Goal: Transaction & Acquisition: Purchase product/service

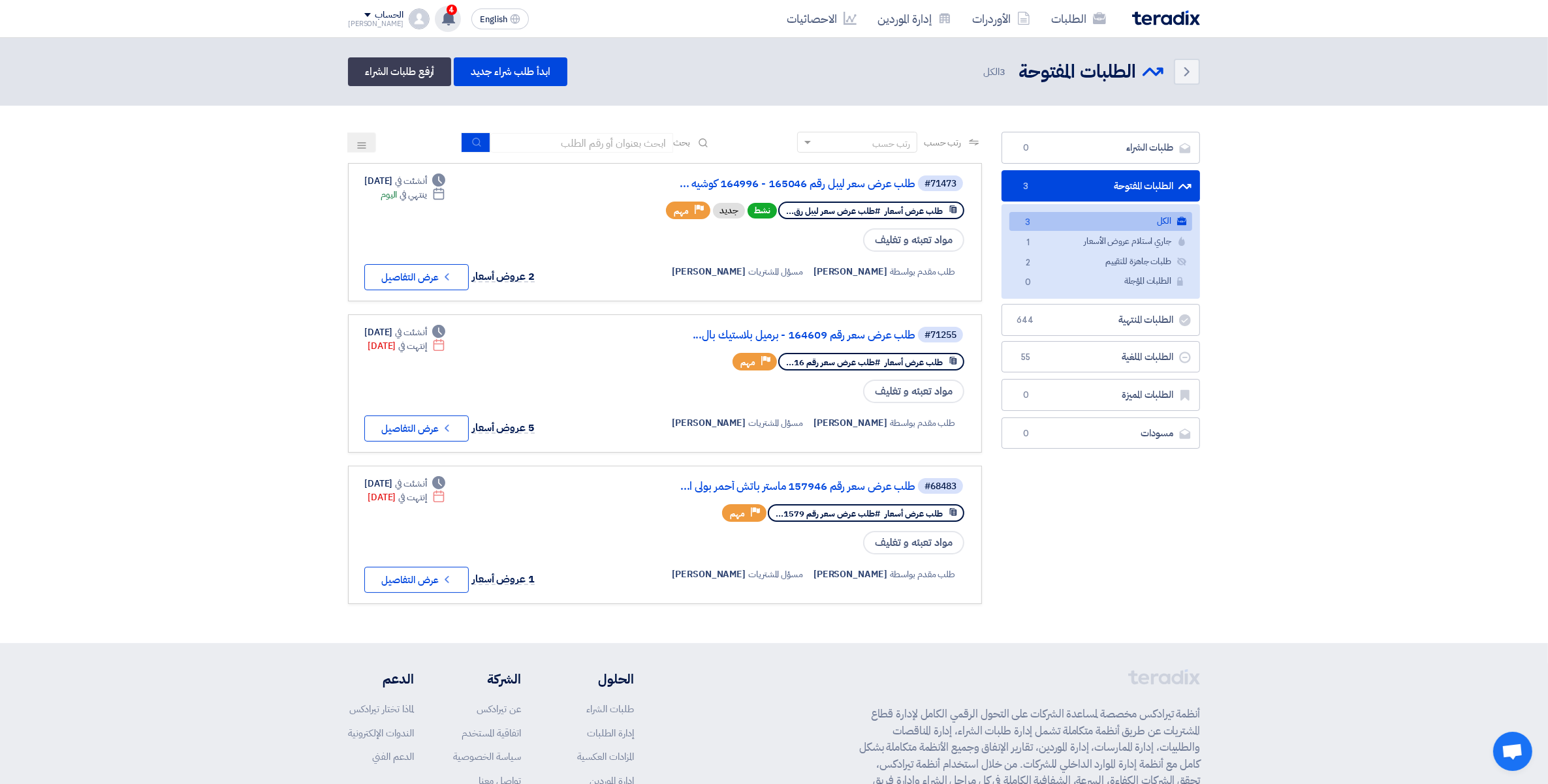
click at [439, 14] on div "4 لقد استلمت عرض سعر بقيمه "104154.95999999999" لطلبك الخاص بشراء."طلب عرض سعر …" at bounding box center [448, 19] width 26 height 26
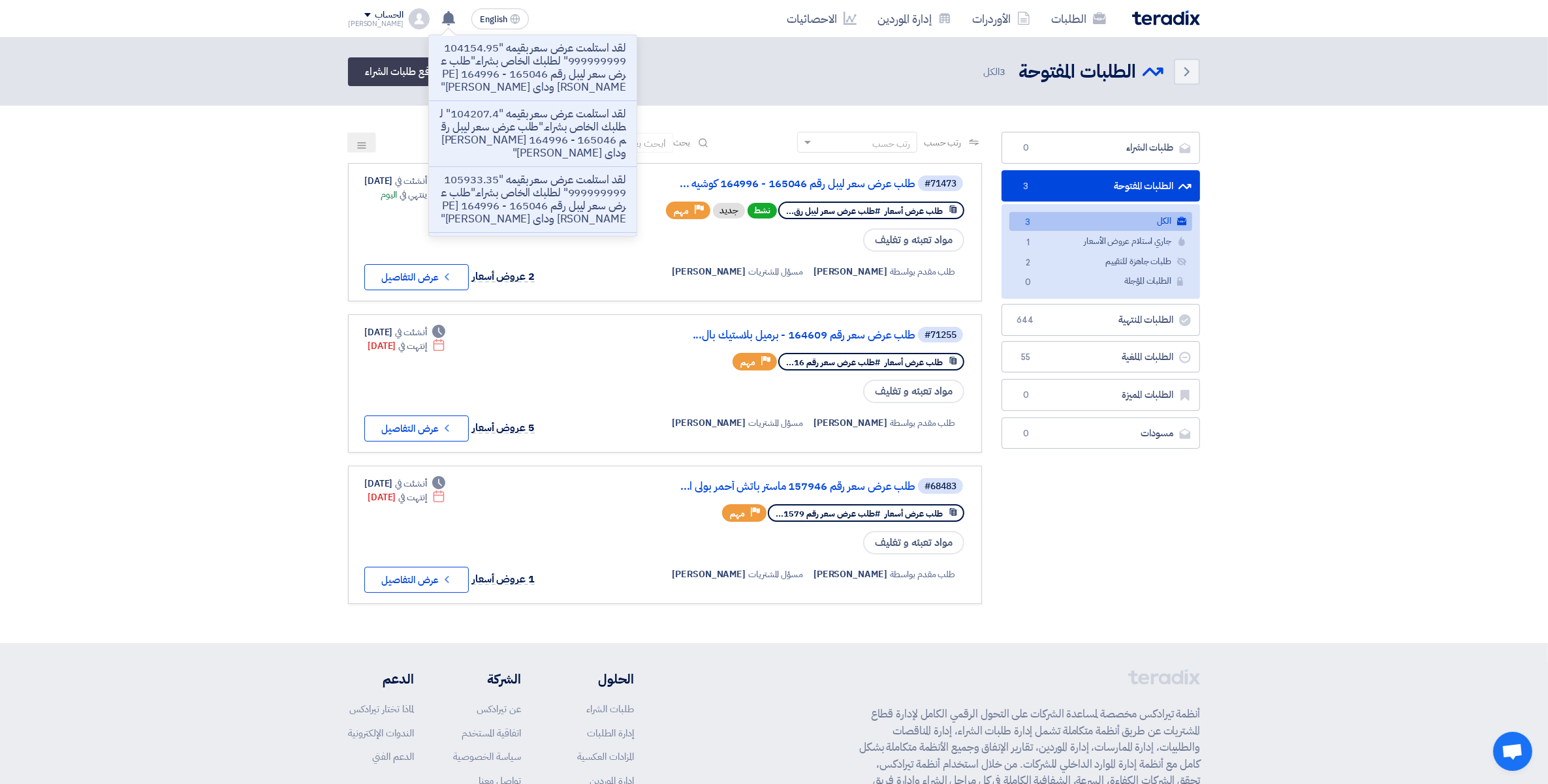
click at [502, 75] on p "لقد استلمت عرض سعر بقيمه "104154.95999999999" لطلبك الخاص بشراء."طلب عرض سعر لي…" at bounding box center [532, 68] width 186 height 52
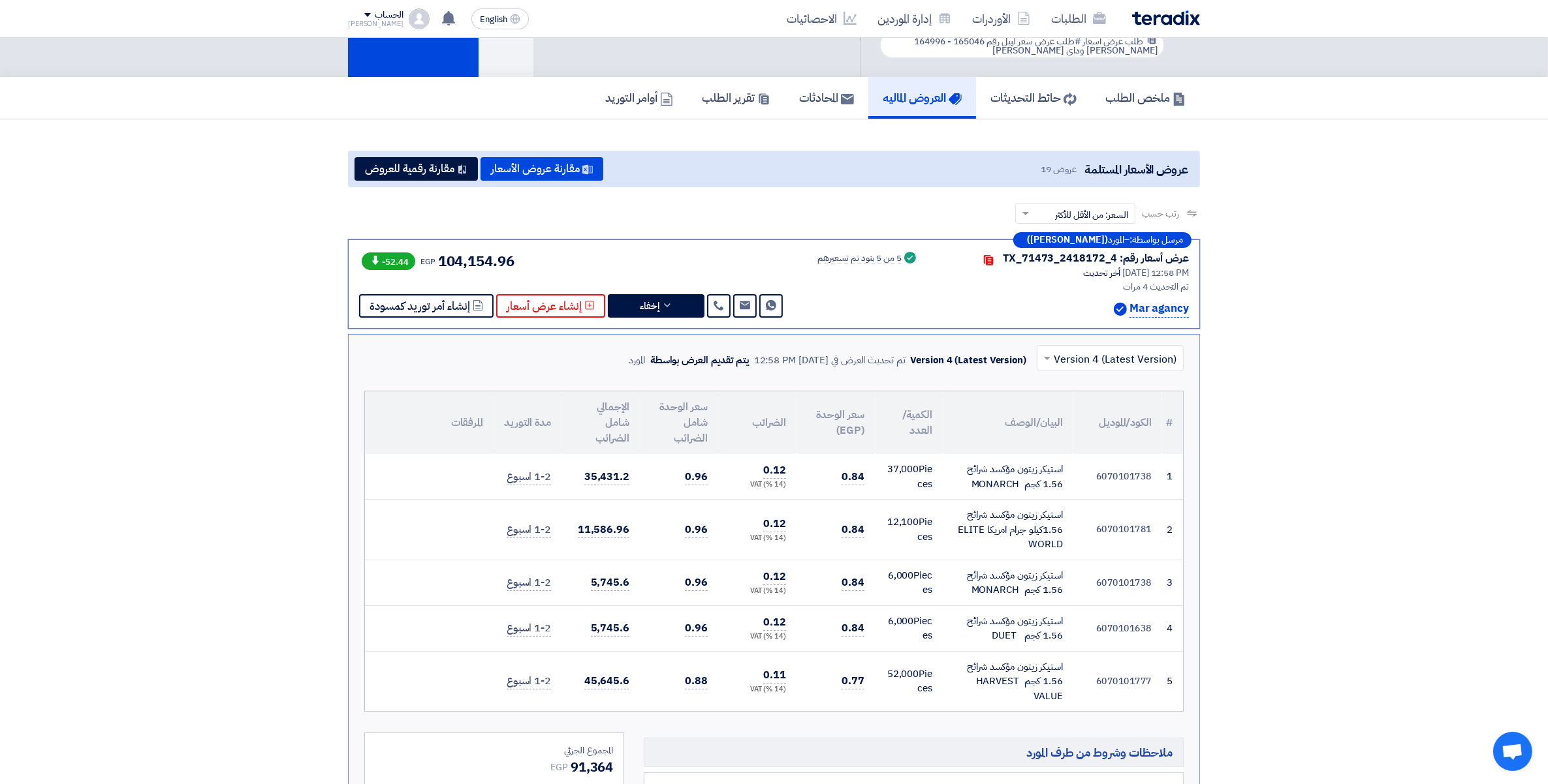
scroll to position [310, 0]
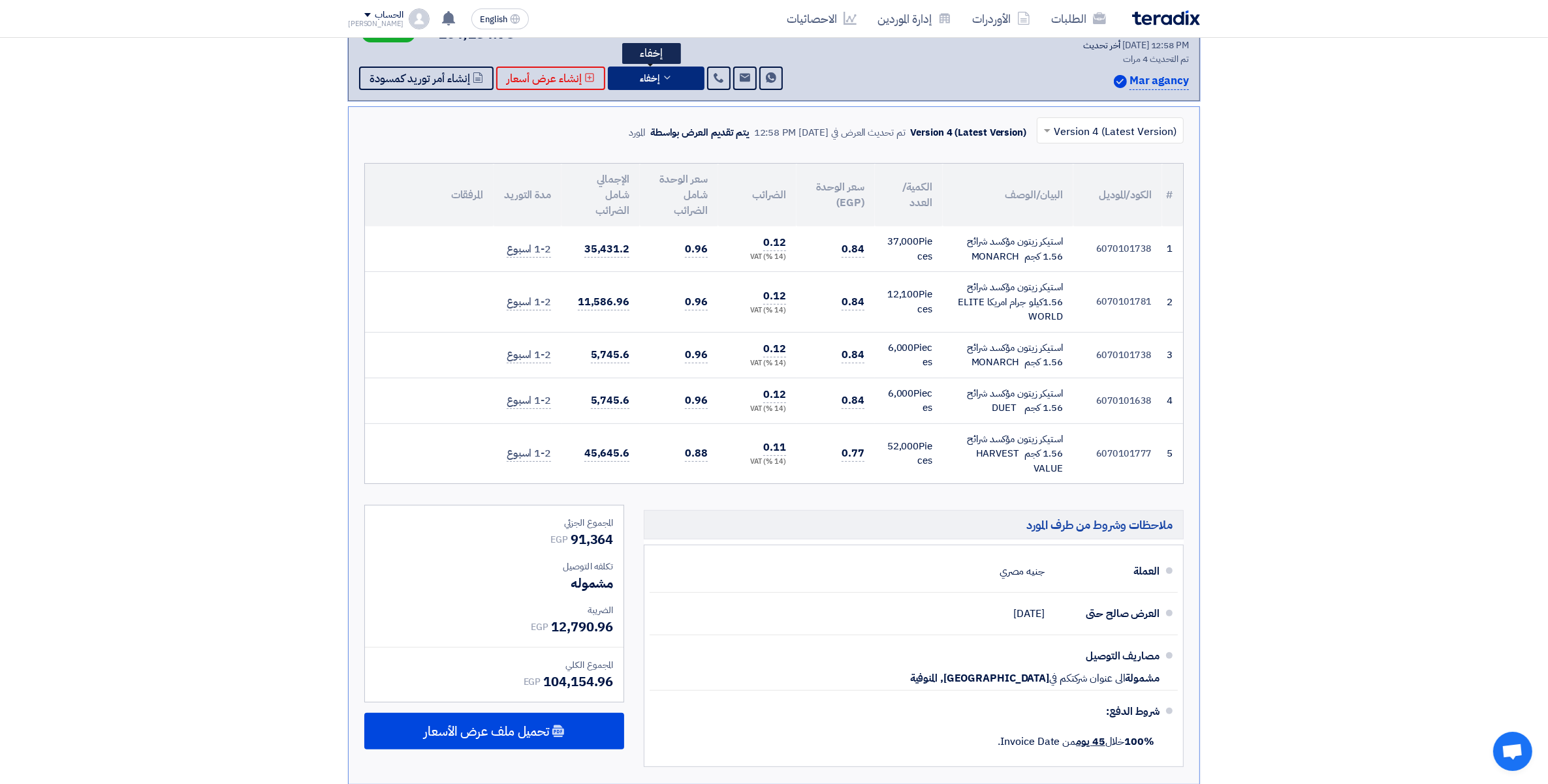
click at [673, 82] on button "إخفاء" at bounding box center [656, 78] width 96 height 23
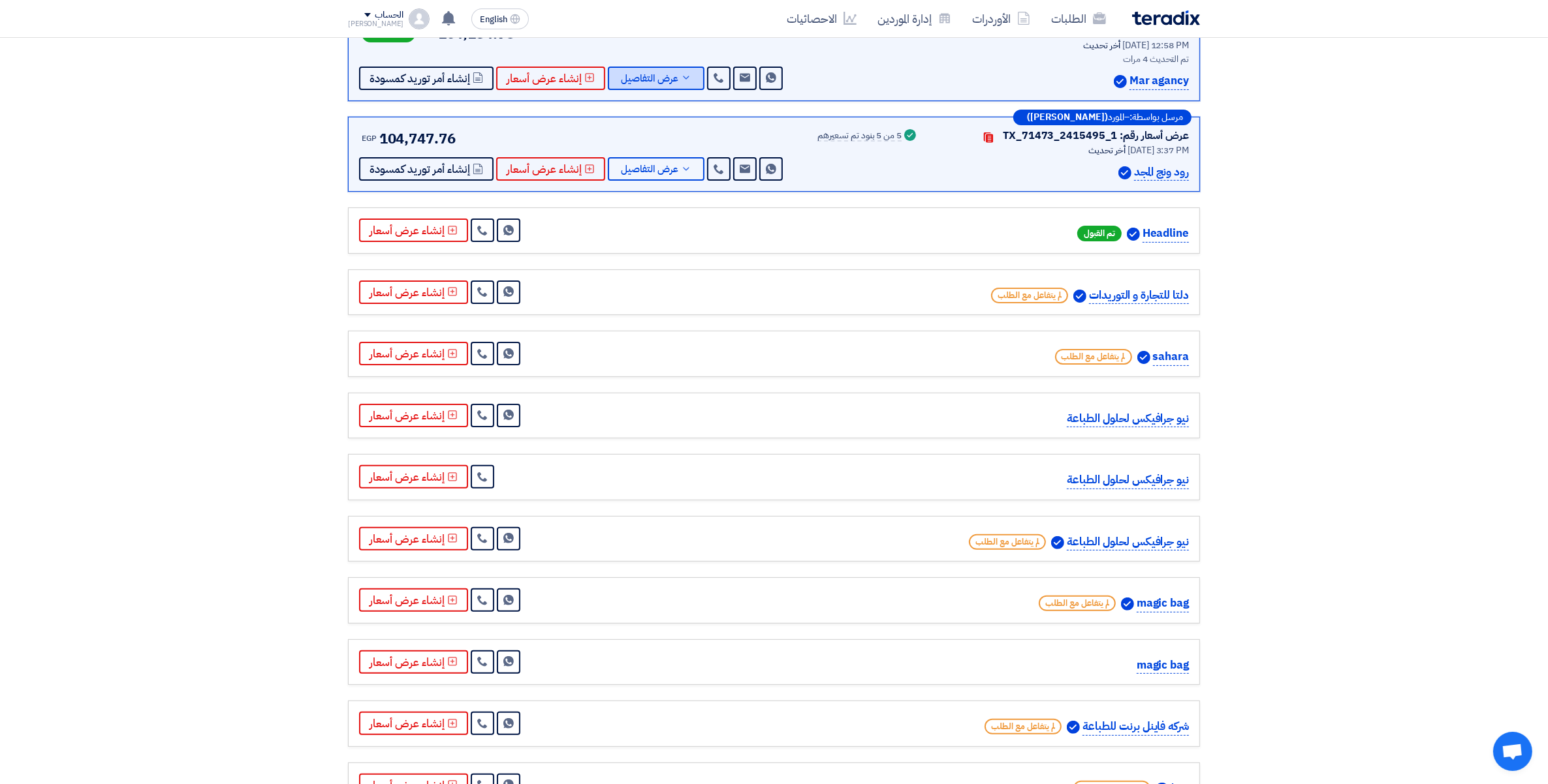
scroll to position [66, 0]
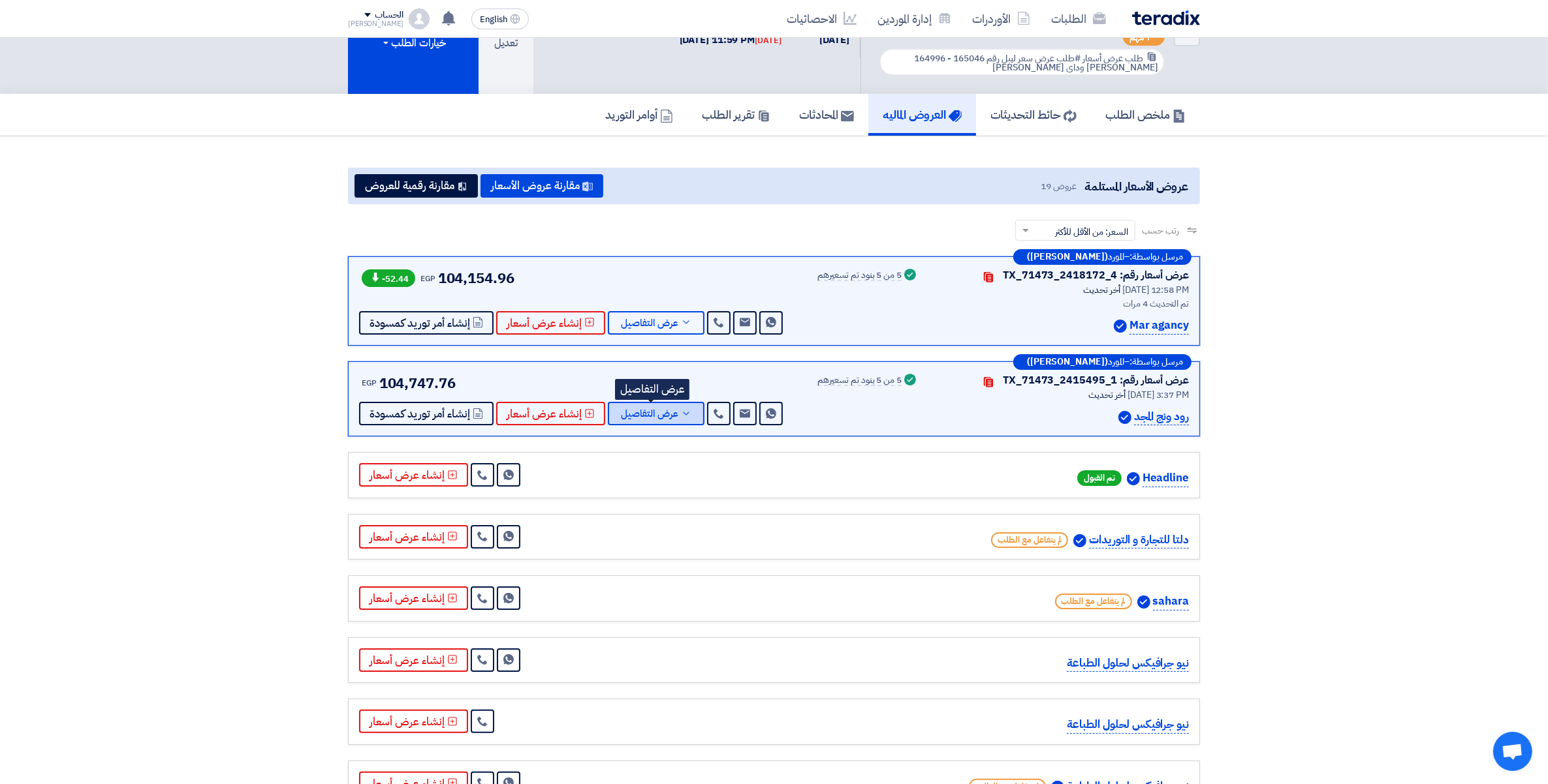
click at [656, 414] on span "عرض التفاصيل" at bounding box center [650, 414] width 58 height 10
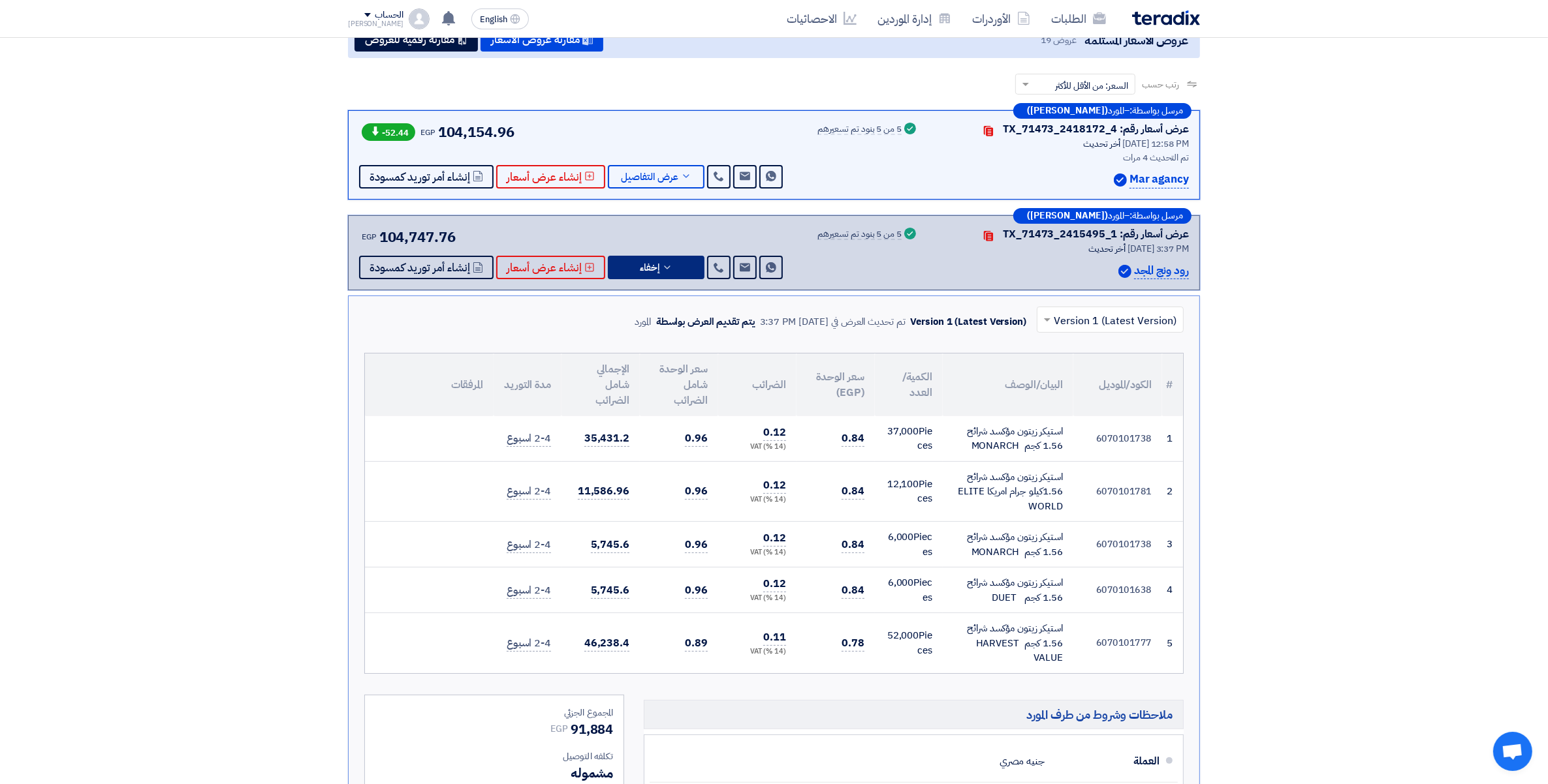
scroll to position [310, 0]
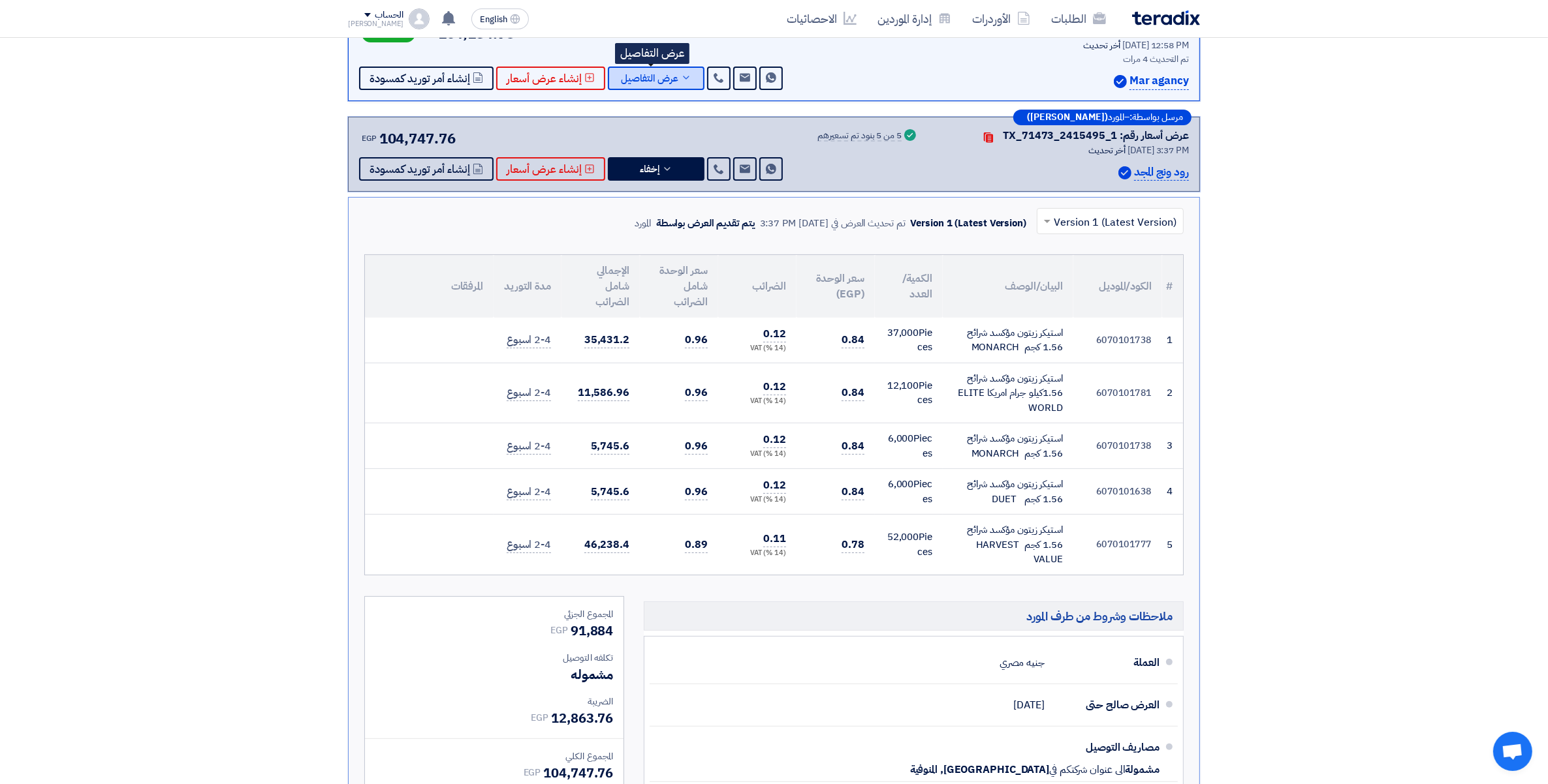
click at [683, 72] on icon at bounding box center [687, 78] width 11 height 11
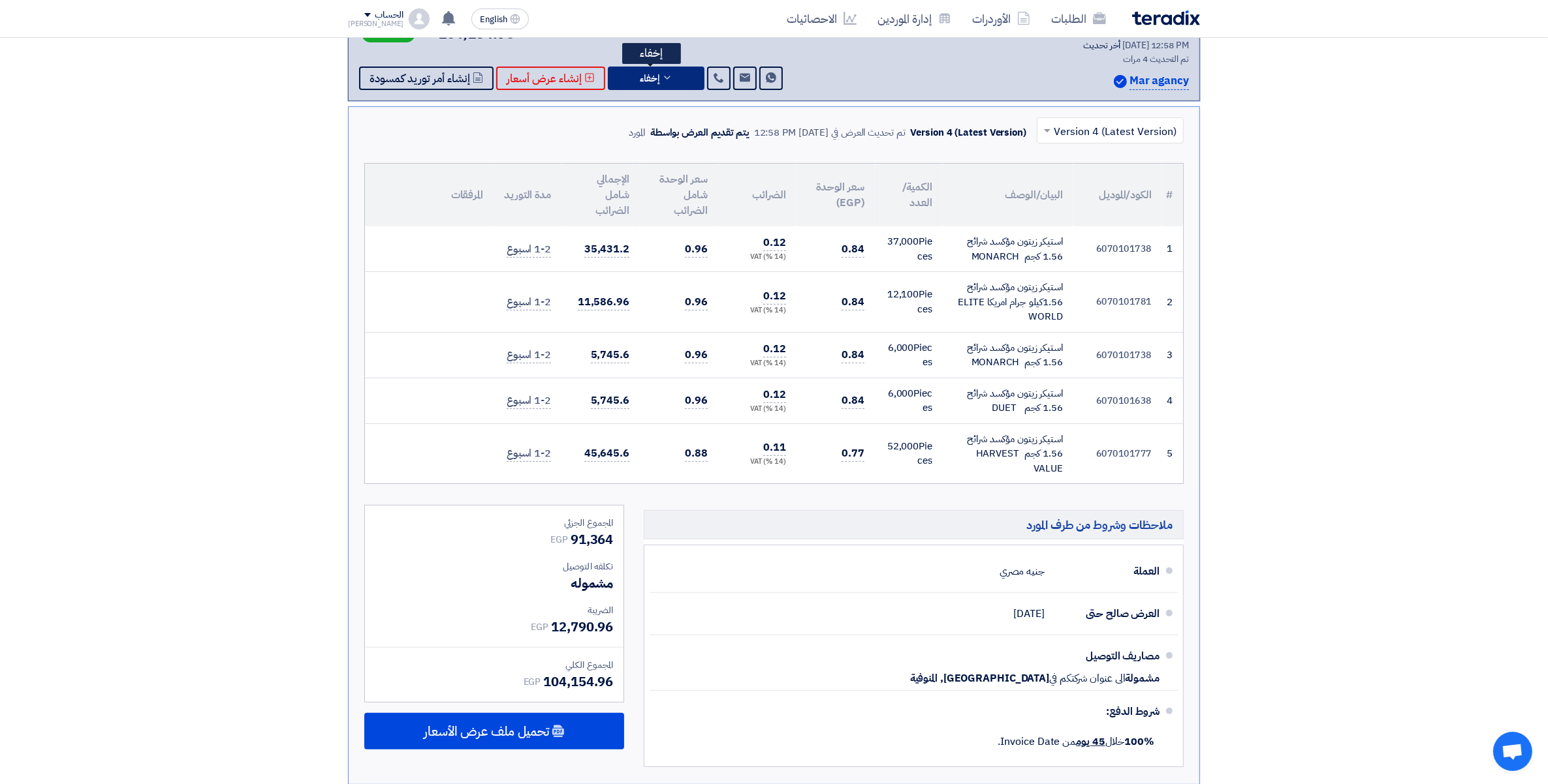
click at [683, 70] on button "إخفاء" at bounding box center [656, 78] width 96 height 23
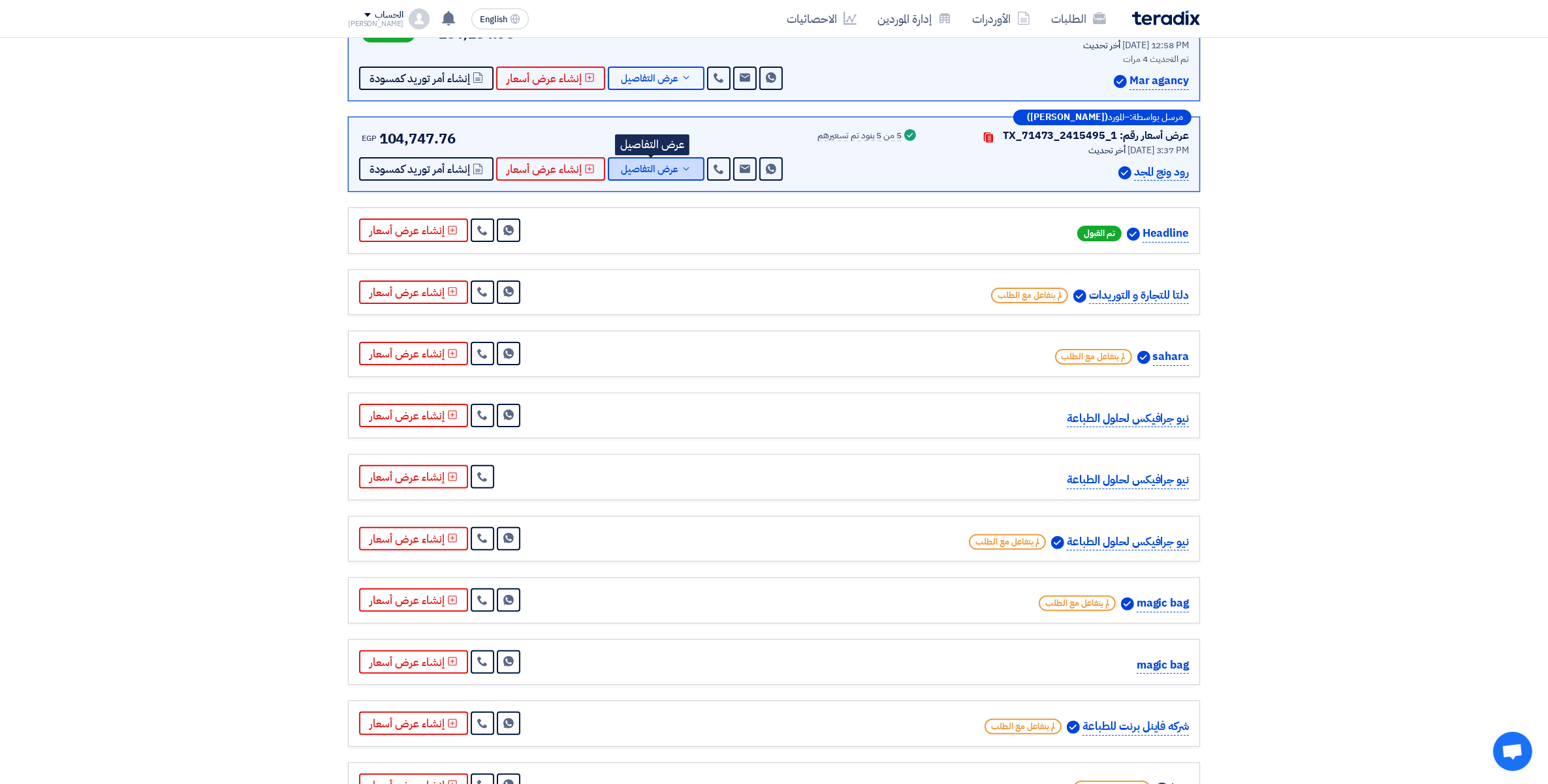
click at [684, 169] on icon at bounding box center [687, 169] width 11 height 11
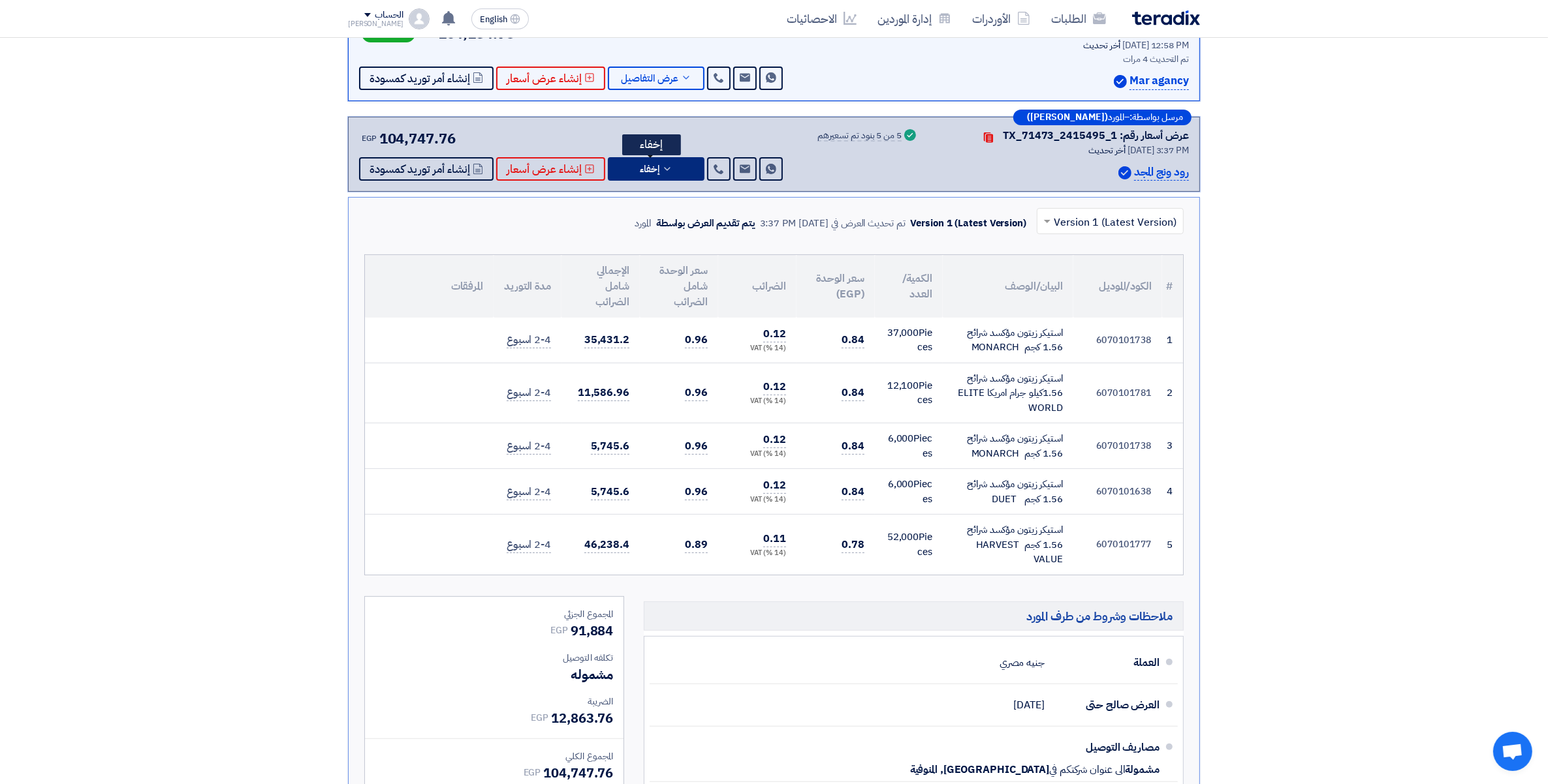
click at [684, 169] on button "إخفاء" at bounding box center [656, 169] width 96 height 23
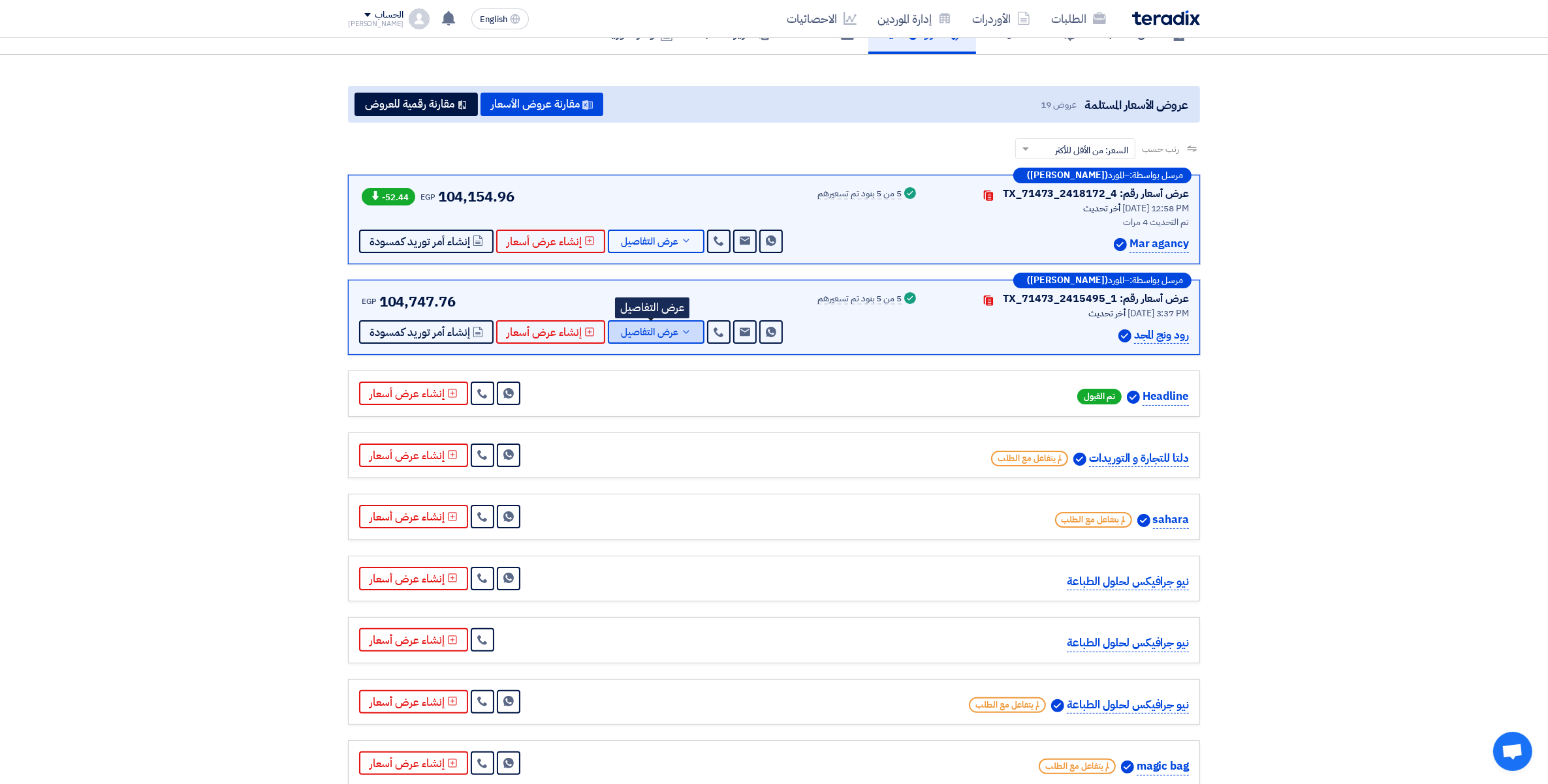
scroll to position [0, 0]
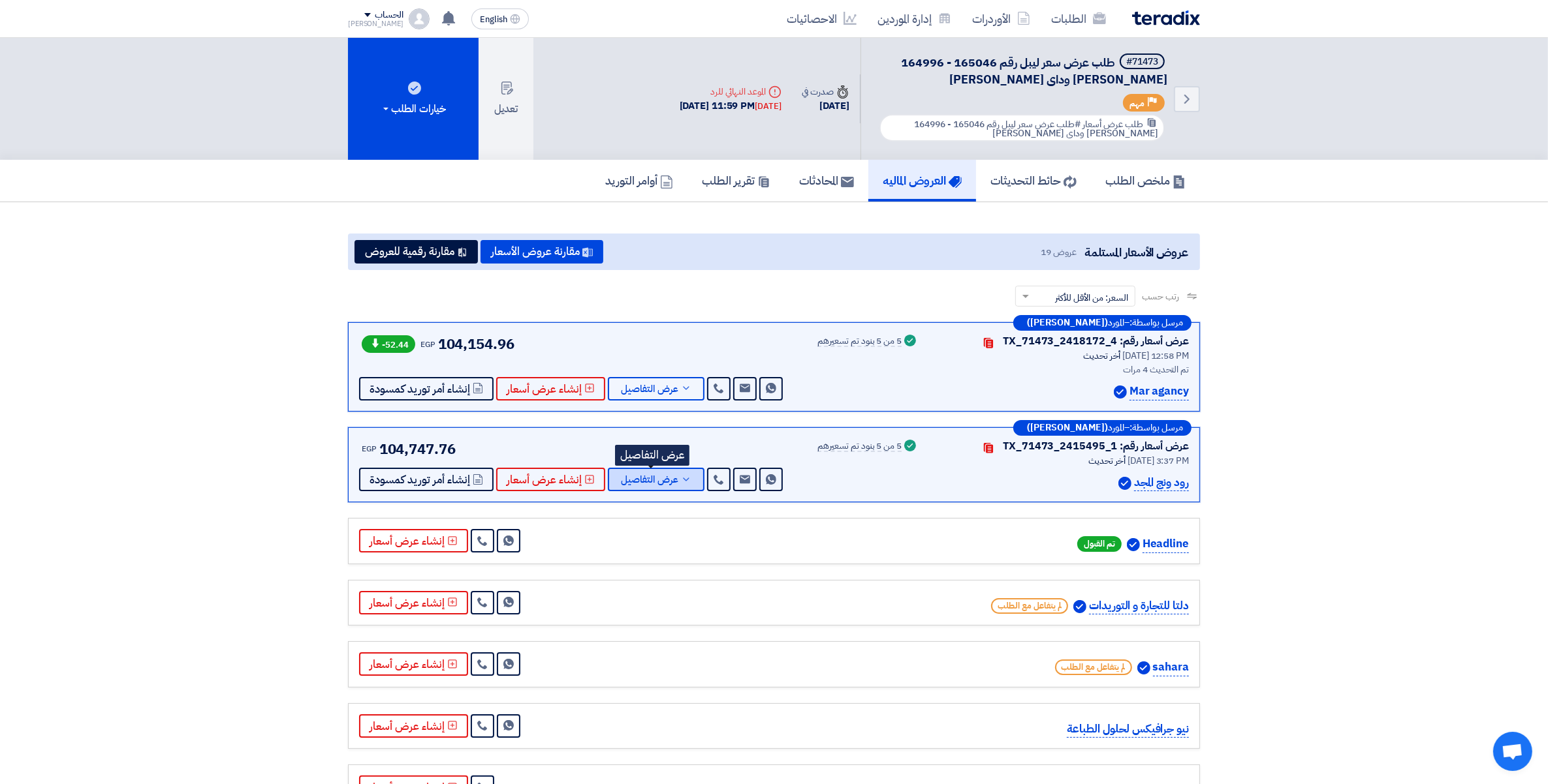
click at [681, 480] on icon at bounding box center [687, 480] width 11 height 11
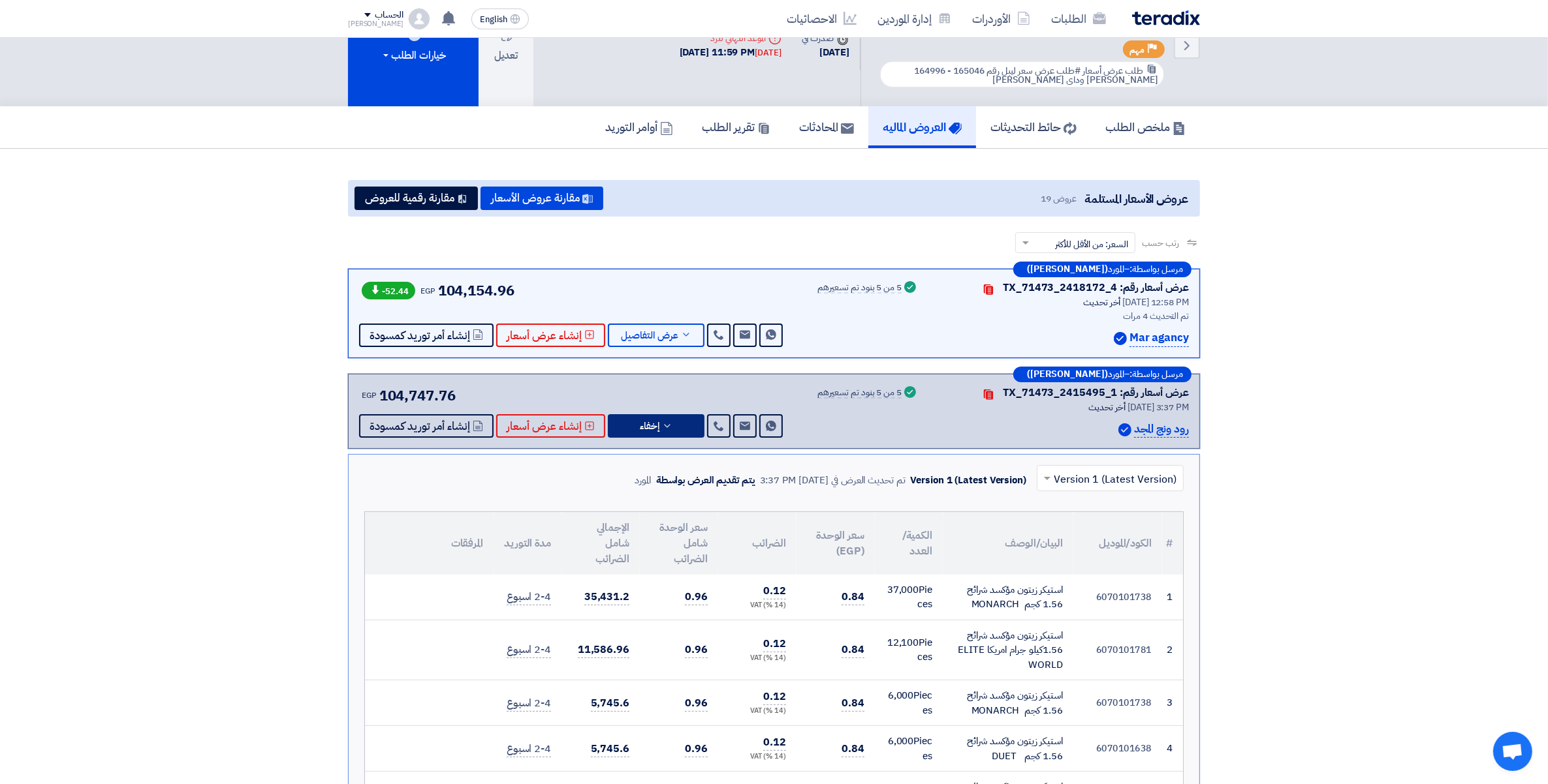
scroll to position [163, 0]
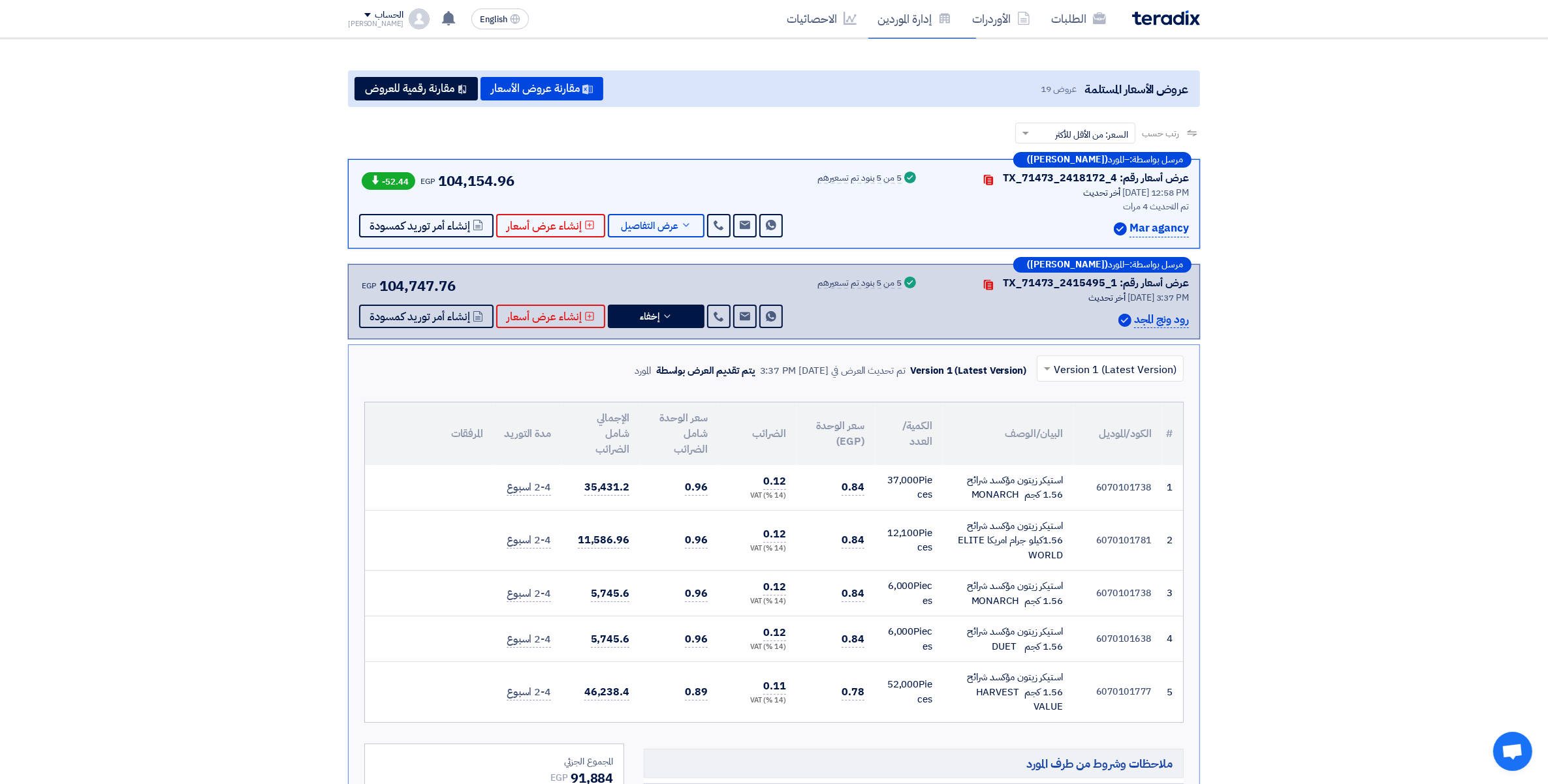
click at [918, 480] on span "37,000" at bounding box center [902, 480] width 32 height 15
click at [846, 480] on span "0.84" at bounding box center [853, 487] width 23 height 16
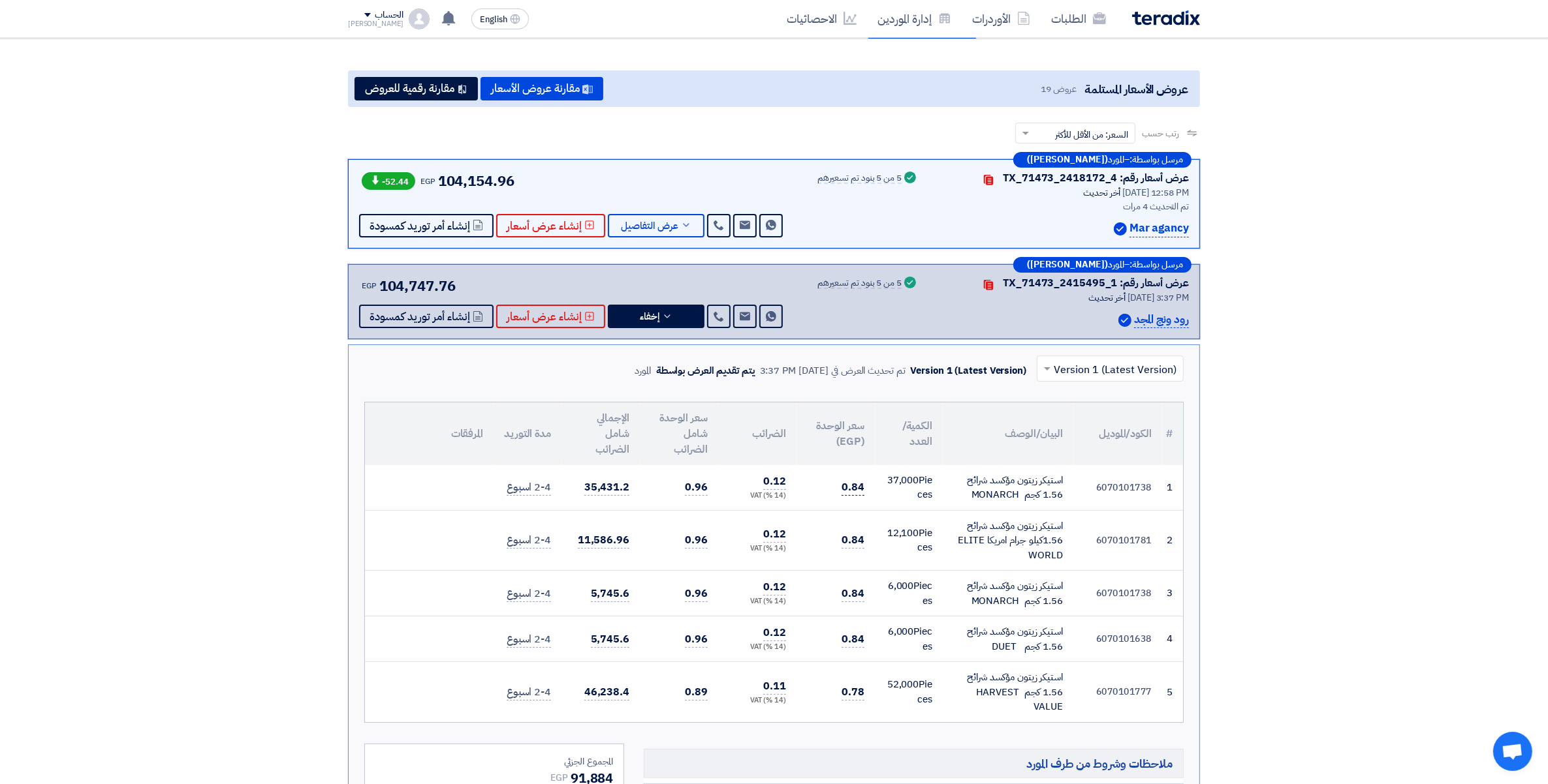
copy tr "0.84"
click at [597, 481] on span "35,431.2" at bounding box center [606, 487] width 45 height 16
copy span "35,431.2"
click at [674, 317] on button "إخفاء" at bounding box center [656, 317] width 96 height 23
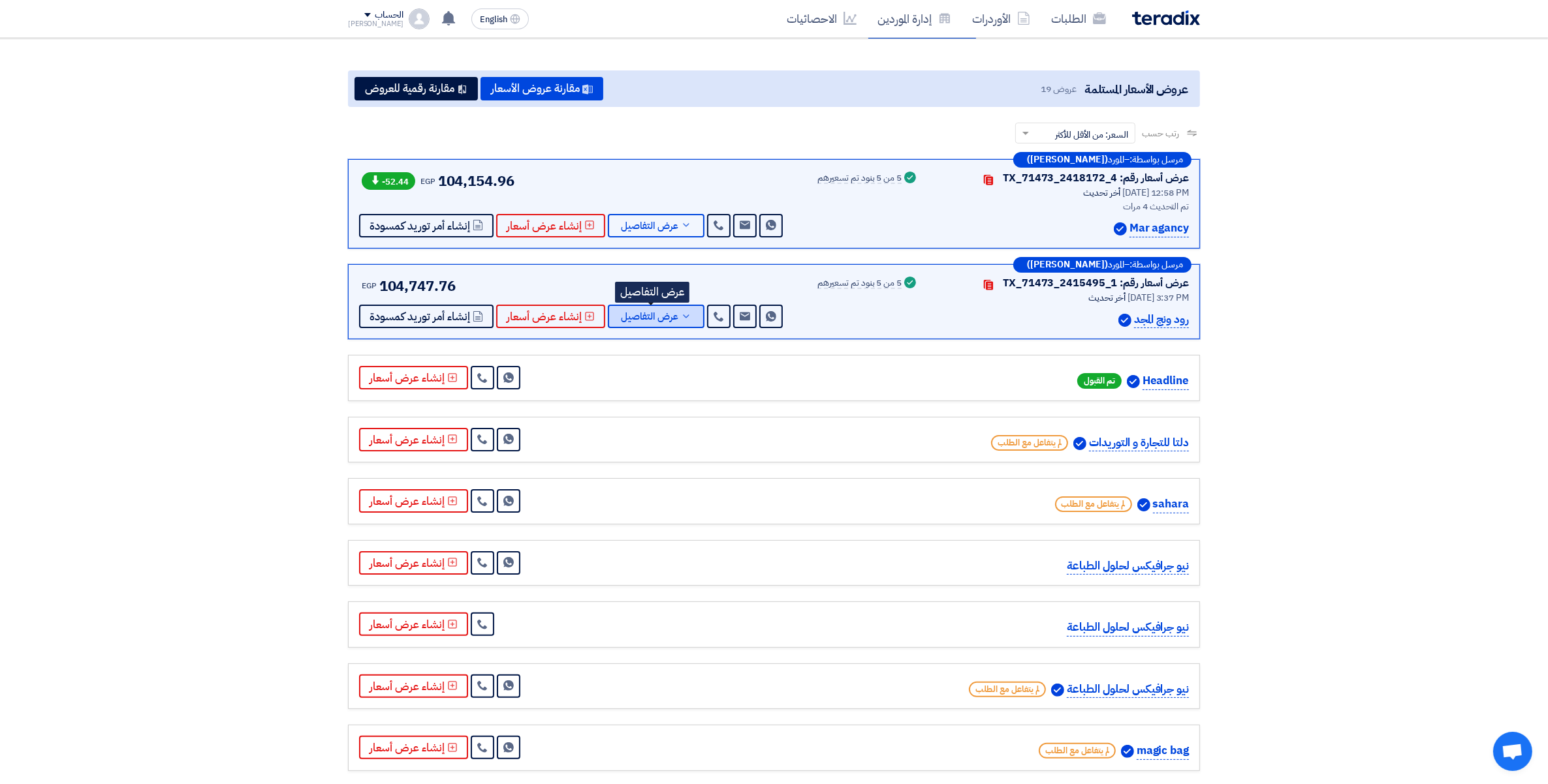
click at [674, 317] on button "عرض التفاصيل" at bounding box center [656, 317] width 96 height 23
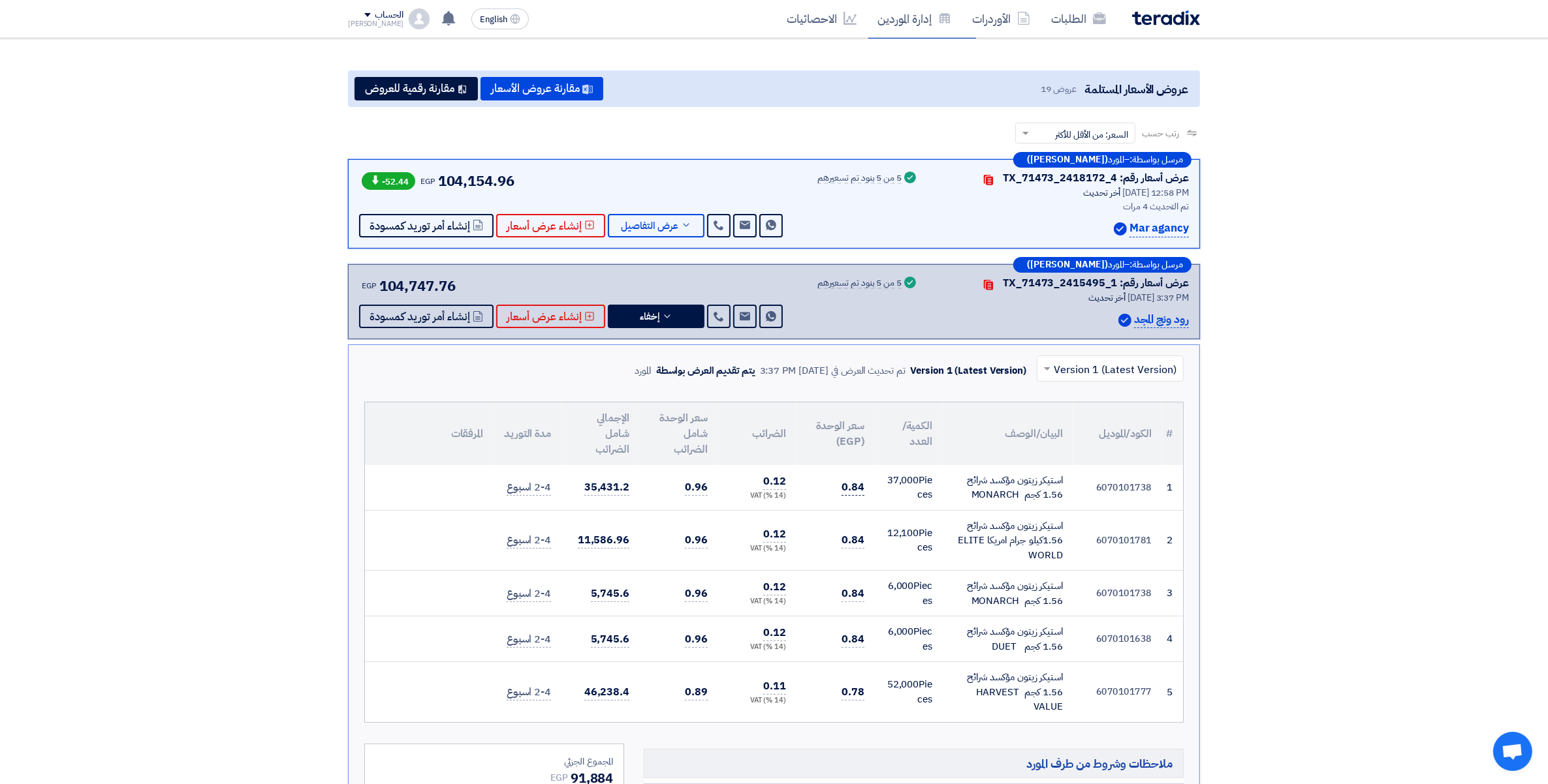
click at [849, 488] on span "0.84" at bounding box center [853, 487] width 23 height 16
click at [663, 311] on icon at bounding box center [667, 317] width 11 height 11
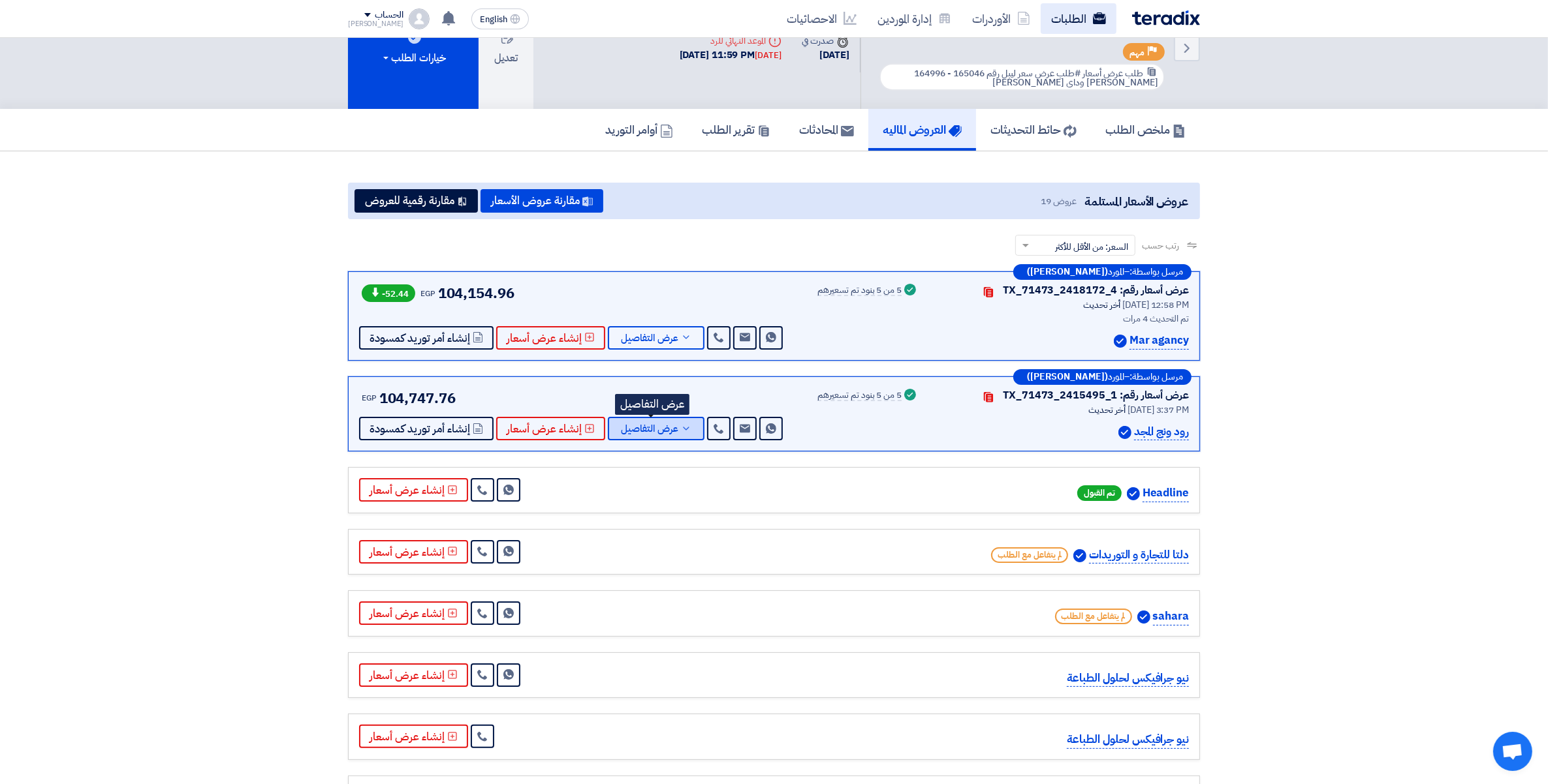
scroll to position [0, 0]
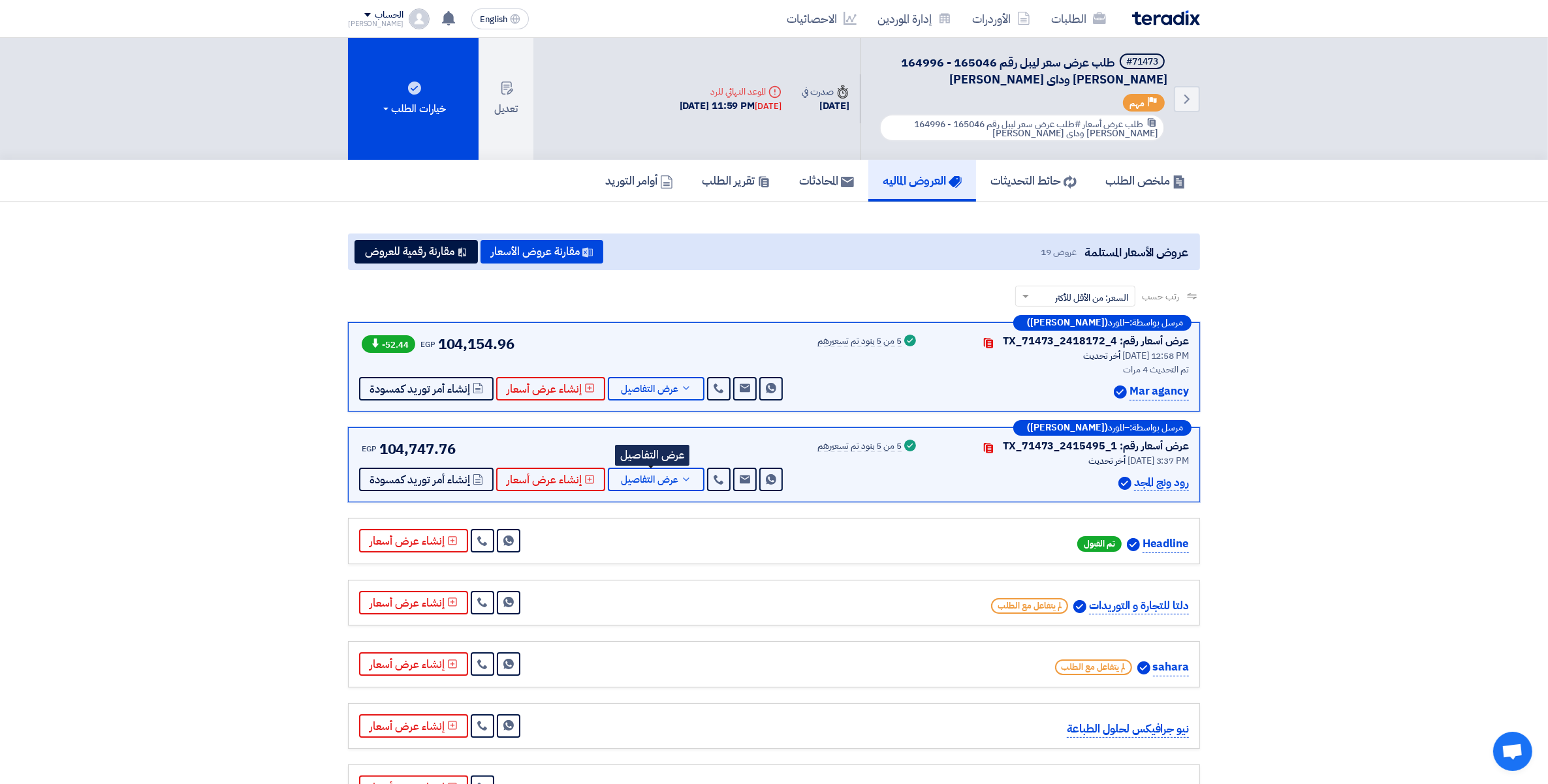
click at [1100, 1] on div "الطلبات الأوردرات إدارة الموردين الاحصائيات English EN 20 hours ago" at bounding box center [774, 18] width 871 height 37
click at [1076, 8] on link "الطلبات" at bounding box center [1078, 18] width 76 height 31
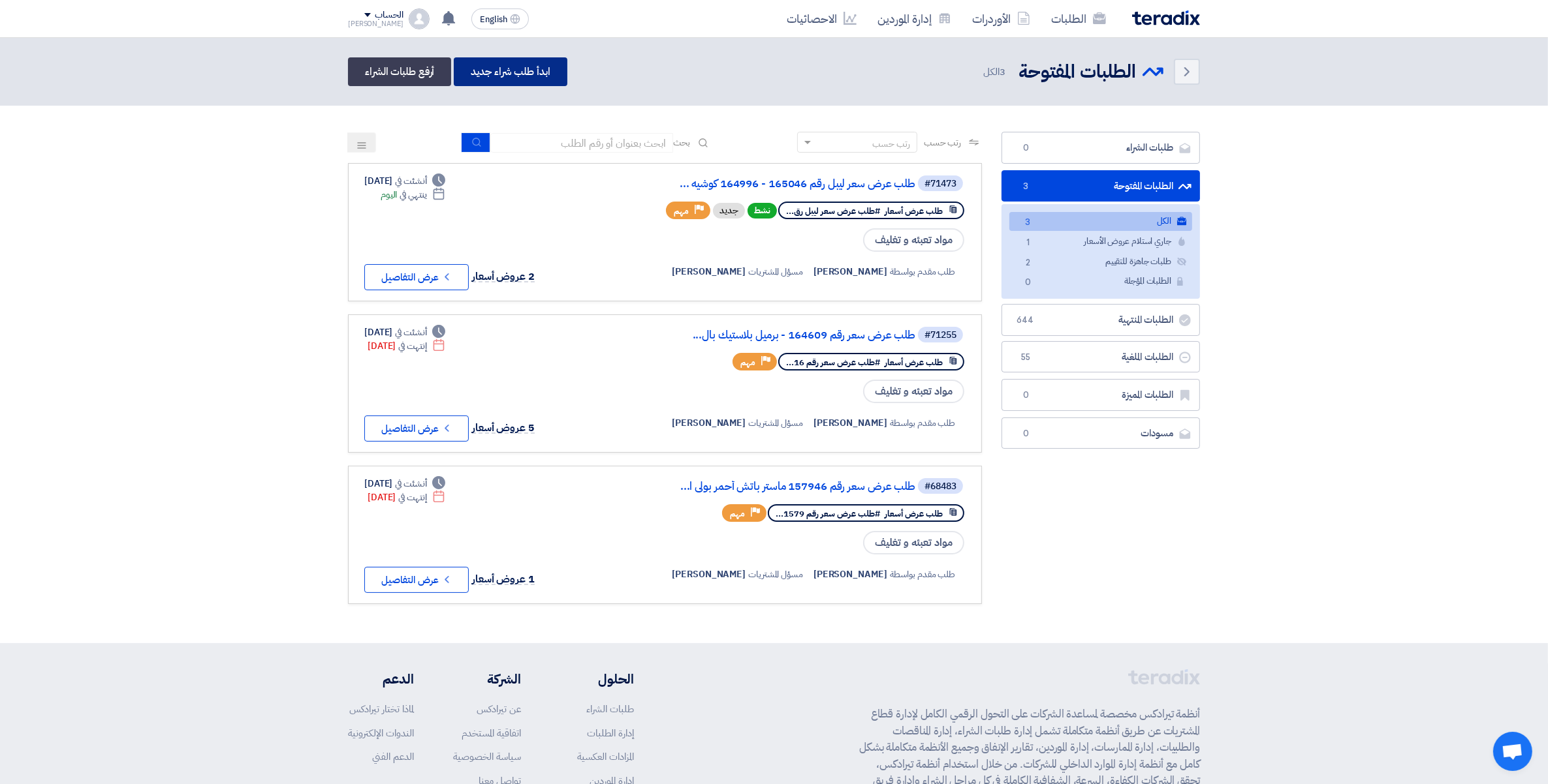
click at [518, 70] on link "ابدأ طلب شراء جديد" at bounding box center [510, 72] width 113 height 28
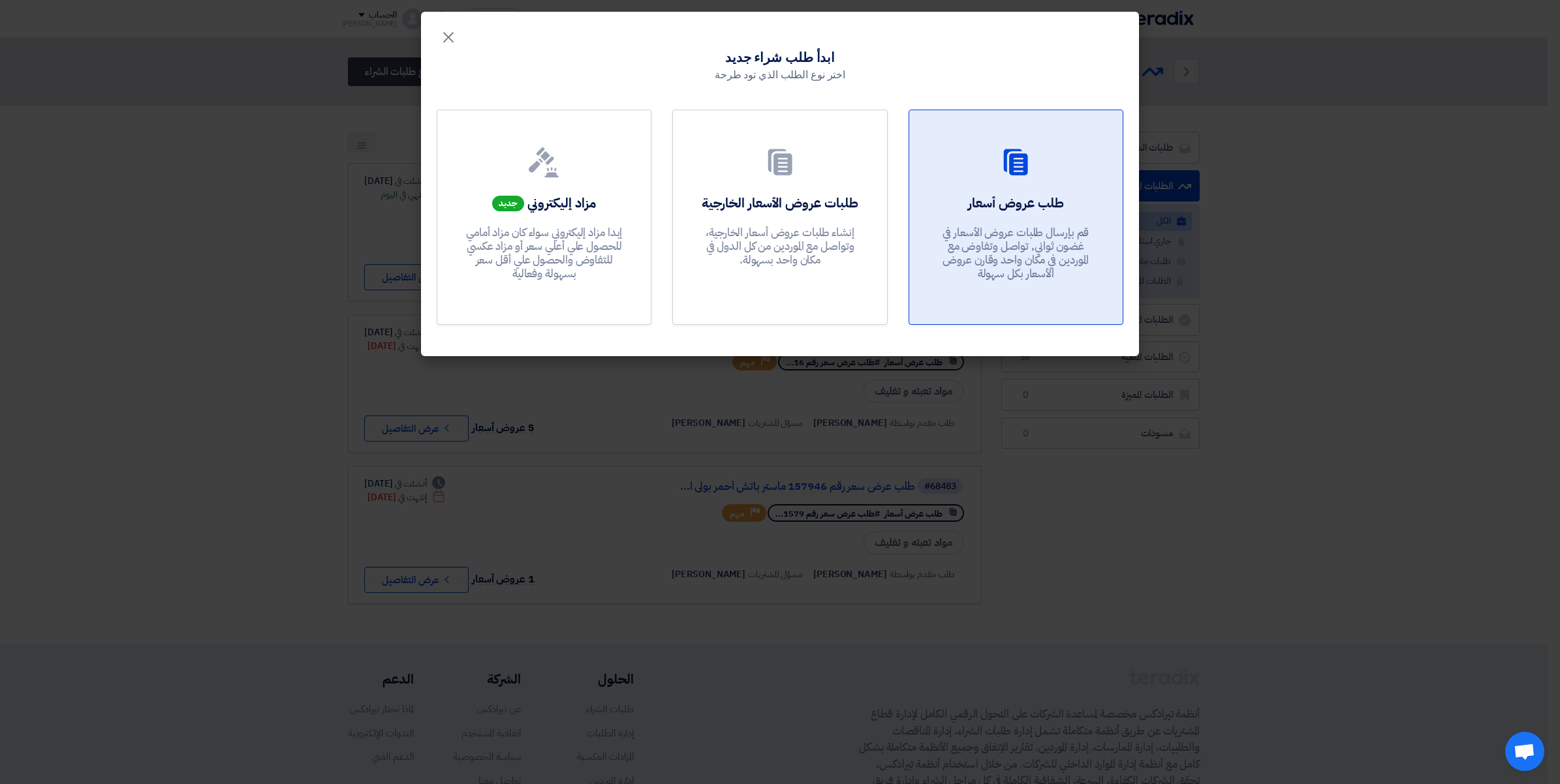
click at [1009, 235] on p "قم بإرسال طلبات عروض الأسعار في غضون ثواني, تواصل وتفاوض مع الموردين في مكان وا…" at bounding box center [1015, 253] width 156 height 55
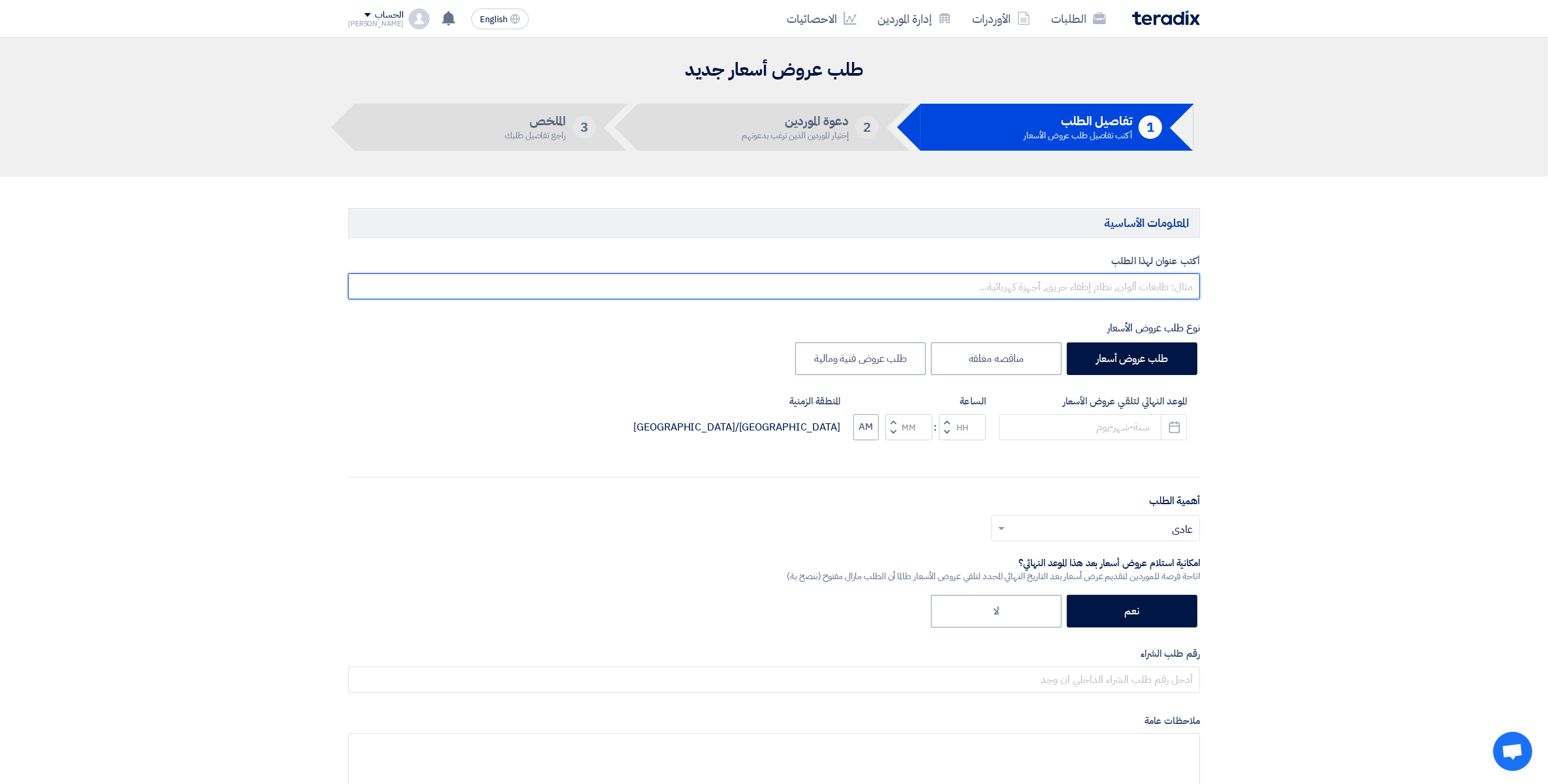
click at [1142, 281] on input "text" at bounding box center [774, 286] width 851 height 26
paste input "165053"
paste input "165054"
paste input "165055"
drag, startPoint x: 791, startPoint y: 283, endPoint x: 1368, endPoint y: 288, distance: 577.0
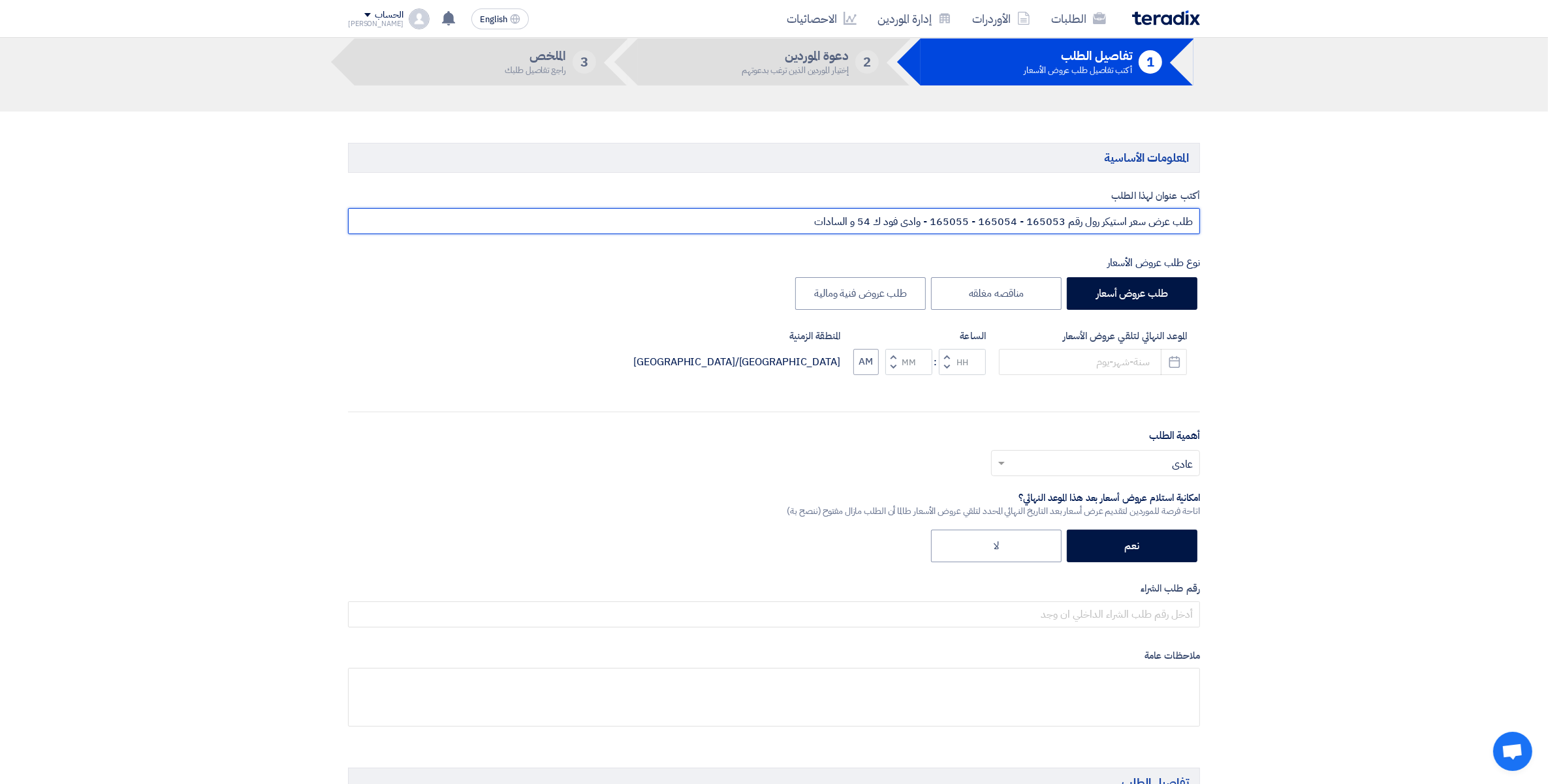
scroll to position [163, 0]
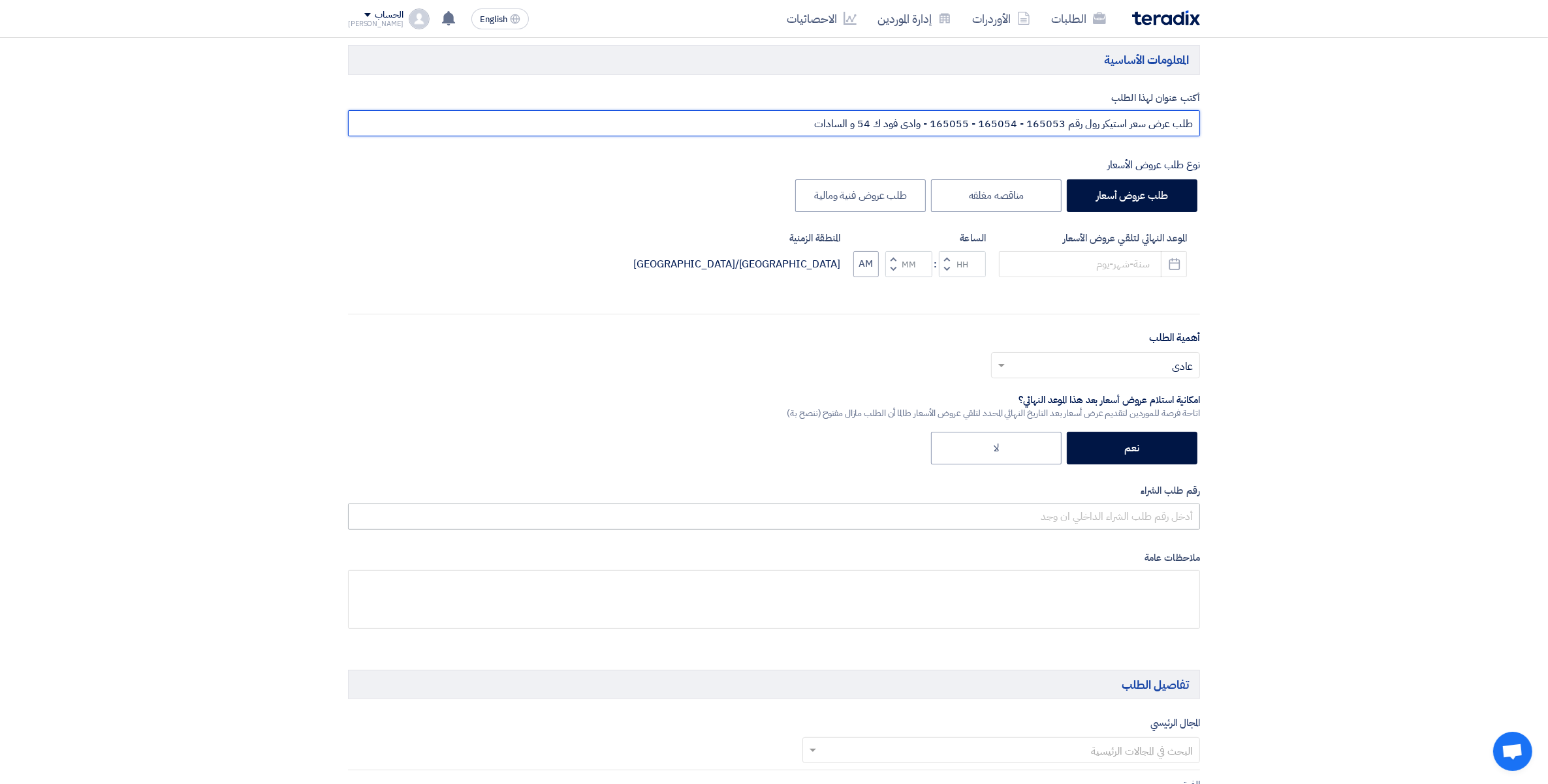
type input "طلب عرض سعر استيكر رول رقم 165053 - 165054 - 165055 - وادى فود ك 54 و السادات"
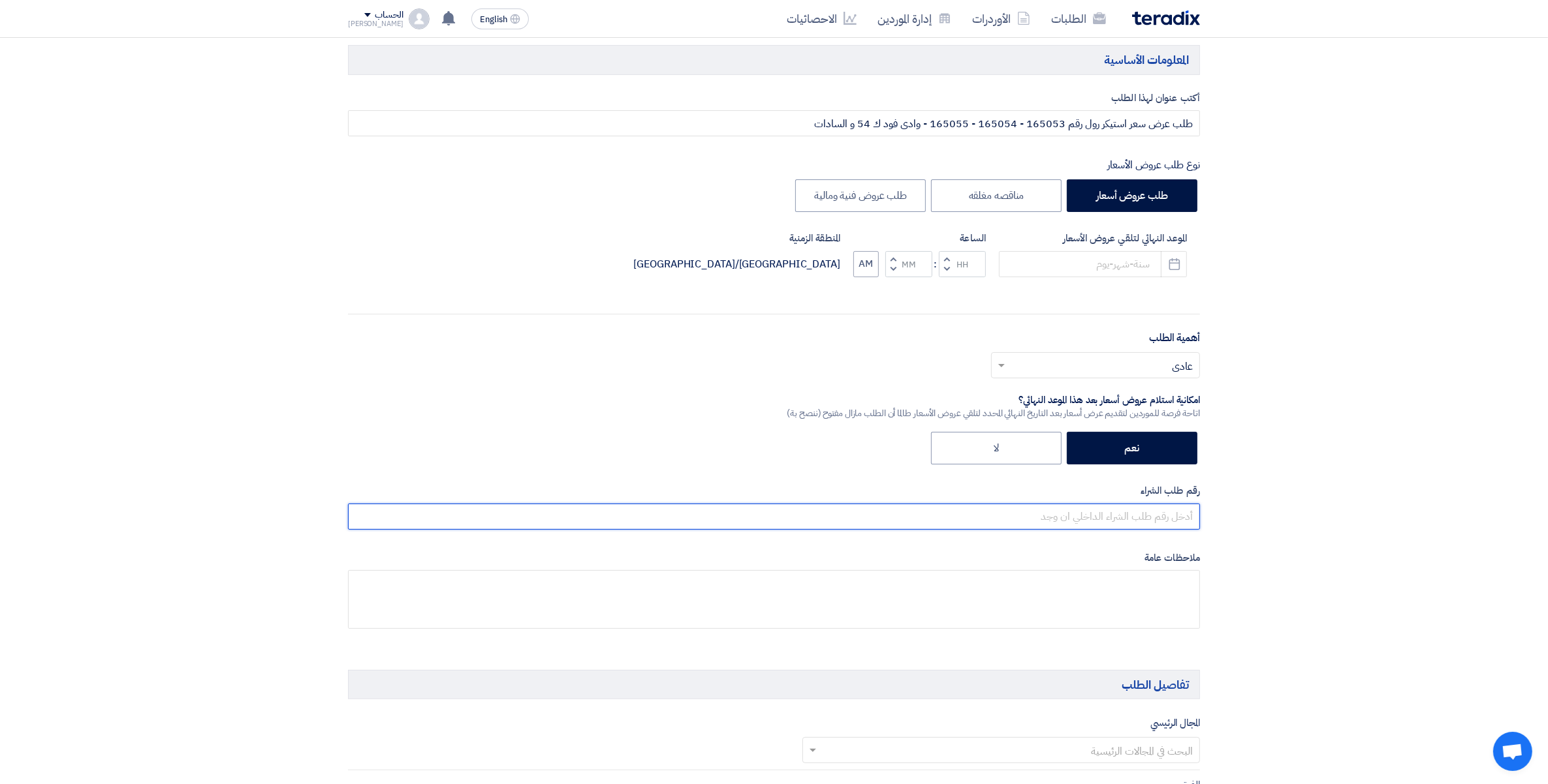
click at [1177, 511] on input "text" at bounding box center [774, 517] width 851 height 26
paste input "طلب عرض سعر استيكر رول رقم 165053 - 165054 - 165055 - وادى فود ك 54 و السادات"
type input "طلب عرض سعر استيكر رول رقم 165053 - 165054 - 165055 - وادى فود ك 54 و السادات"
click at [1172, 370] on input "text" at bounding box center [1102, 367] width 183 height 22
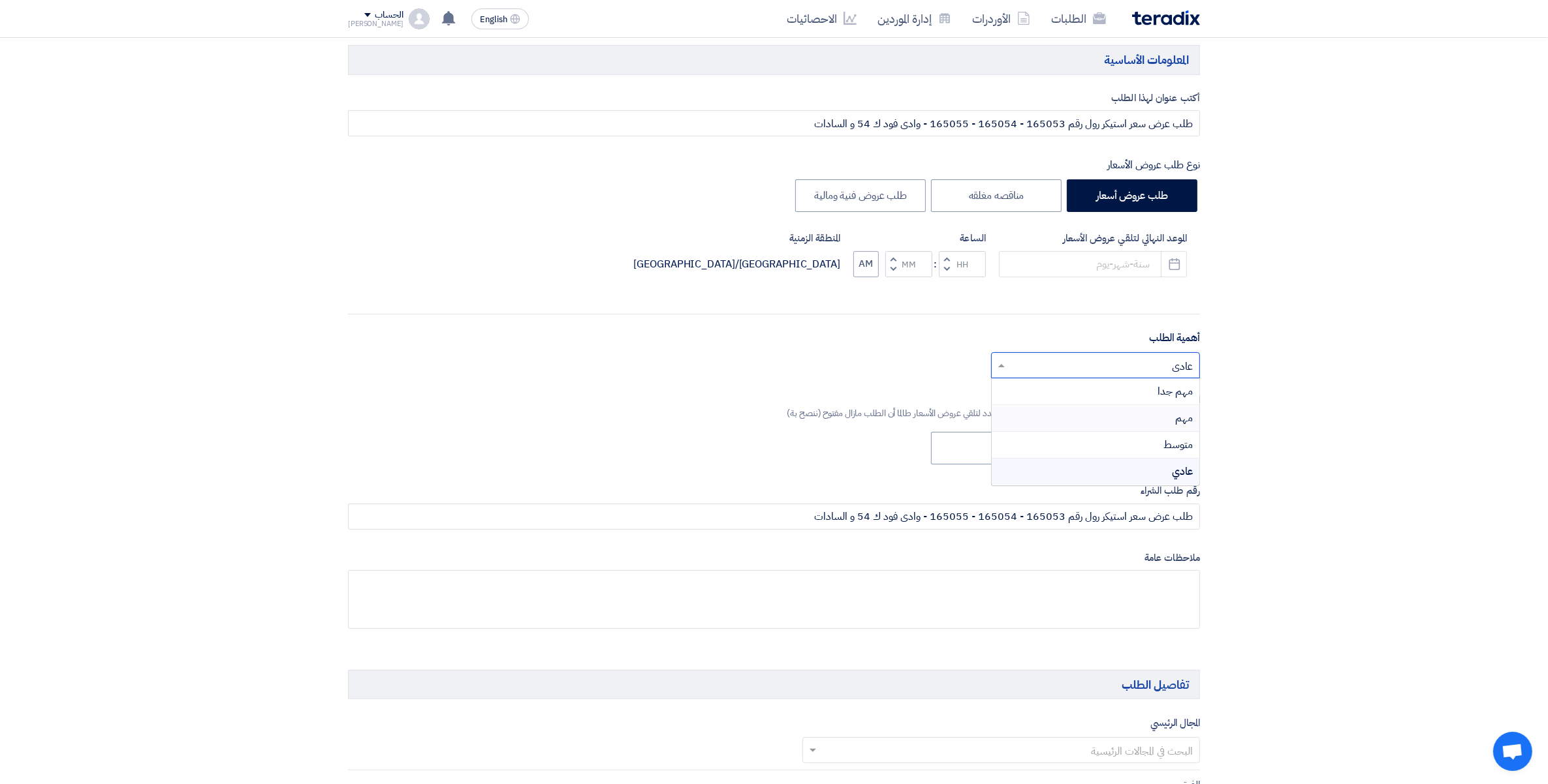
click at [1176, 422] on span "مهم" at bounding box center [1184, 418] width 18 height 15
click at [1169, 263] on use "button" at bounding box center [1174, 263] width 11 height 12
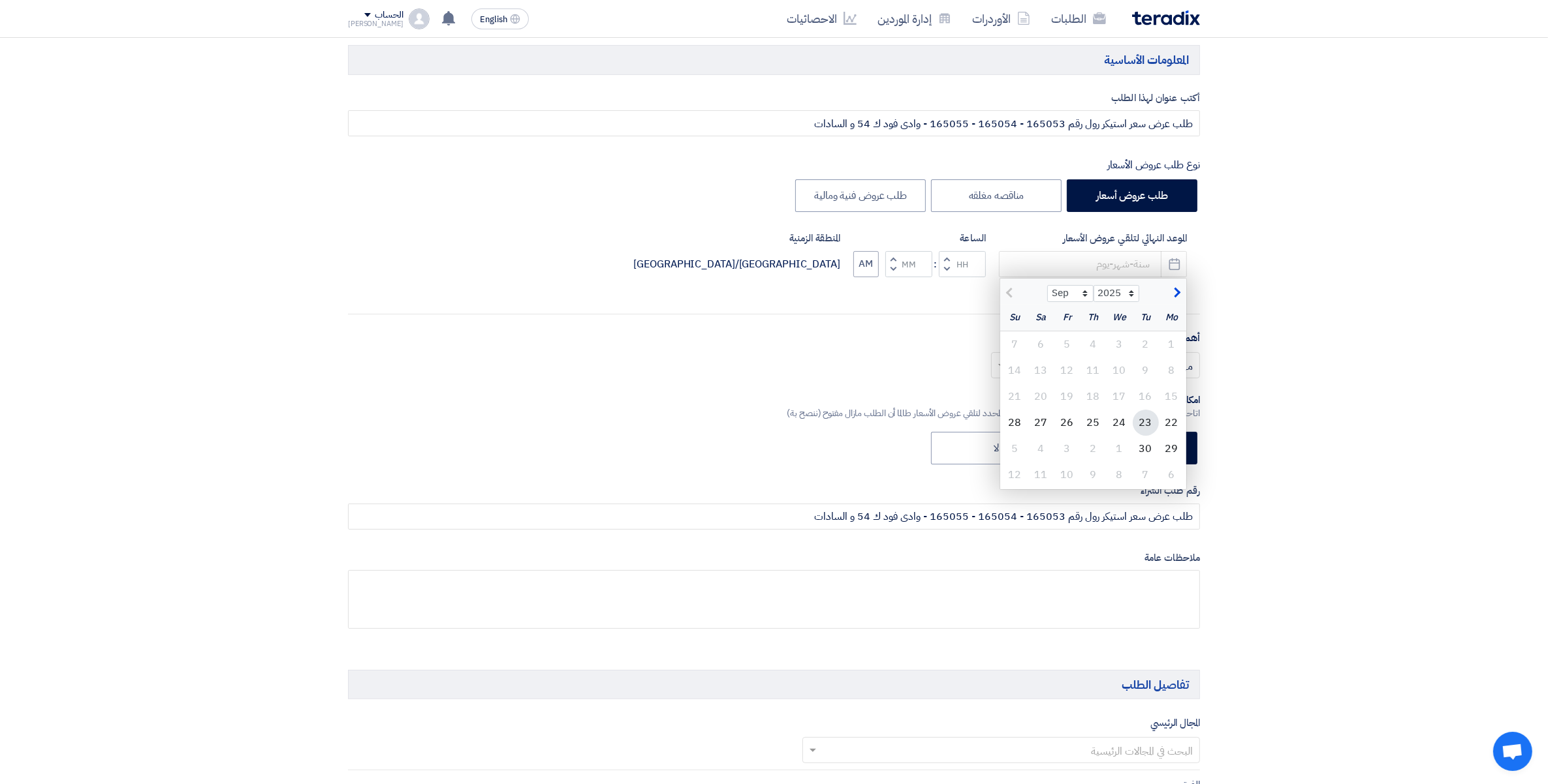
click at [1147, 424] on div "23" at bounding box center [1146, 423] width 26 height 26
type input "[DATE]"
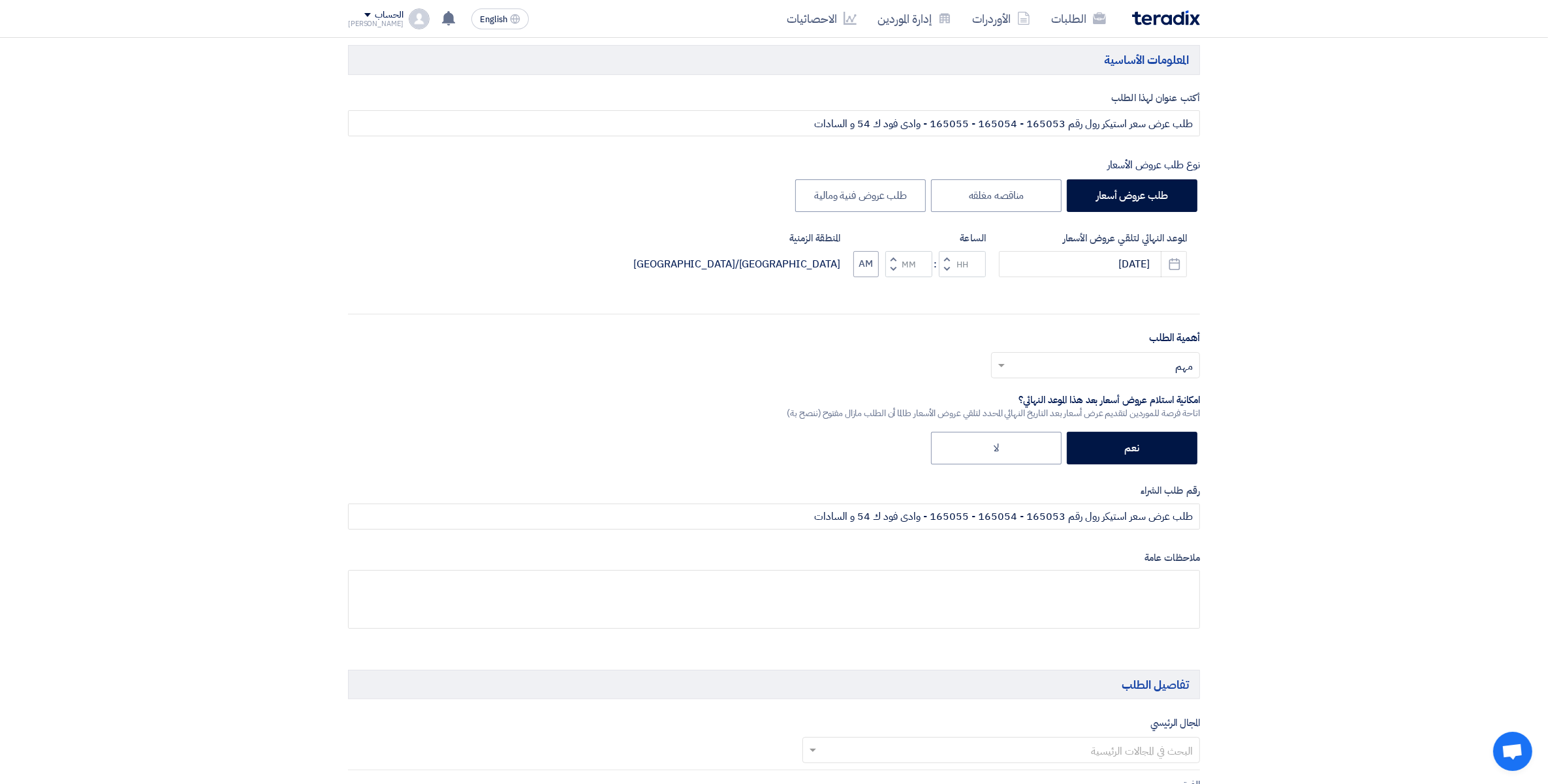
click at [896, 268] on button "Decrement minutes" at bounding box center [893, 269] width 15 height 16
type input "11"
type input "59"
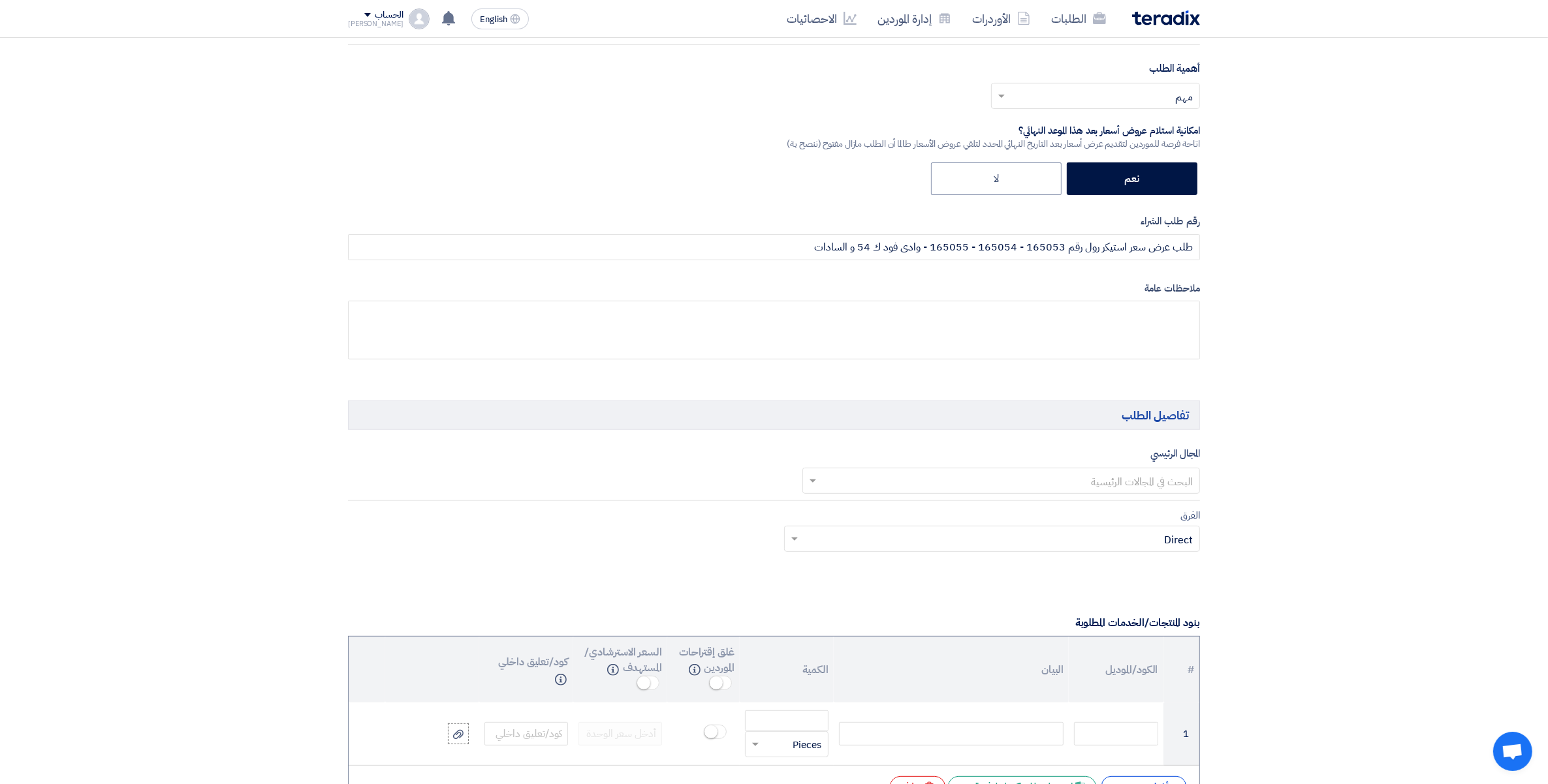
scroll to position [489, 0]
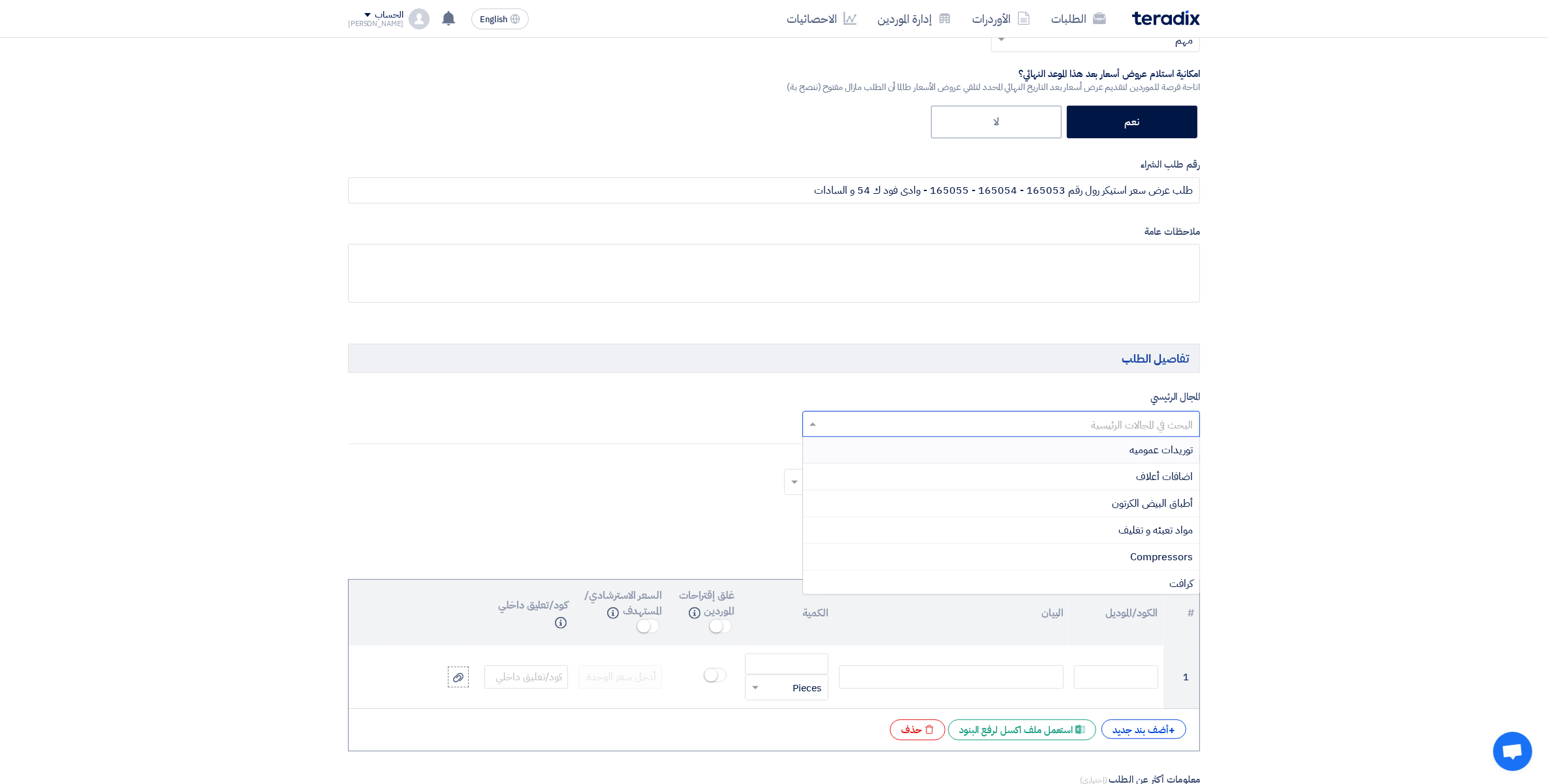
click at [1162, 429] on input "text" at bounding box center [1008, 425] width 372 height 22
click at [1170, 532] on span "مواد تعبئه و تغليف" at bounding box center [1155, 531] width 75 height 15
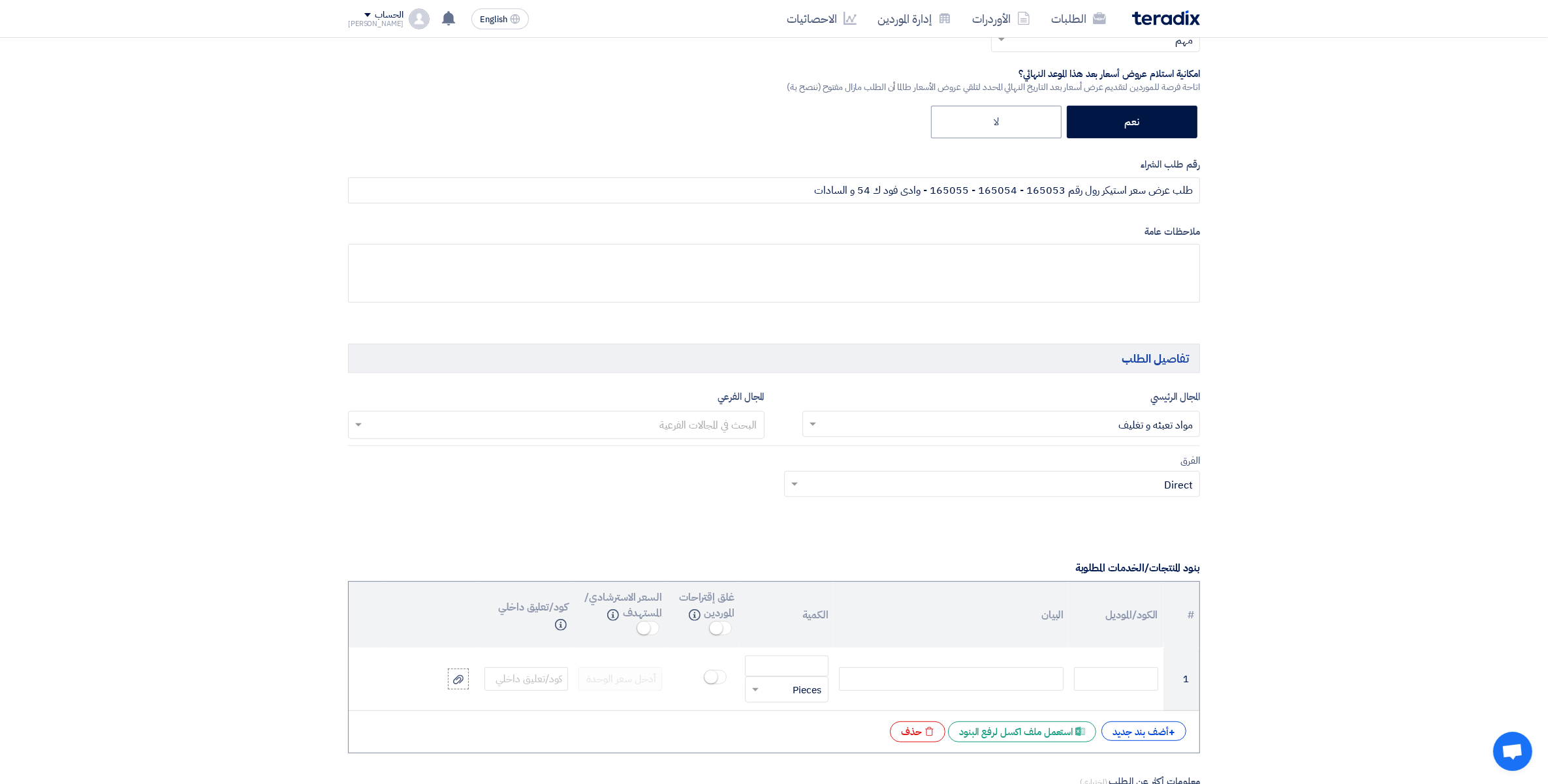
click at [683, 424] on input "text" at bounding box center [556, 427] width 404 height 22
click at [728, 540] on span "استيكرات" at bounding box center [738, 532] width 36 height 15
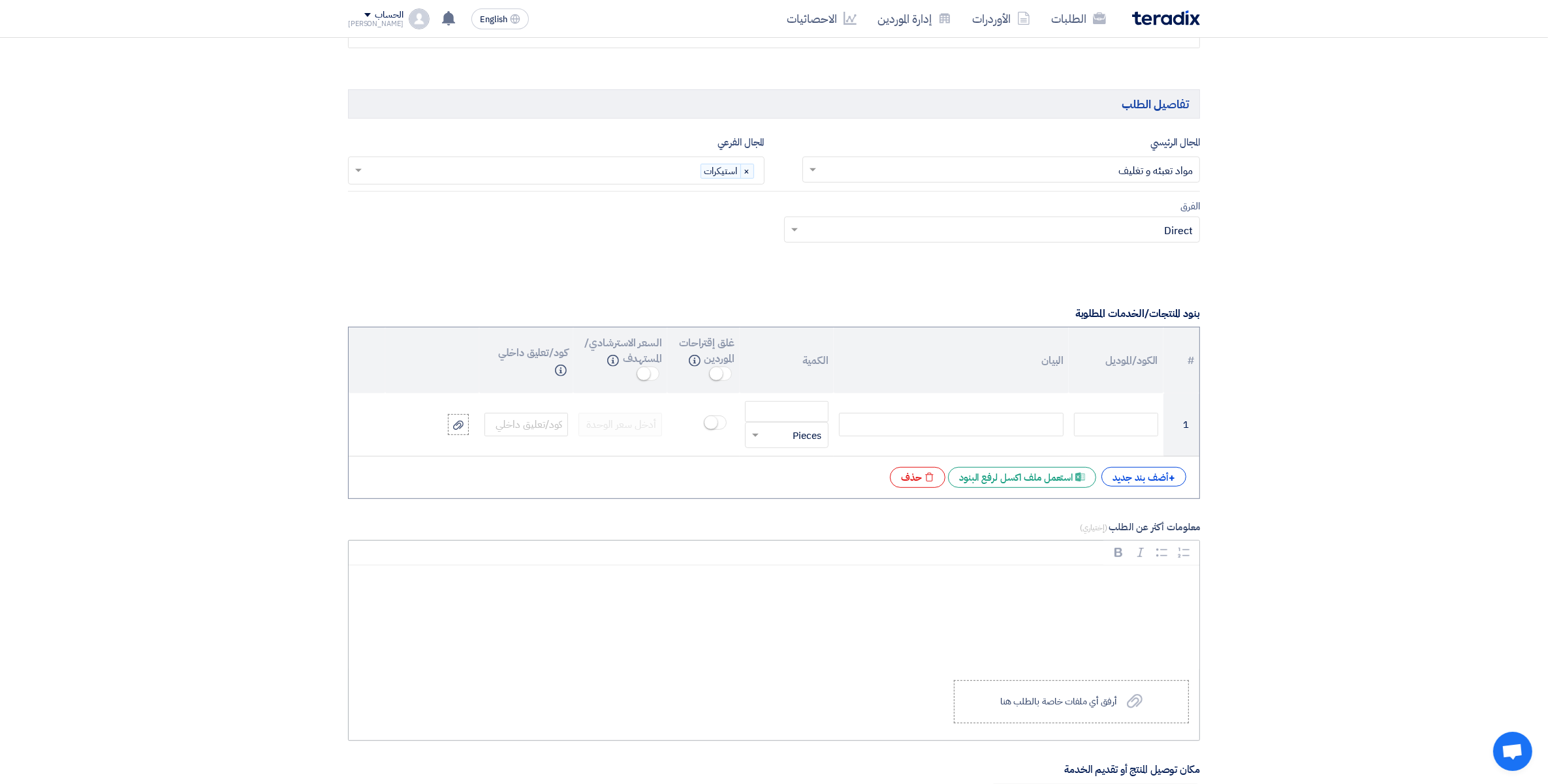
scroll to position [816, 0]
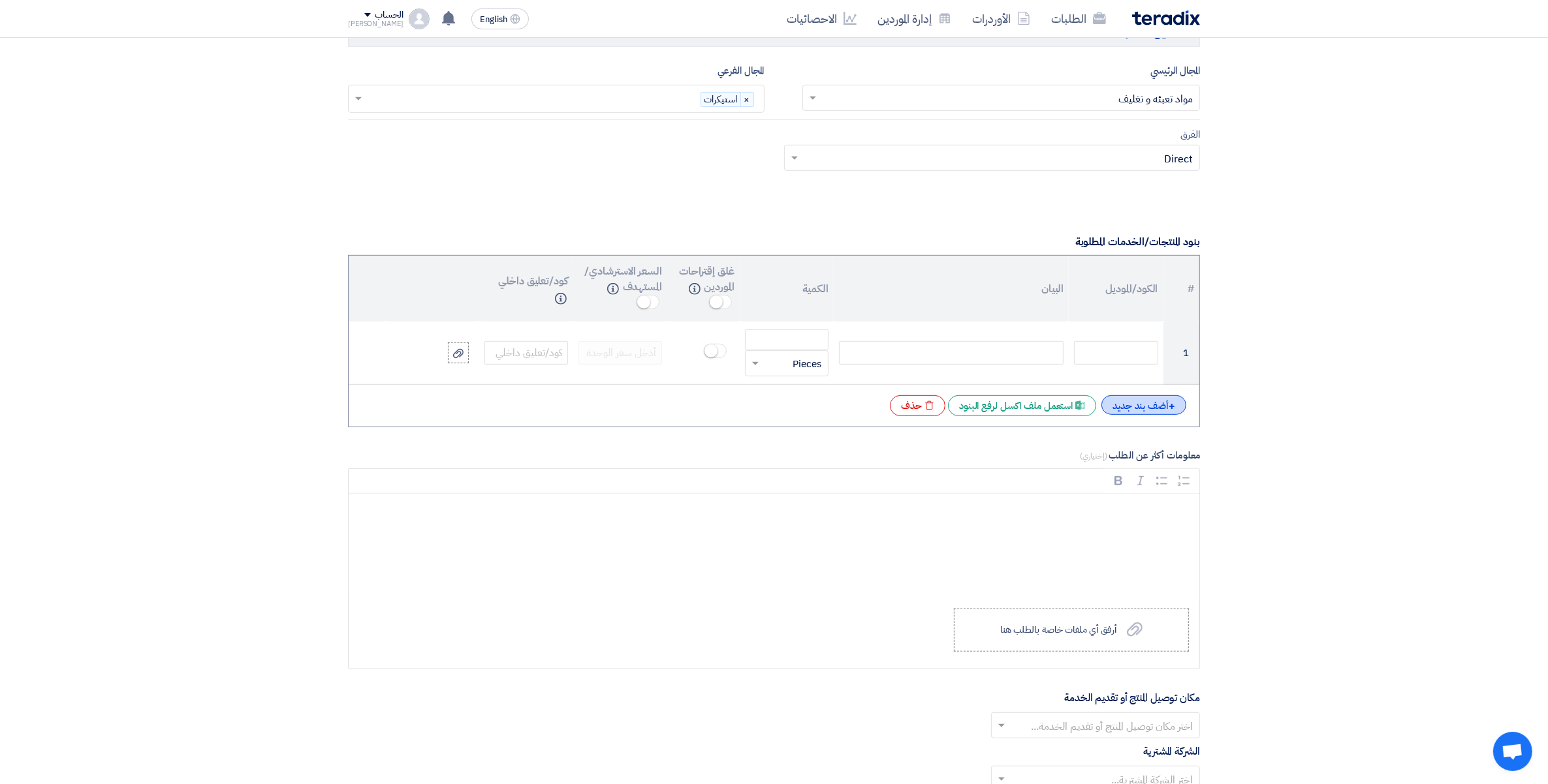
click at [1143, 407] on div "+ أضف بند جديد" at bounding box center [1143, 404] width 85 height 19
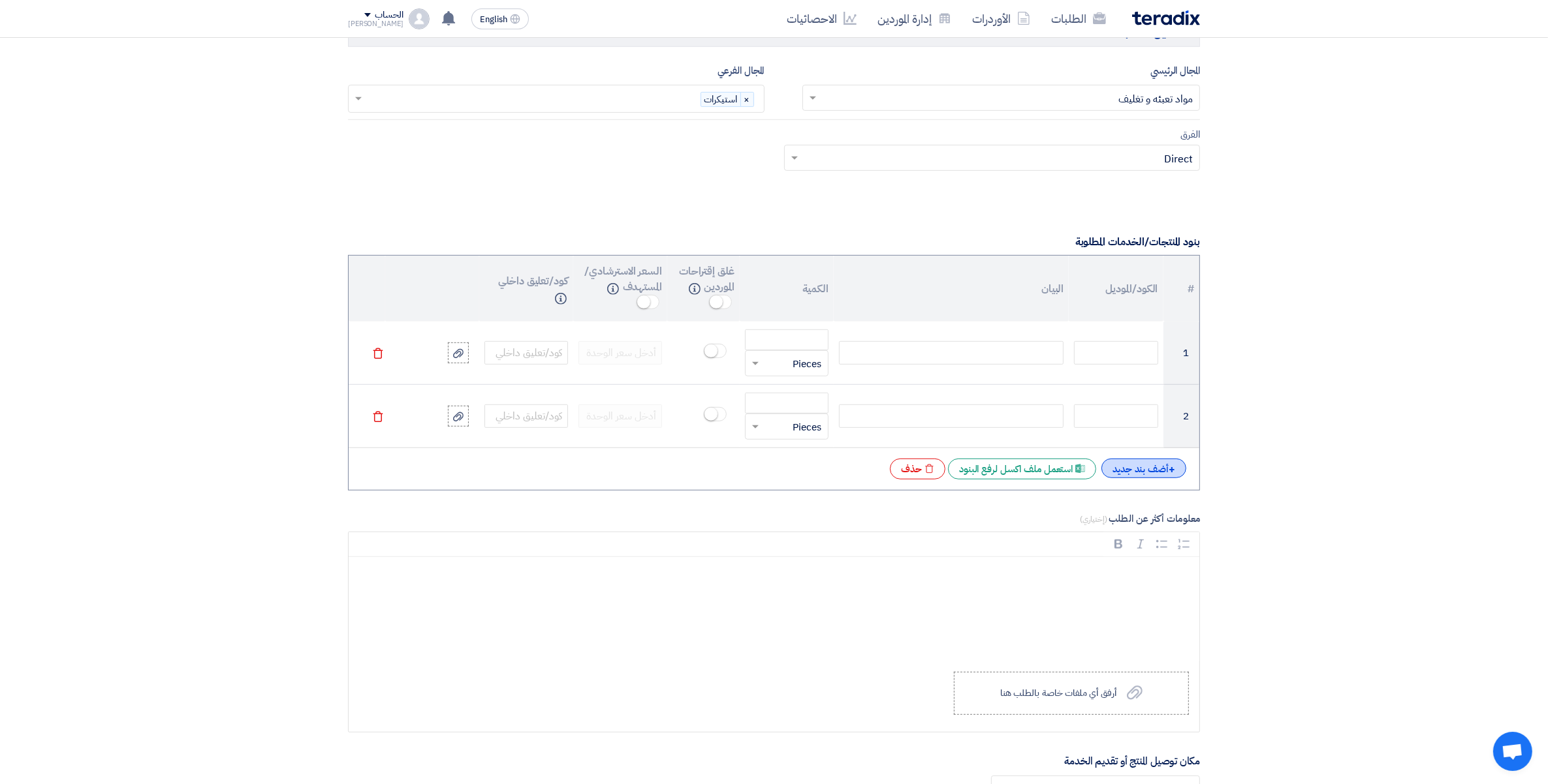
click at [1153, 471] on div "+ أضف بند جديد" at bounding box center [1143, 468] width 85 height 19
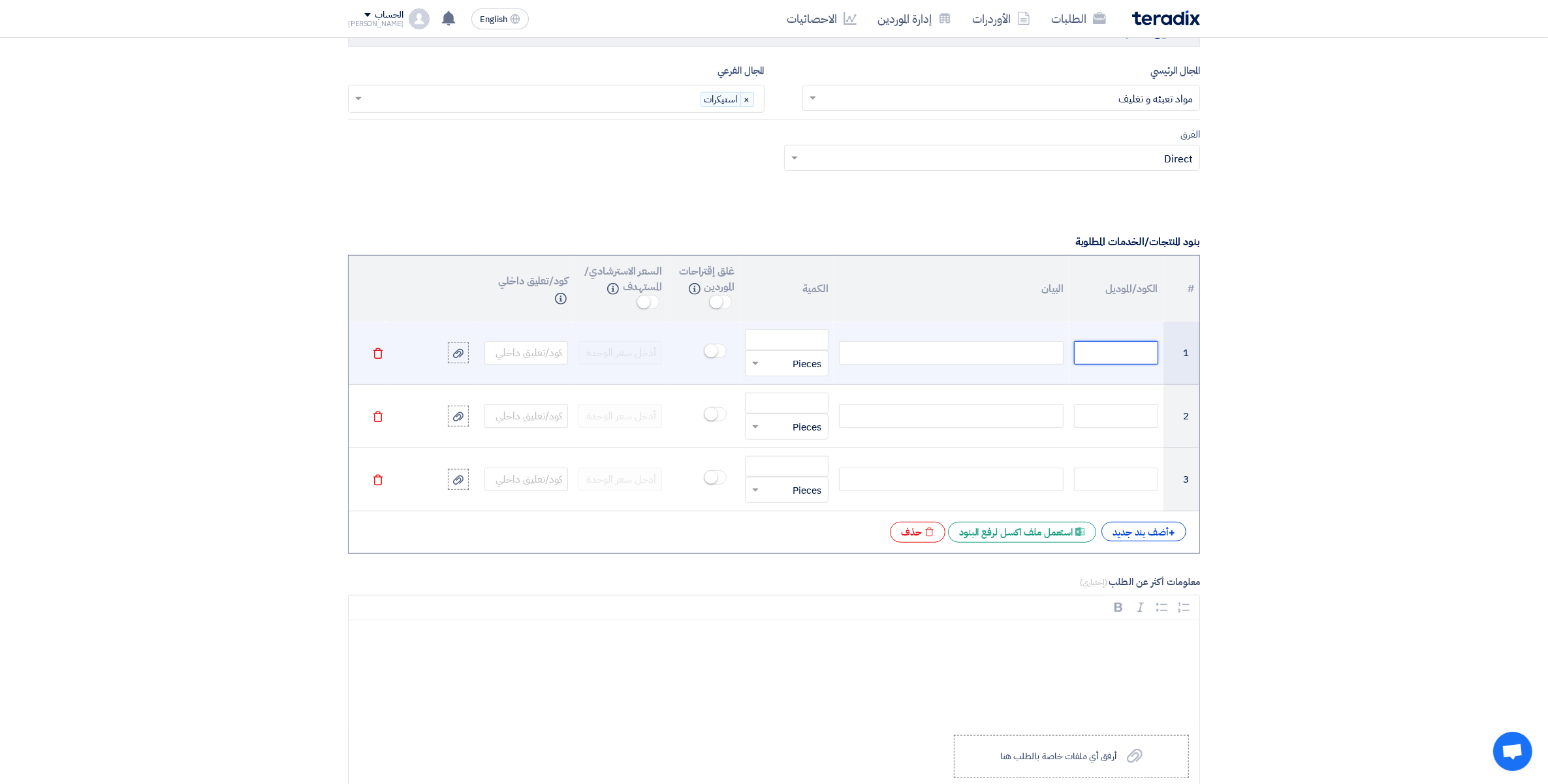
click at [1128, 344] on input "text" at bounding box center [1116, 353] width 83 height 23
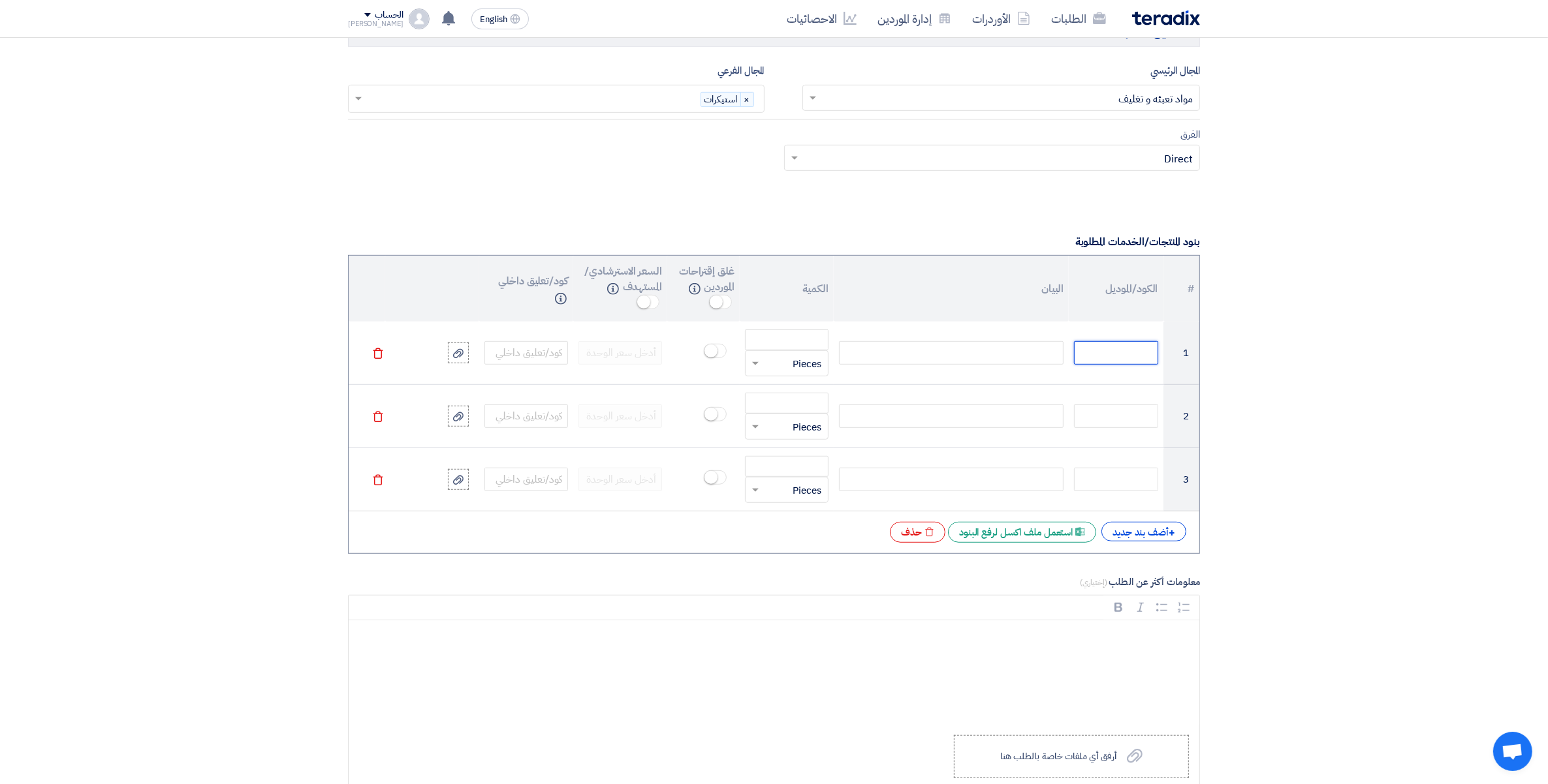
paste input "6070107022"
type input "6070107022"
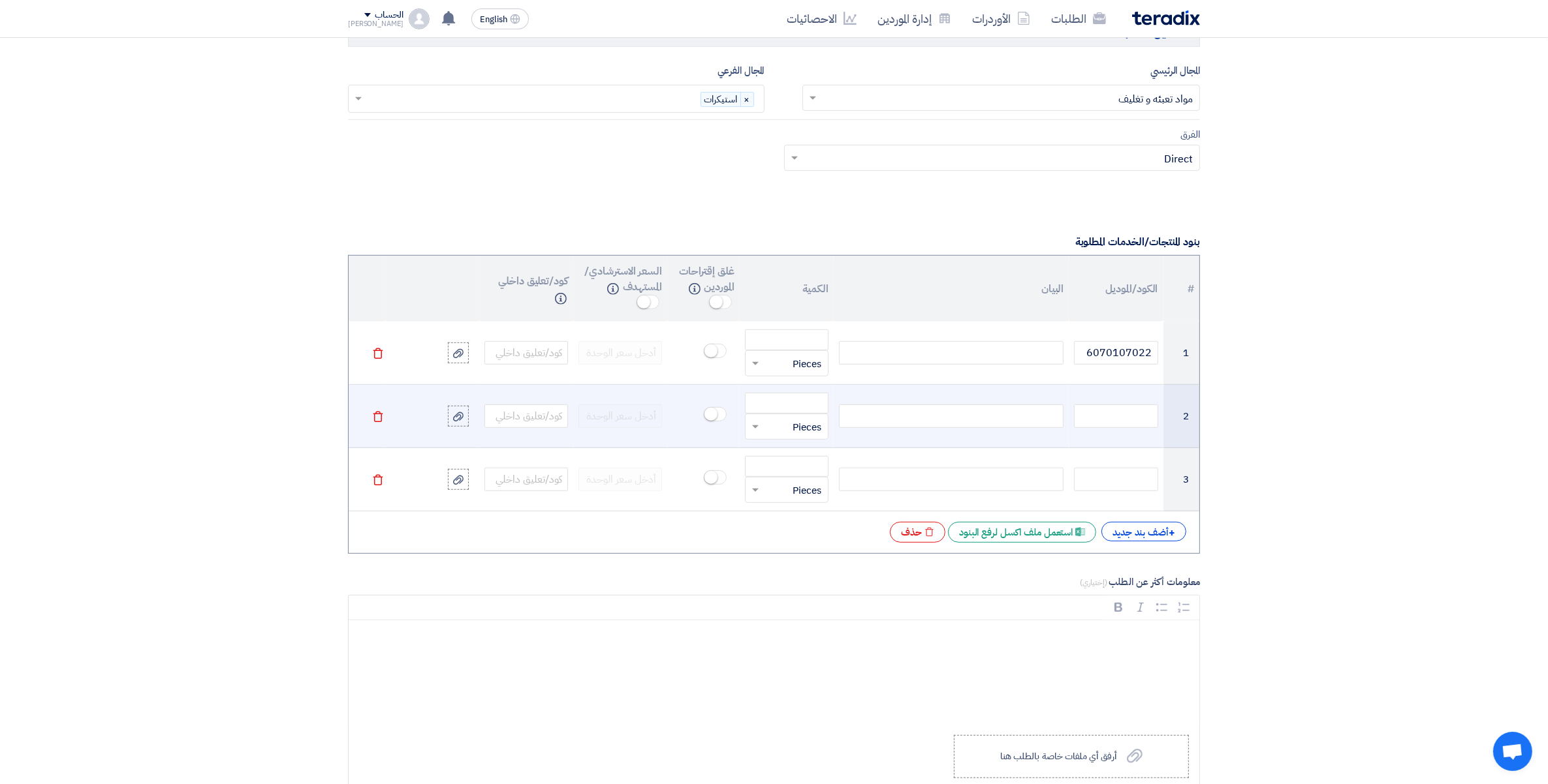
click at [1130, 404] on td at bounding box center [1116, 417] width 94 height 63
click at [1136, 416] on input "text" at bounding box center [1116, 416] width 83 height 23
paste input "6070101820"
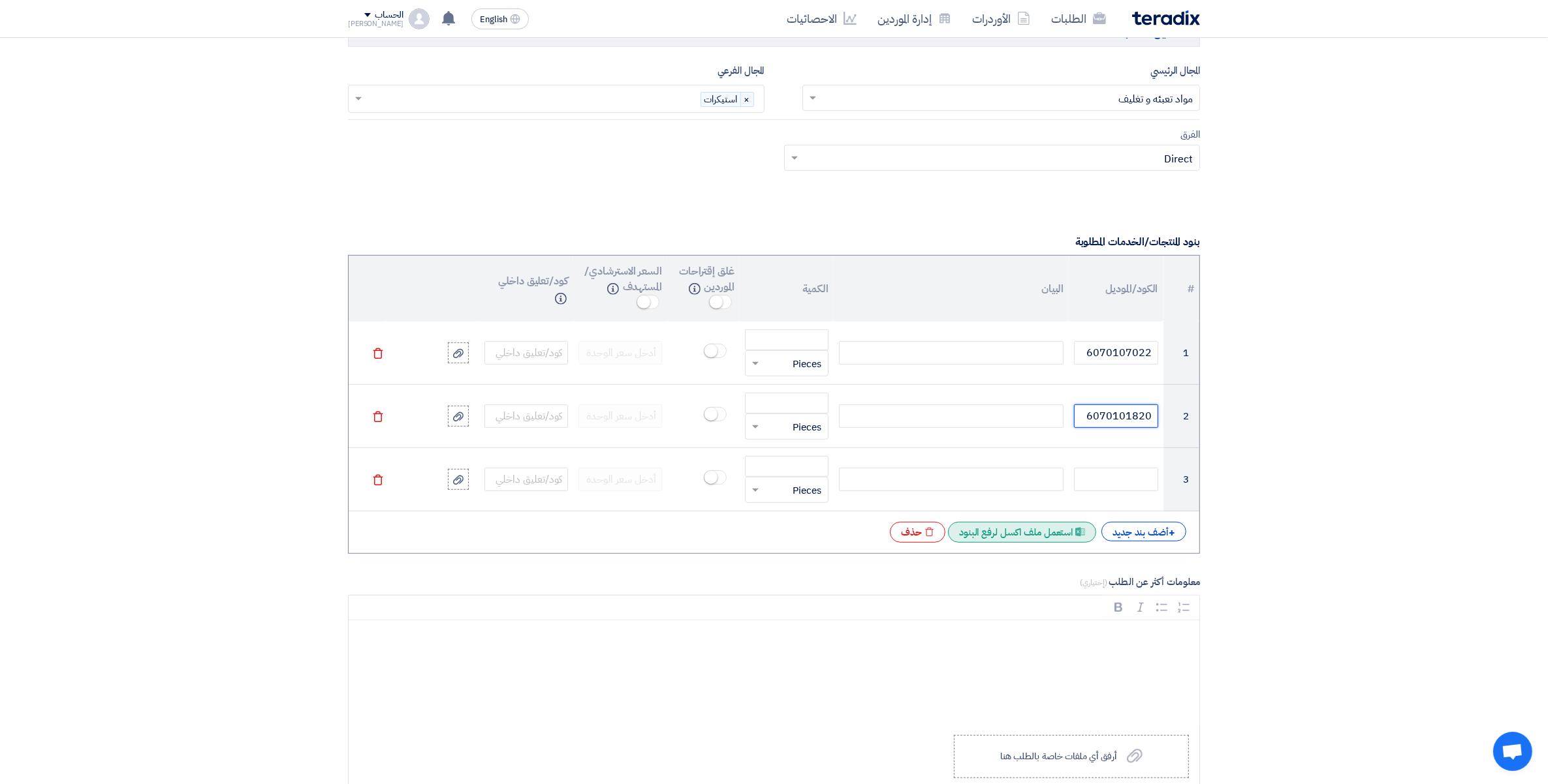
type input "6070101820"
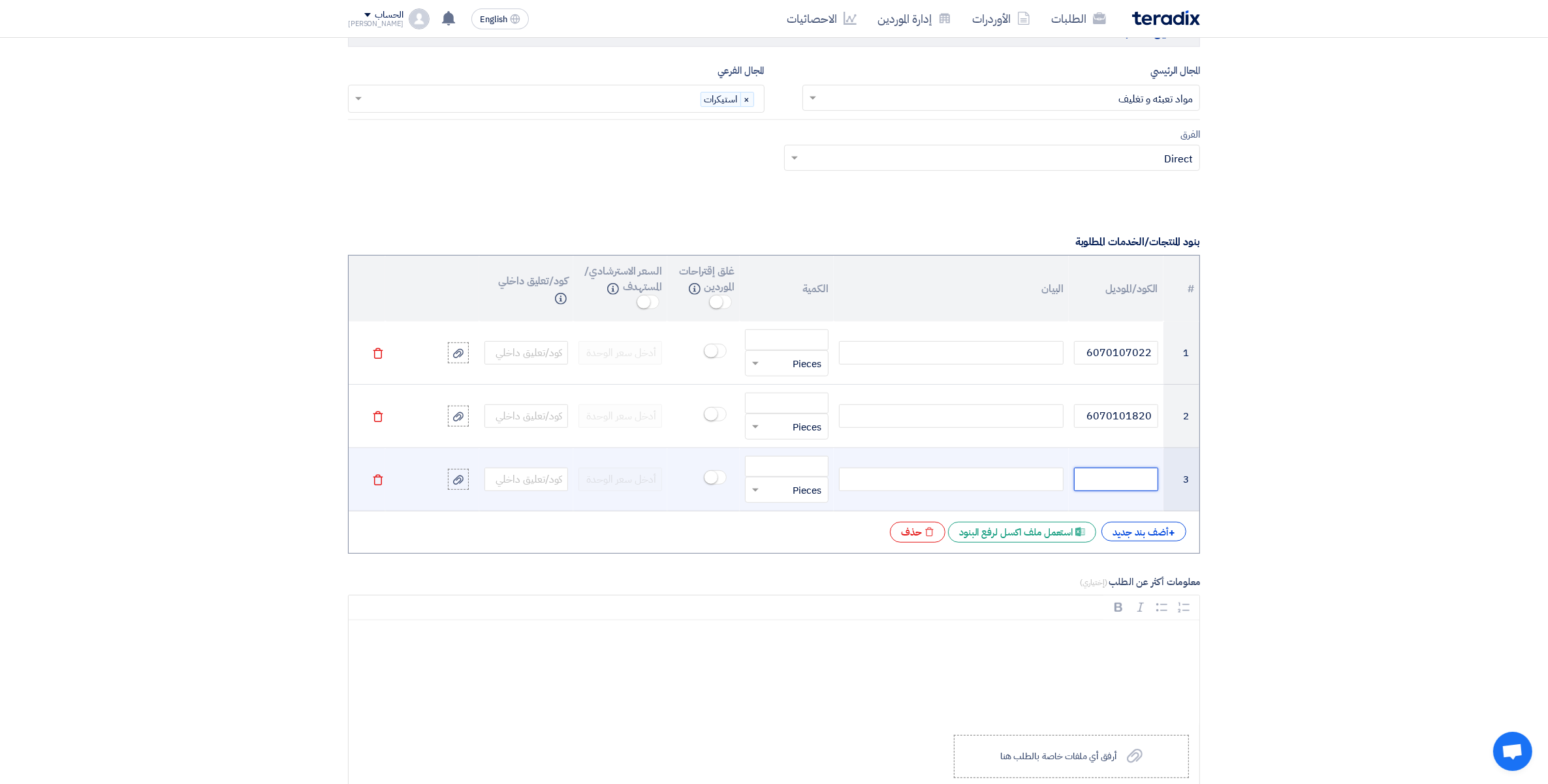
click at [1121, 480] on input "text" at bounding box center [1116, 479] width 83 height 23
paste input "6070101478"
type input "6070101478"
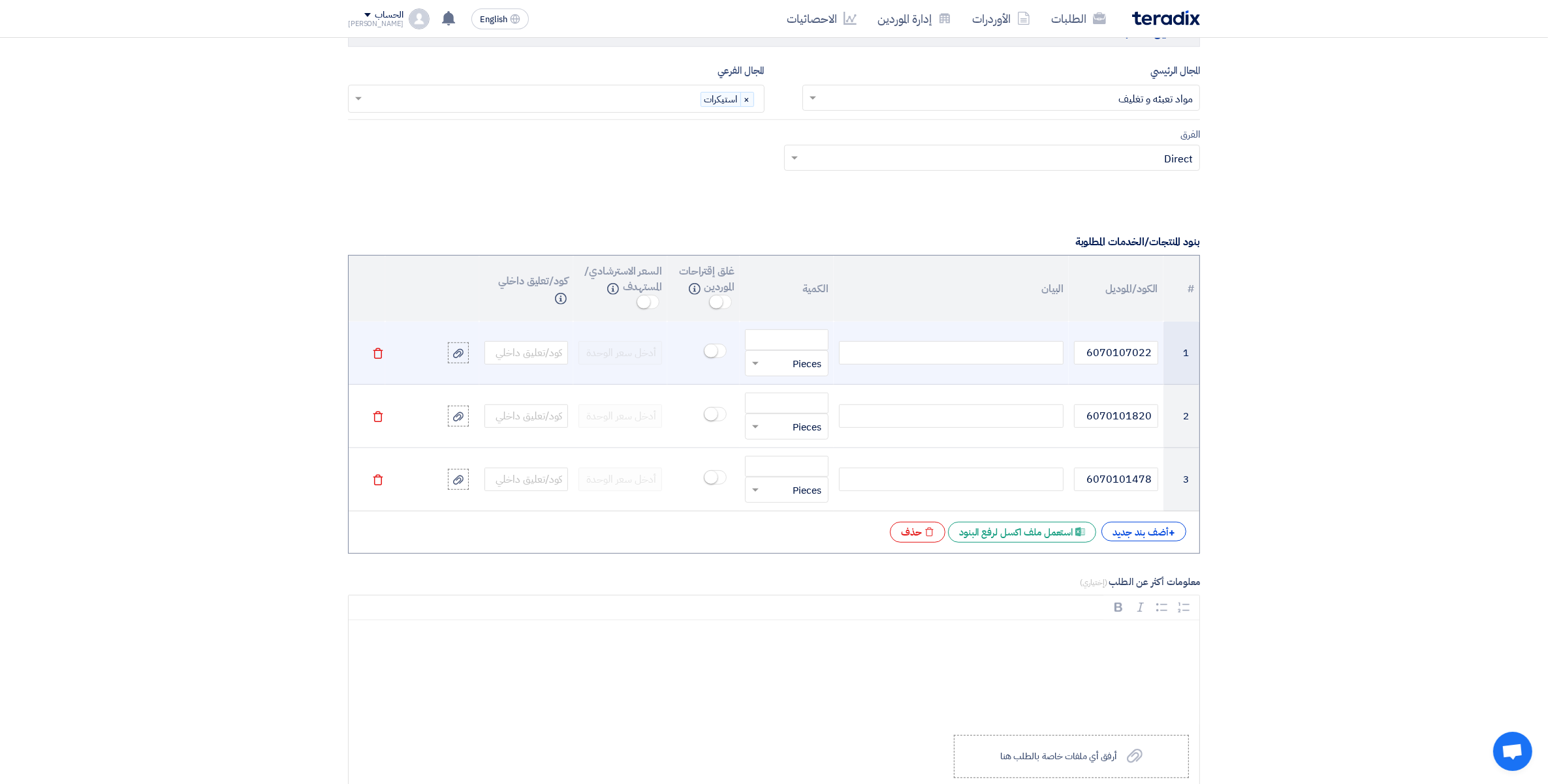
click at [1044, 357] on div at bounding box center [951, 353] width 224 height 23
paste div
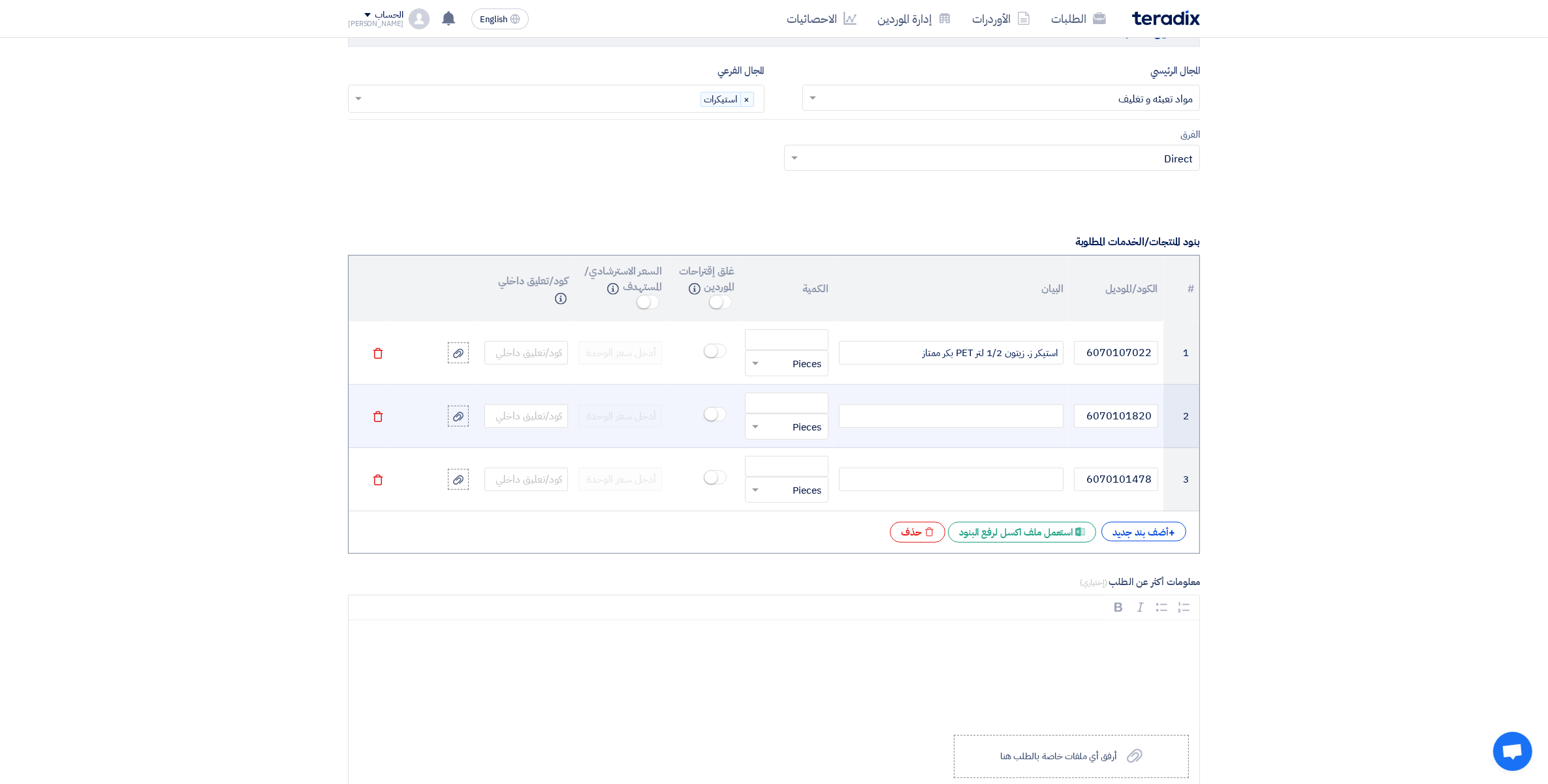
click at [1014, 417] on div at bounding box center [951, 416] width 224 height 23
paste div
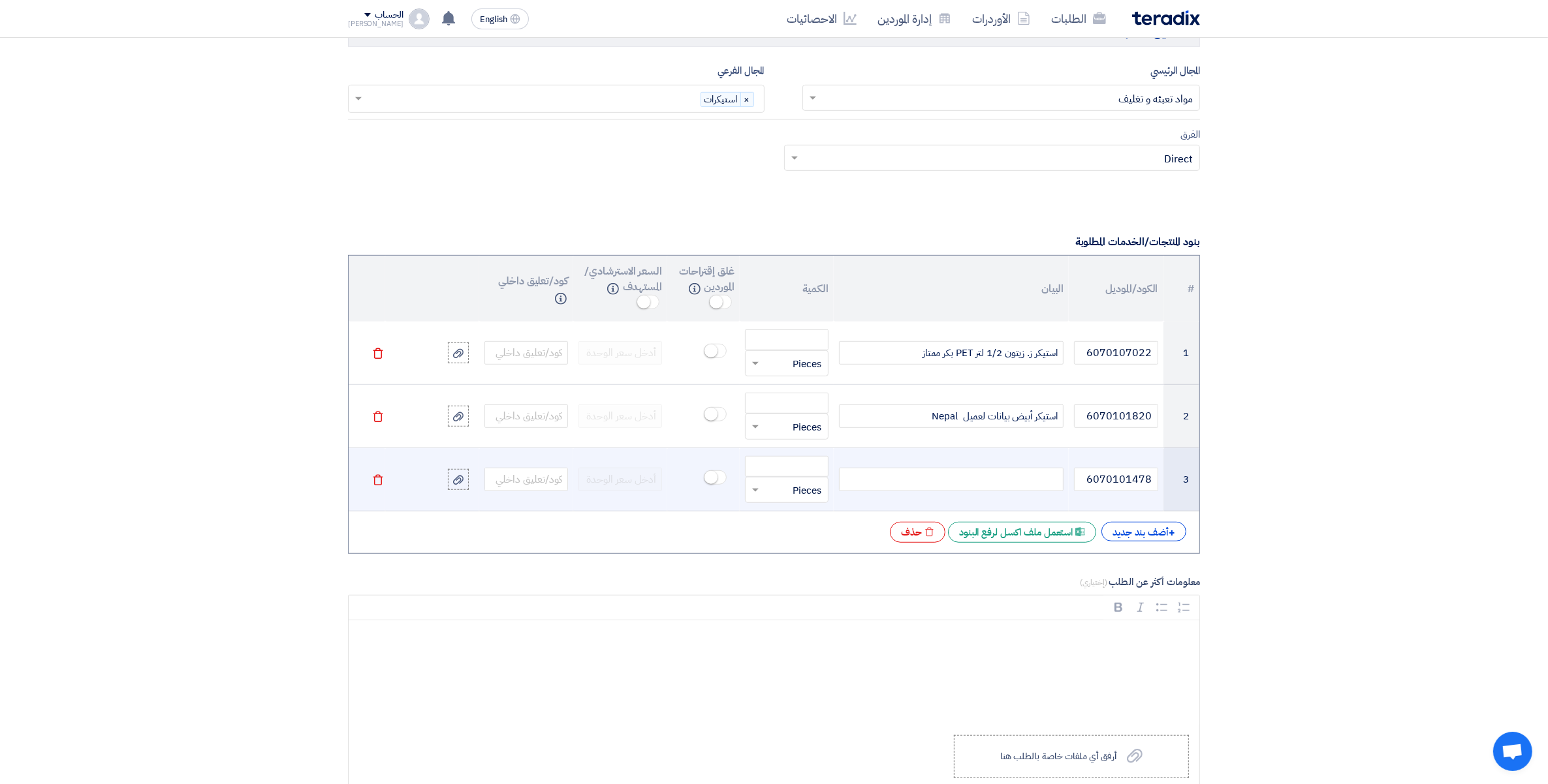
click at [1006, 477] on div at bounding box center [951, 479] width 224 height 23
paste div
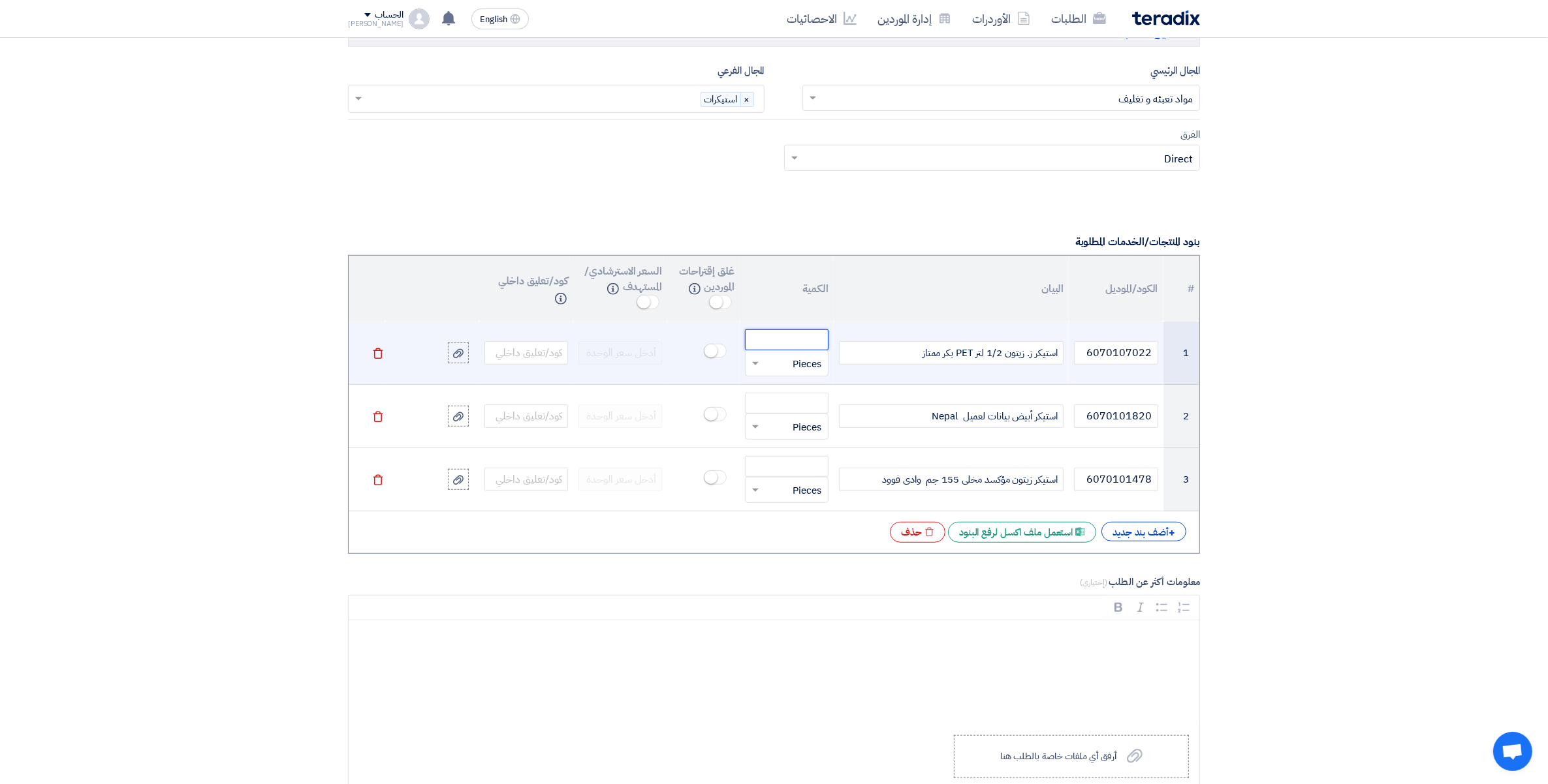
click at [808, 335] on input "number" at bounding box center [787, 340] width 83 height 21
paste input "50000"
type input "50000"
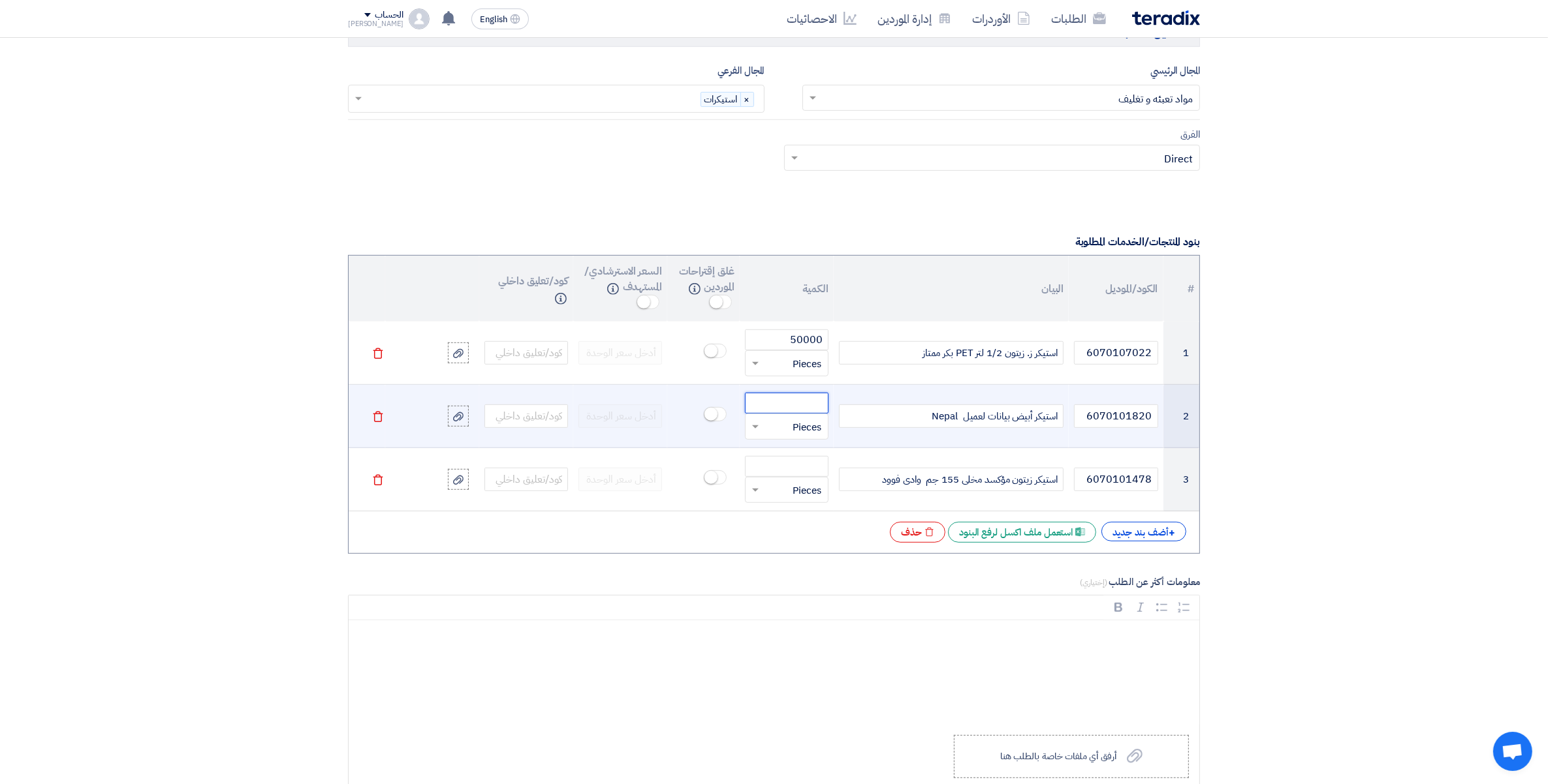
click at [793, 395] on input "number" at bounding box center [787, 403] width 83 height 21
paste input "34500"
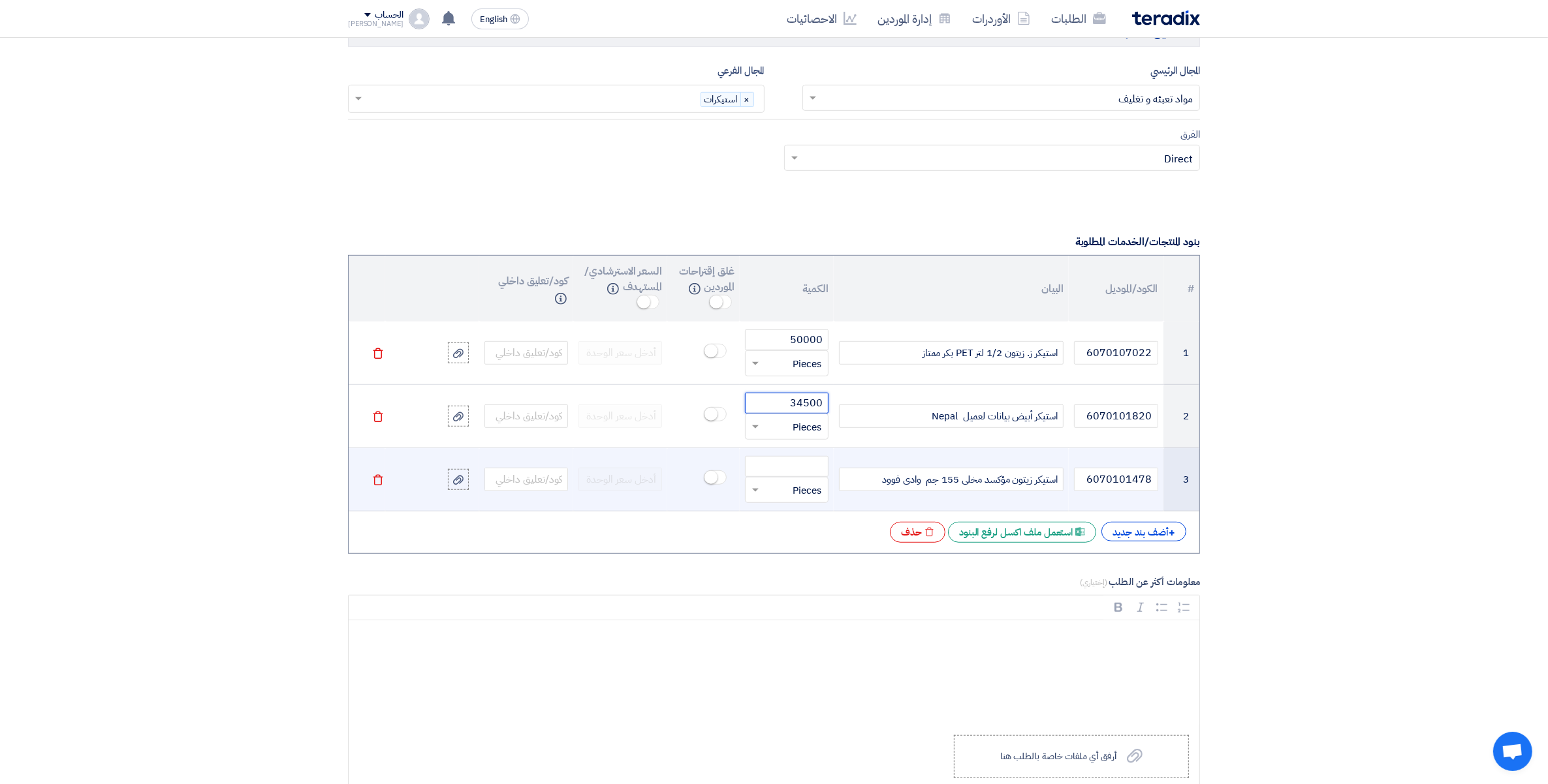
type input "34500"
click at [811, 461] on input "number" at bounding box center [787, 466] width 83 height 21
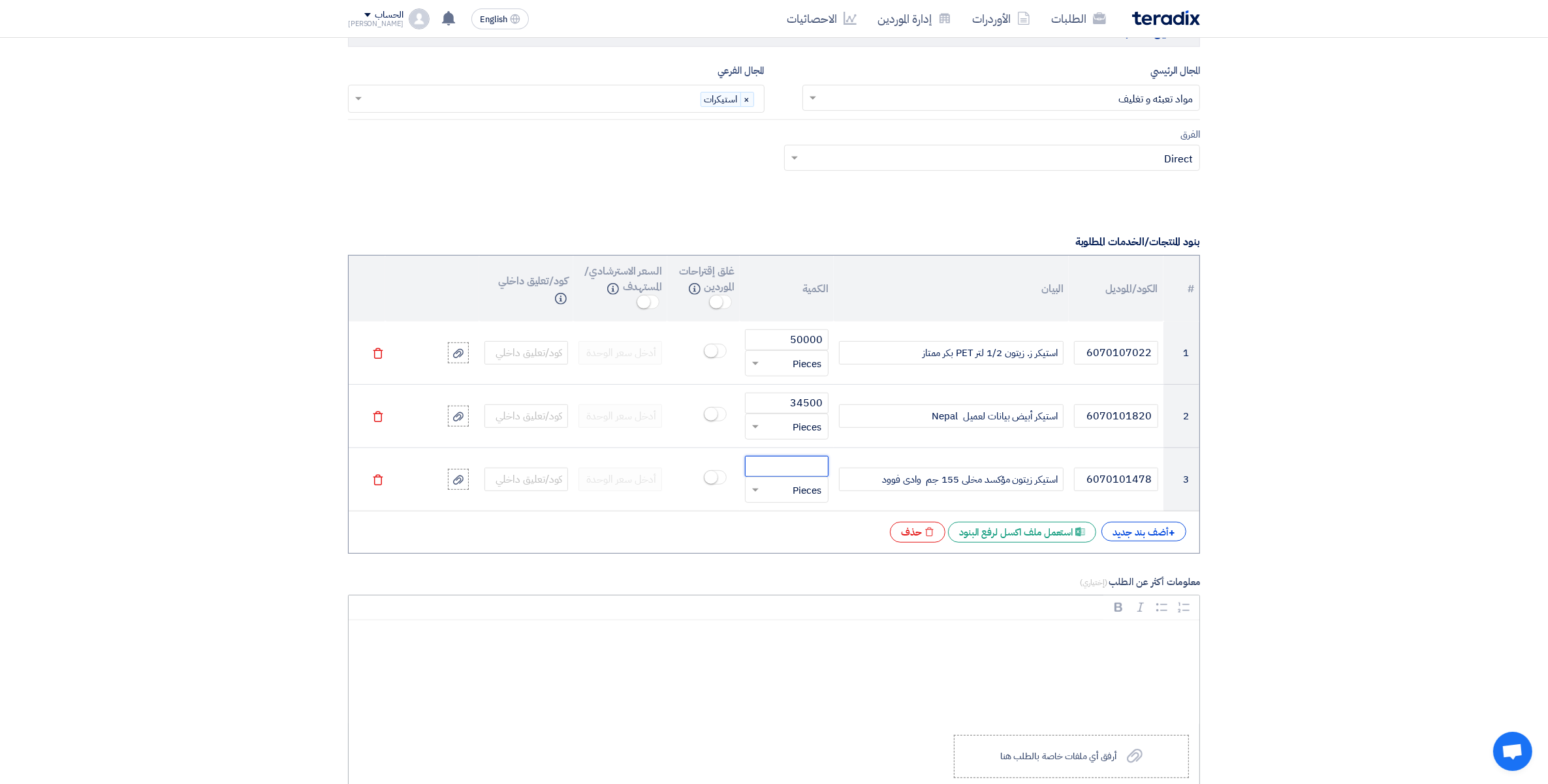
paste input "24000"
type input "24000"
click at [1078, 677] on div "Rich Text Editor, main" at bounding box center [774, 673] width 851 height 105
click at [1166, 653] on div "Rich Text Editor, main" at bounding box center [774, 673] width 851 height 105
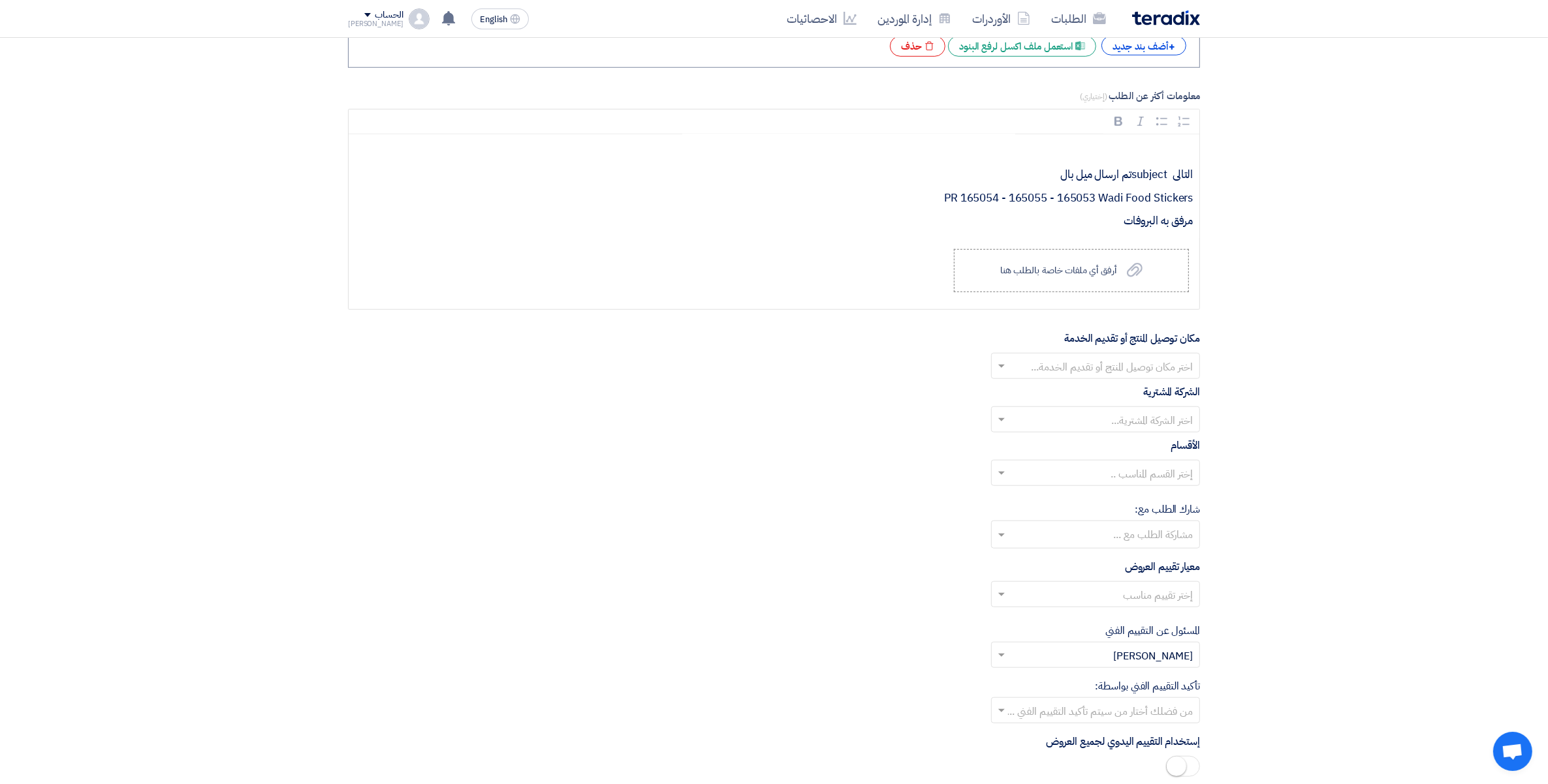
scroll to position [1468, 0]
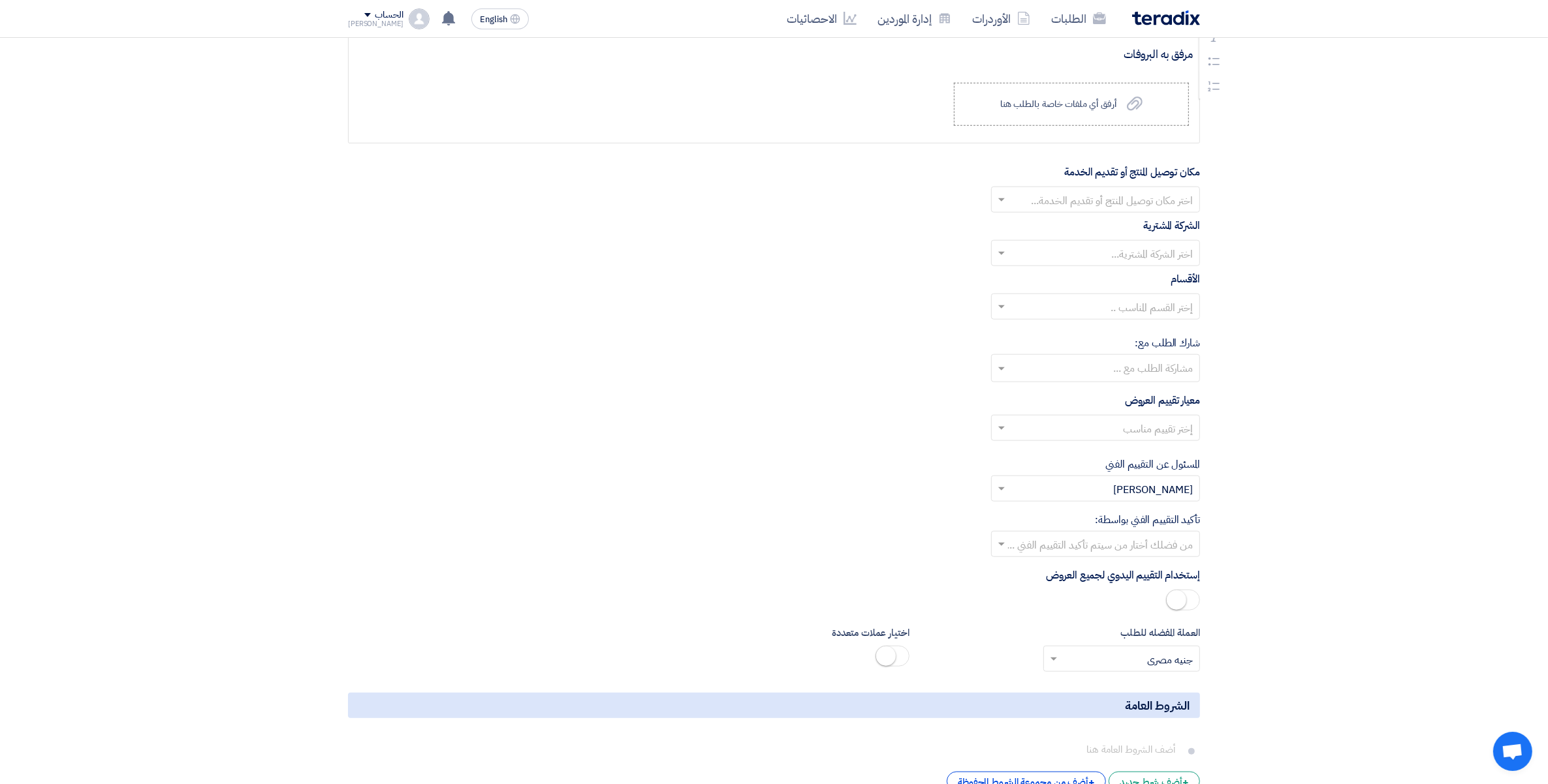
click at [1156, 200] on input "text" at bounding box center [1102, 201] width 183 height 22
click at [1168, 308] on span "مصنع وادى فود السادات" at bounding box center [1143, 306] width 99 height 15
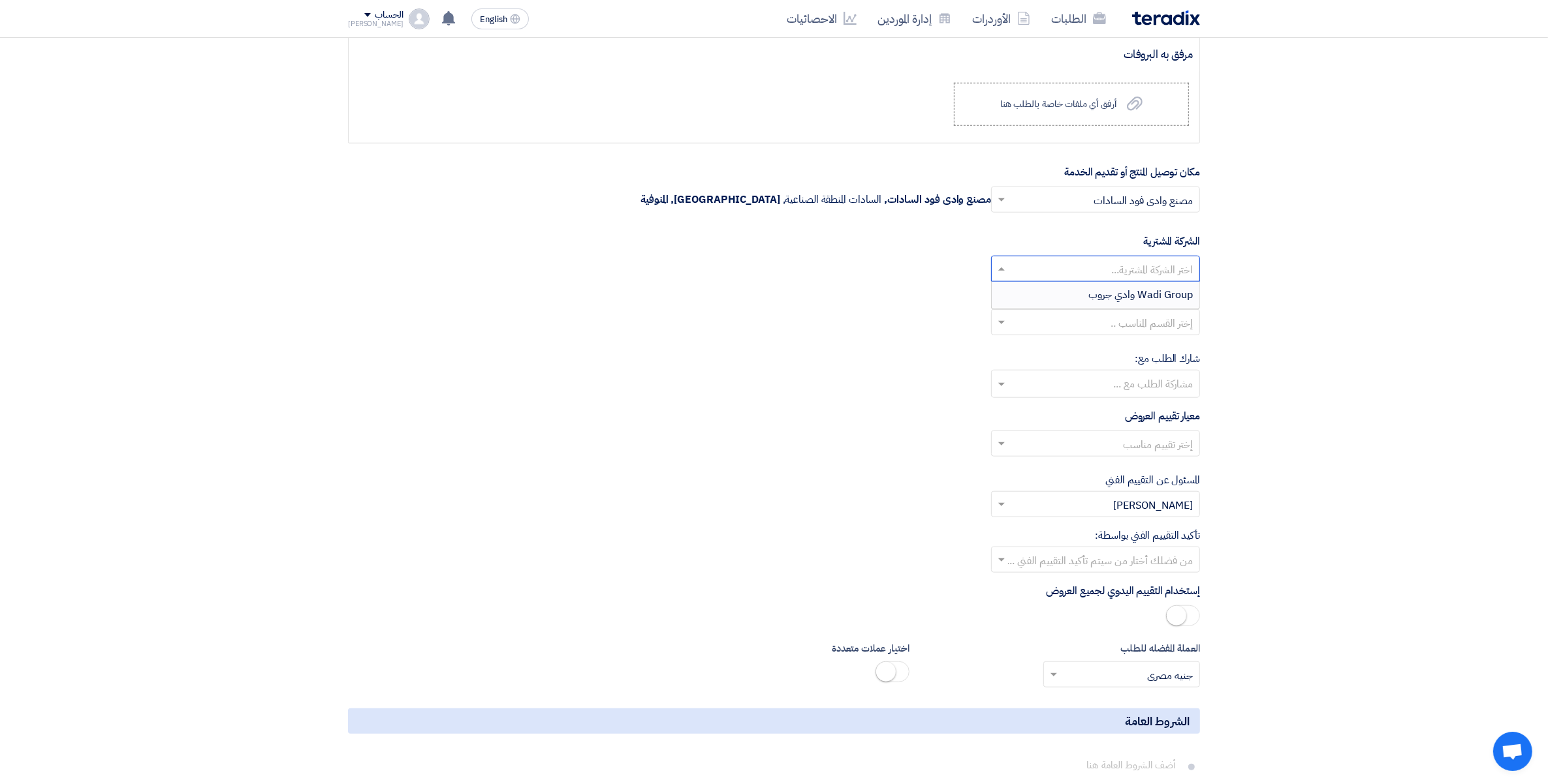
click at [1172, 276] on input "text" at bounding box center [1102, 270] width 183 height 22
click at [1170, 301] on span "Wadi Group وادي جروب" at bounding box center [1140, 295] width 105 height 15
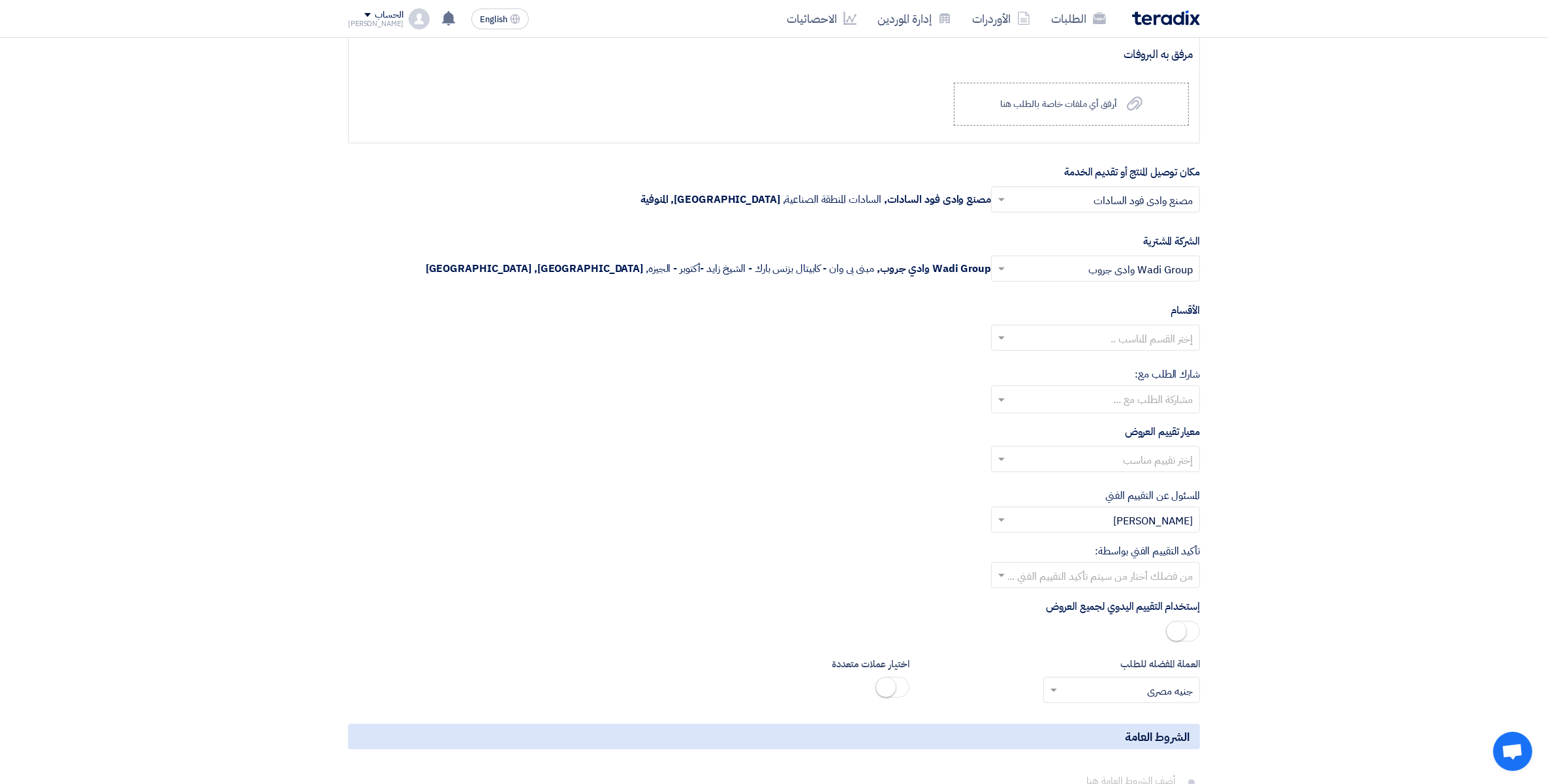
click at [1180, 405] on input "text" at bounding box center [1095, 401] width 196 height 22
click at [1173, 357] on div "إختر القسم المناسب .." at bounding box center [774, 343] width 851 height 36
click at [1174, 343] on input "text" at bounding box center [1102, 340] width 183 height 22
click at [1179, 471] on input "text" at bounding box center [1102, 461] width 183 height 22
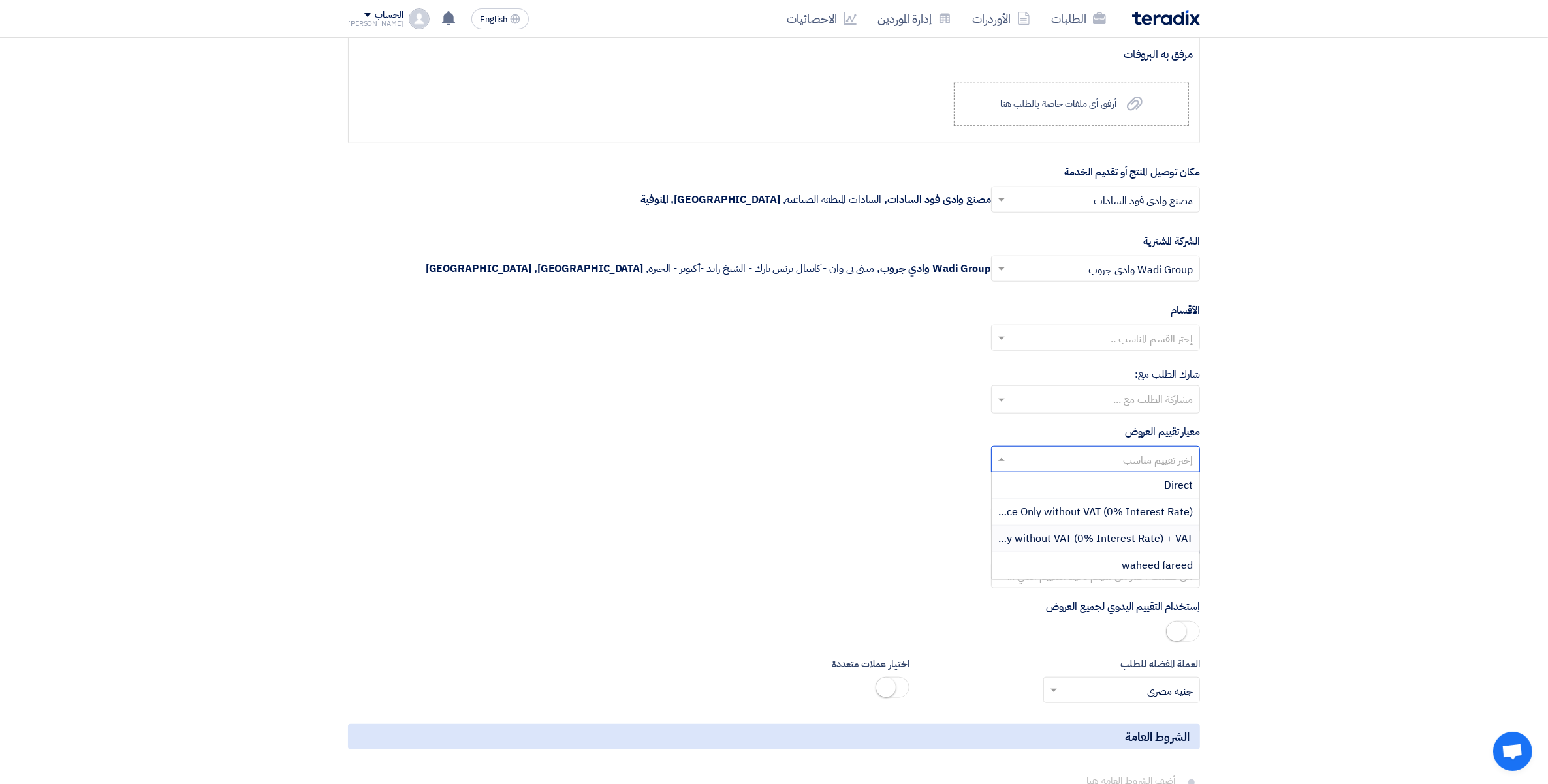
click at [1160, 547] on span "Price Only without VAT (0% Interest Rate) + VAT" at bounding box center [1078, 539] width 228 height 15
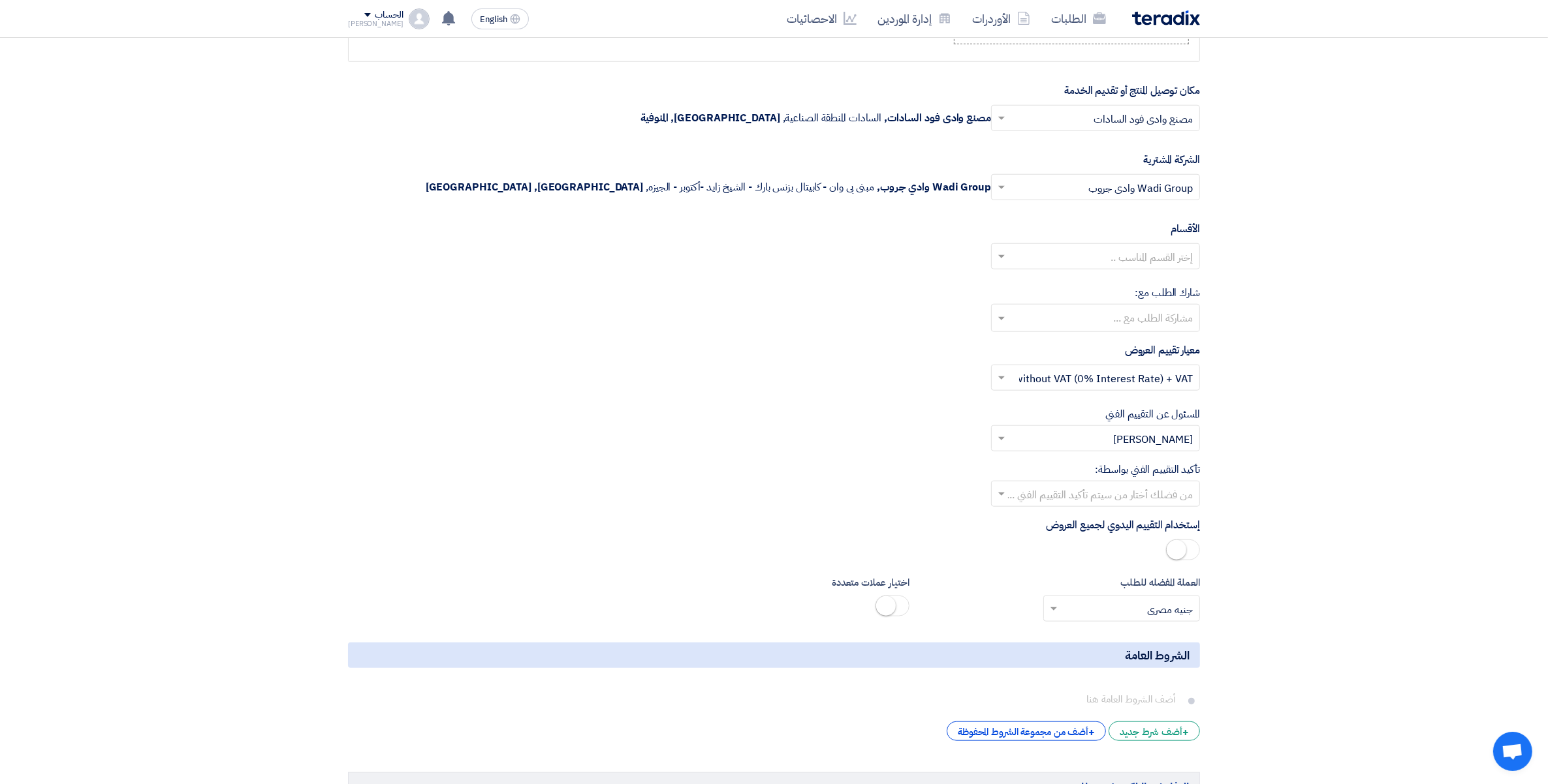
click at [1150, 499] on input "text" at bounding box center [1102, 495] width 183 height 22
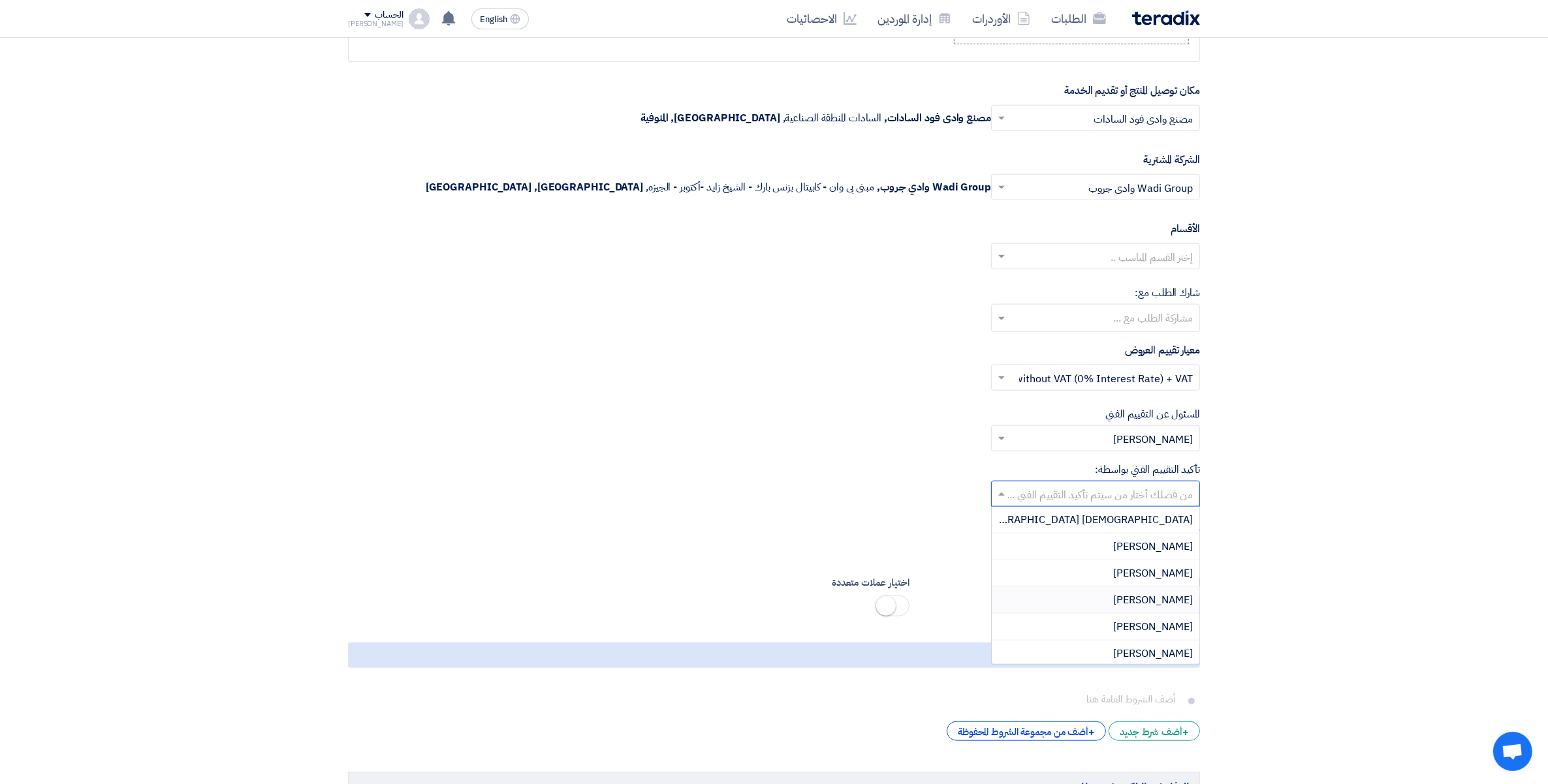
click at [1167, 605] on span "[PERSON_NAME]" at bounding box center [1152, 600] width 79 height 15
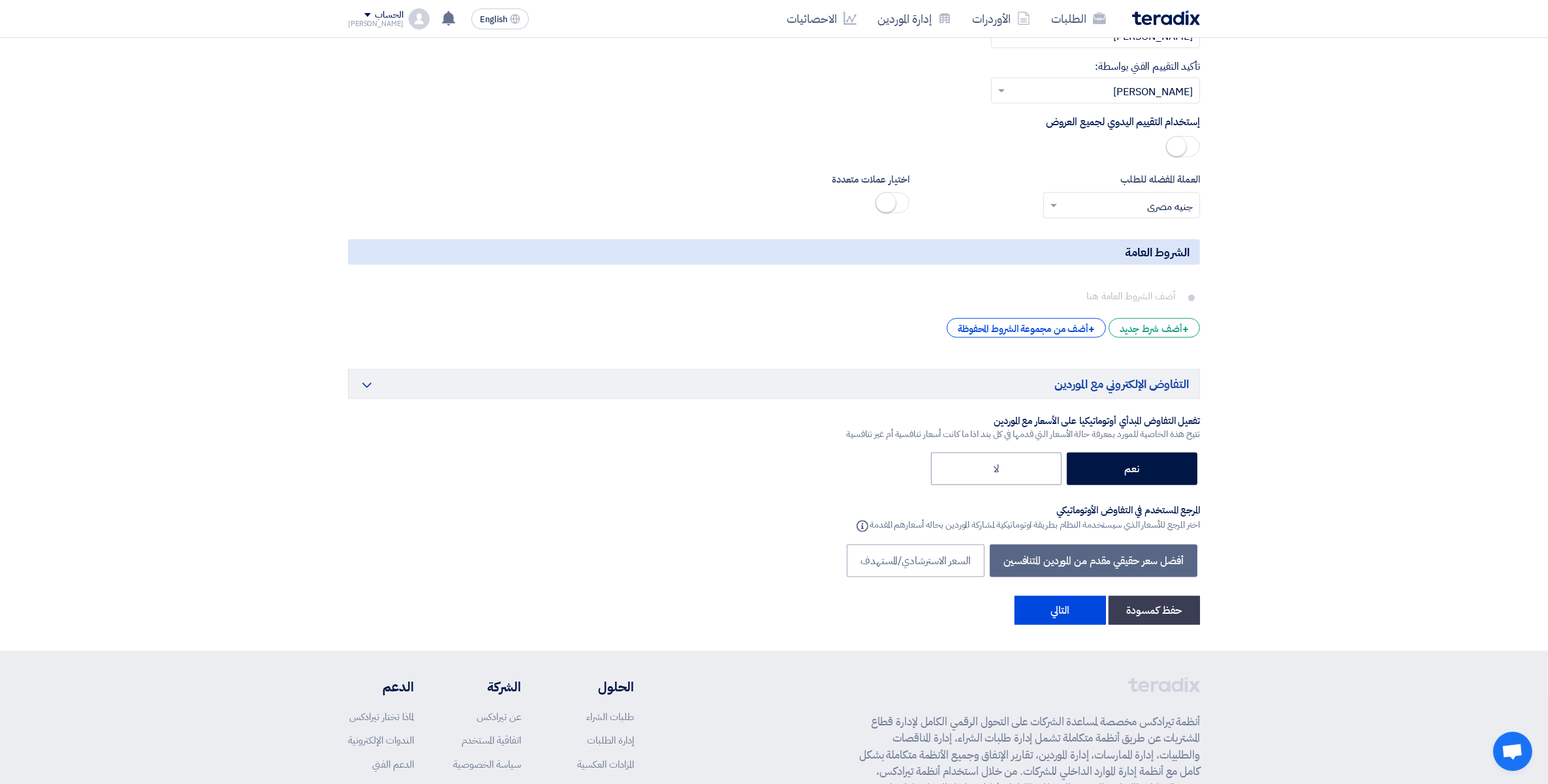
scroll to position [2120, 0]
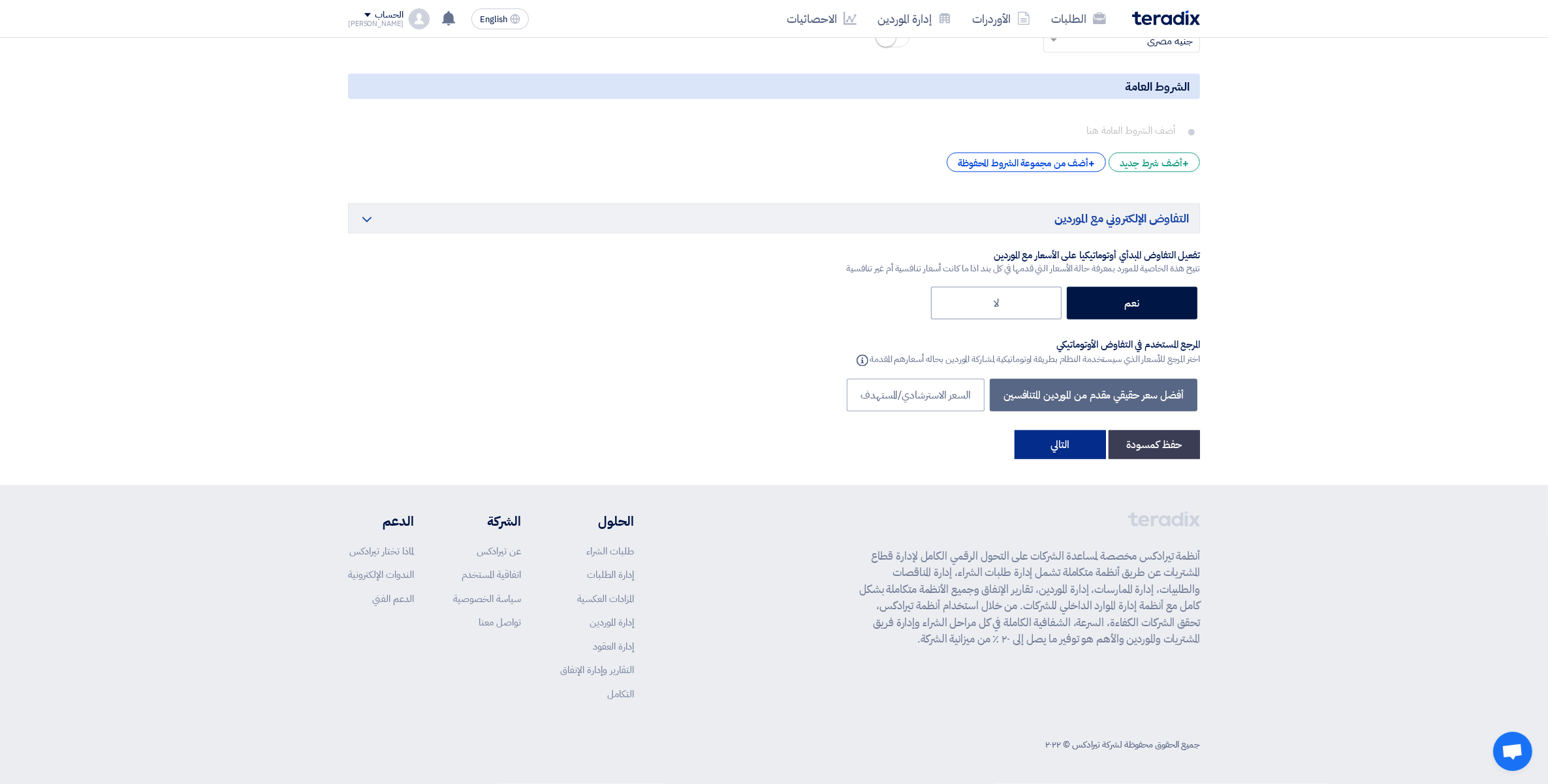
click at [1053, 454] on button "التالي" at bounding box center [1059, 444] width 92 height 28
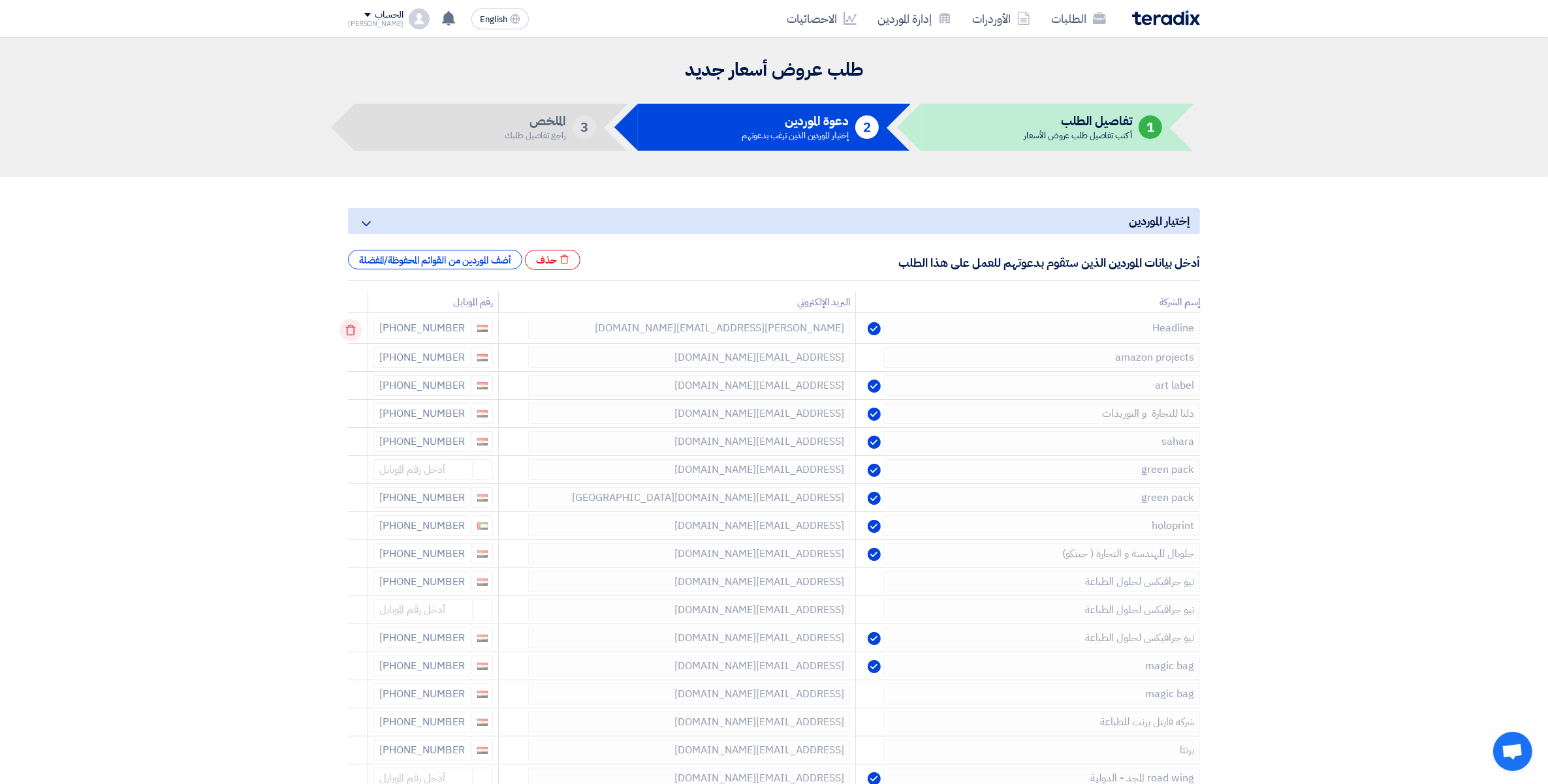
click at [344, 325] on icon at bounding box center [351, 330] width 22 height 22
click at [350, 325] on icon at bounding box center [351, 330] width 22 height 22
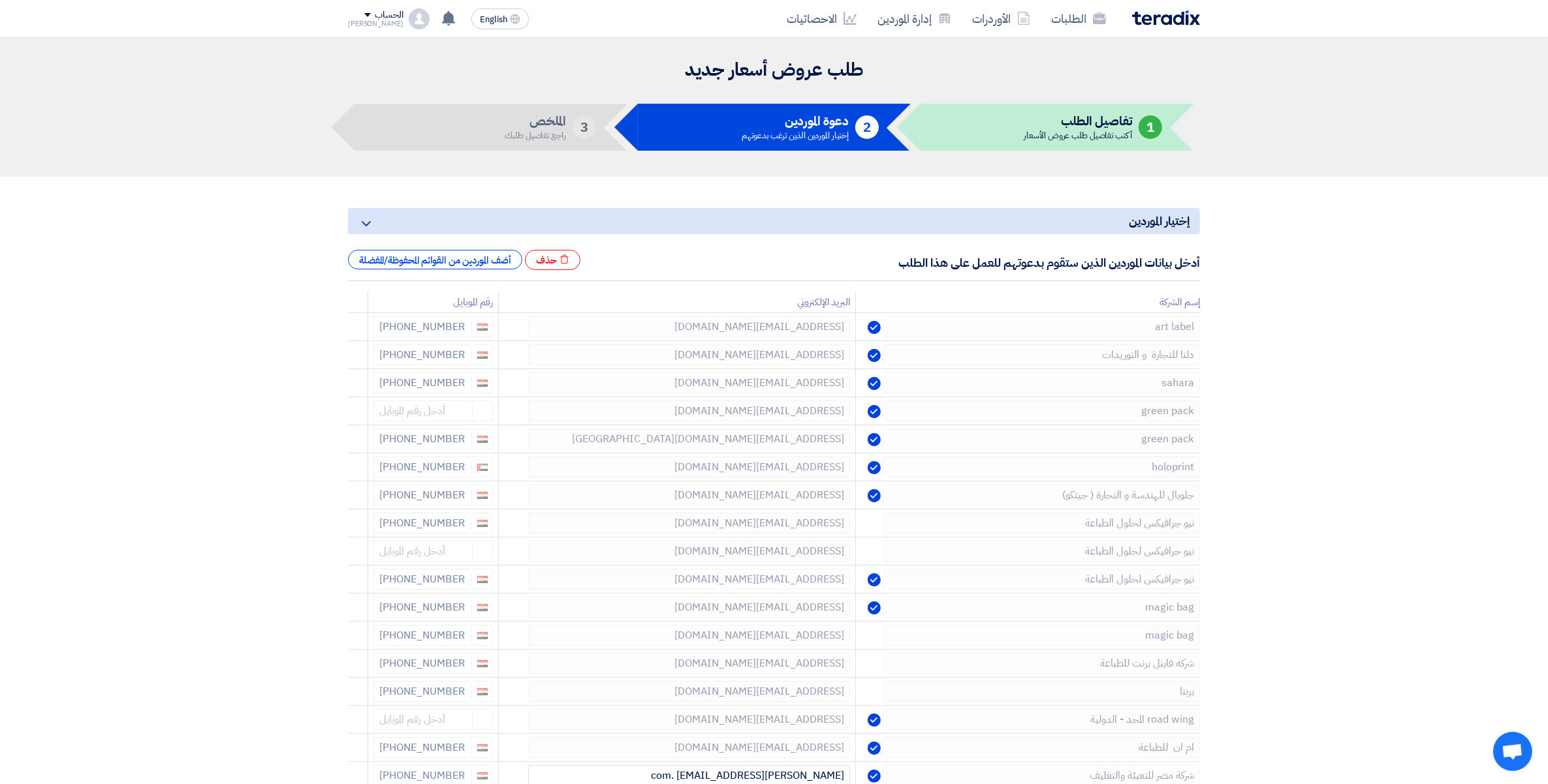
click at [0, 0] on icon at bounding box center [0, 0] width 0 height 0
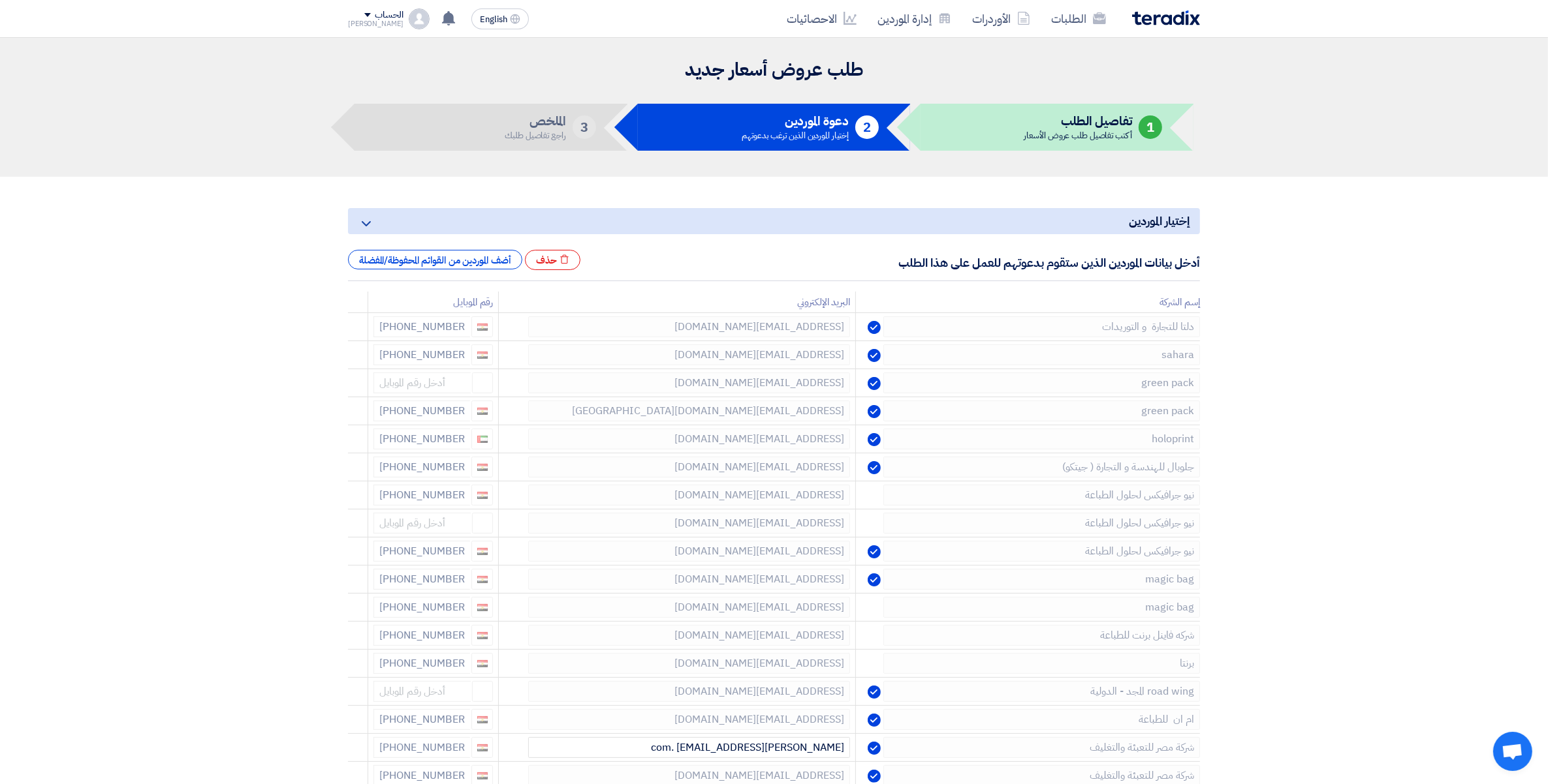
click at [0, 0] on icon at bounding box center [0, 0] width 0 height 0
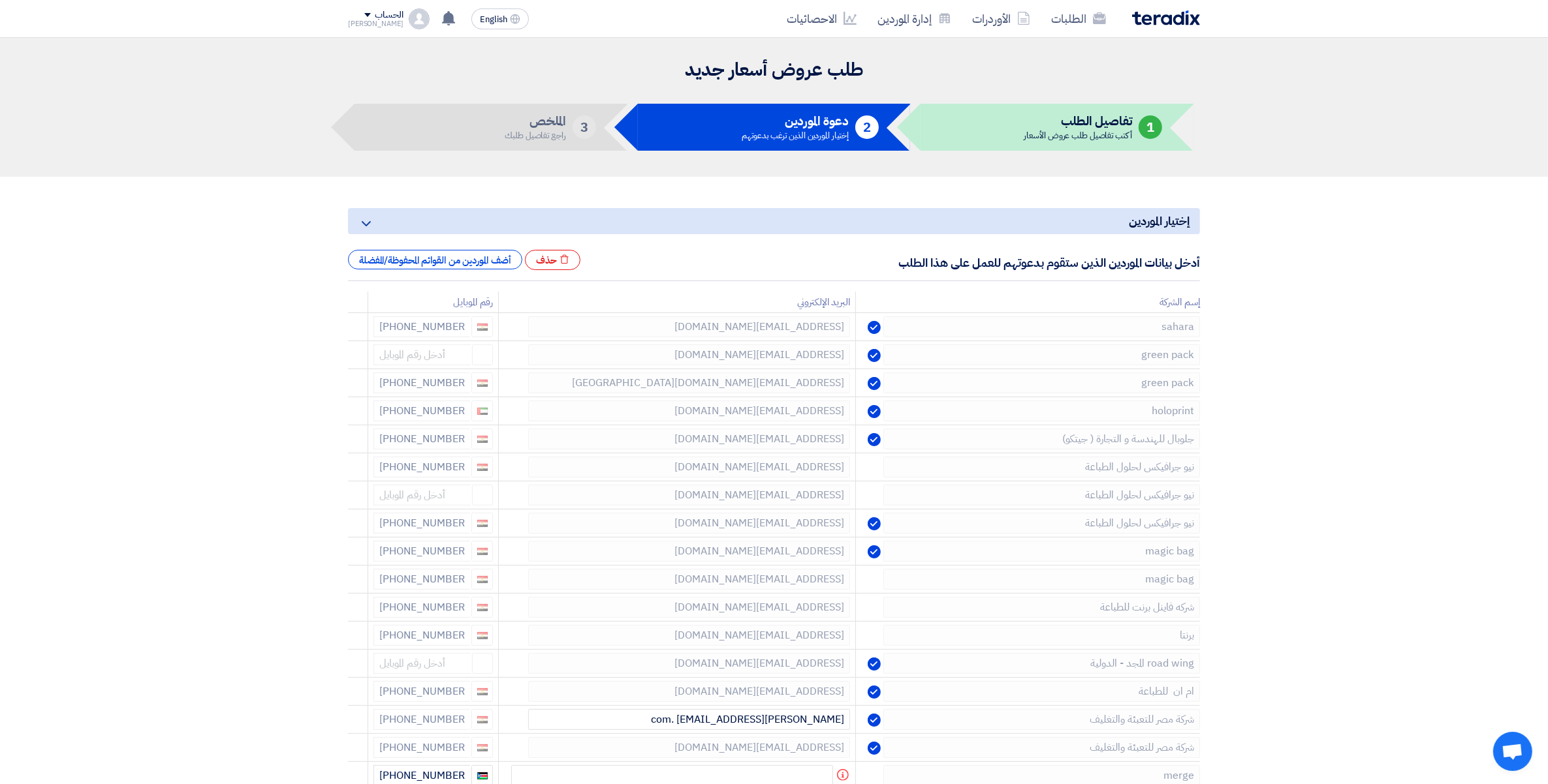
click at [0, 0] on icon at bounding box center [0, 0] width 0 height 0
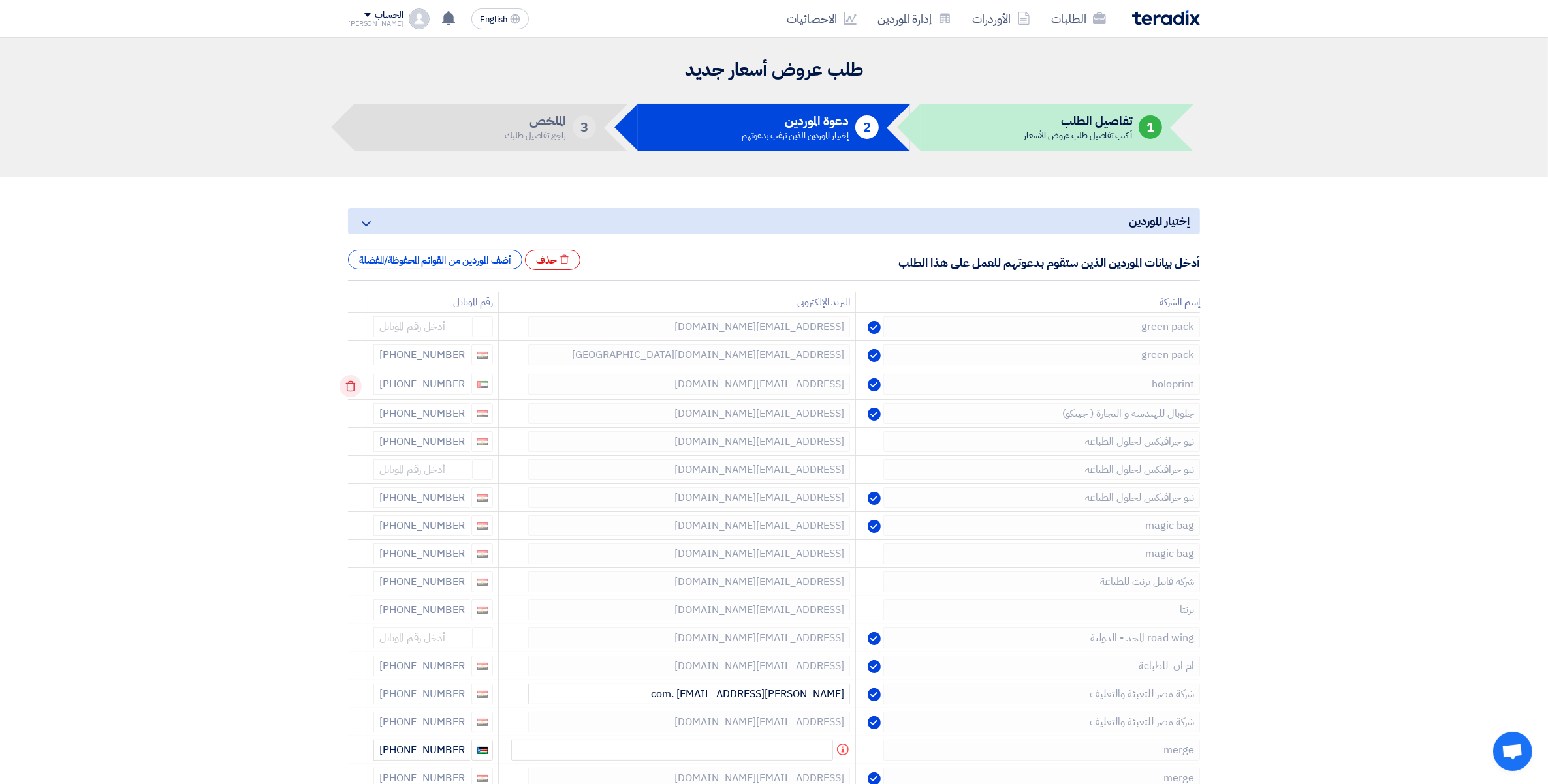
click at [348, 385] on icon at bounding box center [351, 386] width 22 height 22
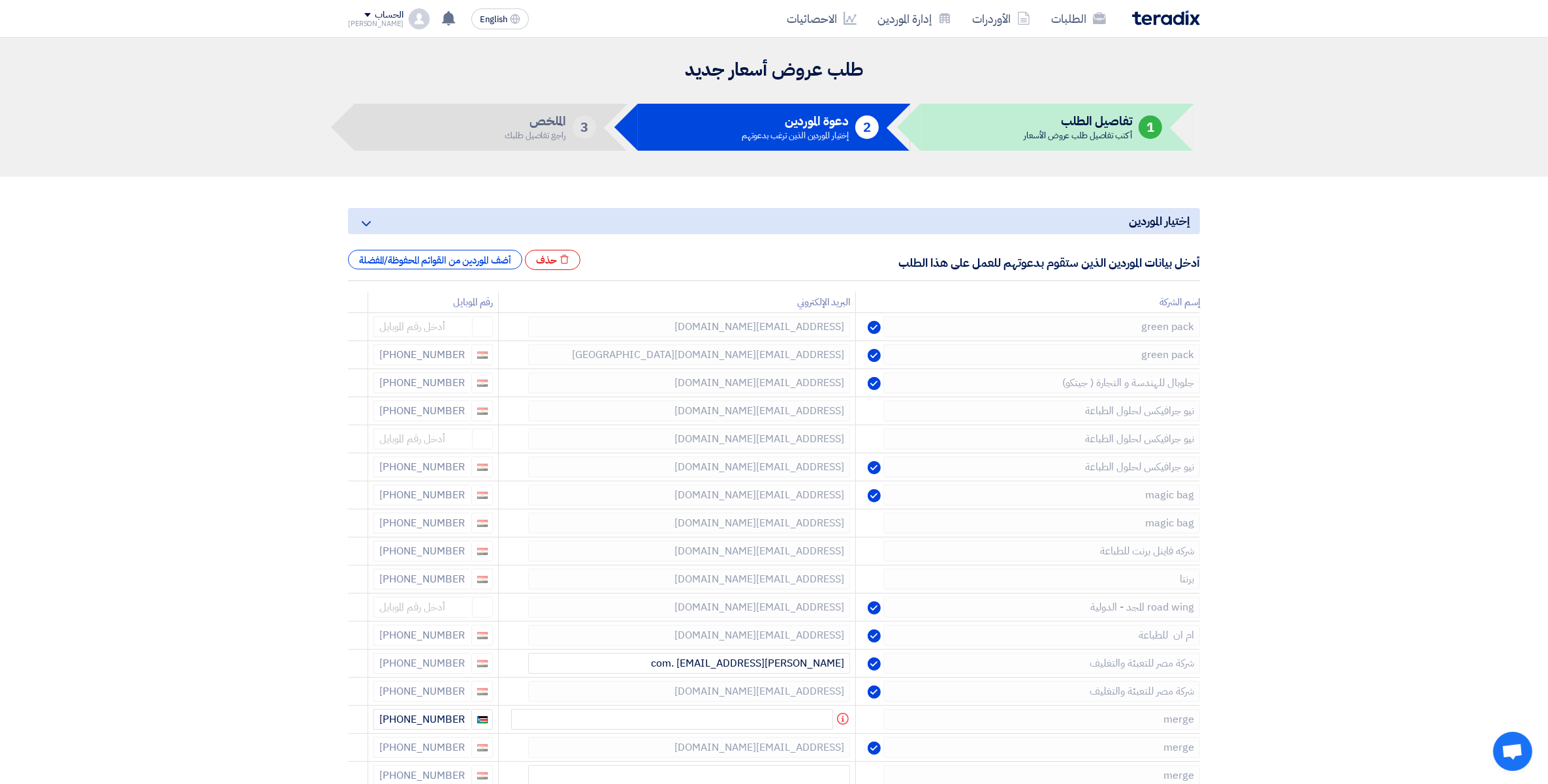
click at [0, 0] on icon at bounding box center [0, 0] width 0 height 0
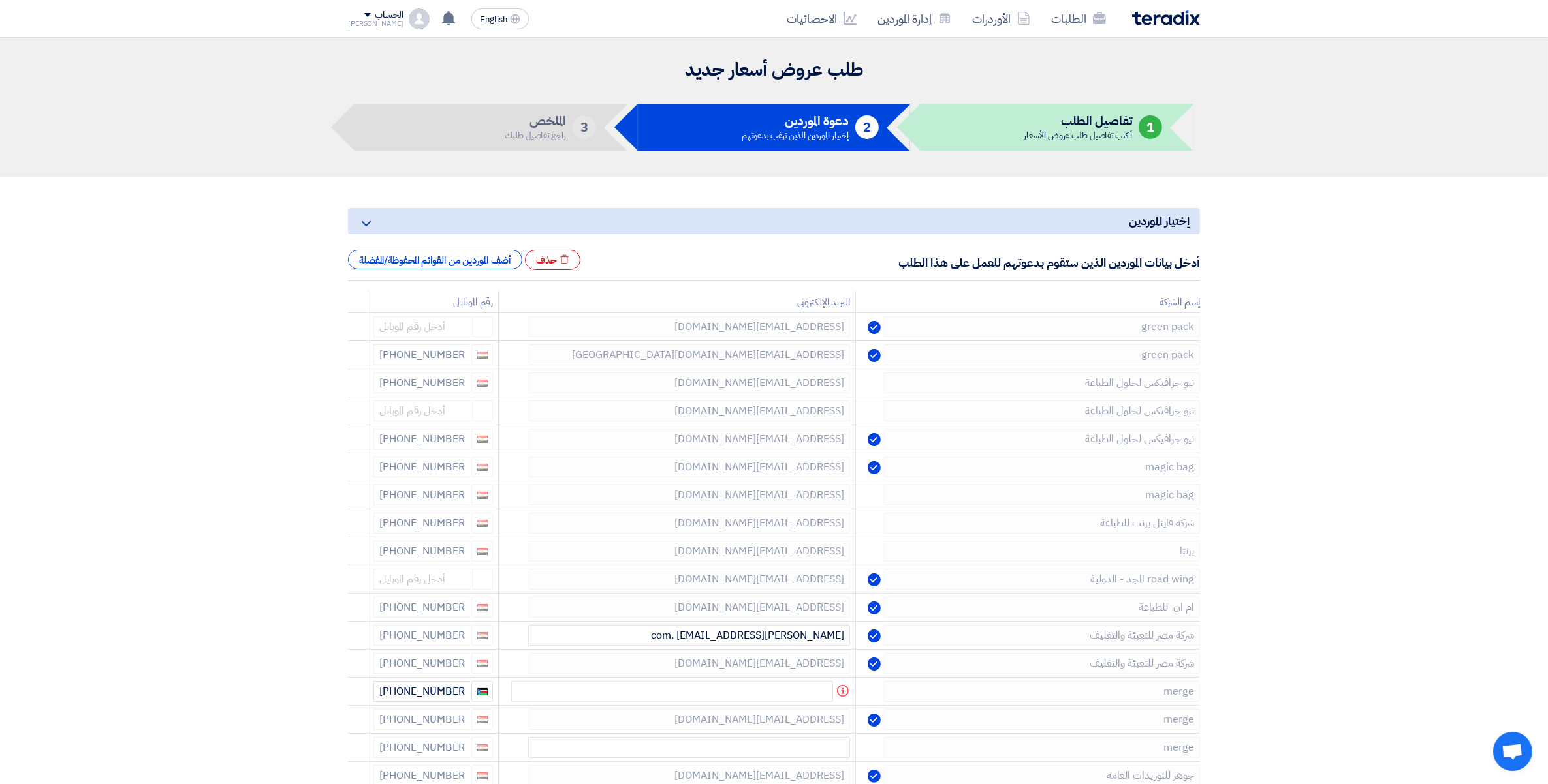
click at [0, 0] on icon at bounding box center [0, 0] width 0 height 0
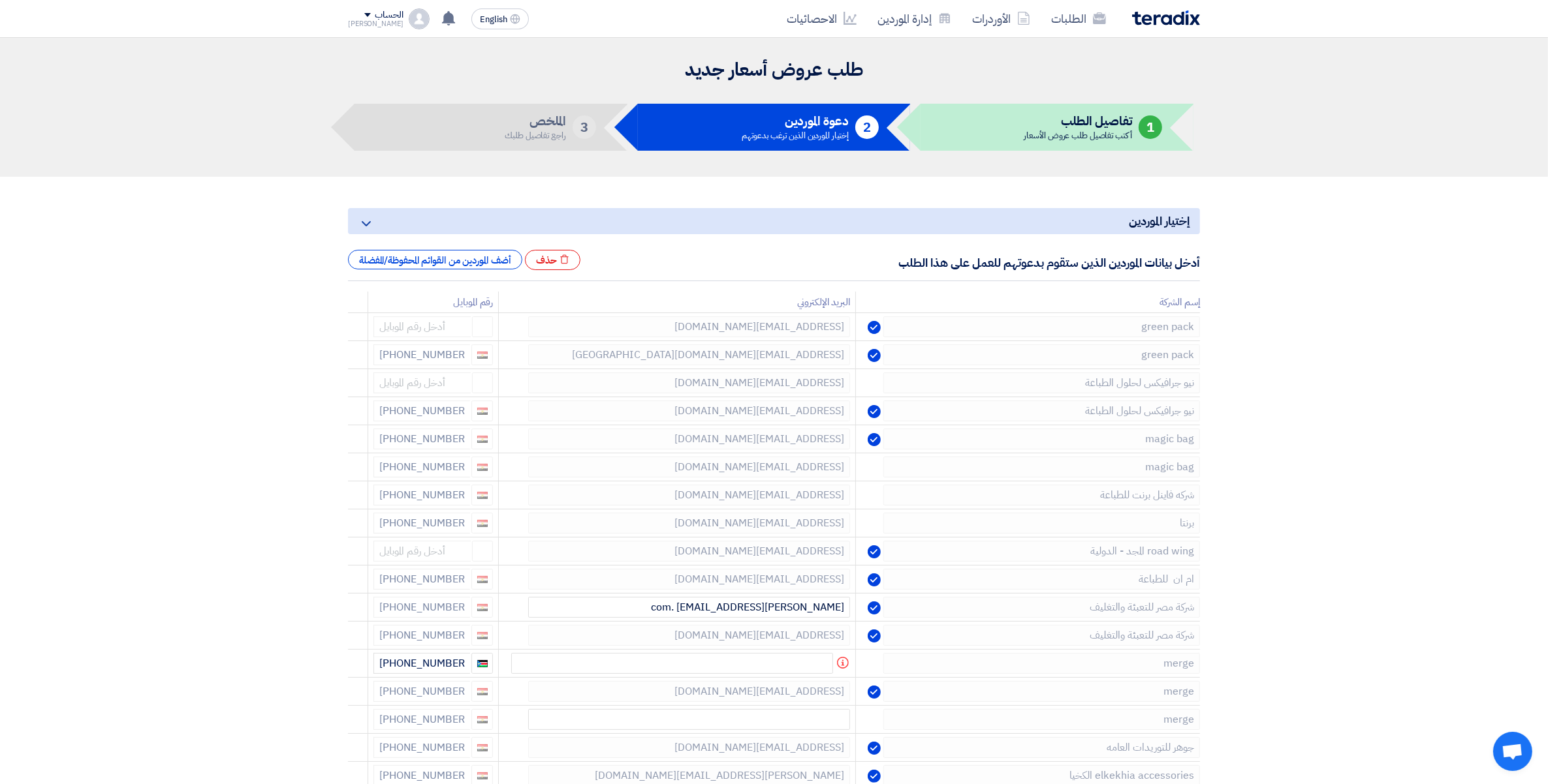
click at [0, 0] on icon at bounding box center [0, 0] width 0 height 0
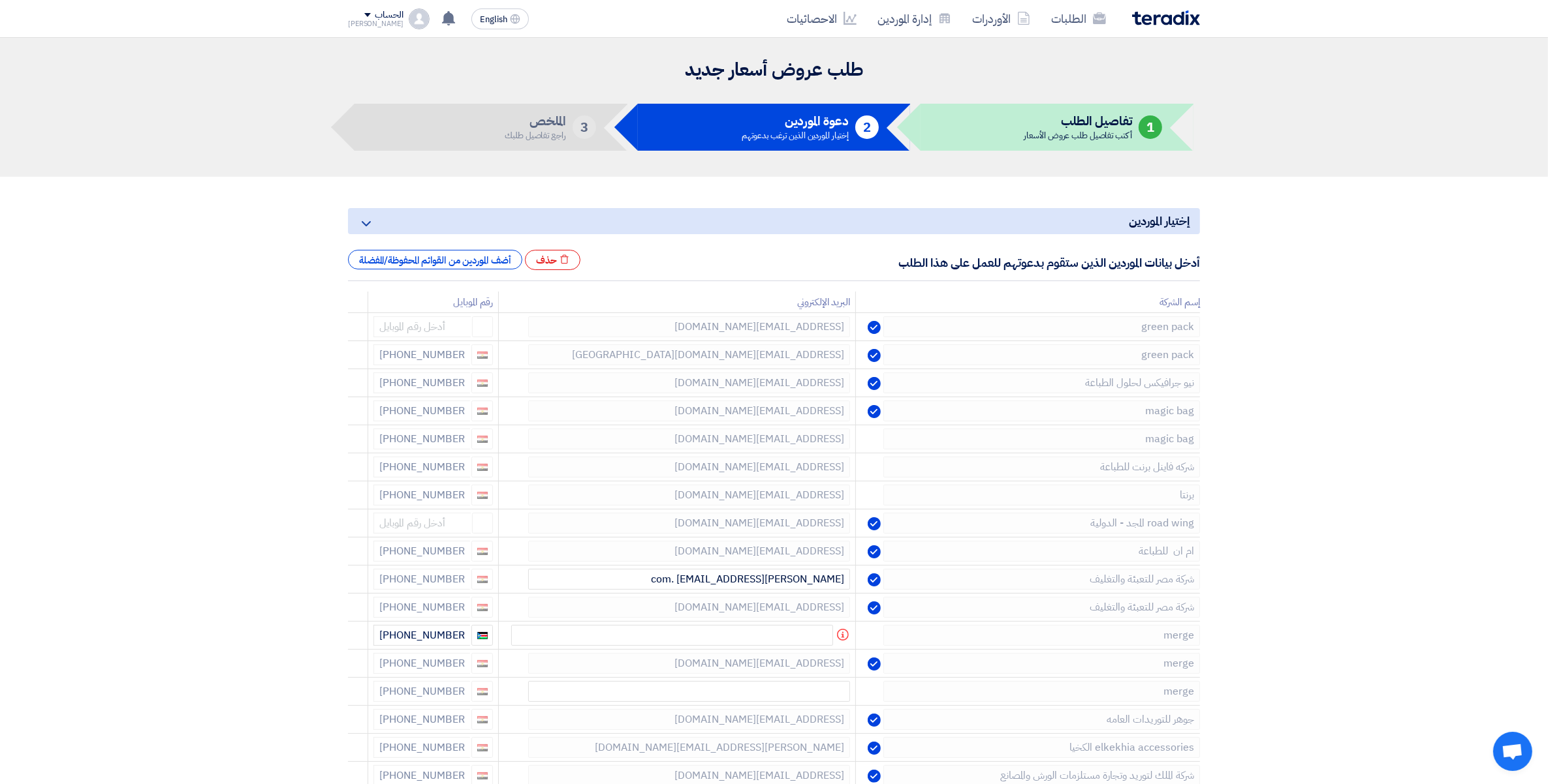
click at [0, 0] on icon at bounding box center [0, 0] width 0 height 0
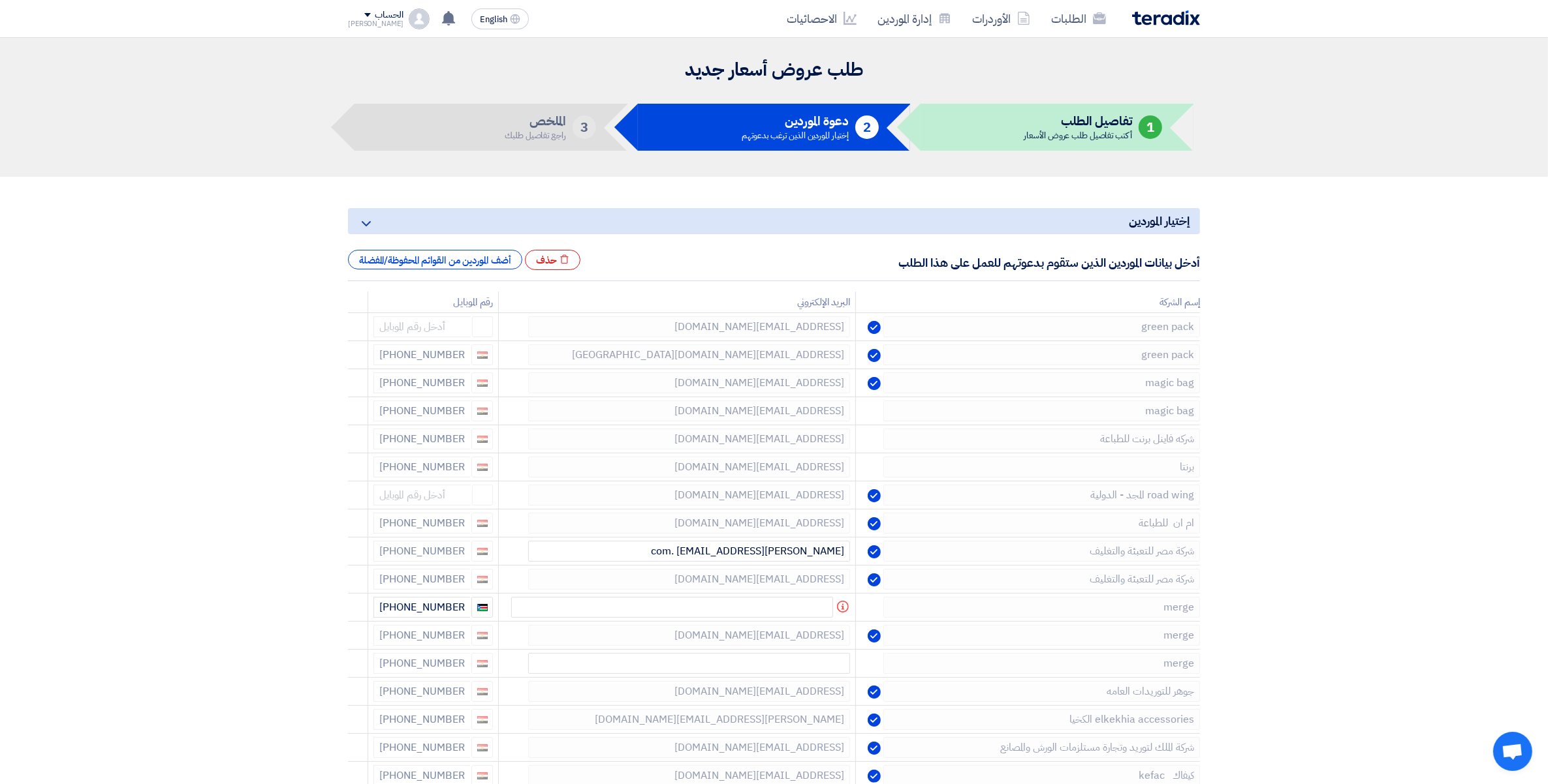
click at [0, 0] on icon at bounding box center [0, 0] width 0 height 0
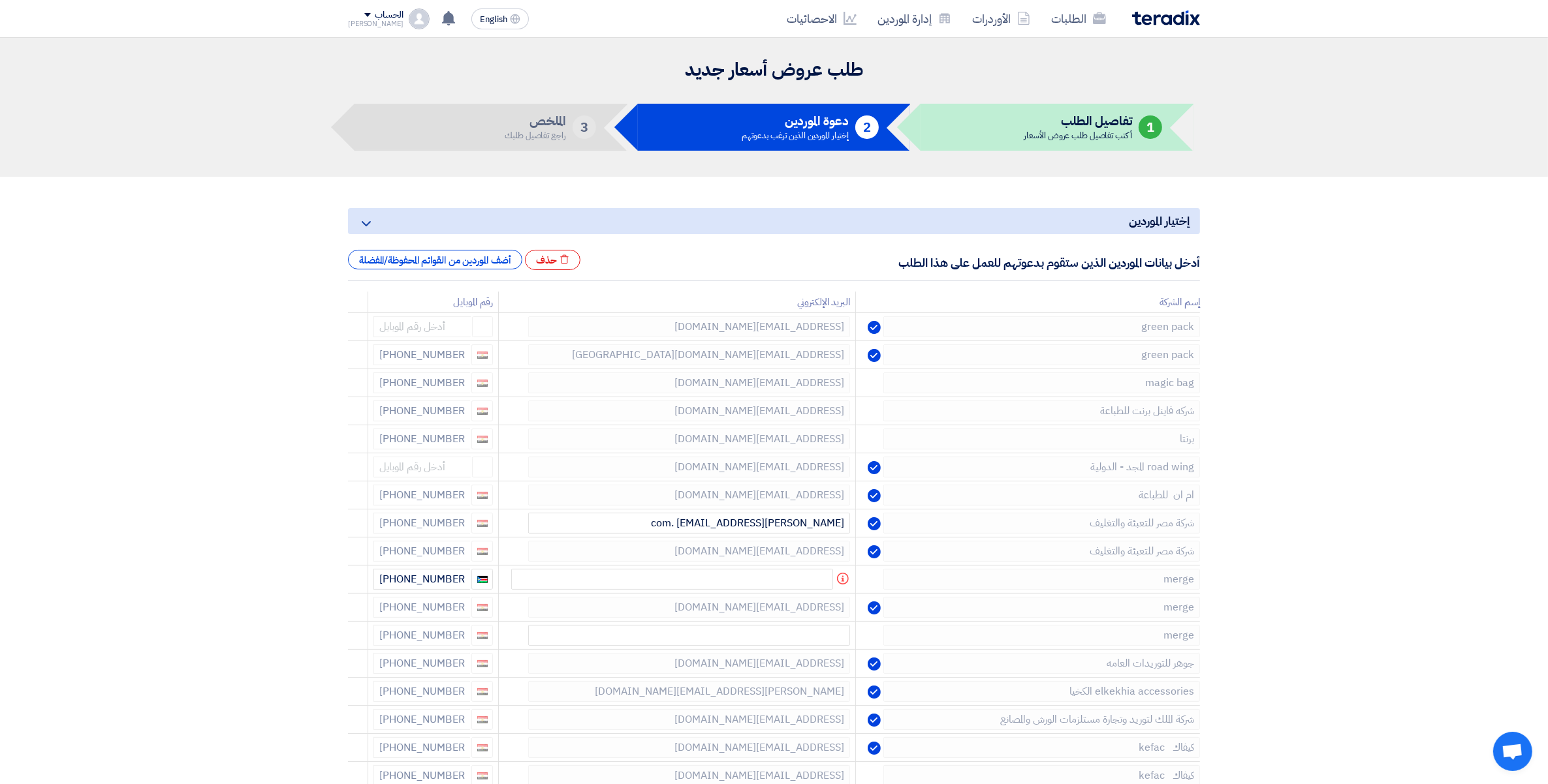
click at [0, 0] on icon at bounding box center [0, 0] width 0 height 0
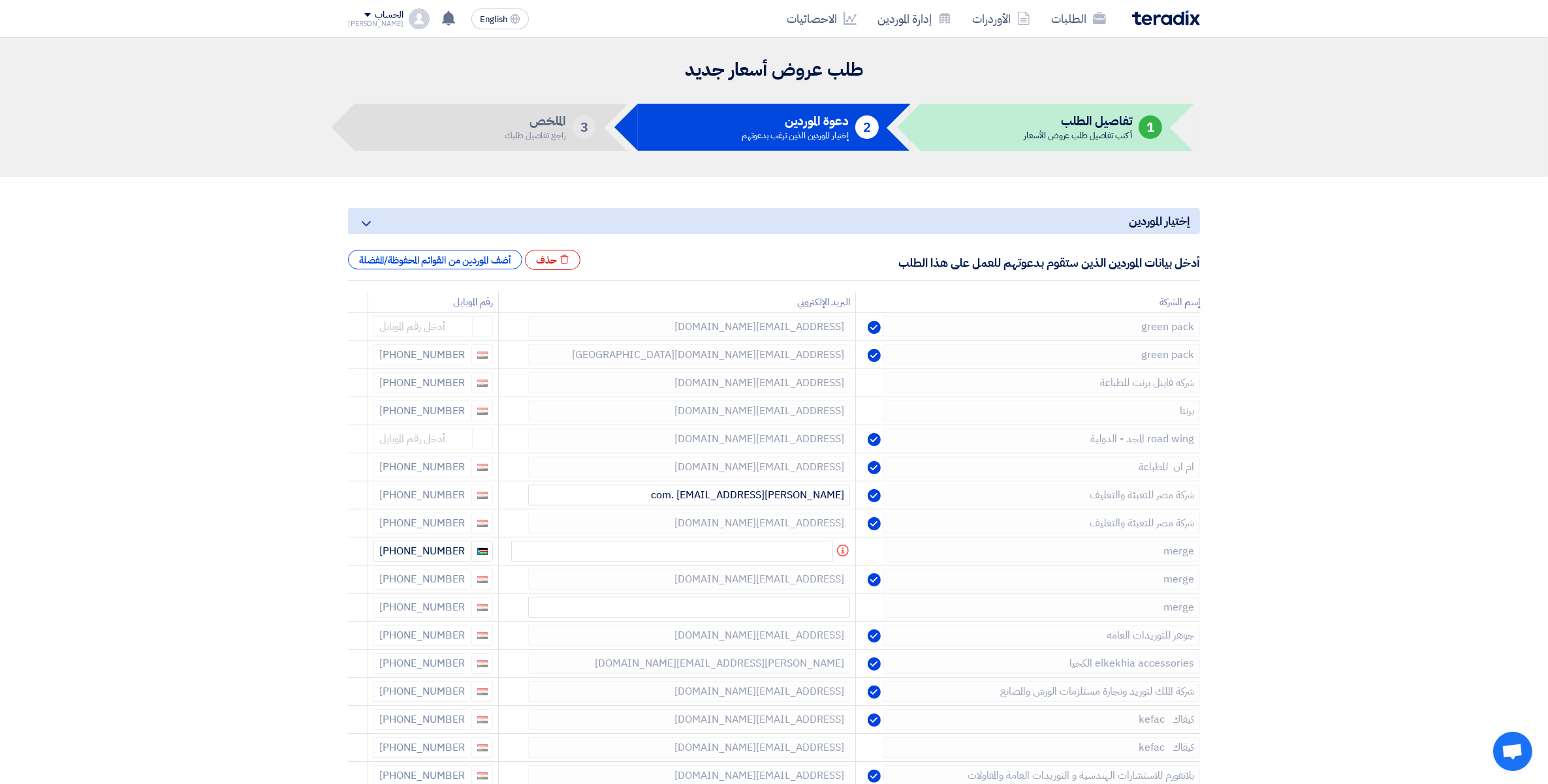
click at [0, 0] on icon at bounding box center [0, 0] width 0 height 0
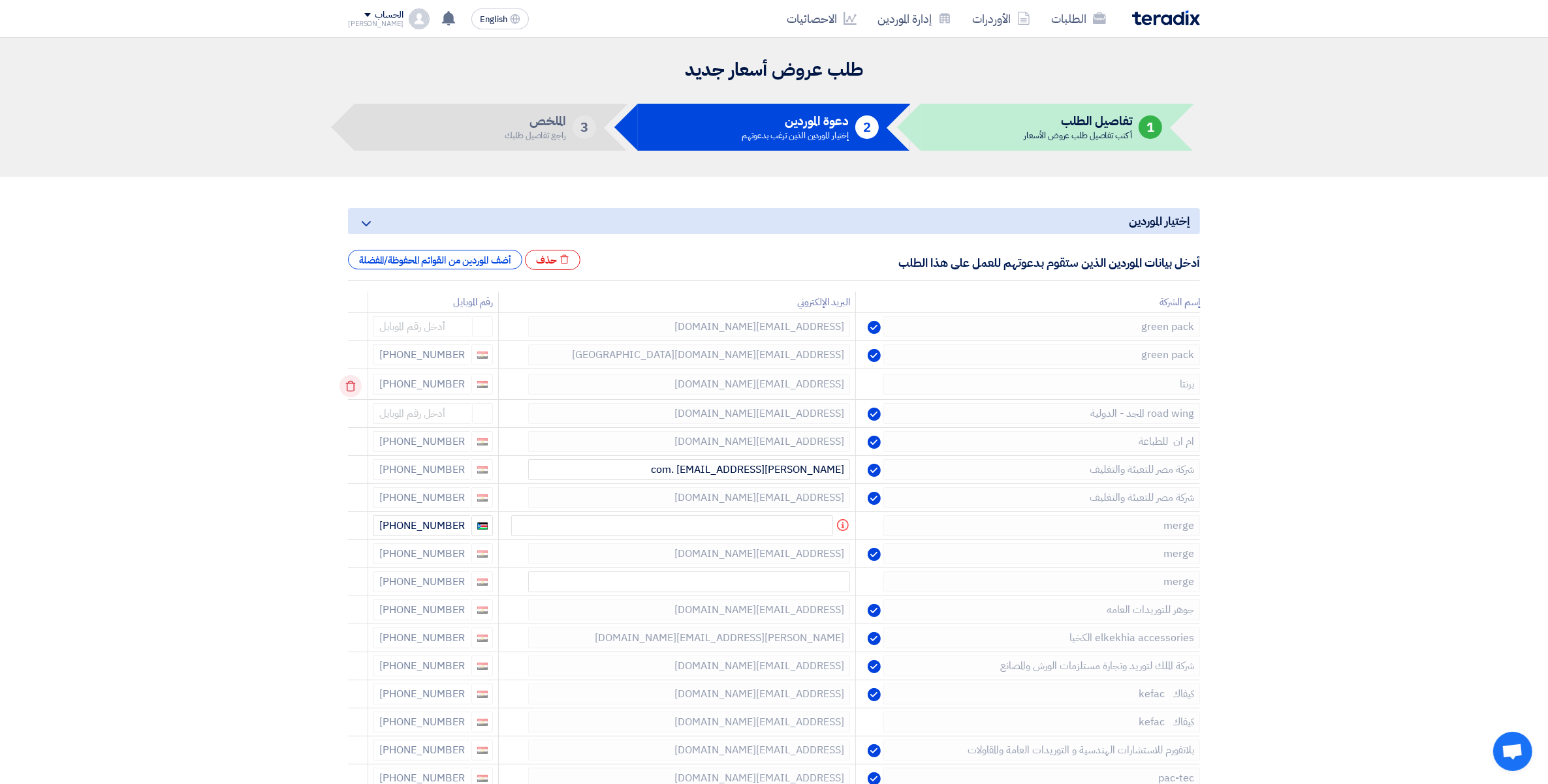
click at [349, 386] on use at bounding box center [351, 387] width 10 height 11
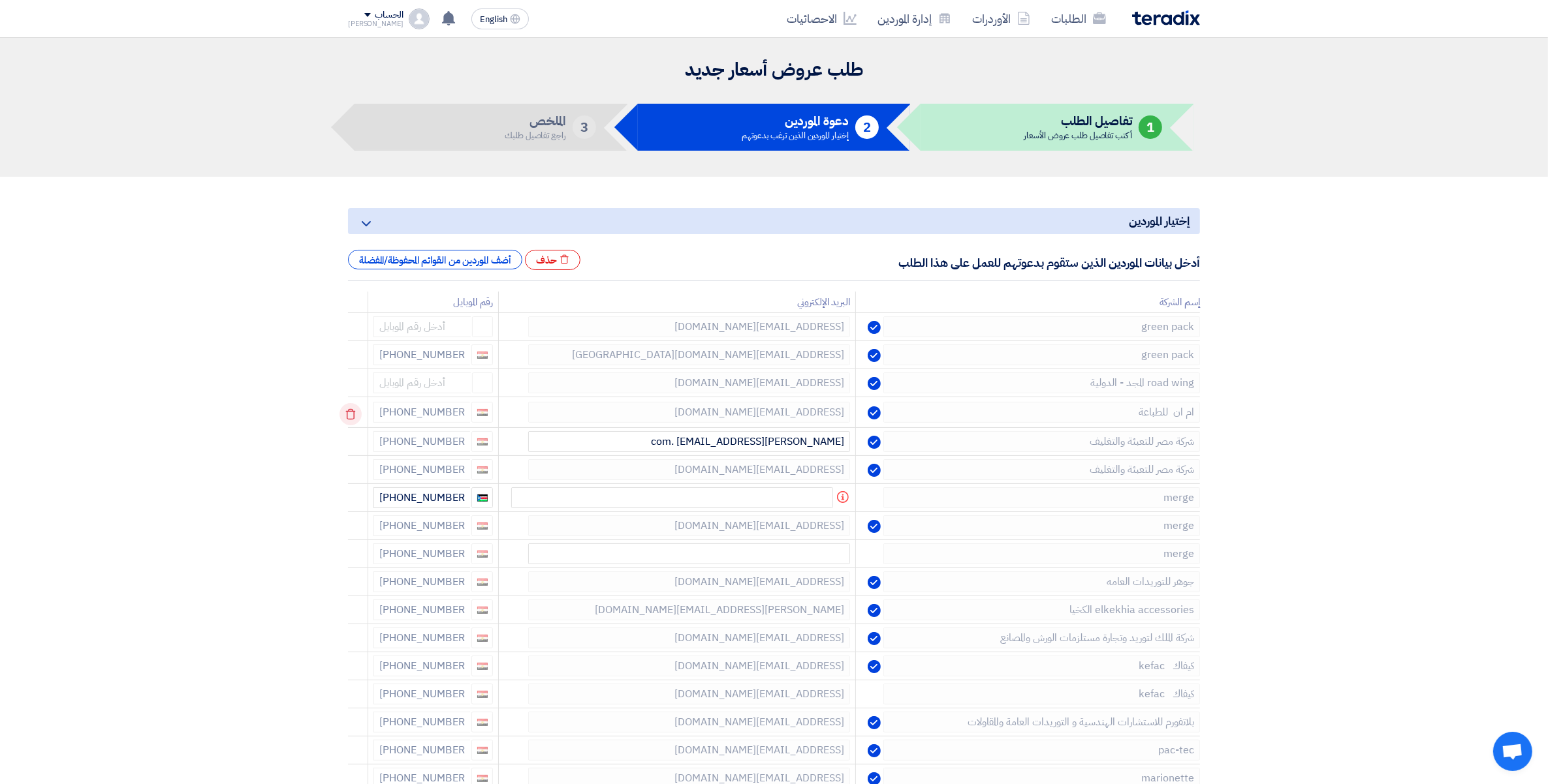
click at [354, 412] on icon at bounding box center [351, 414] width 22 height 22
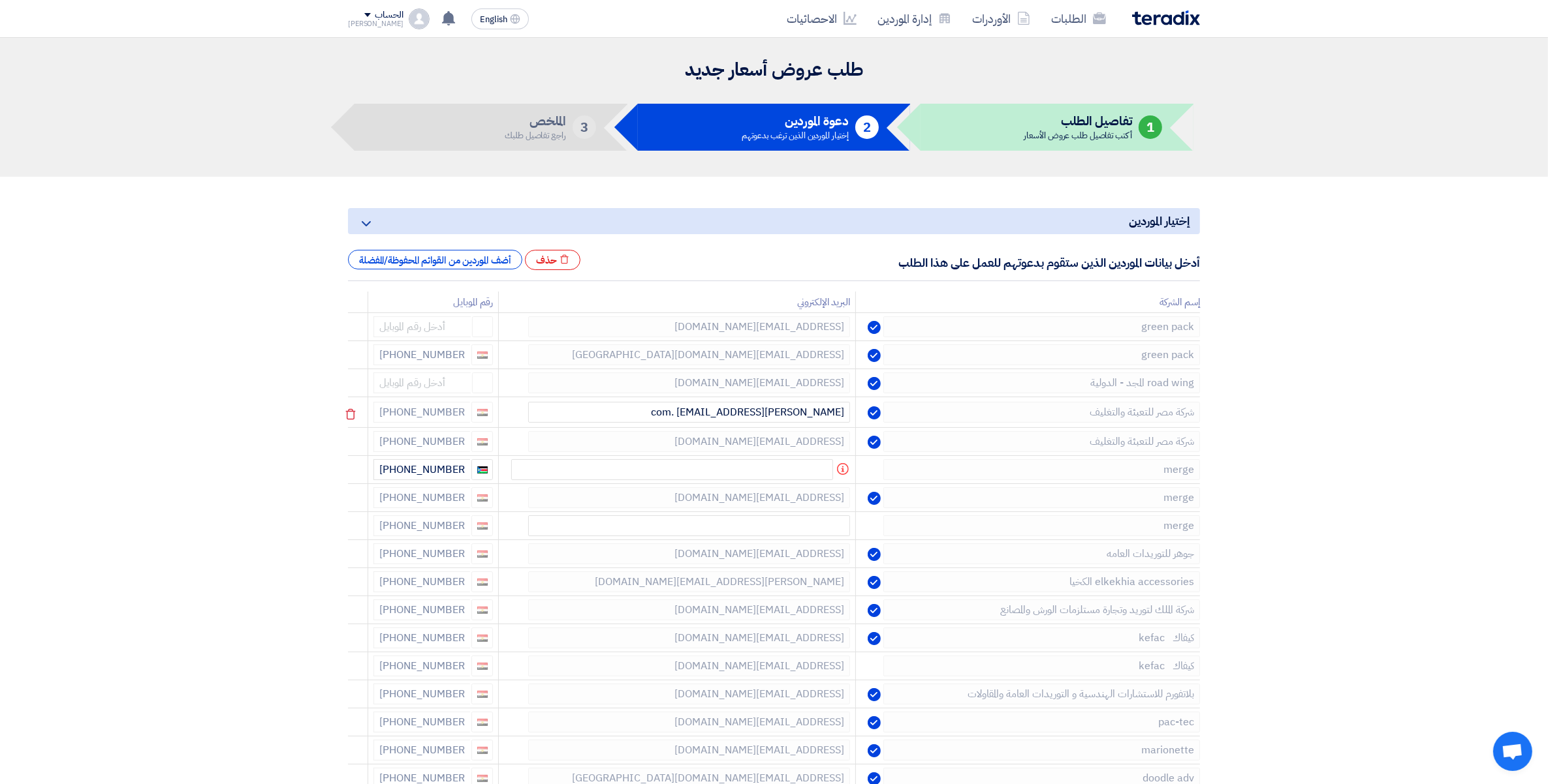
click at [354, 414] on icon at bounding box center [351, 414] width 22 height 22
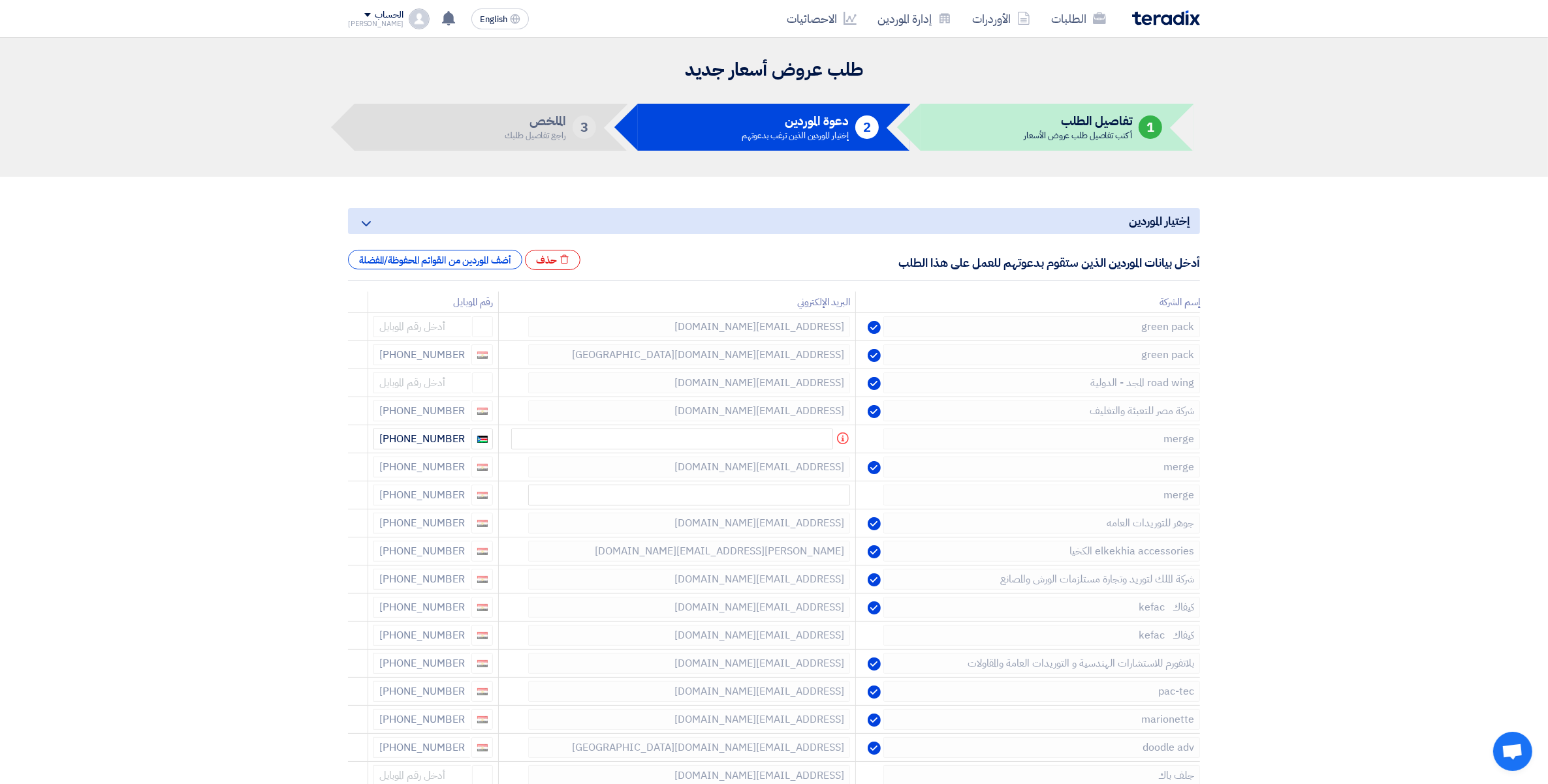
click at [0, 0] on icon at bounding box center [0, 0] width 0 height 0
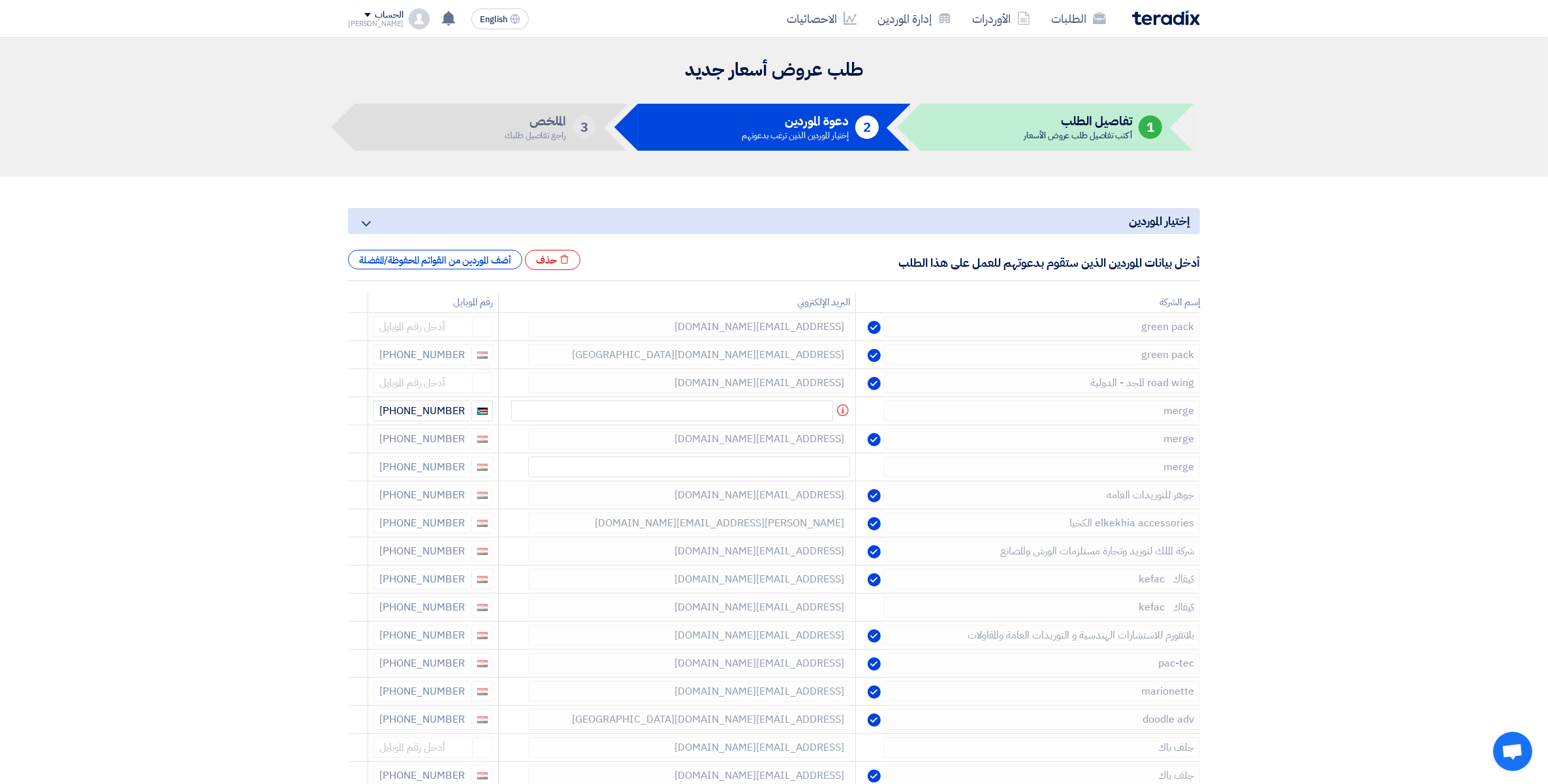
click at [0, 0] on icon at bounding box center [0, 0] width 0 height 0
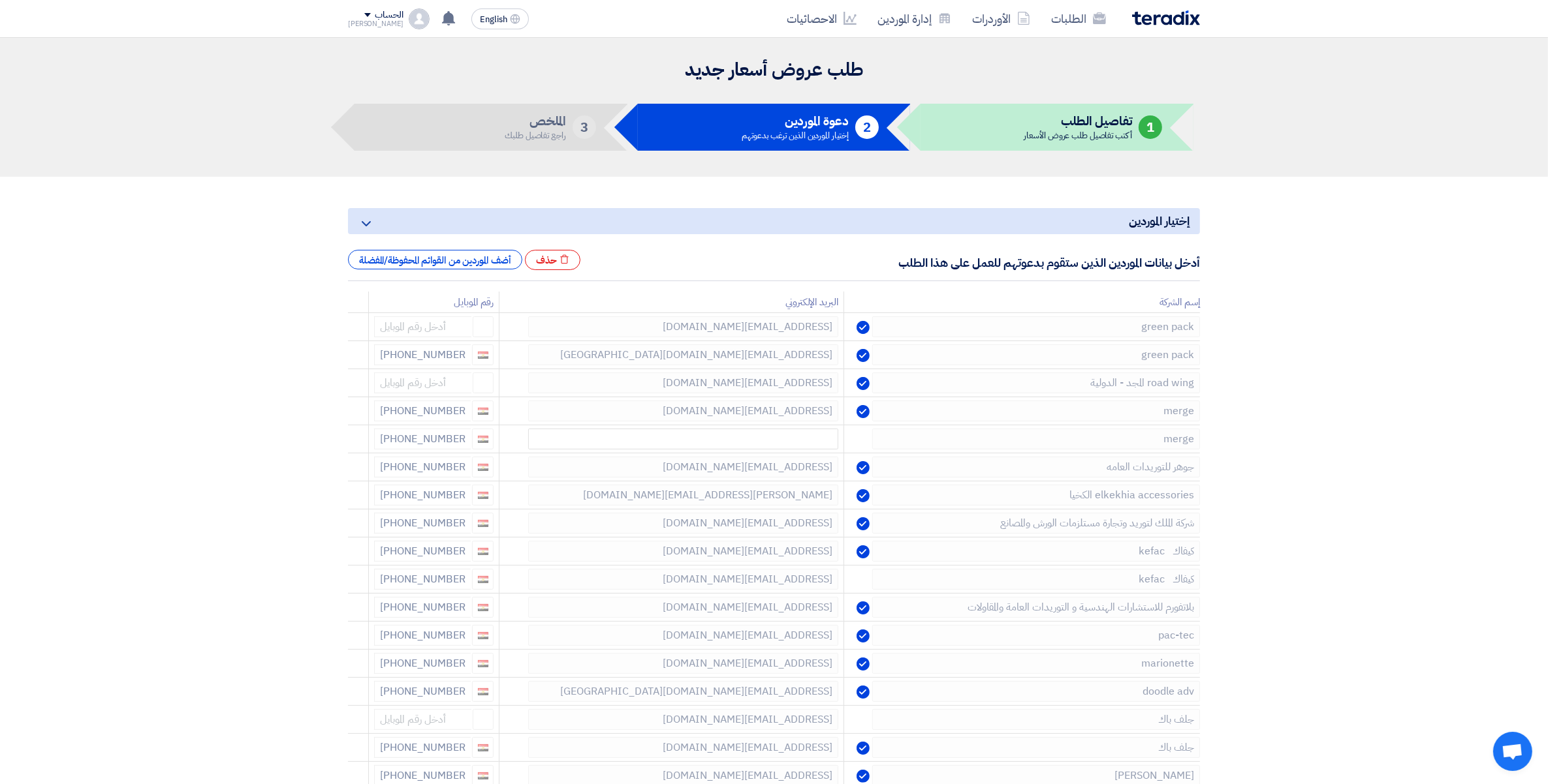
click at [0, 0] on icon at bounding box center [0, 0] width 0 height 0
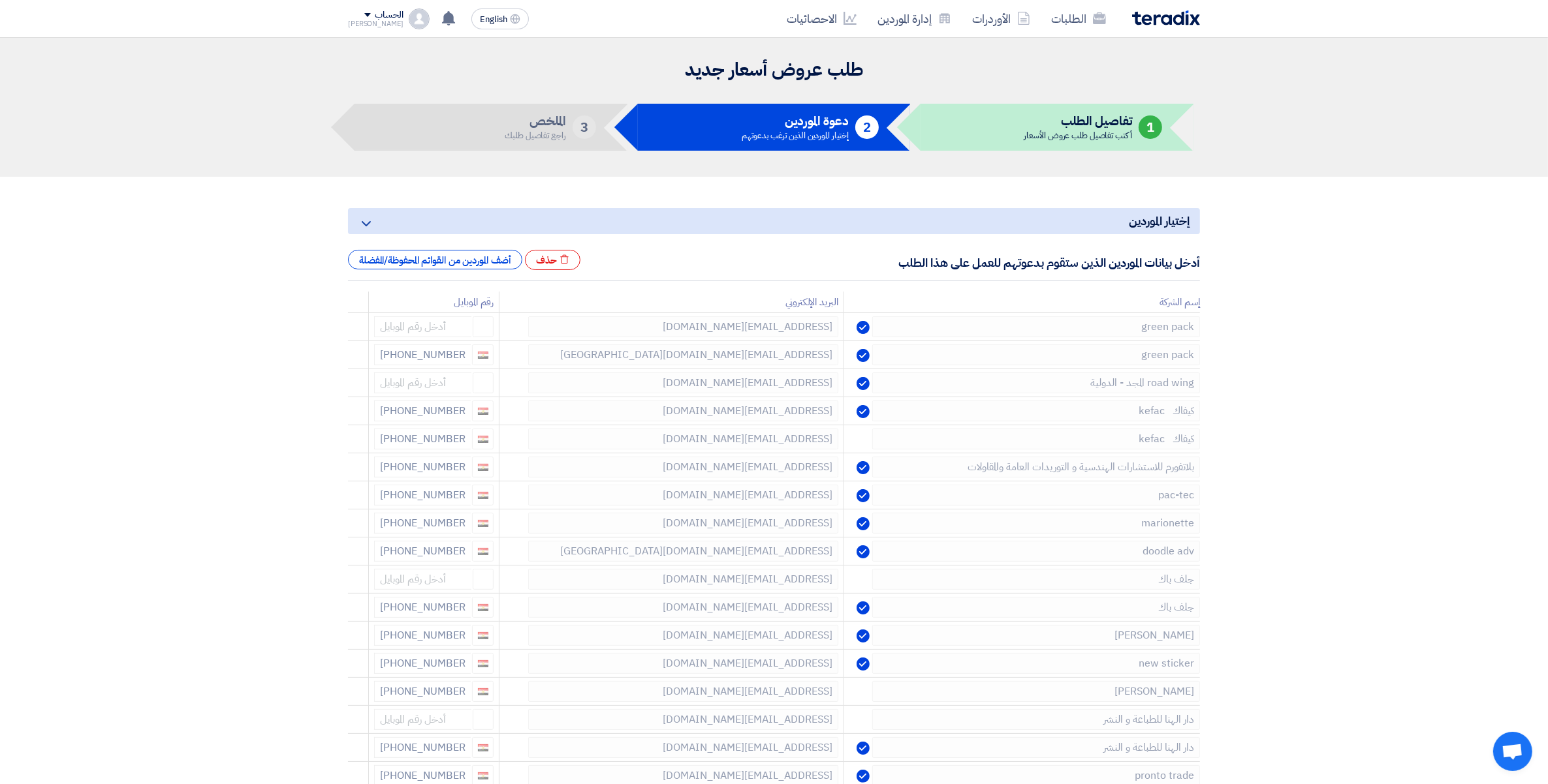
click at [0, 0] on icon at bounding box center [0, 0] width 0 height 0
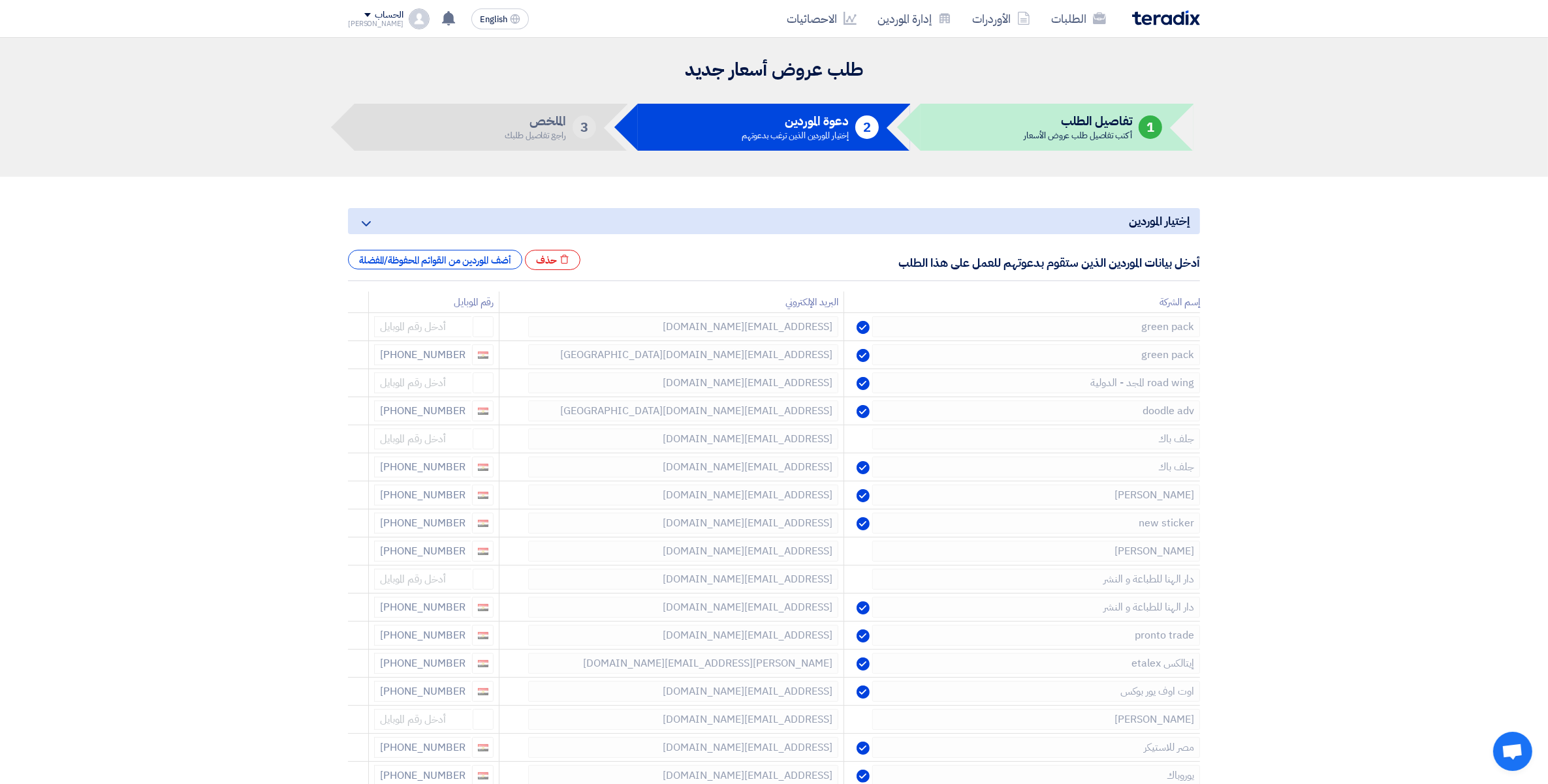
click at [0, 0] on icon at bounding box center [0, 0] width 0 height 0
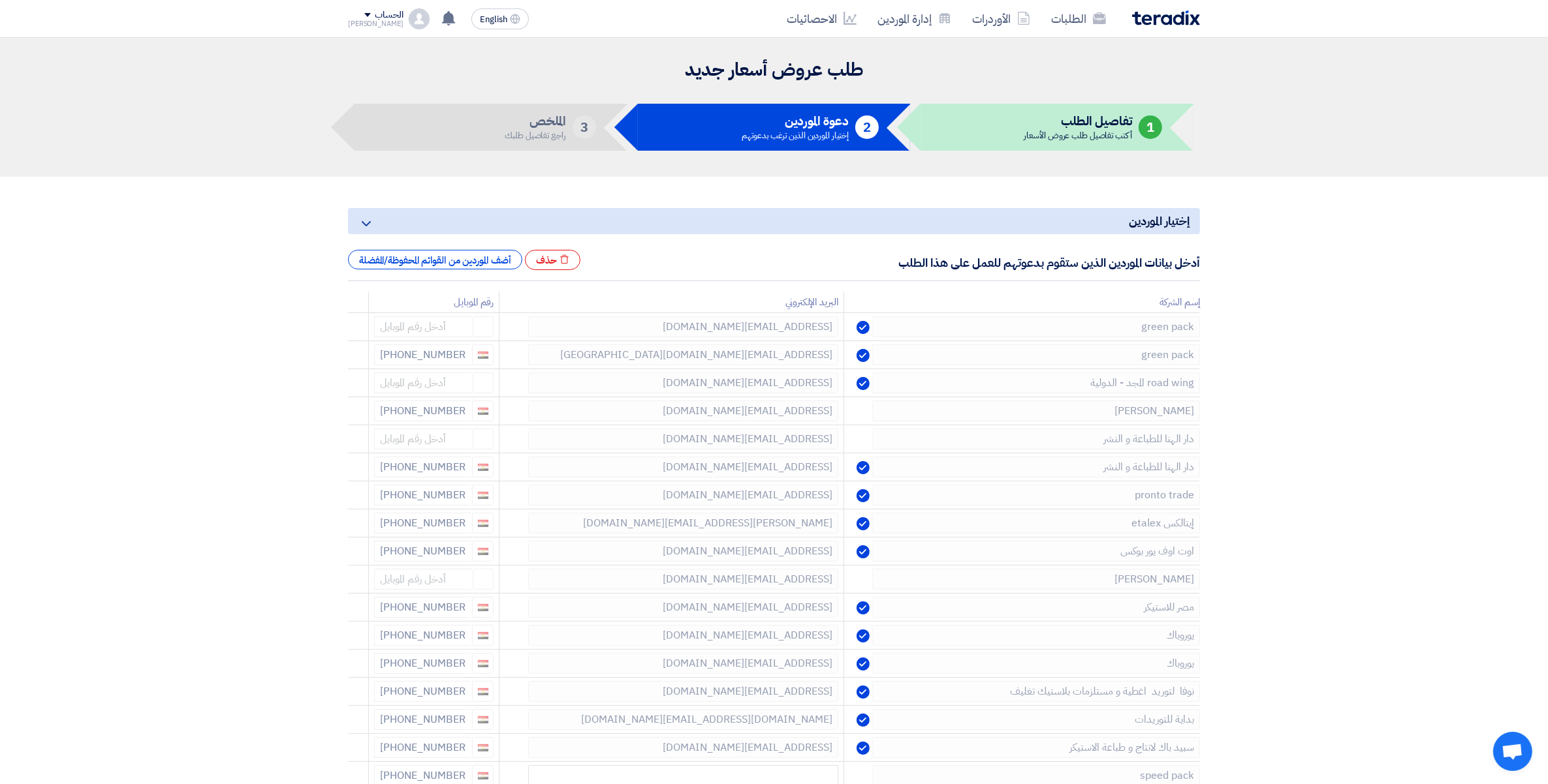
click at [0, 0] on icon at bounding box center [0, 0] width 0 height 0
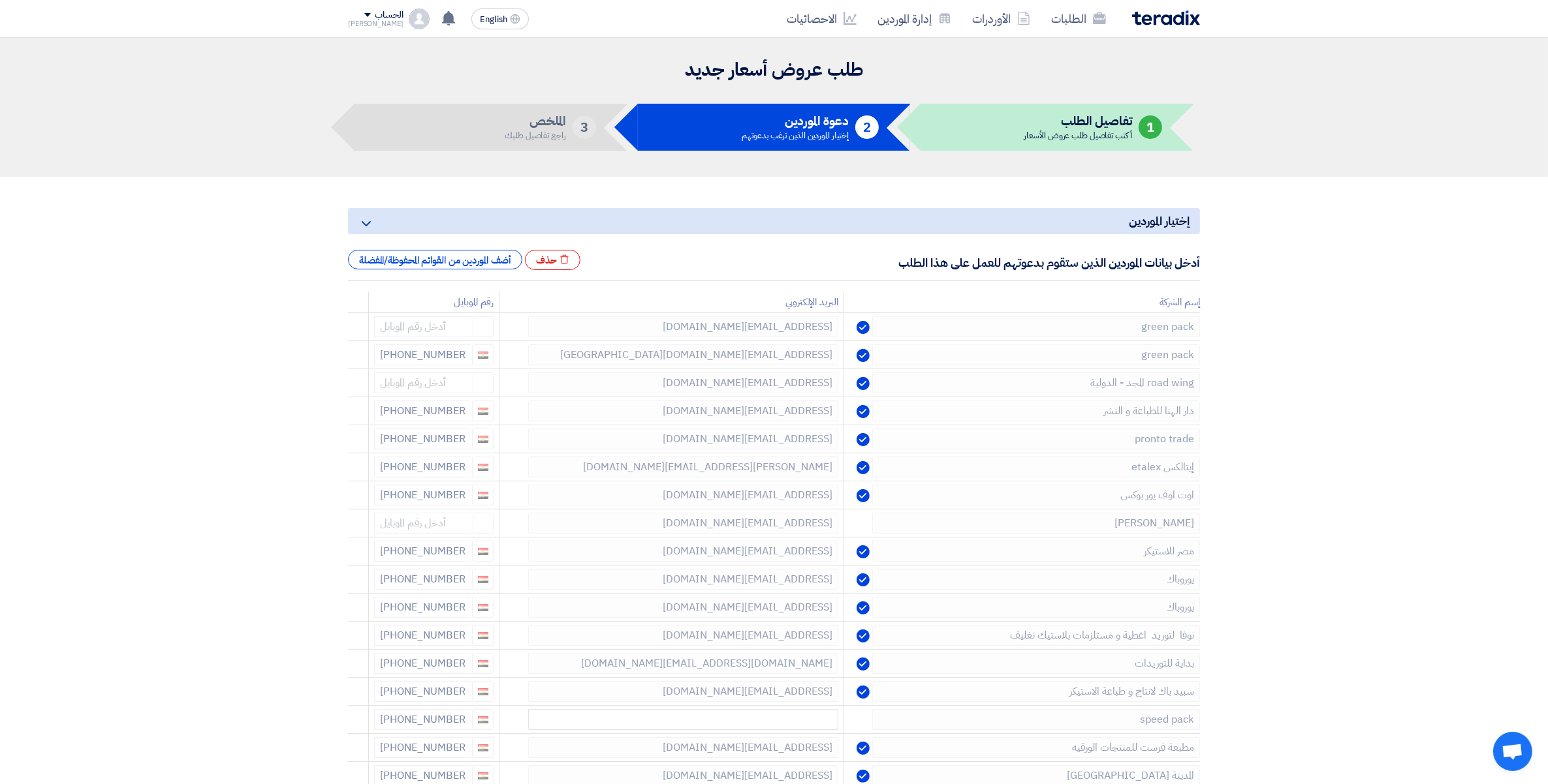
click at [0, 0] on icon at bounding box center [0, 0] width 0 height 0
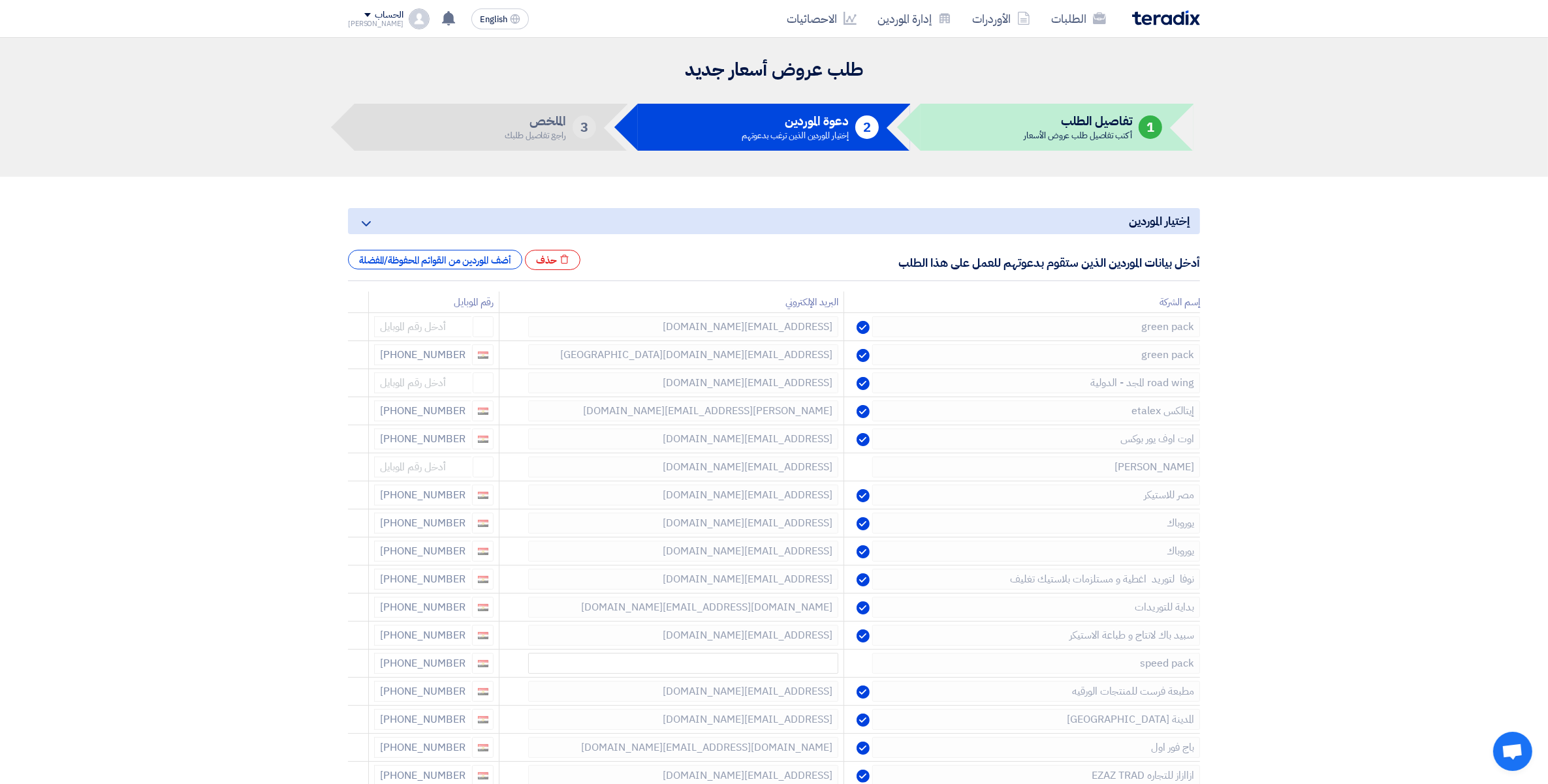
click at [0, 0] on icon at bounding box center [0, 0] width 0 height 0
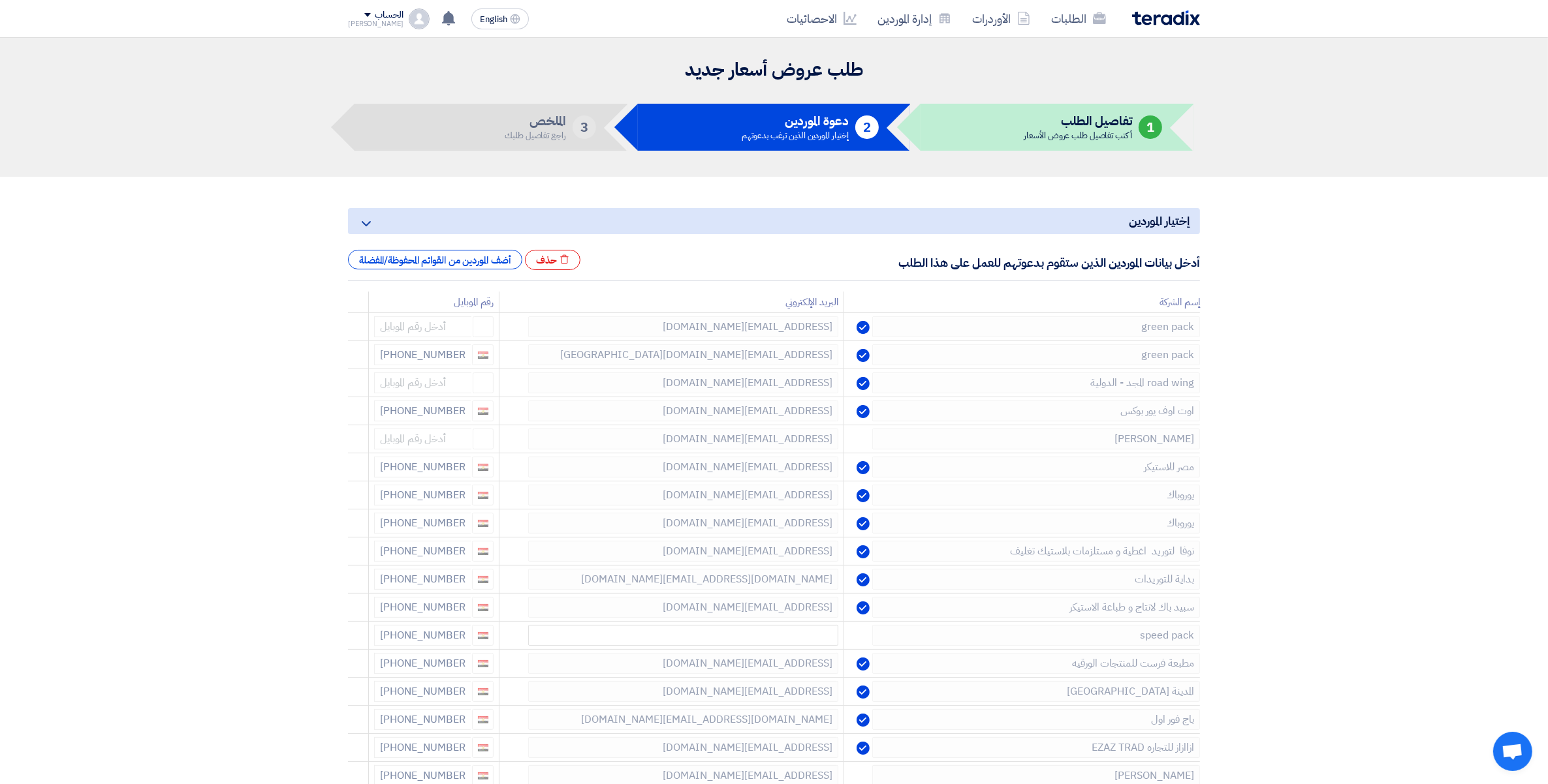
click at [0, 0] on icon at bounding box center [0, 0] width 0 height 0
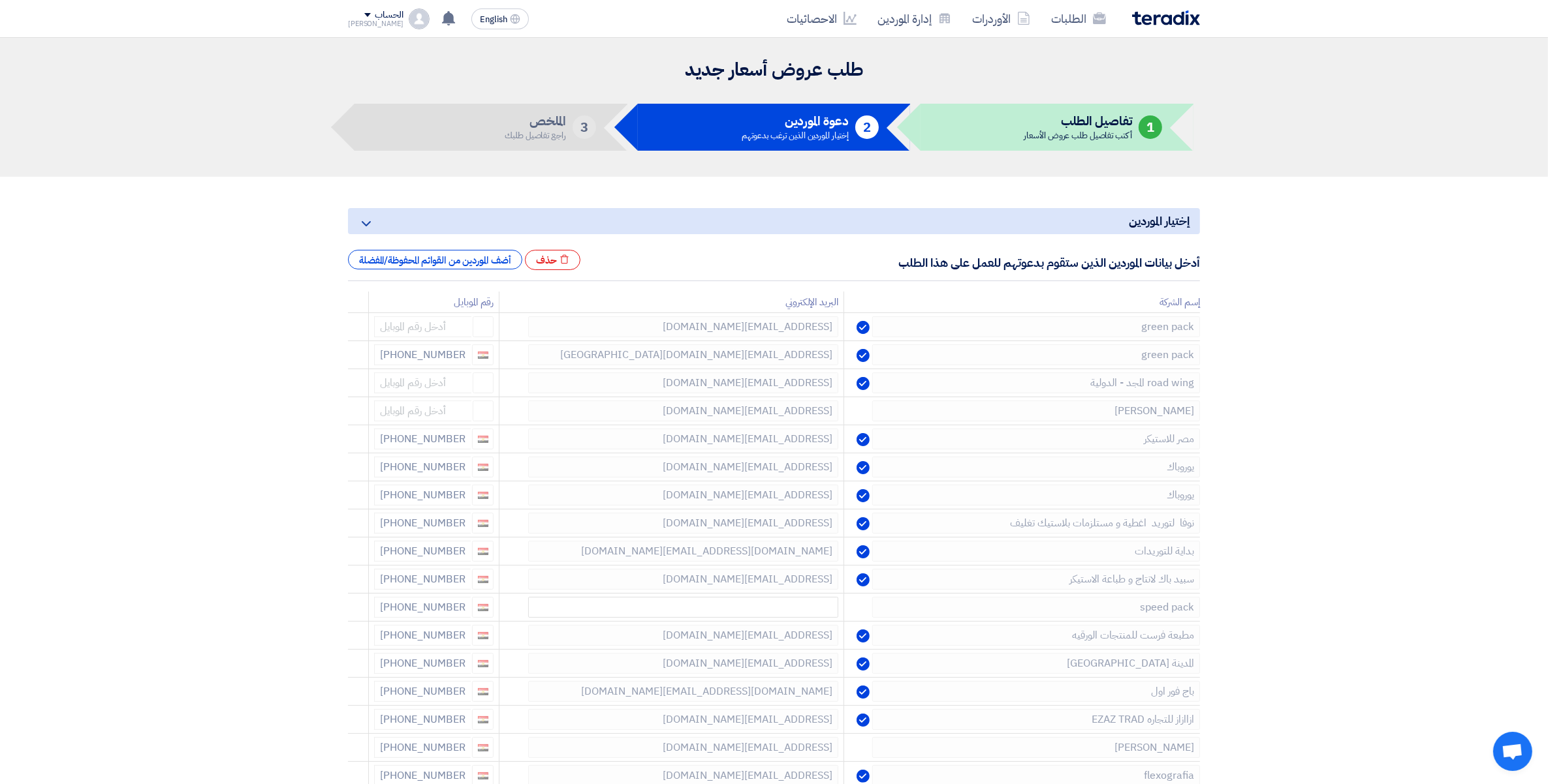
click at [0, 0] on icon at bounding box center [0, 0] width 0 height 0
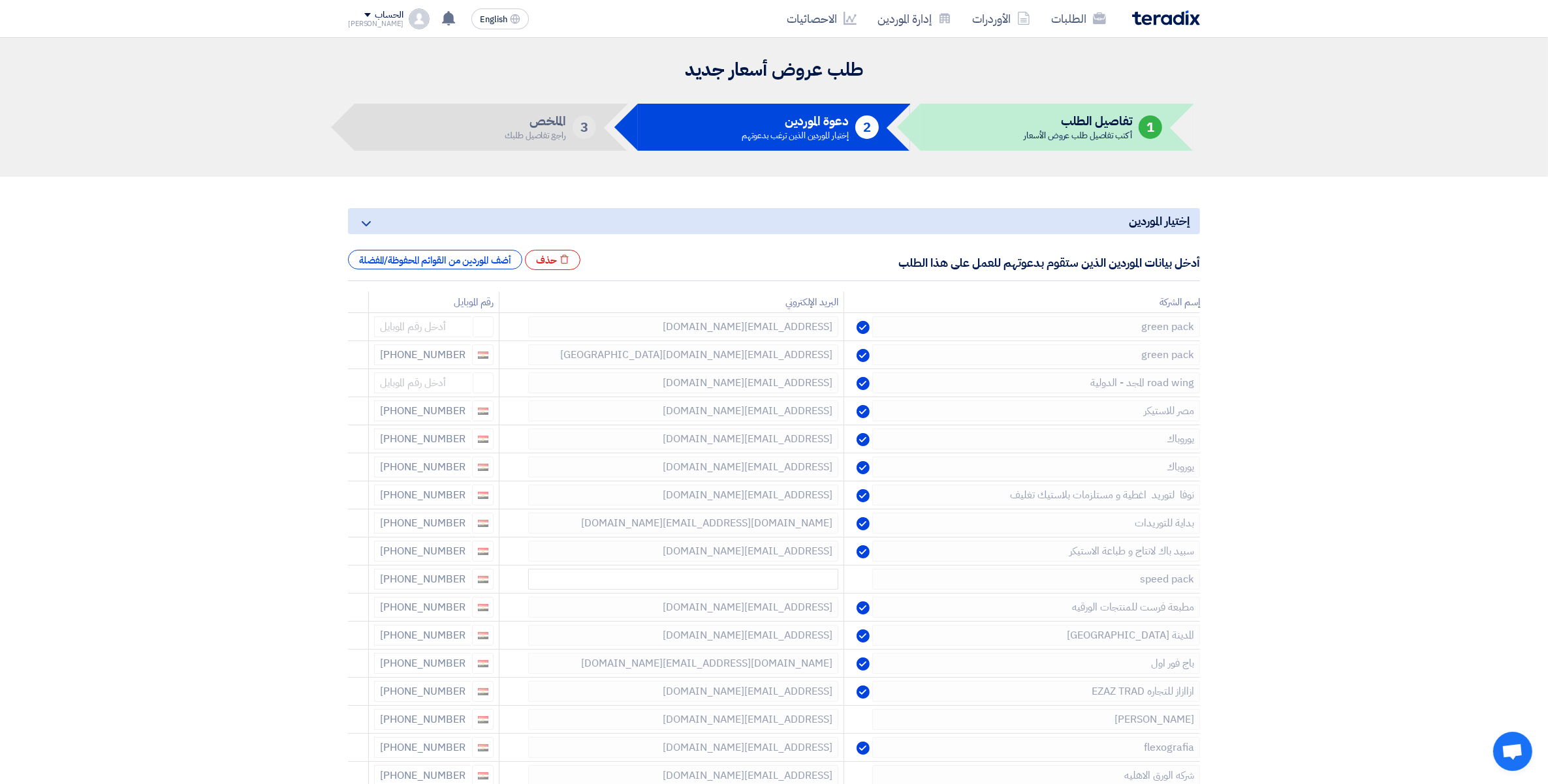
click at [0, 0] on icon at bounding box center [0, 0] width 0 height 0
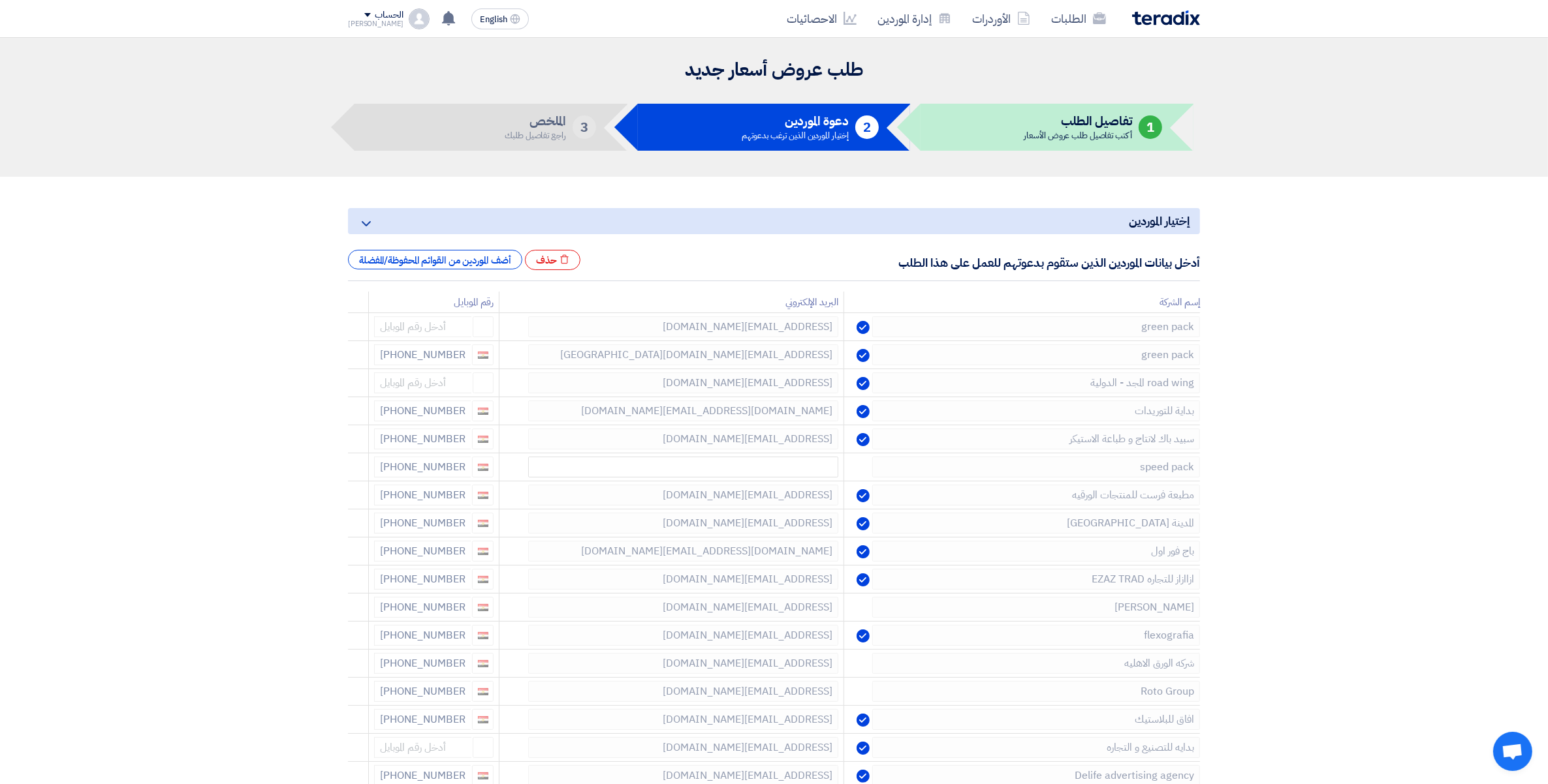
click at [0, 0] on icon at bounding box center [0, 0] width 0 height 0
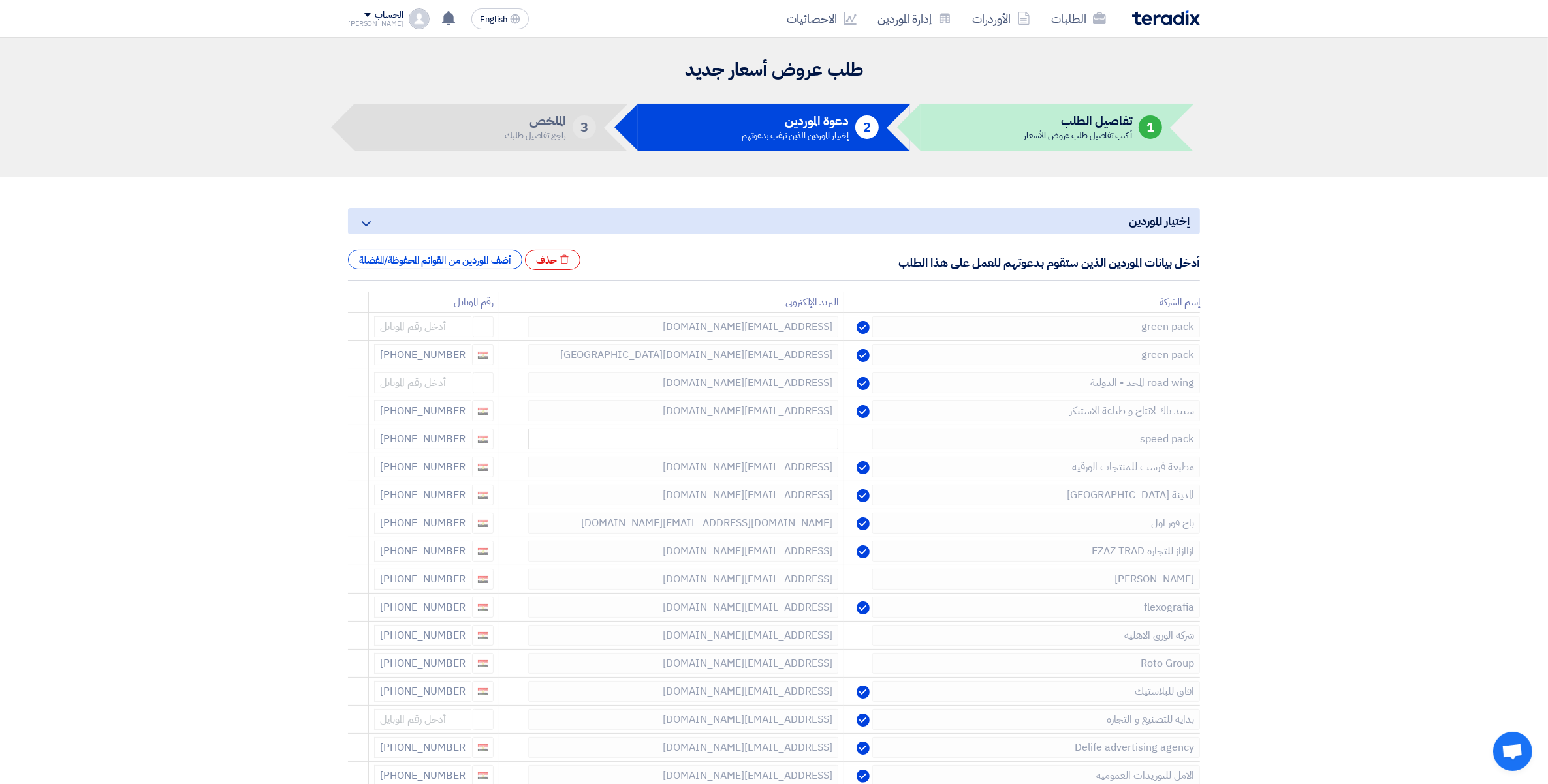
click at [0, 0] on icon at bounding box center [0, 0] width 0 height 0
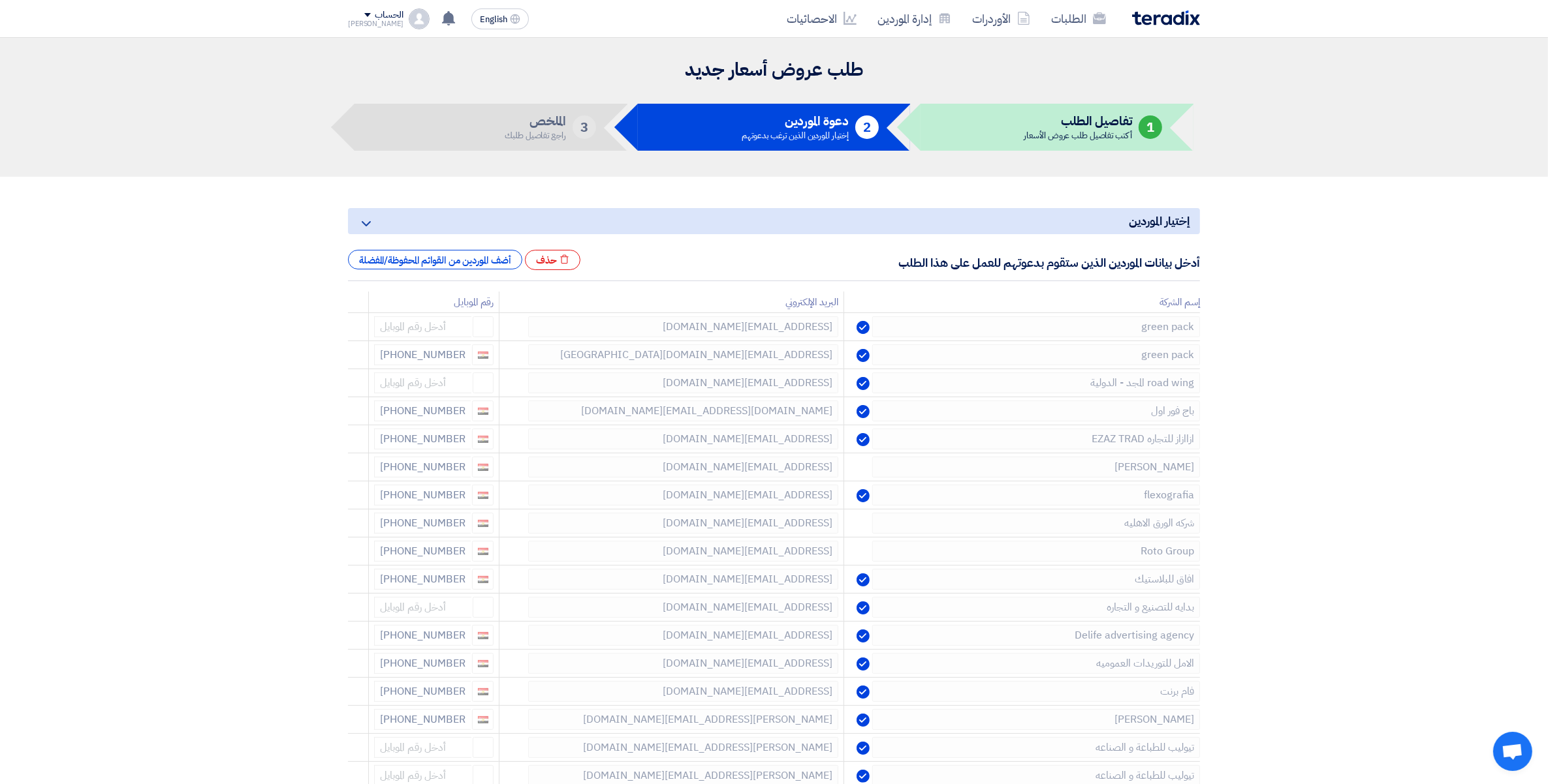
click at [0, 0] on icon at bounding box center [0, 0] width 0 height 0
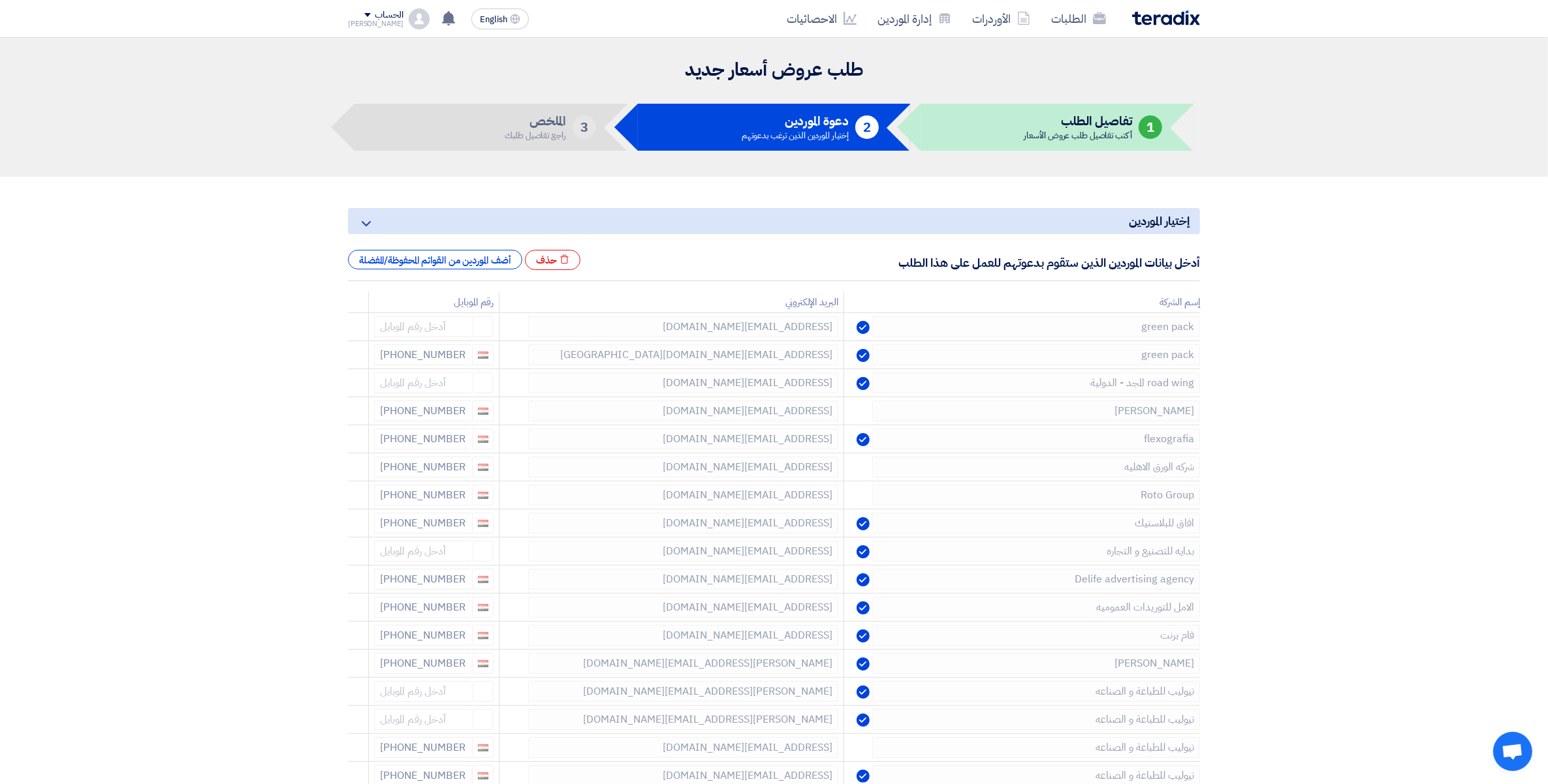
click at [0, 0] on icon at bounding box center [0, 0] width 0 height 0
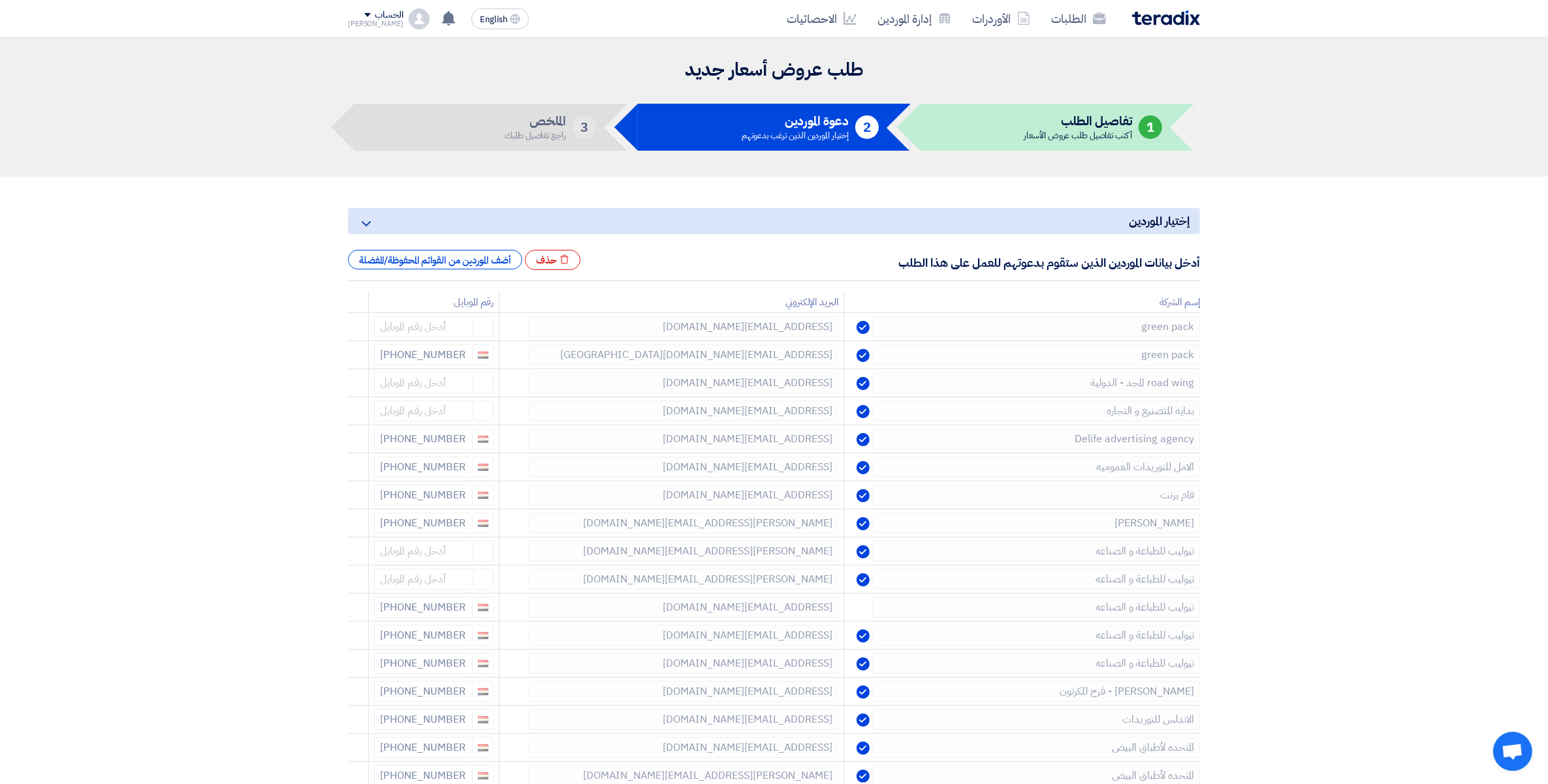
click at [0, 0] on icon at bounding box center [0, 0] width 0 height 0
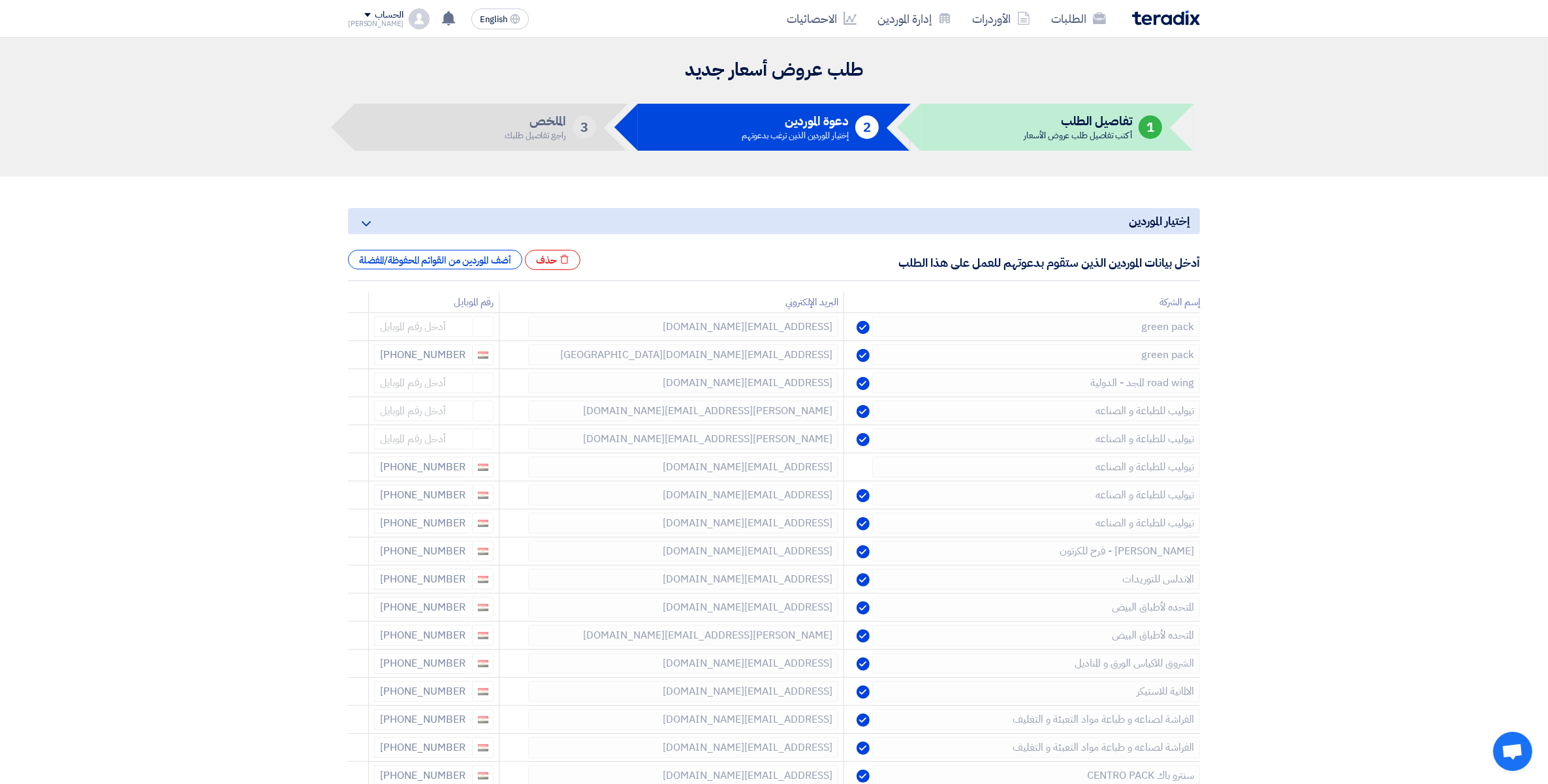
click at [0, 0] on icon at bounding box center [0, 0] width 0 height 0
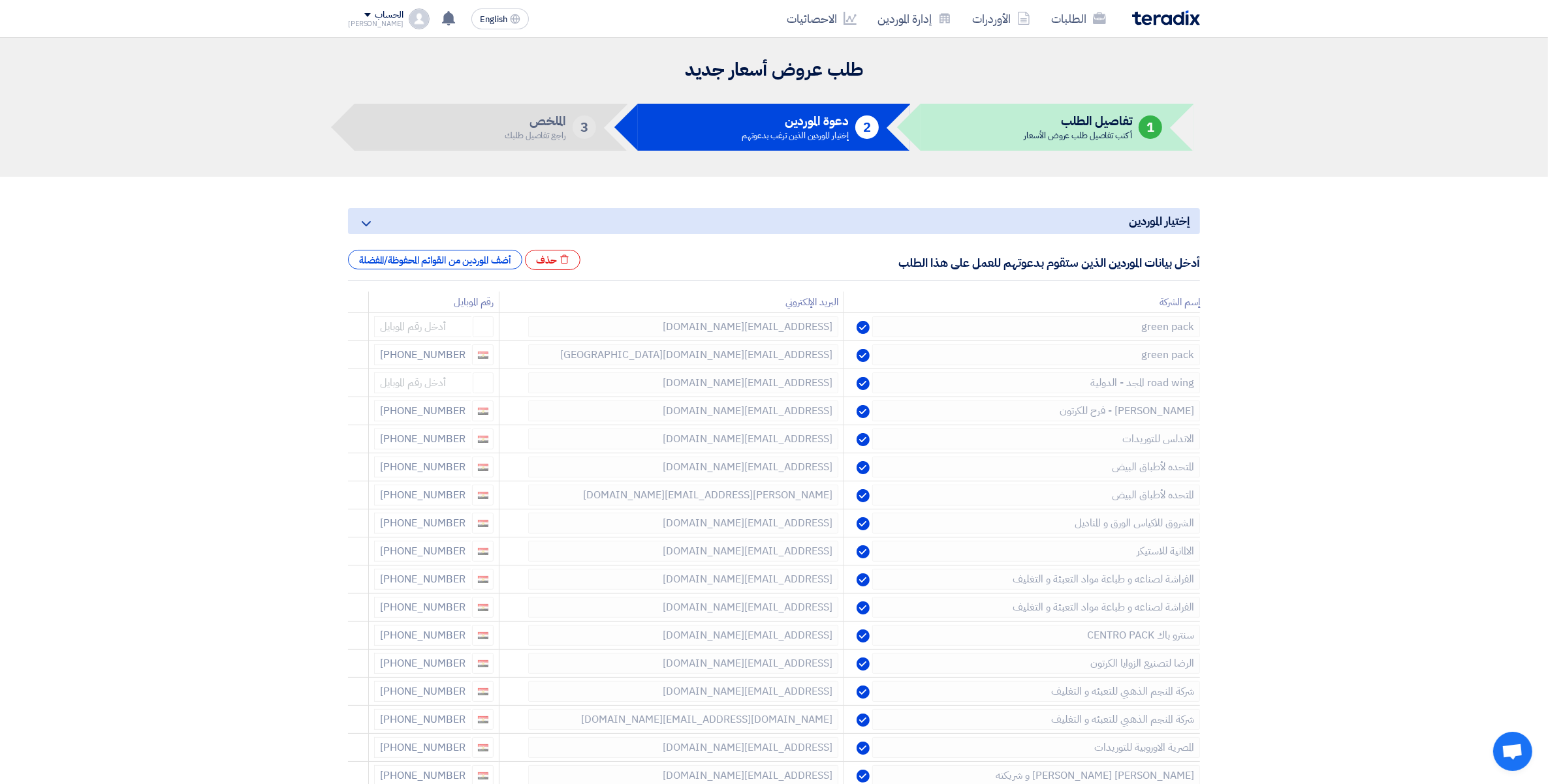
click at [0, 0] on icon at bounding box center [0, 0] width 0 height 0
click at [351, 415] on icon at bounding box center [351, 414] width 22 height 22
click at [353, 416] on icon at bounding box center [351, 414] width 22 height 22
click at [0, 0] on icon at bounding box center [0, 0] width 0 height 0
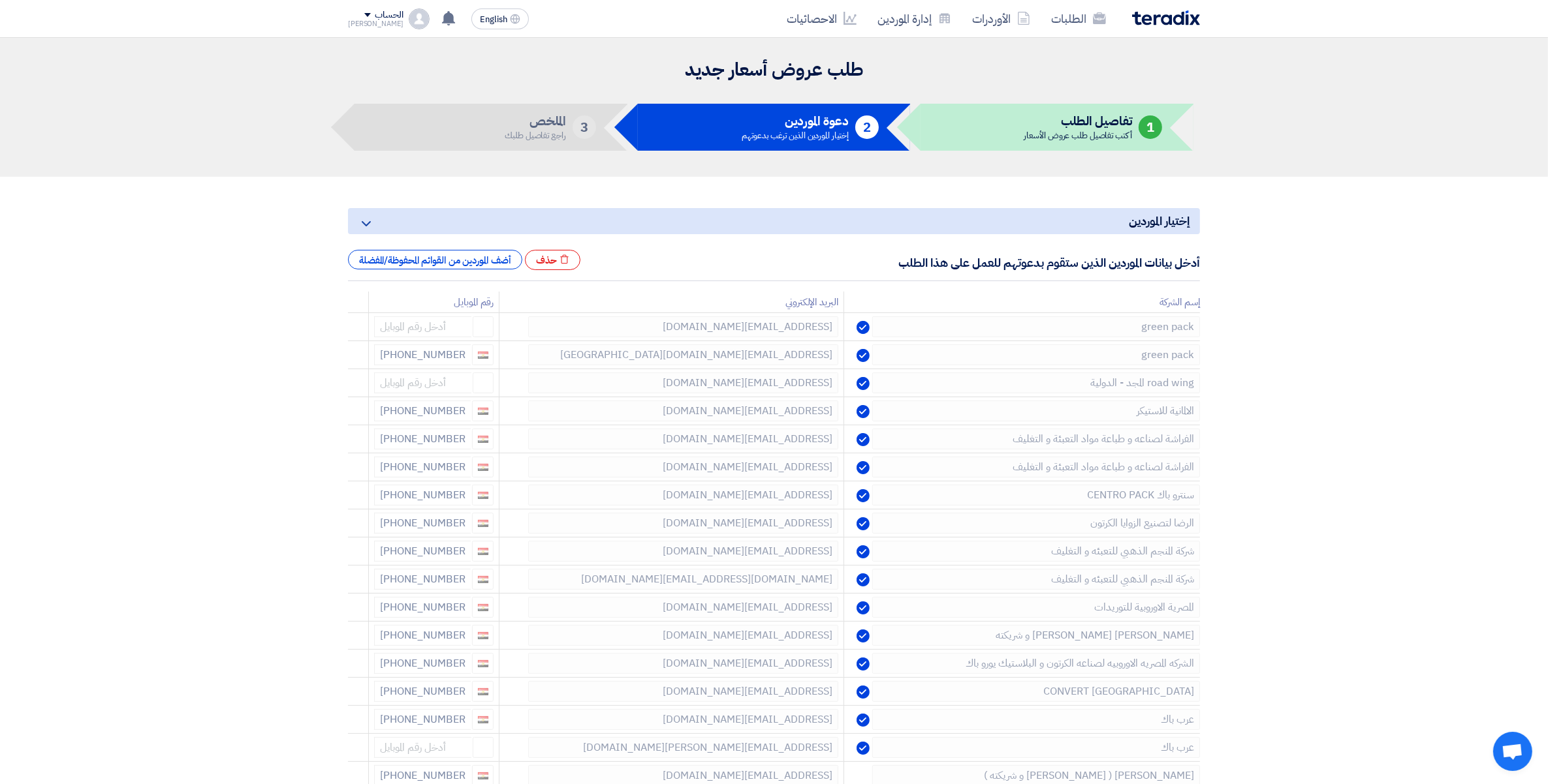
click at [0, 0] on icon at bounding box center [0, 0] width 0 height 0
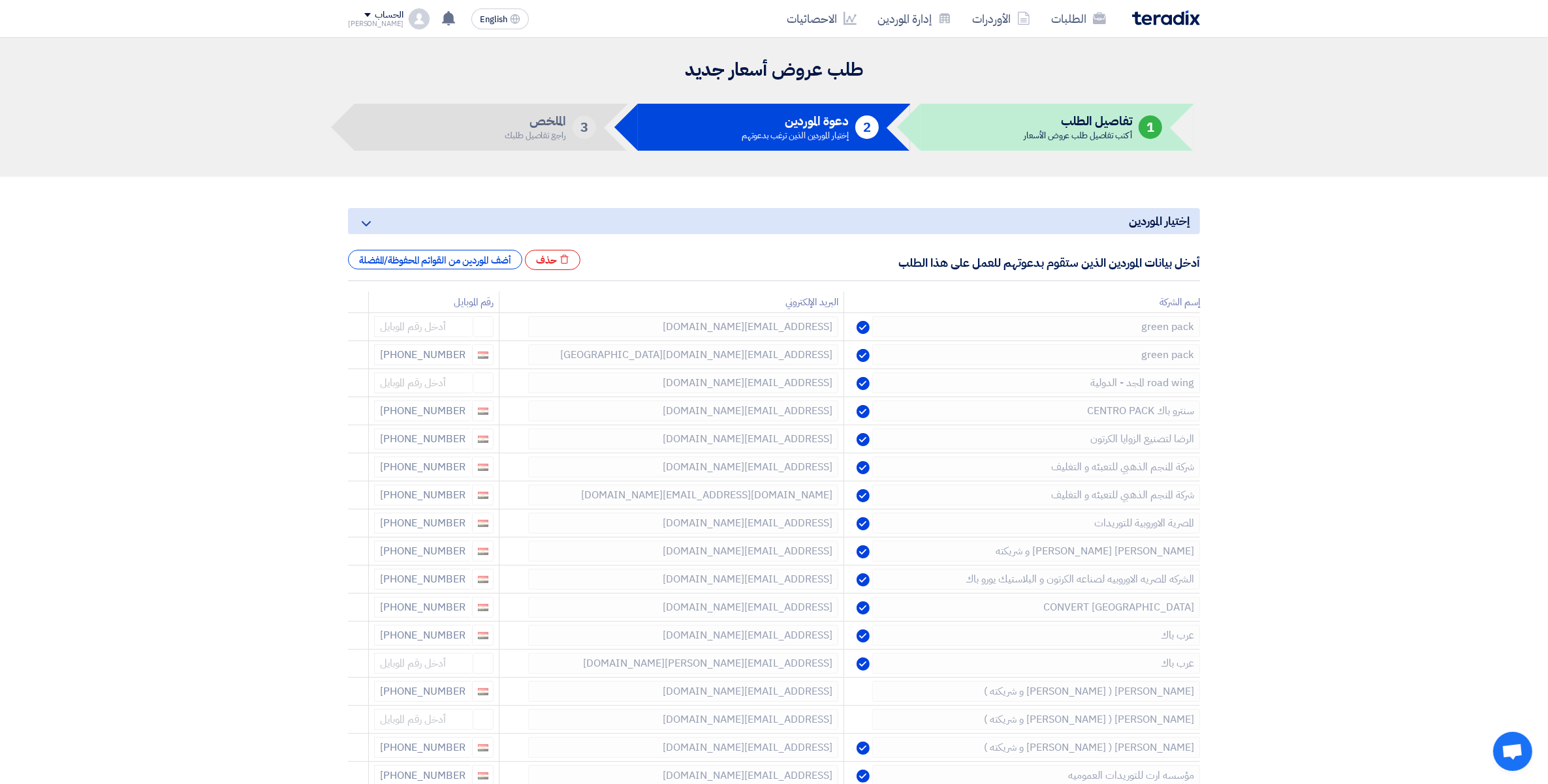
click at [0, 0] on icon at bounding box center [0, 0] width 0 height 0
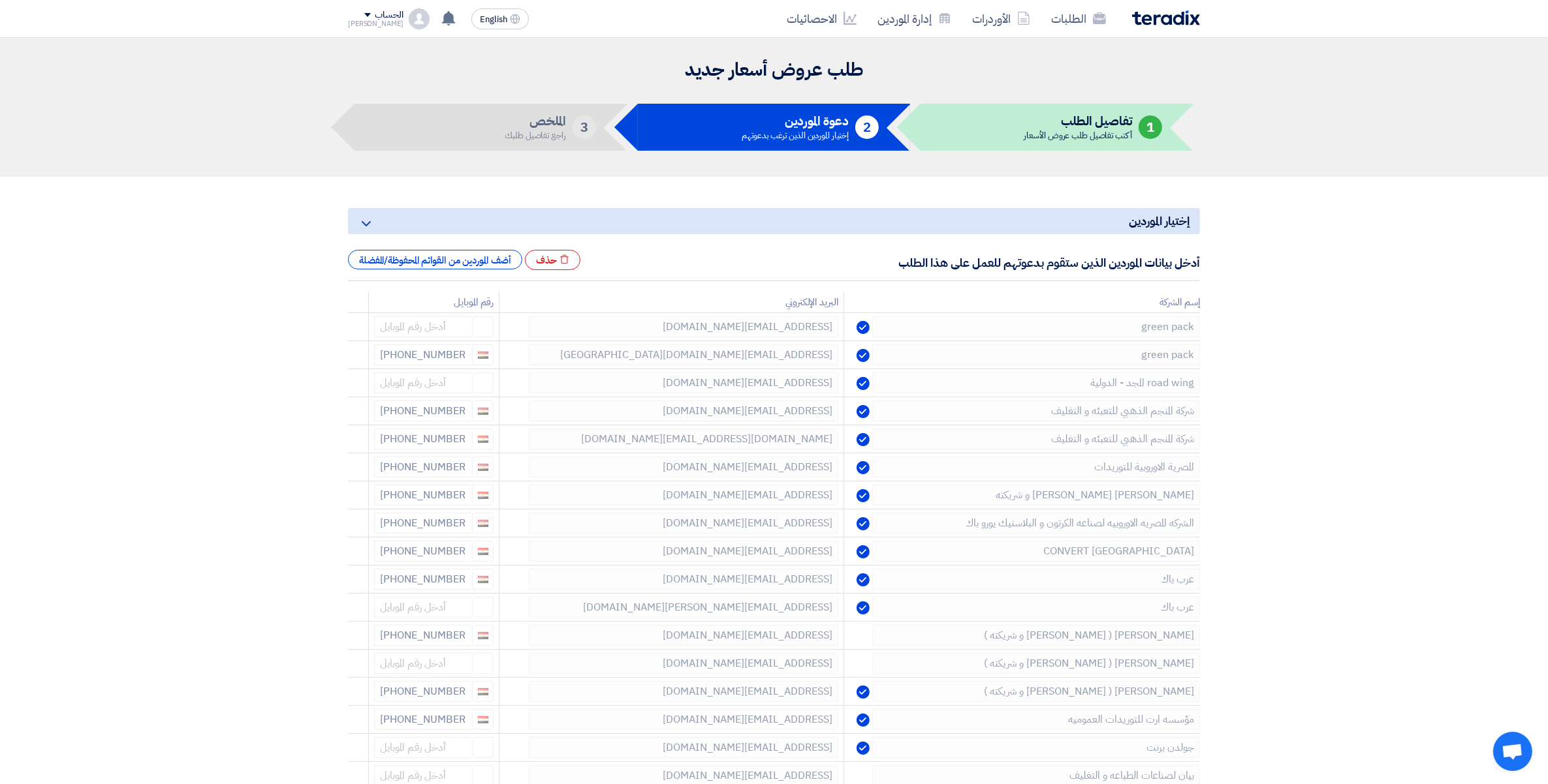
click at [0, 0] on icon at bounding box center [0, 0] width 0 height 0
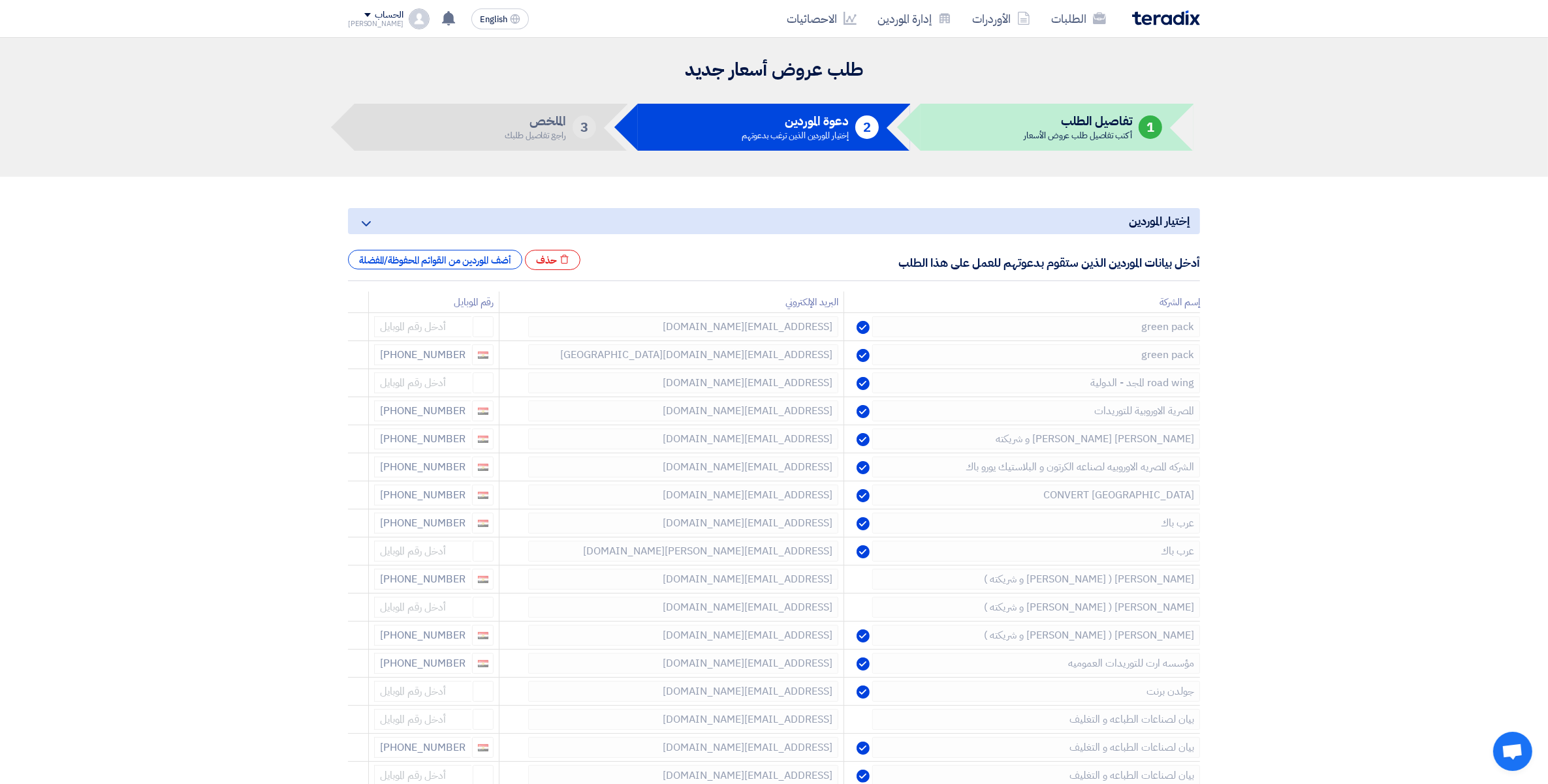
click at [0, 0] on icon at bounding box center [0, 0] width 0 height 0
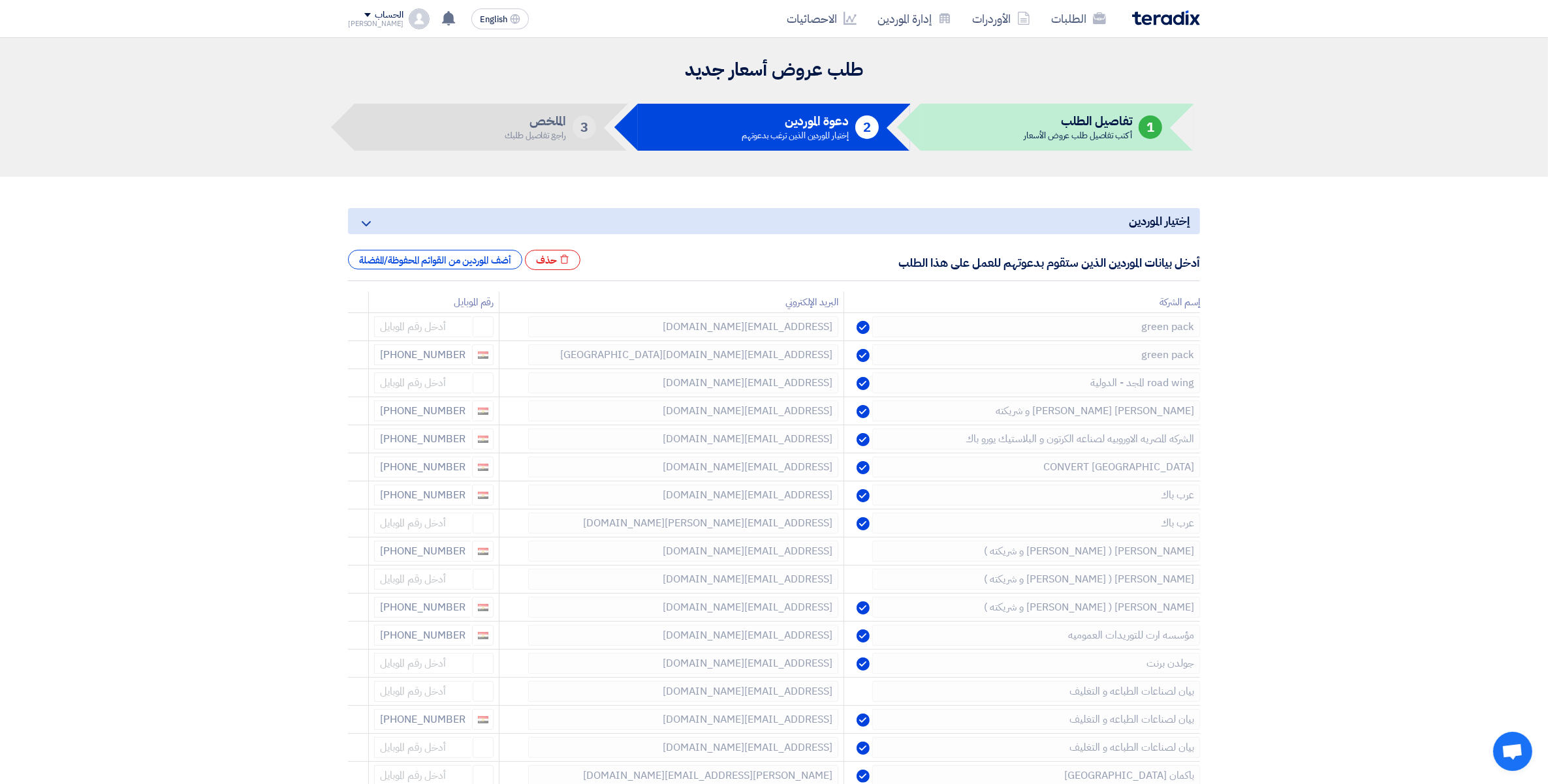
click at [0, 0] on icon at bounding box center [0, 0] width 0 height 0
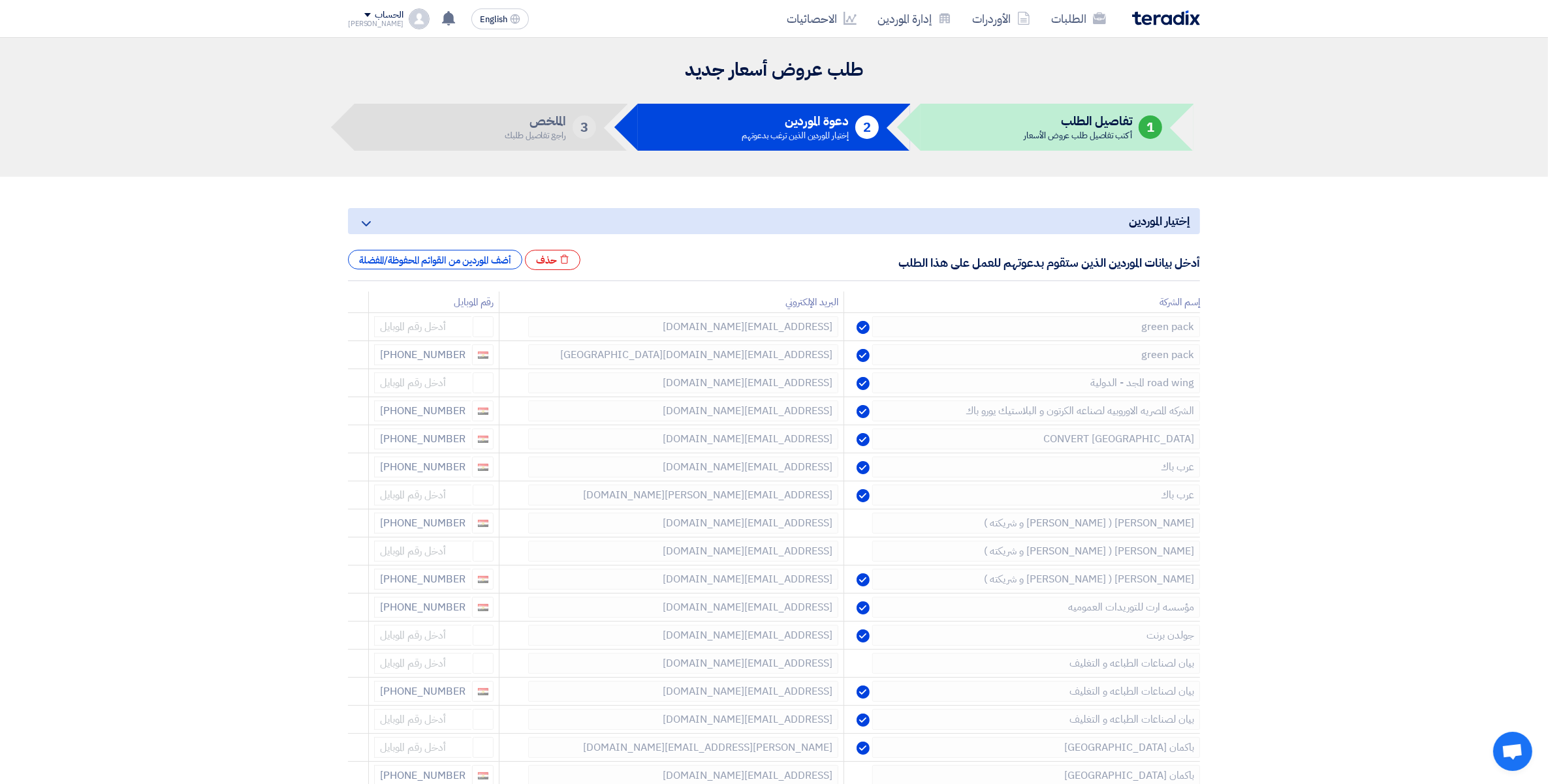
click at [0, 0] on icon at bounding box center [0, 0] width 0 height 0
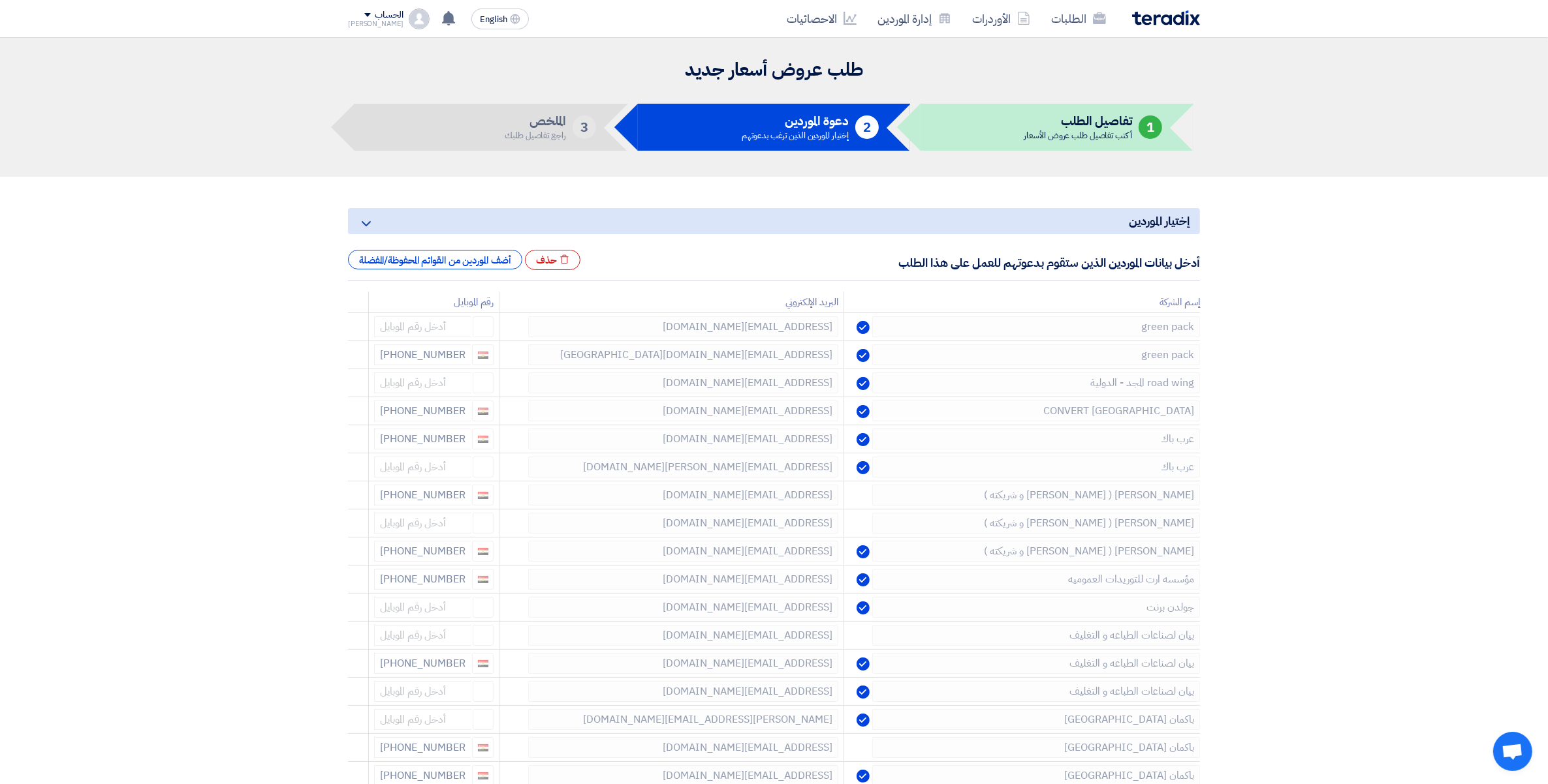
click at [0, 0] on icon at bounding box center [0, 0] width 0 height 0
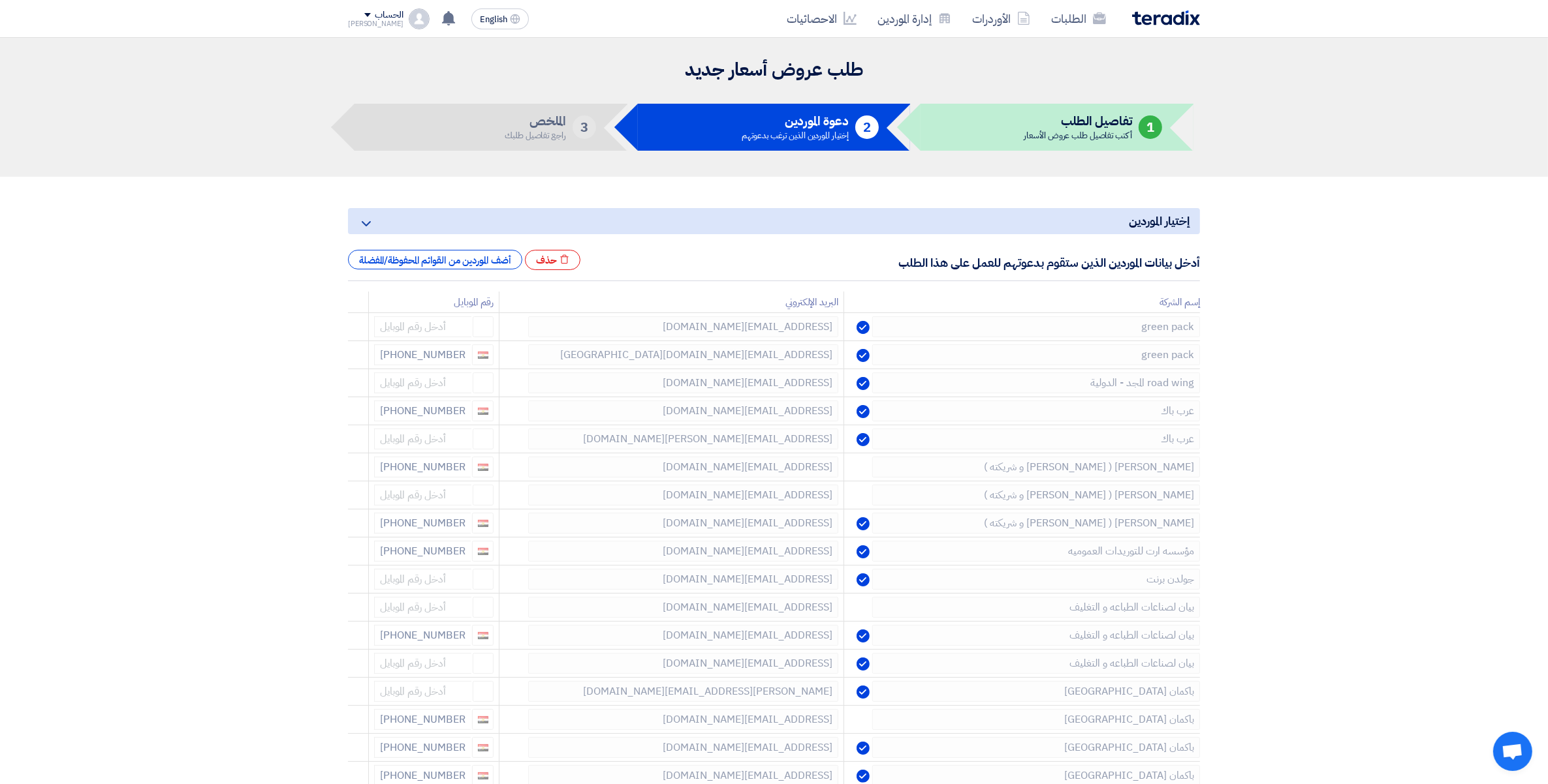
click at [0, 0] on icon at bounding box center [0, 0] width 0 height 0
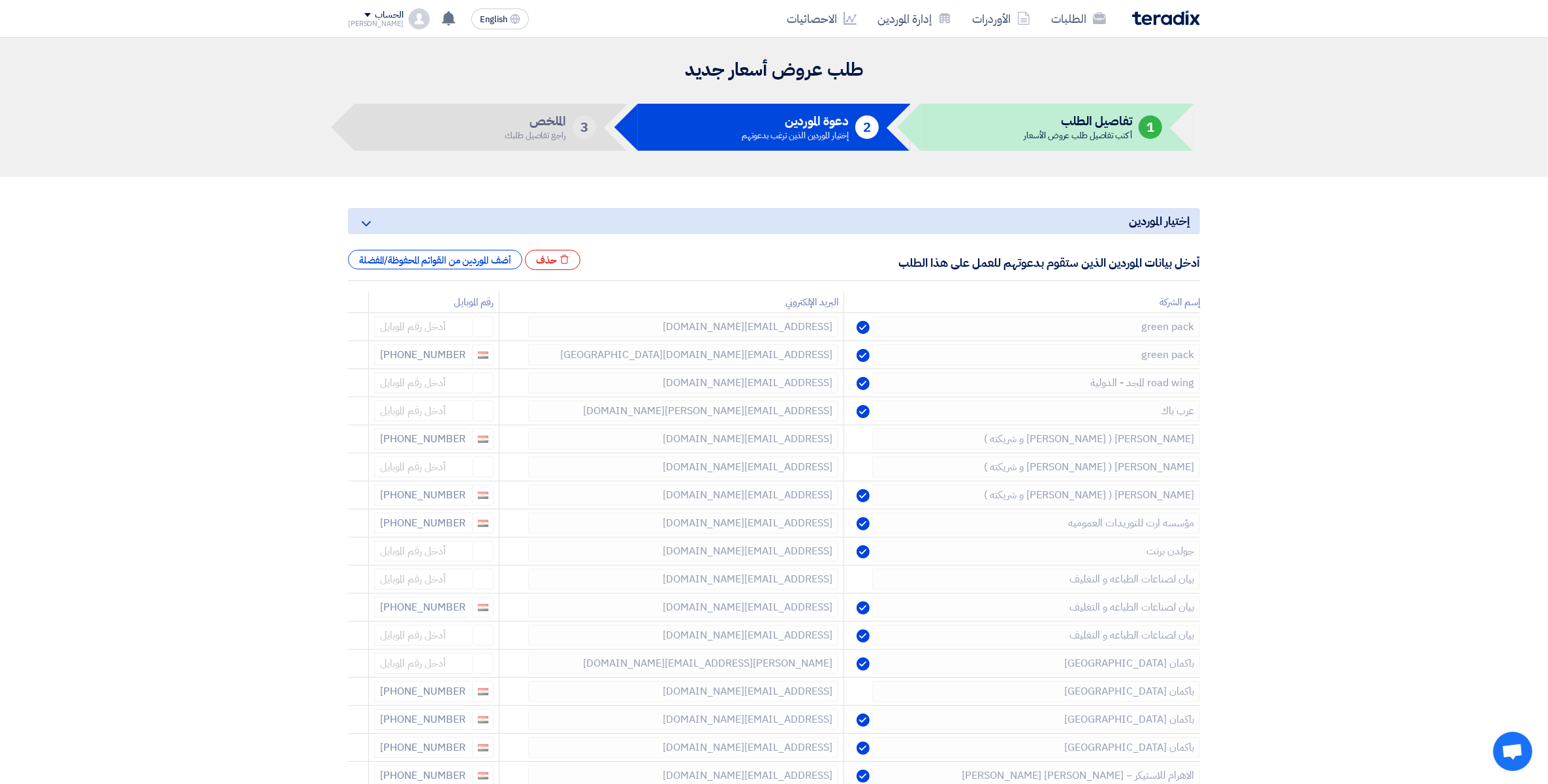
click at [0, 0] on icon at bounding box center [0, 0] width 0 height 0
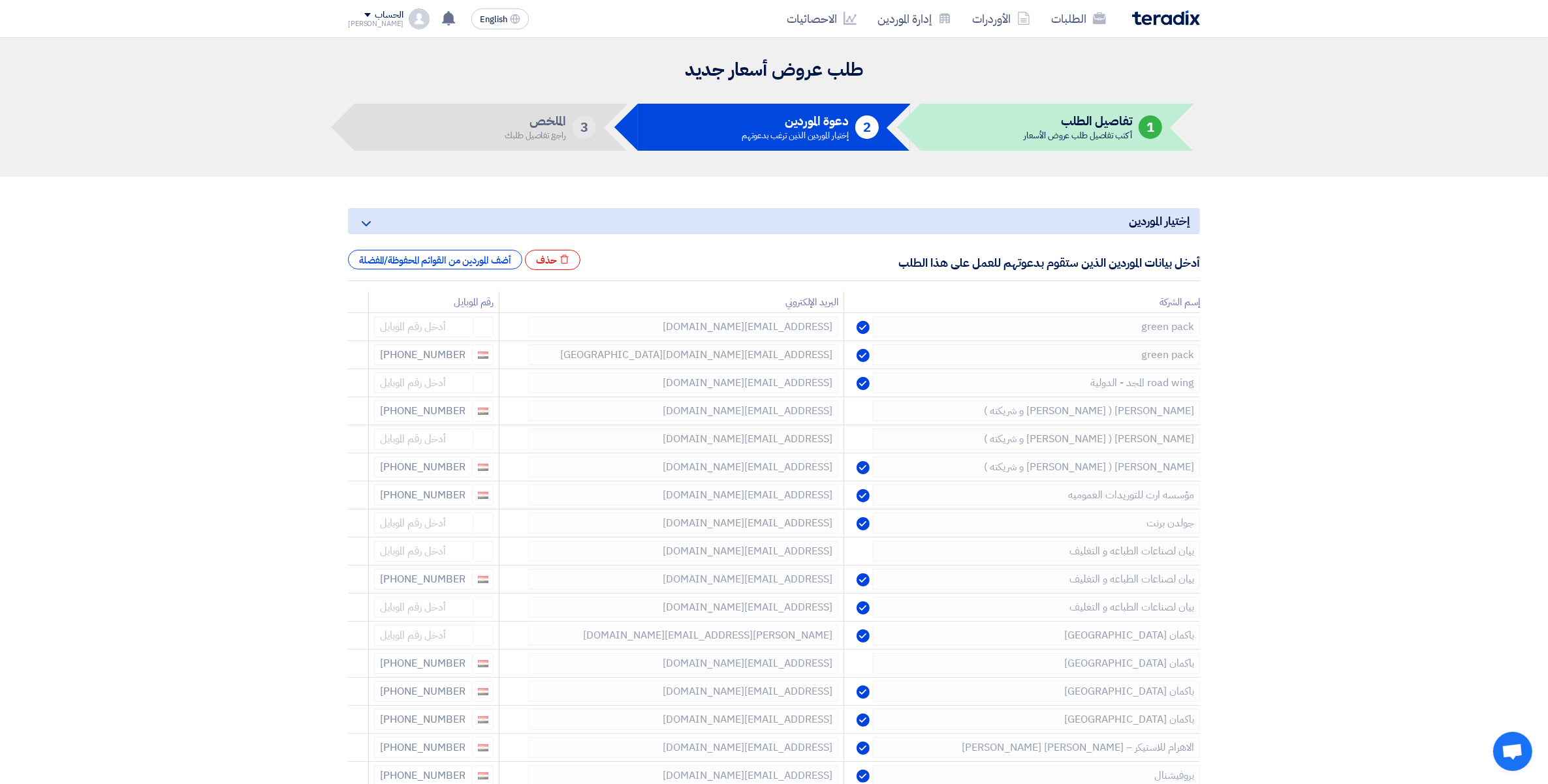
click at [0, 0] on icon at bounding box center [0, 0] width 0 height 0
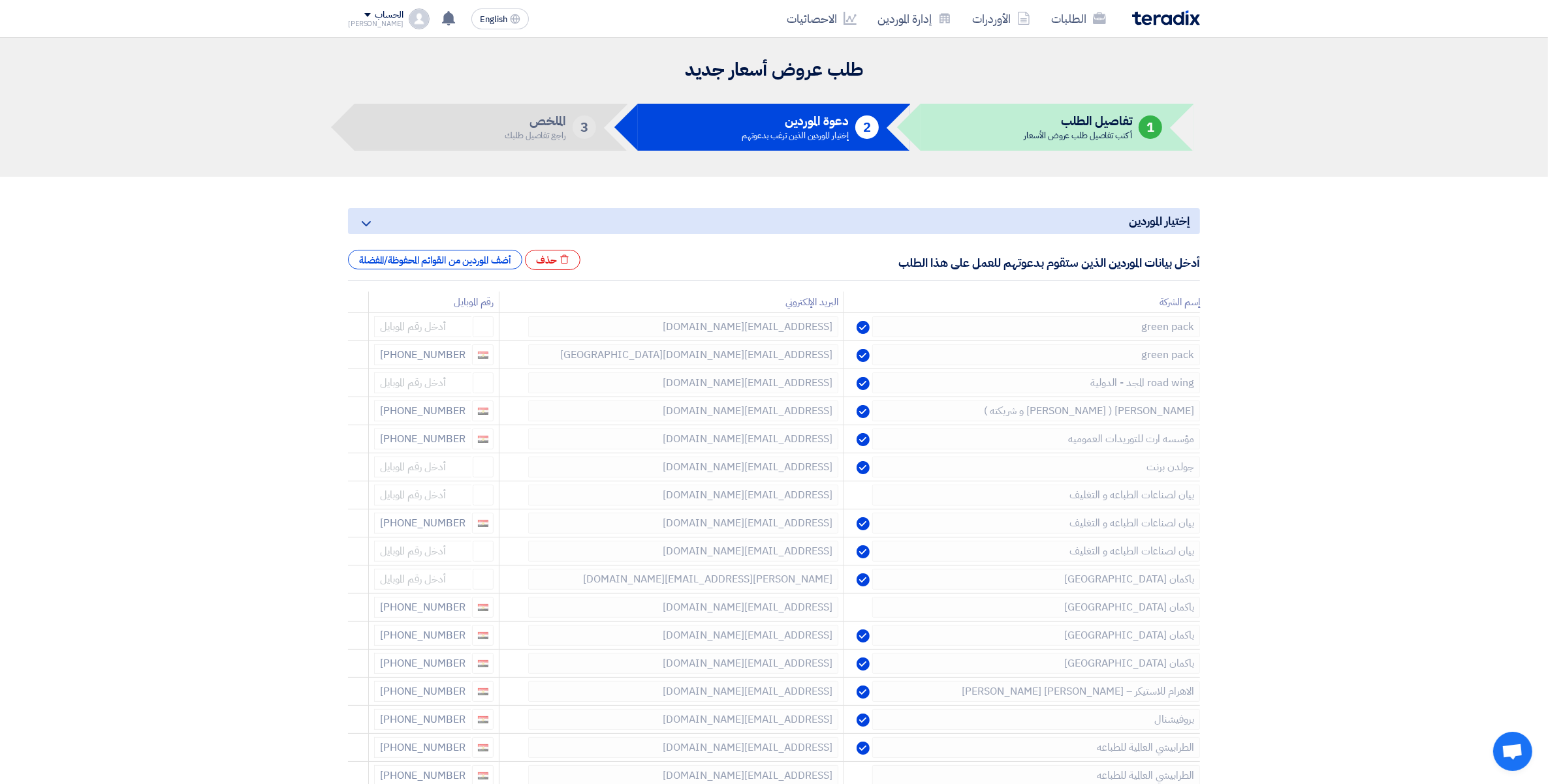
click at [0, 0] on icon at bounding box center [0, 0] width 0 height 0
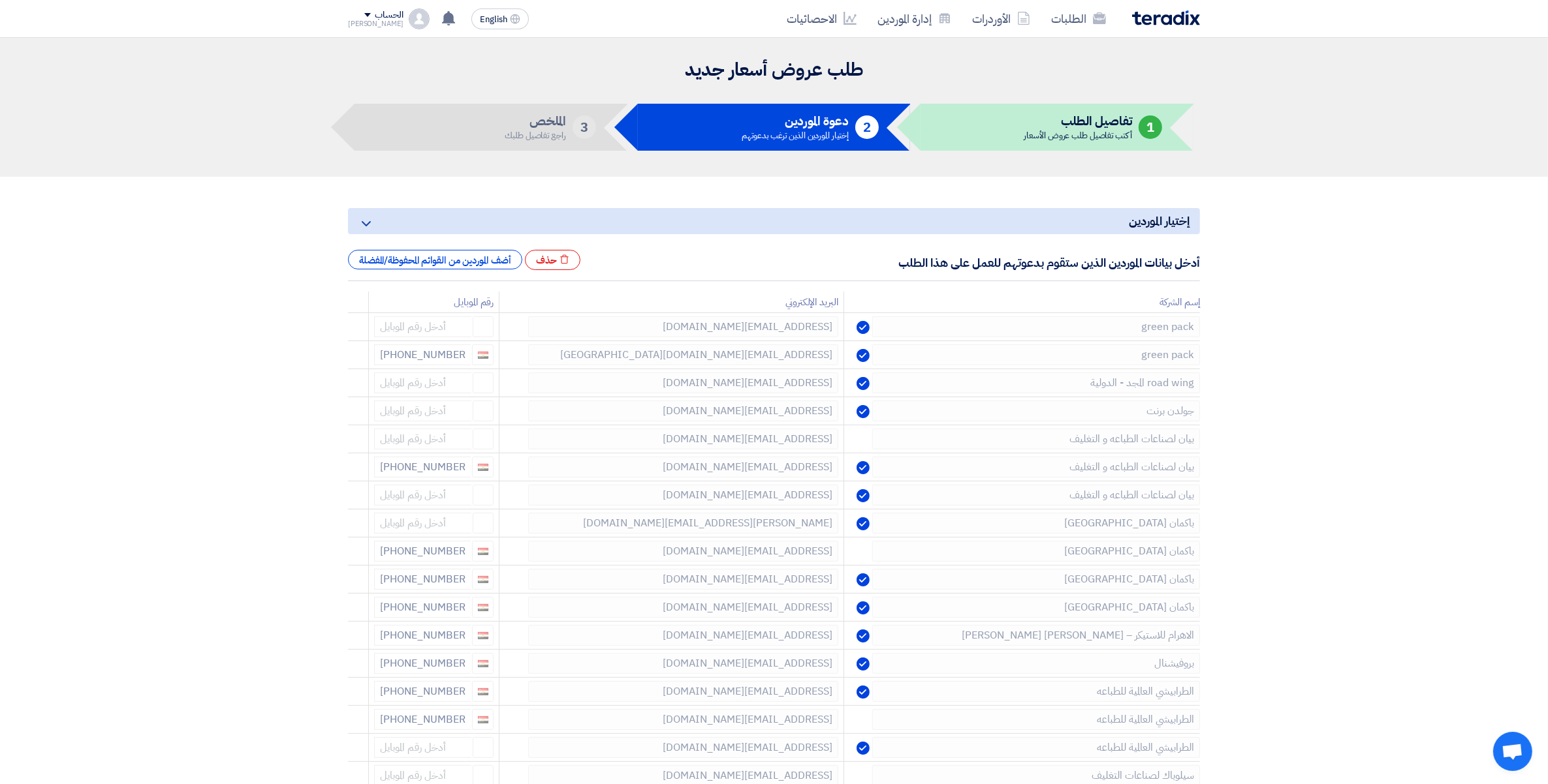
click at [0, 0] on icon at bounding box center [0, 0] width 0 height 0
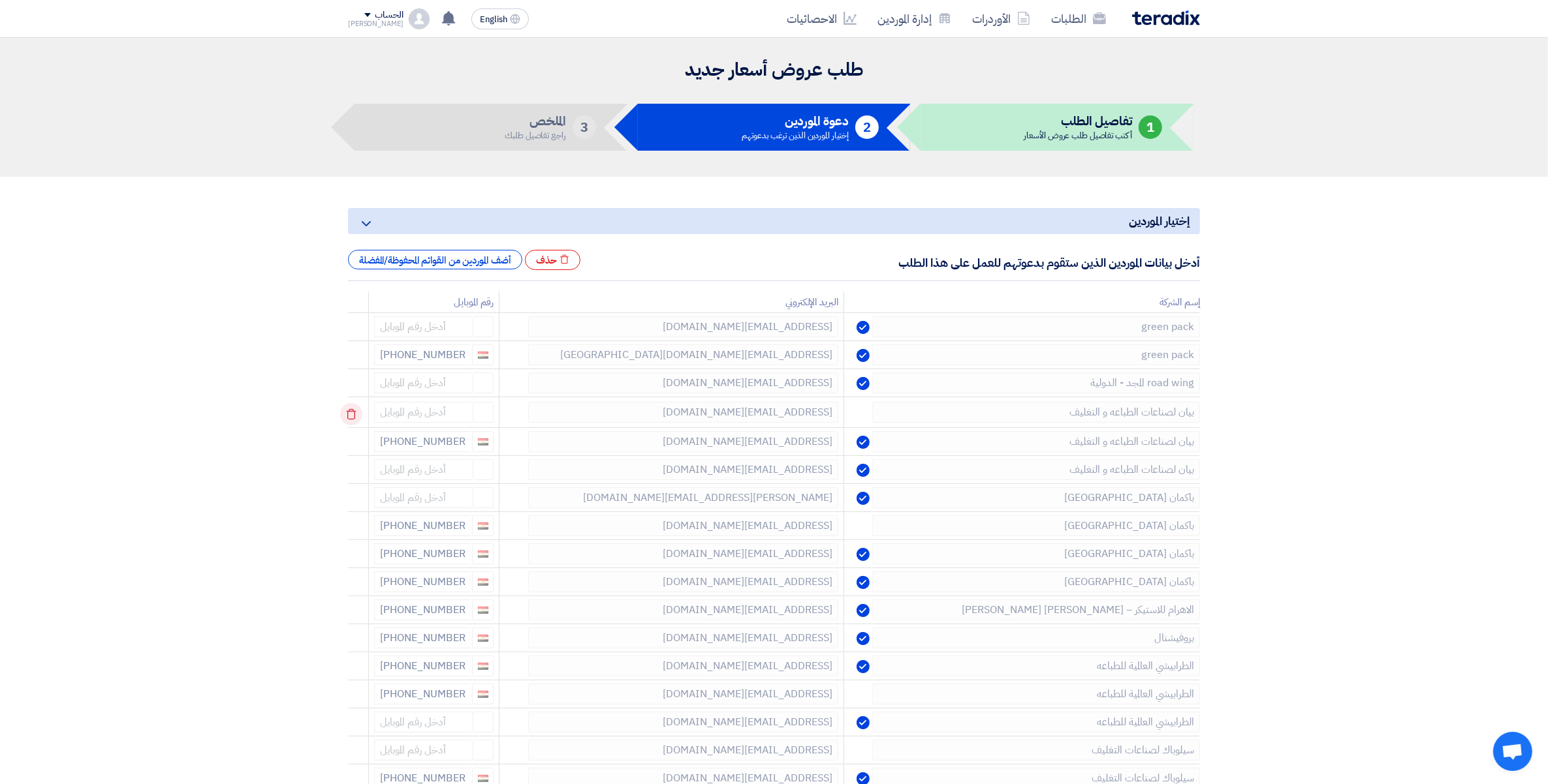
click at [352, 419] on icon at bounding box center [351, 414] width 22 height 22
click at [353, 444] on icon at bounding box center [351, 442] width 22 height 22
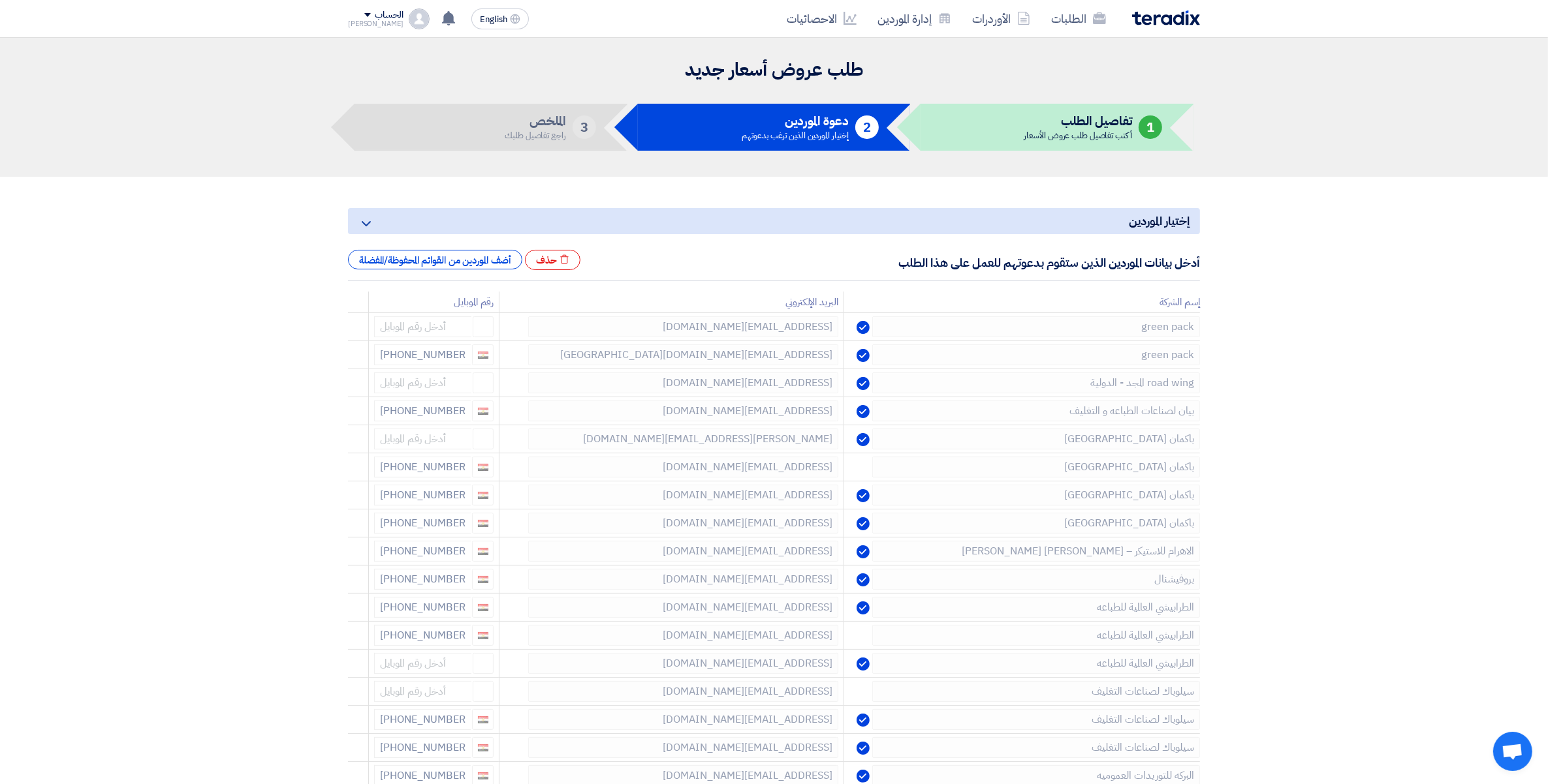
click at [0, 0] on icon at bounding box center [0, 0] width 0 height 0
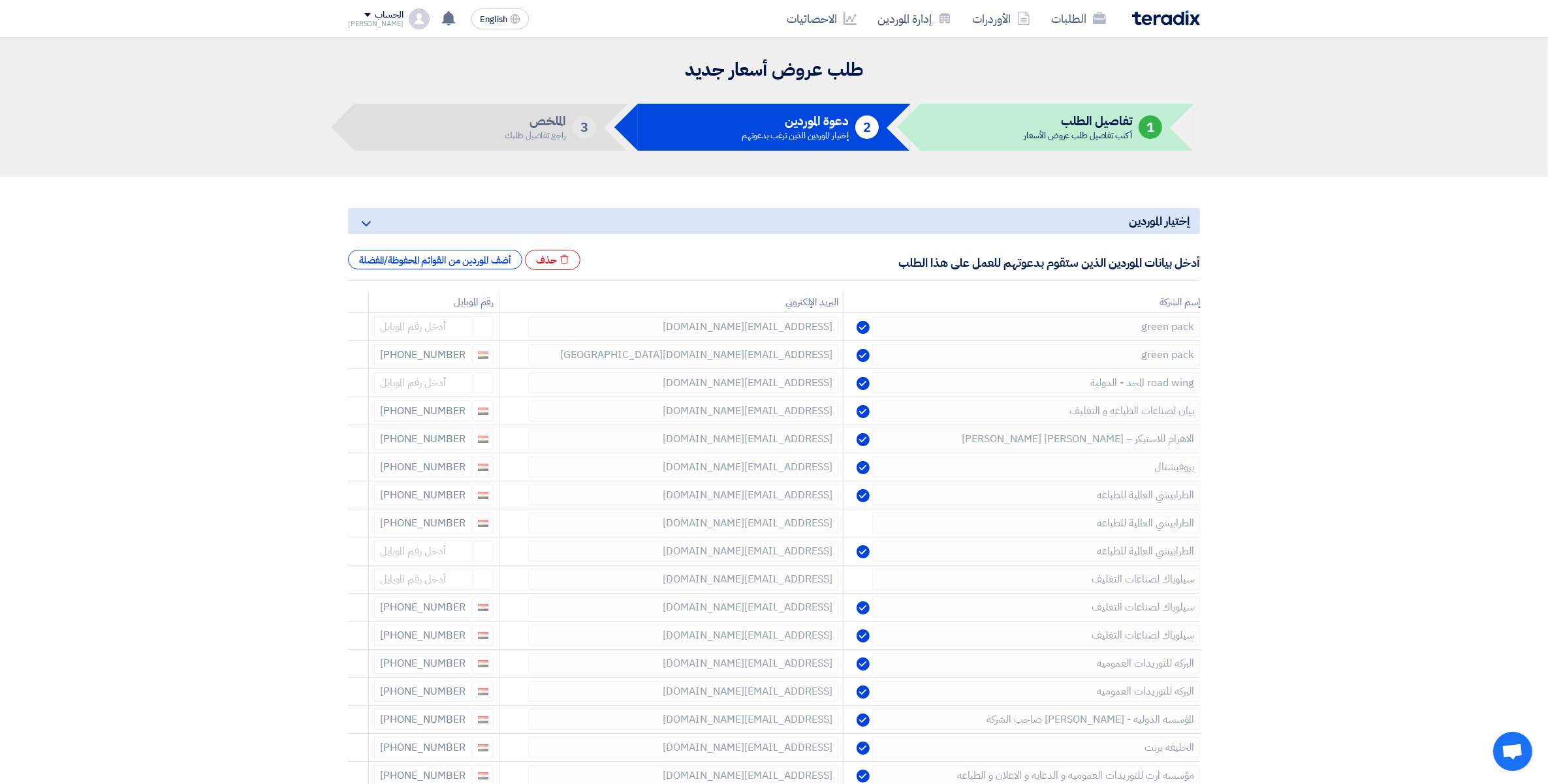
click at [0, 0] on icon at bounding box center [0, 0] width 0 height 0
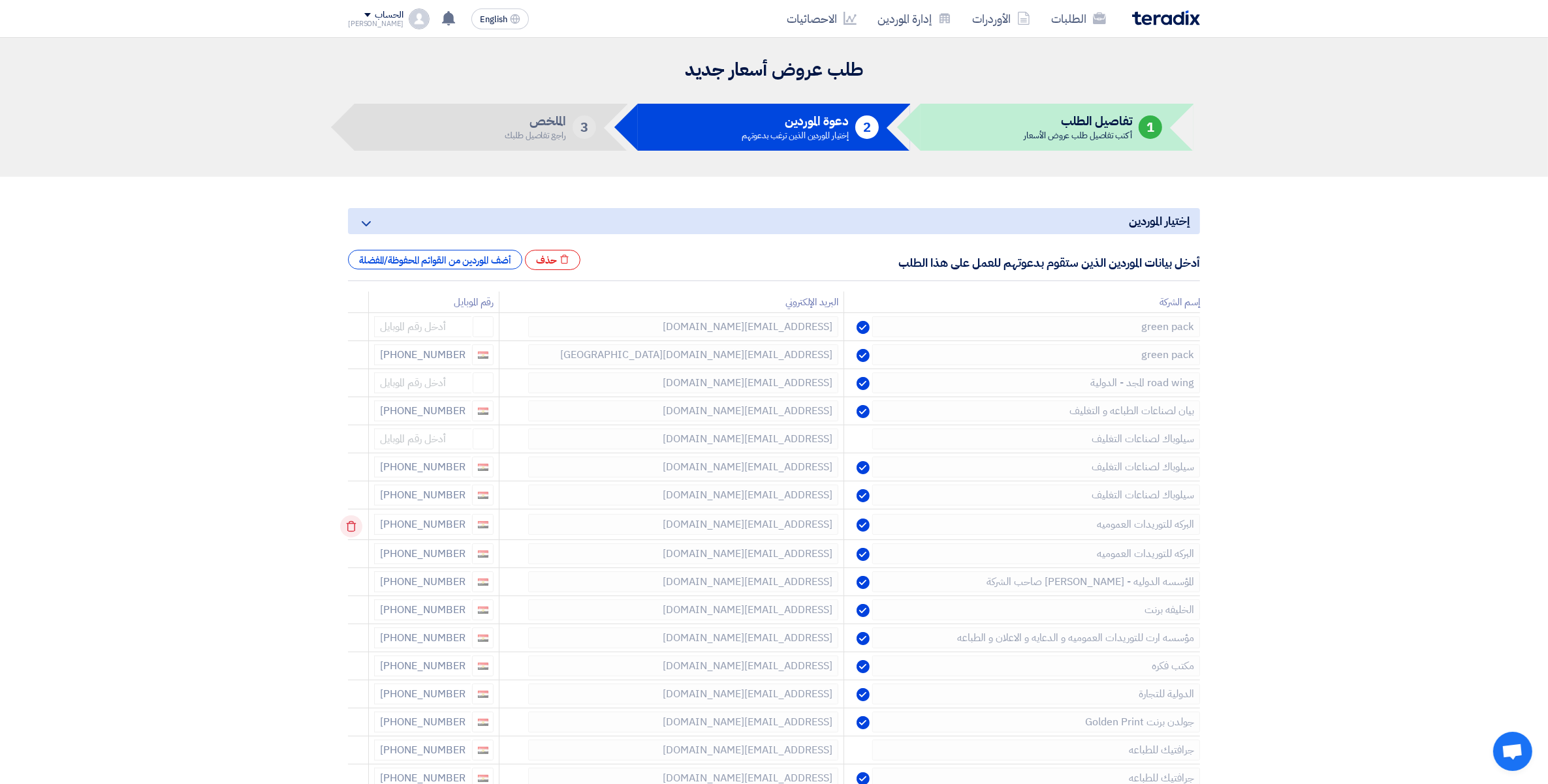
click at [356, 527] on icon at bounding box center [351, 526] width 22 height 22
click at [0, 0] on icon at bounding box center [0, 0] width 0 height 0
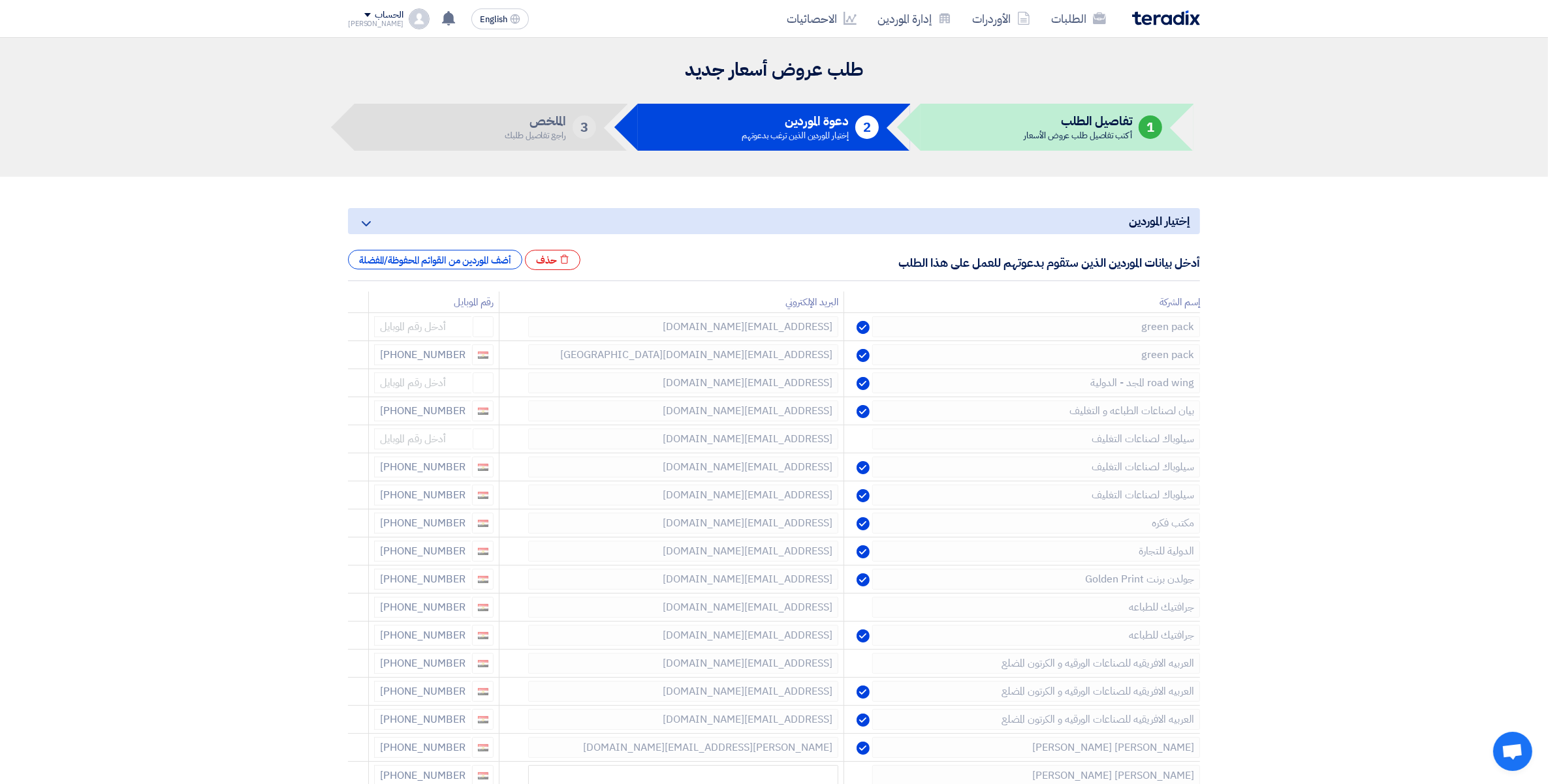
click at [0, 0] on icon at bounding box center [0, 0] width 0 height 0
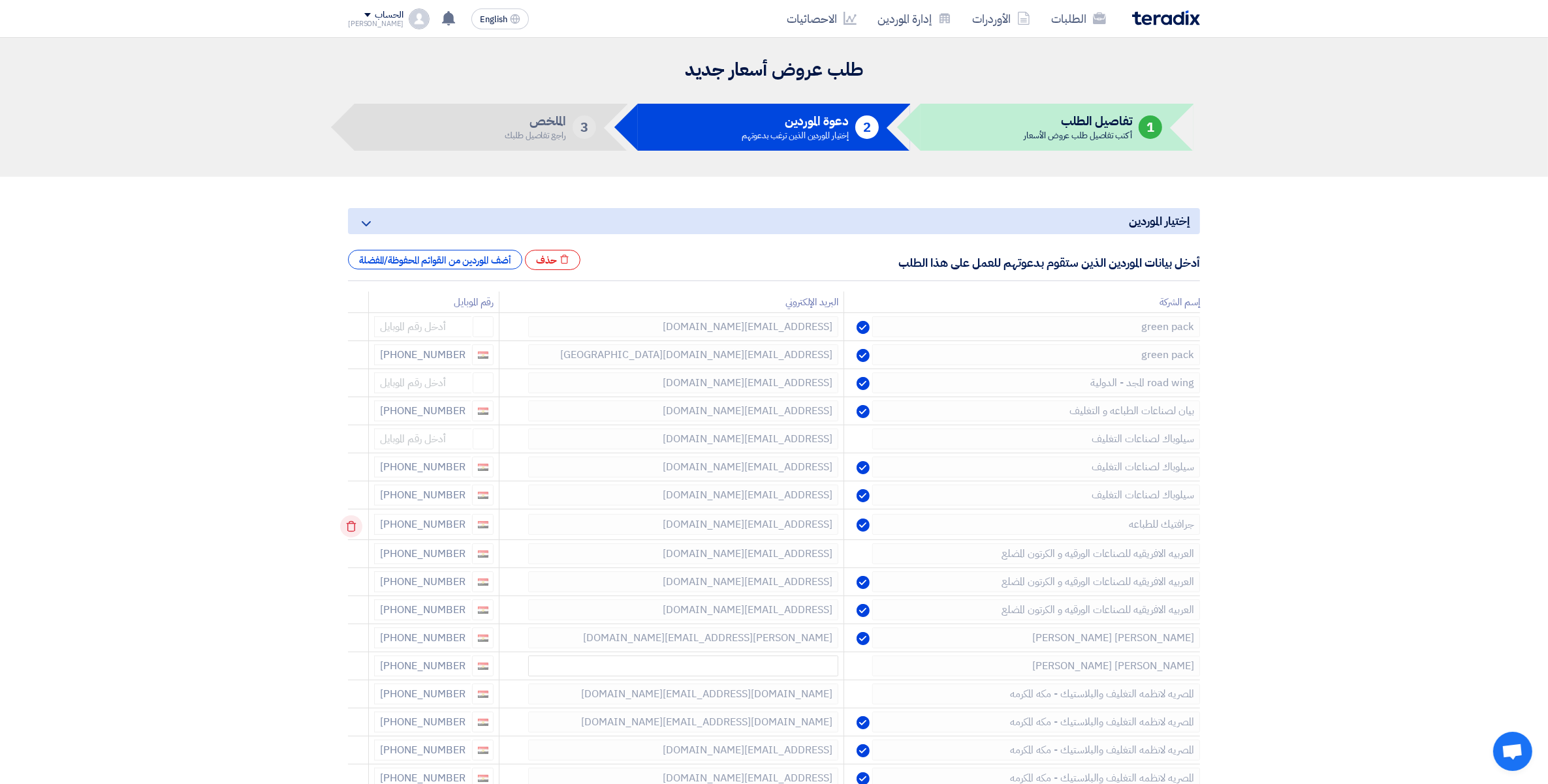
click at [356, 527] on div at bounding box center [360, 525] width 11 height 21
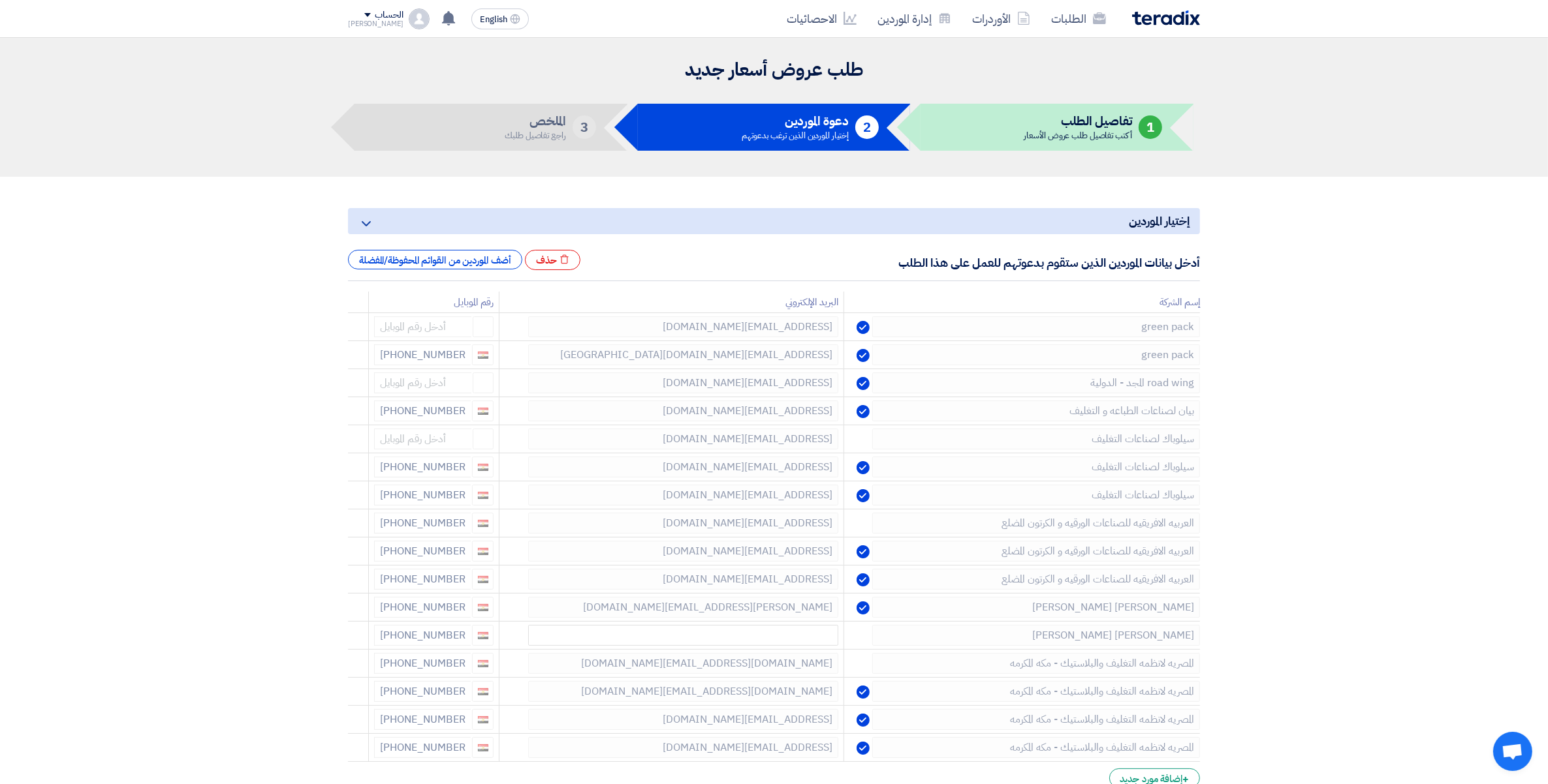
click at [0, 0] on icon at bounding box center [0, 0] width 0 height 0
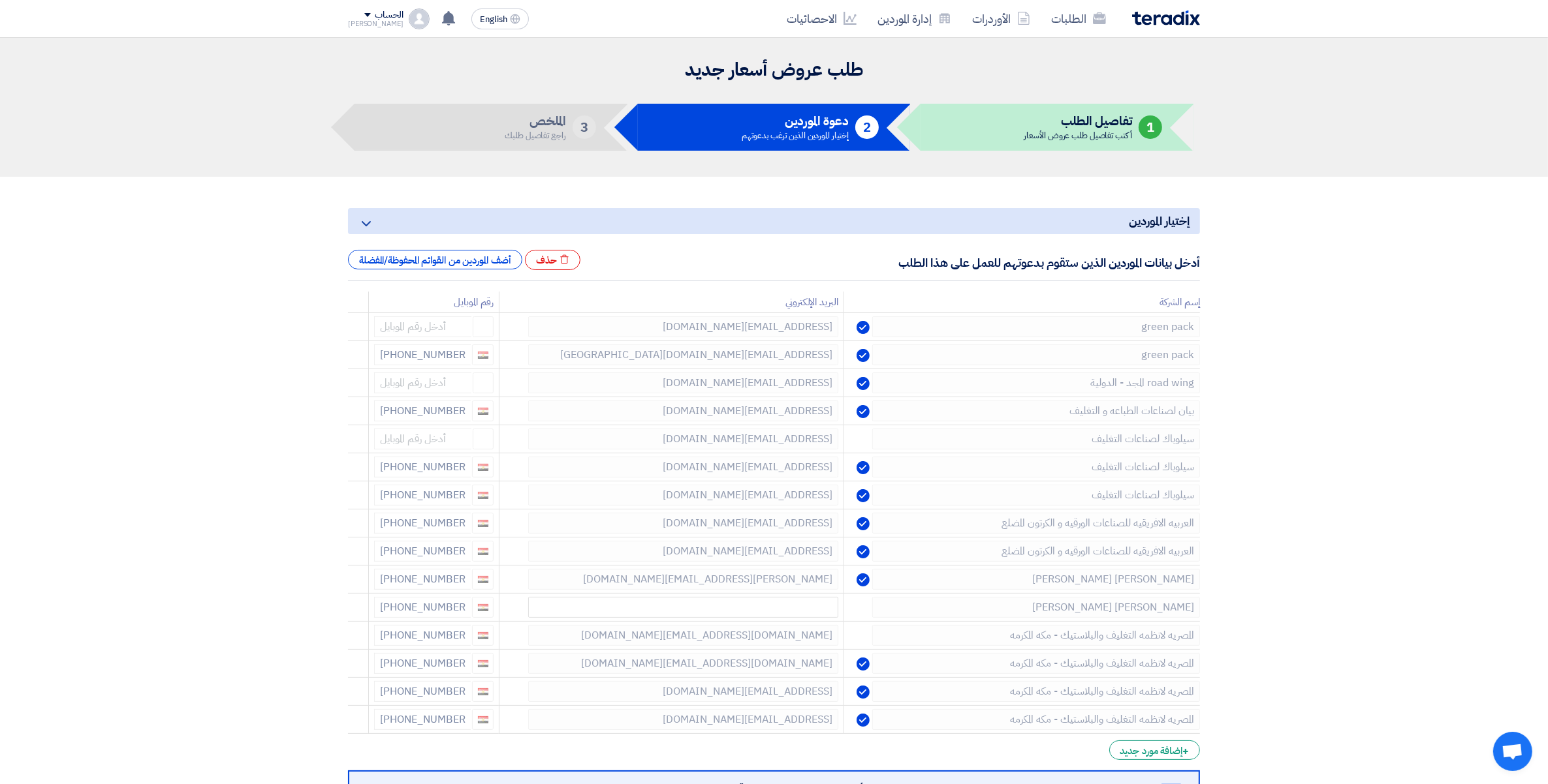
click at [0, 0] on icon at bounding box center [0, 0] width 0 height 0
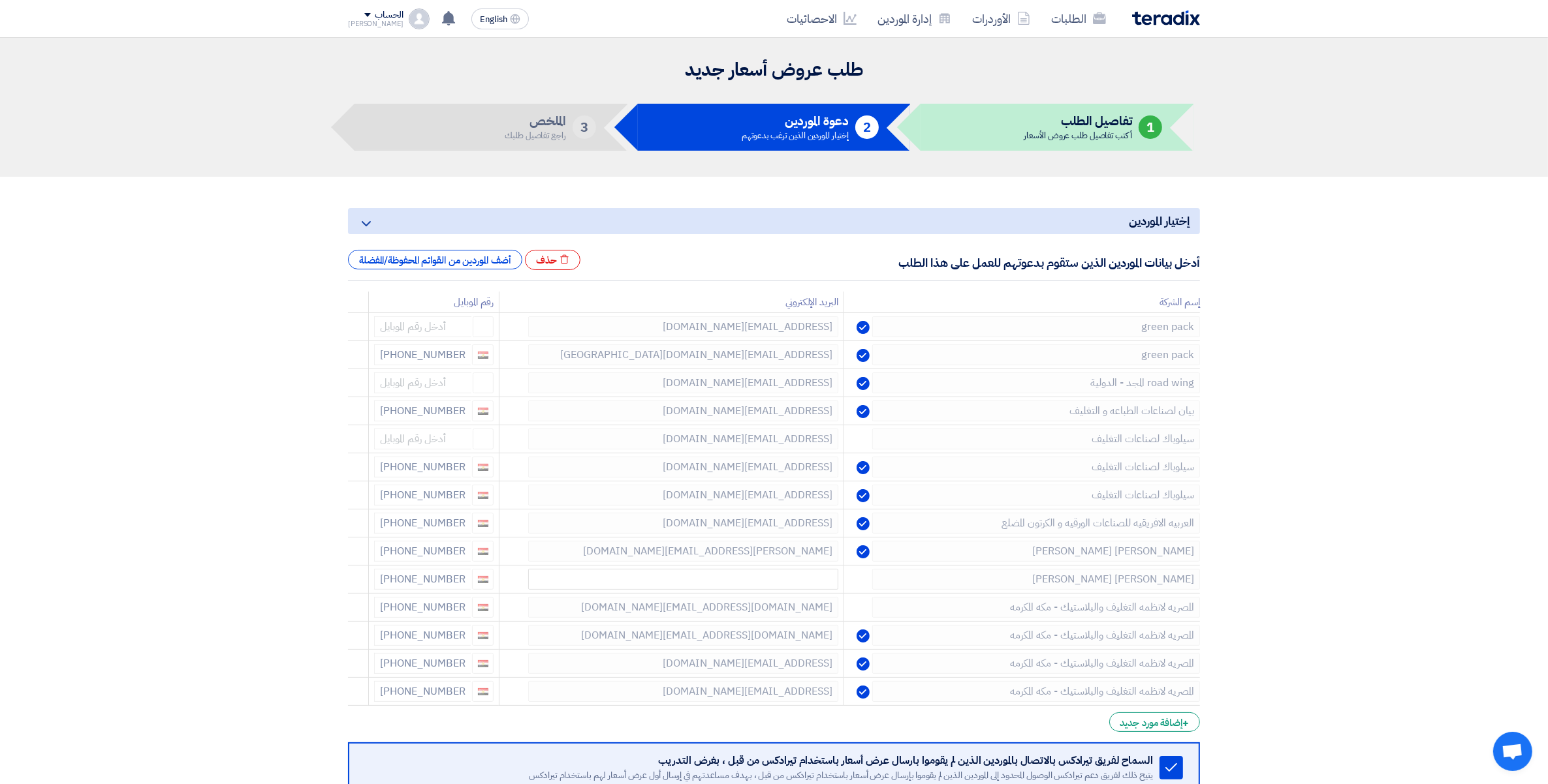
click at [0, 0] on icon at bounding box center [0, 0] width 0 height 0
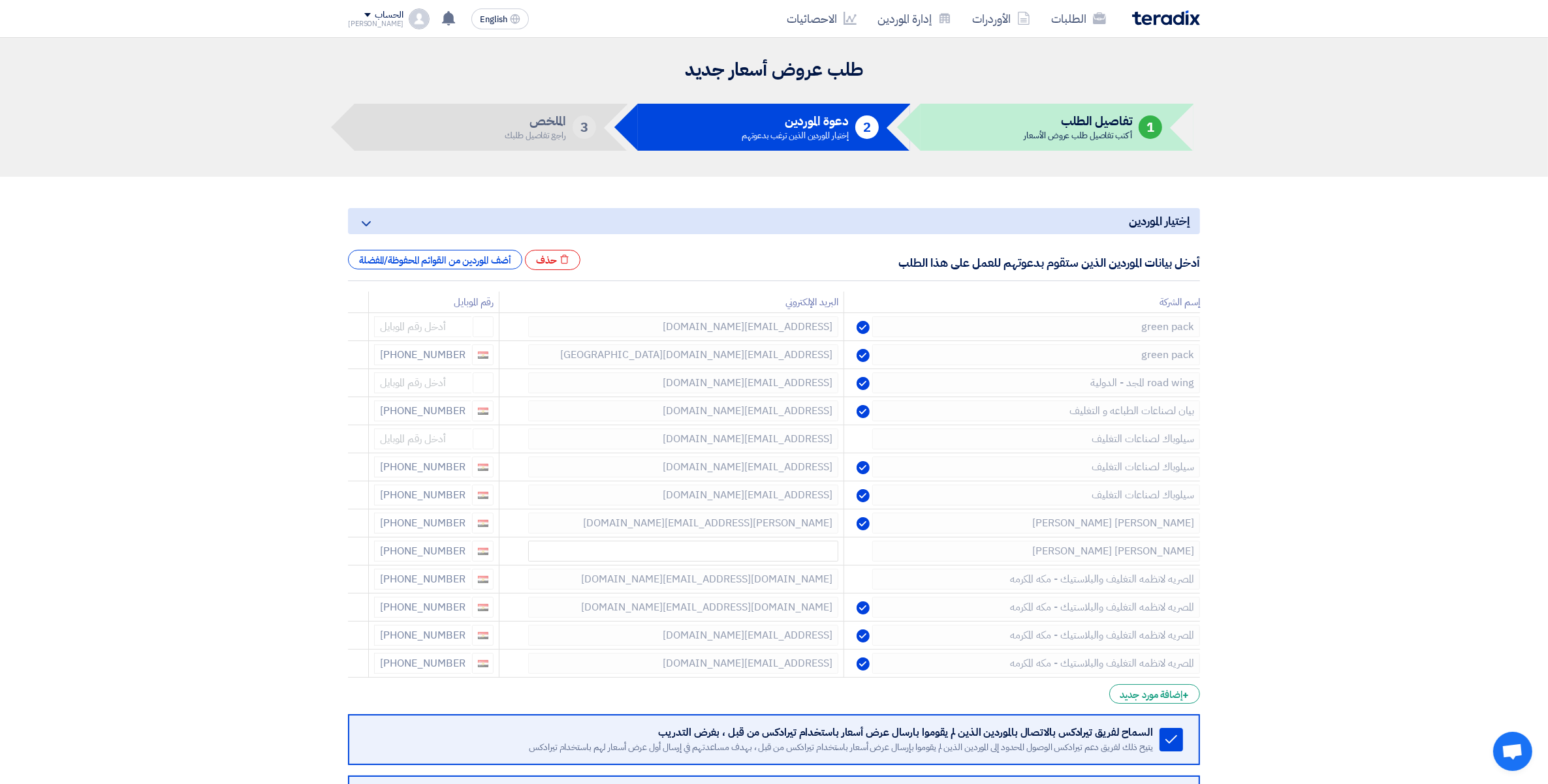
click at [0, 0] on icon at bounding box center [0, 0] width 0 height 0
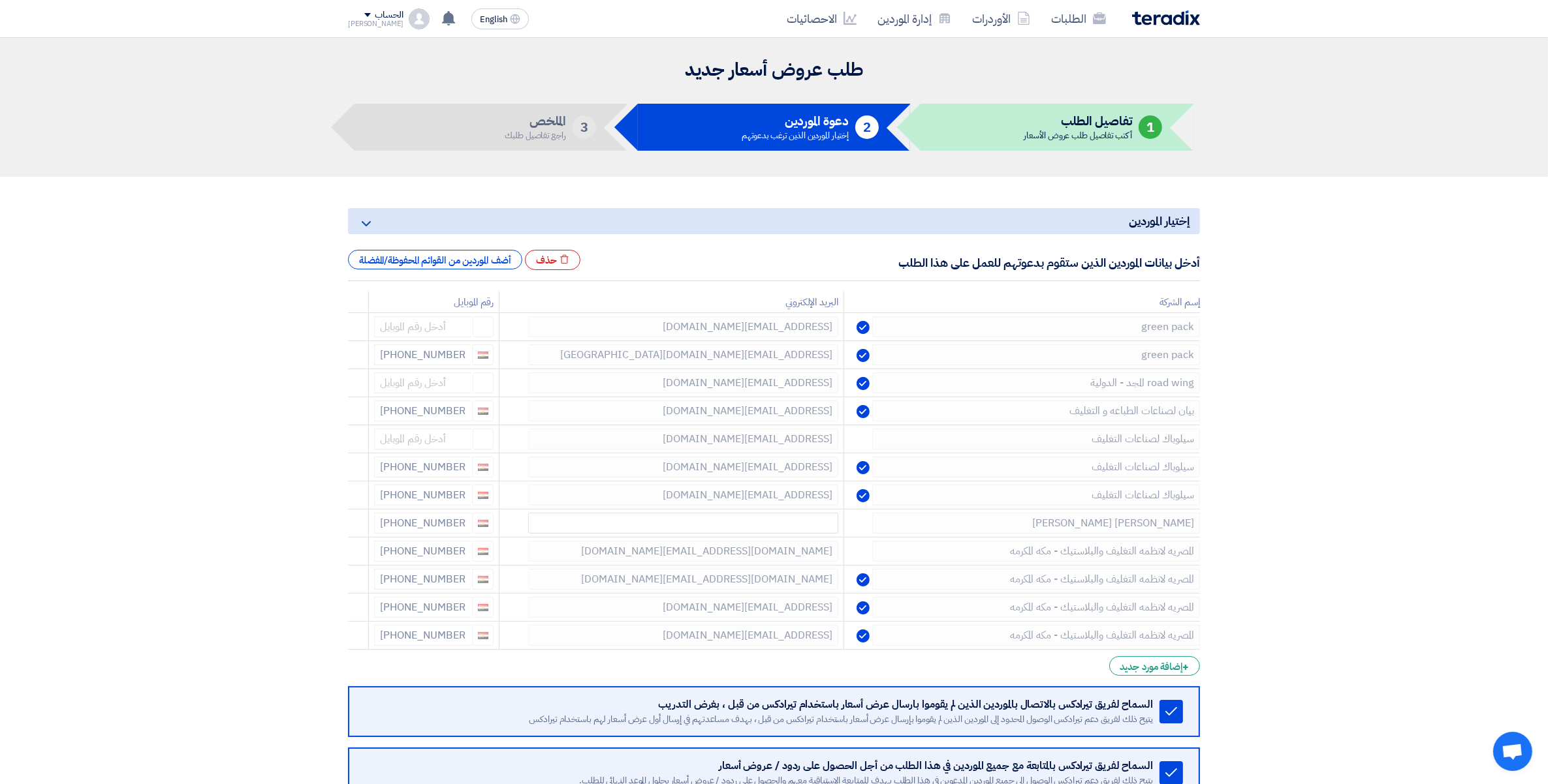
click at [0, 0] on icon at bounding box center [0, 0] width 0 height 0
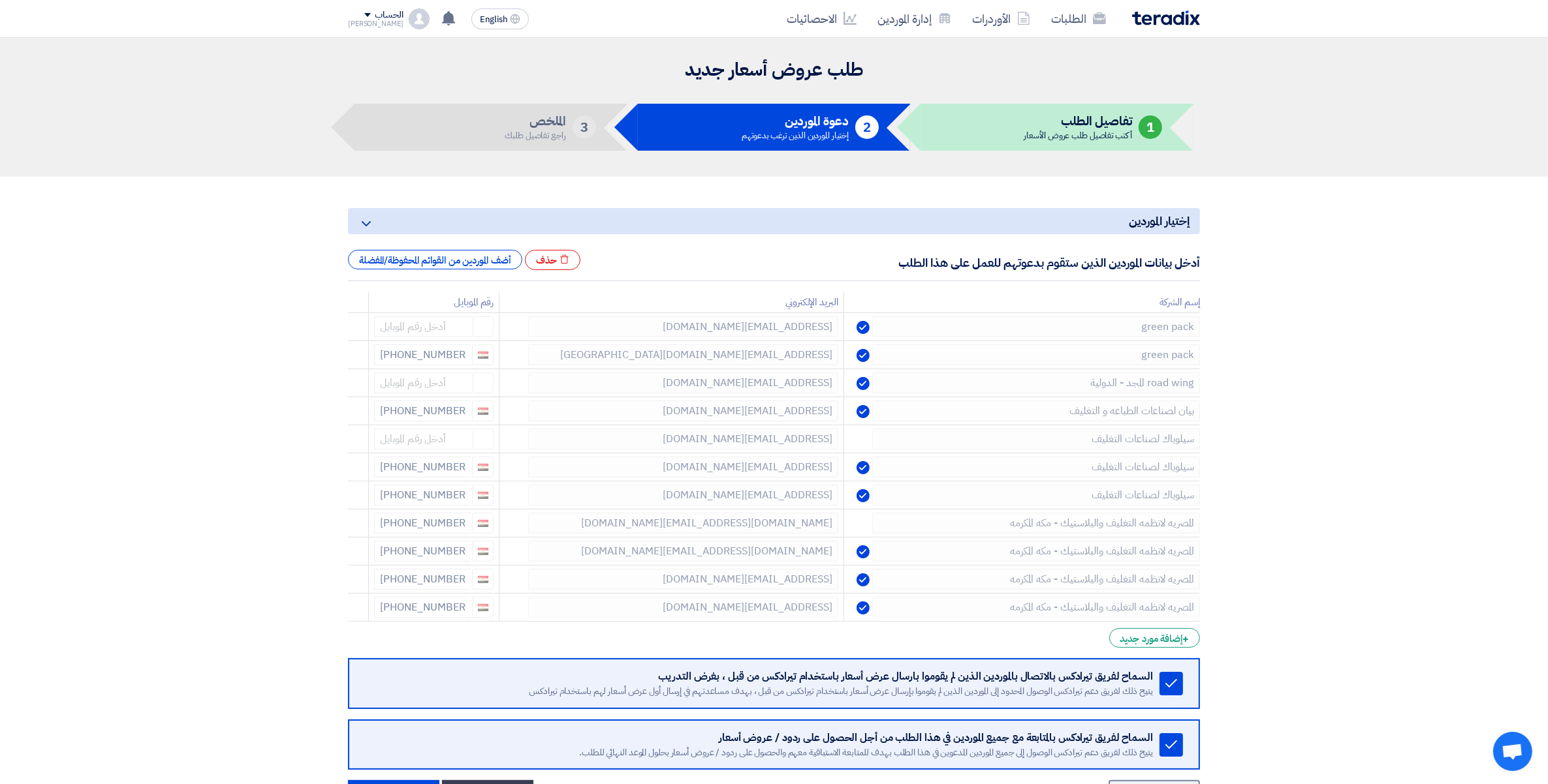
click at [0, 0] on icon at bounding box center [0, 0] width 0 height 0
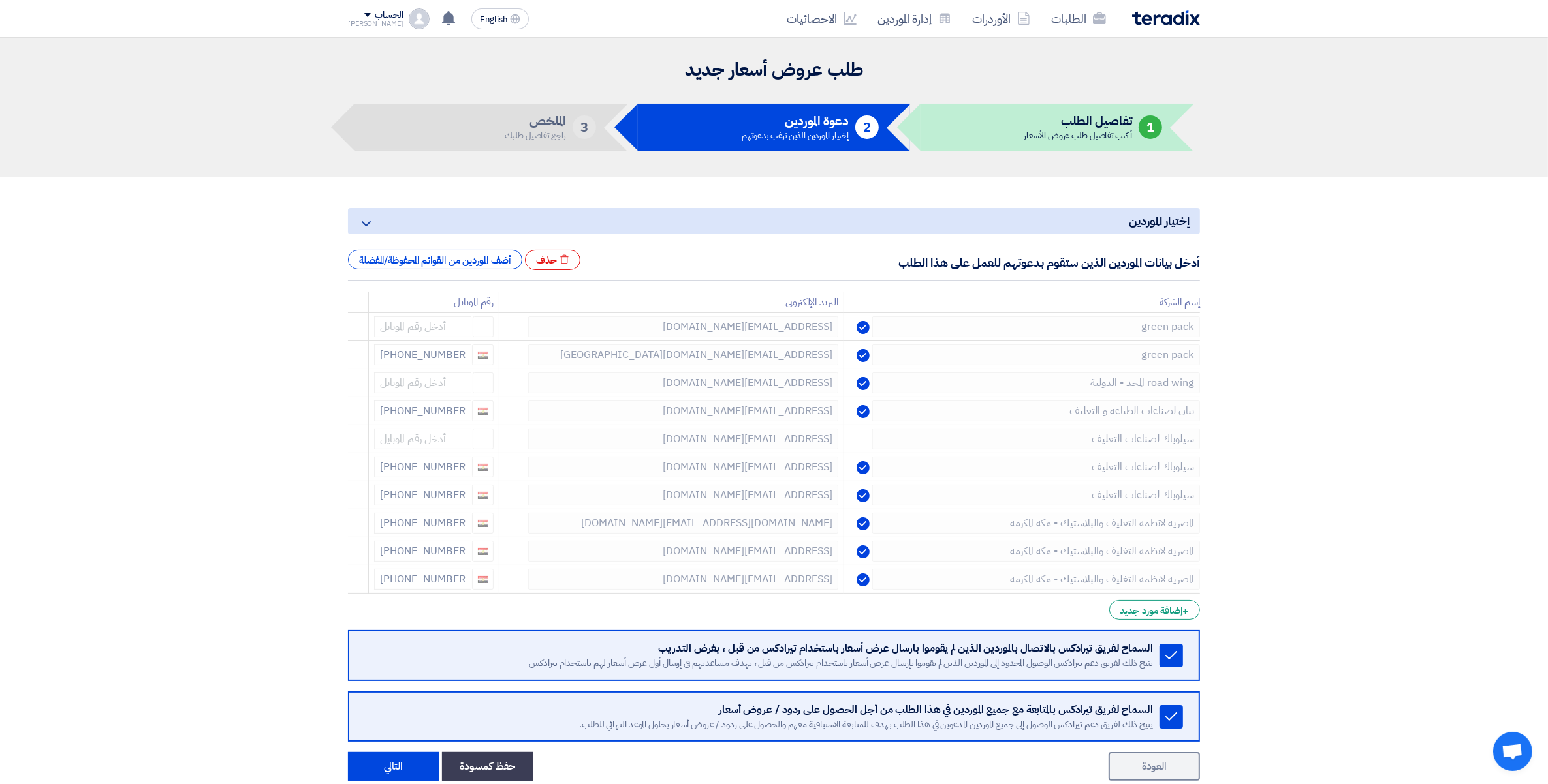
click at [0, 0] on icon at bounding box center [0, 0] width 0 height 0
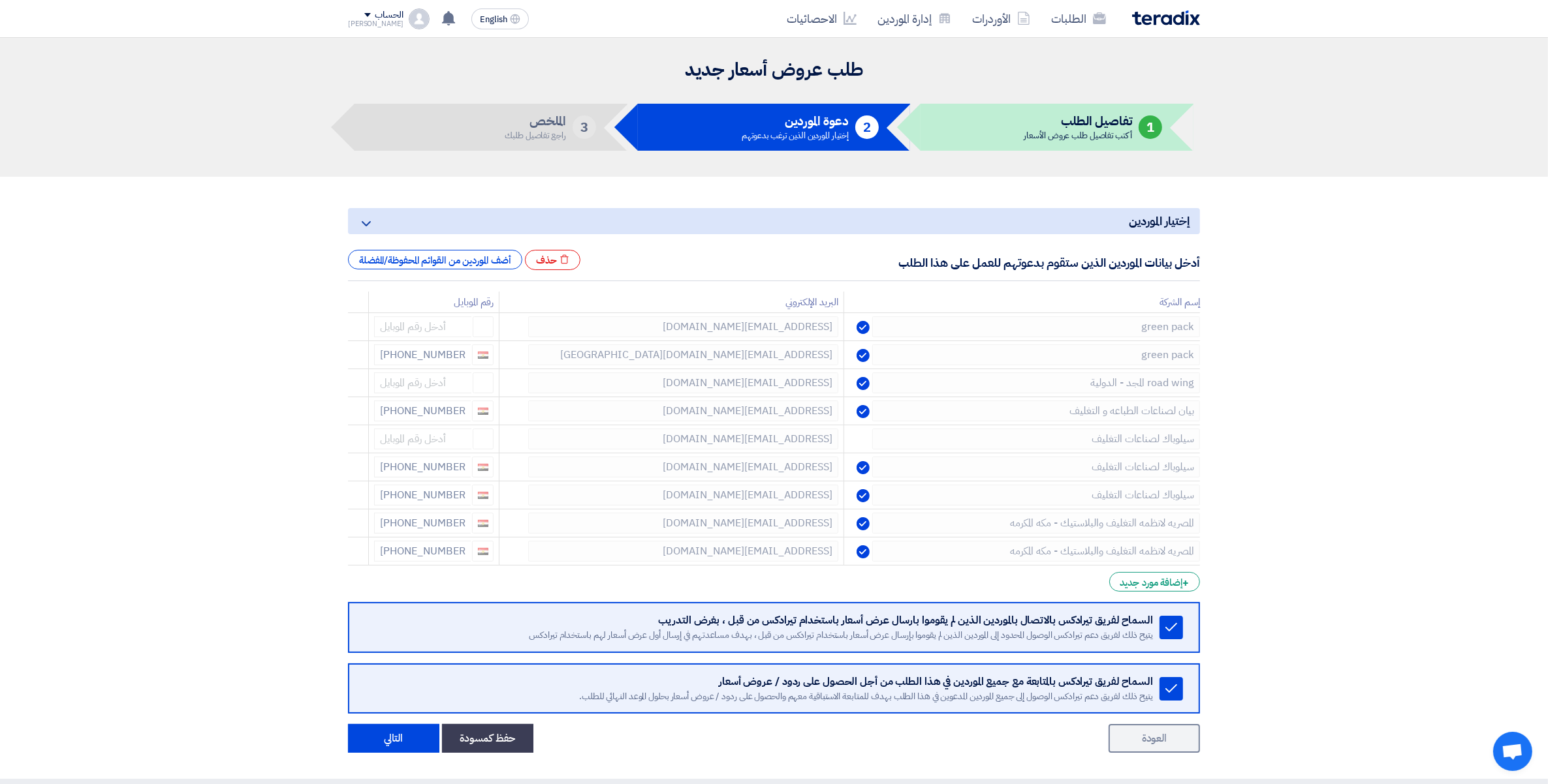
click at [0, 0] on icon at bounding box center [0, 0] width 0 height 0
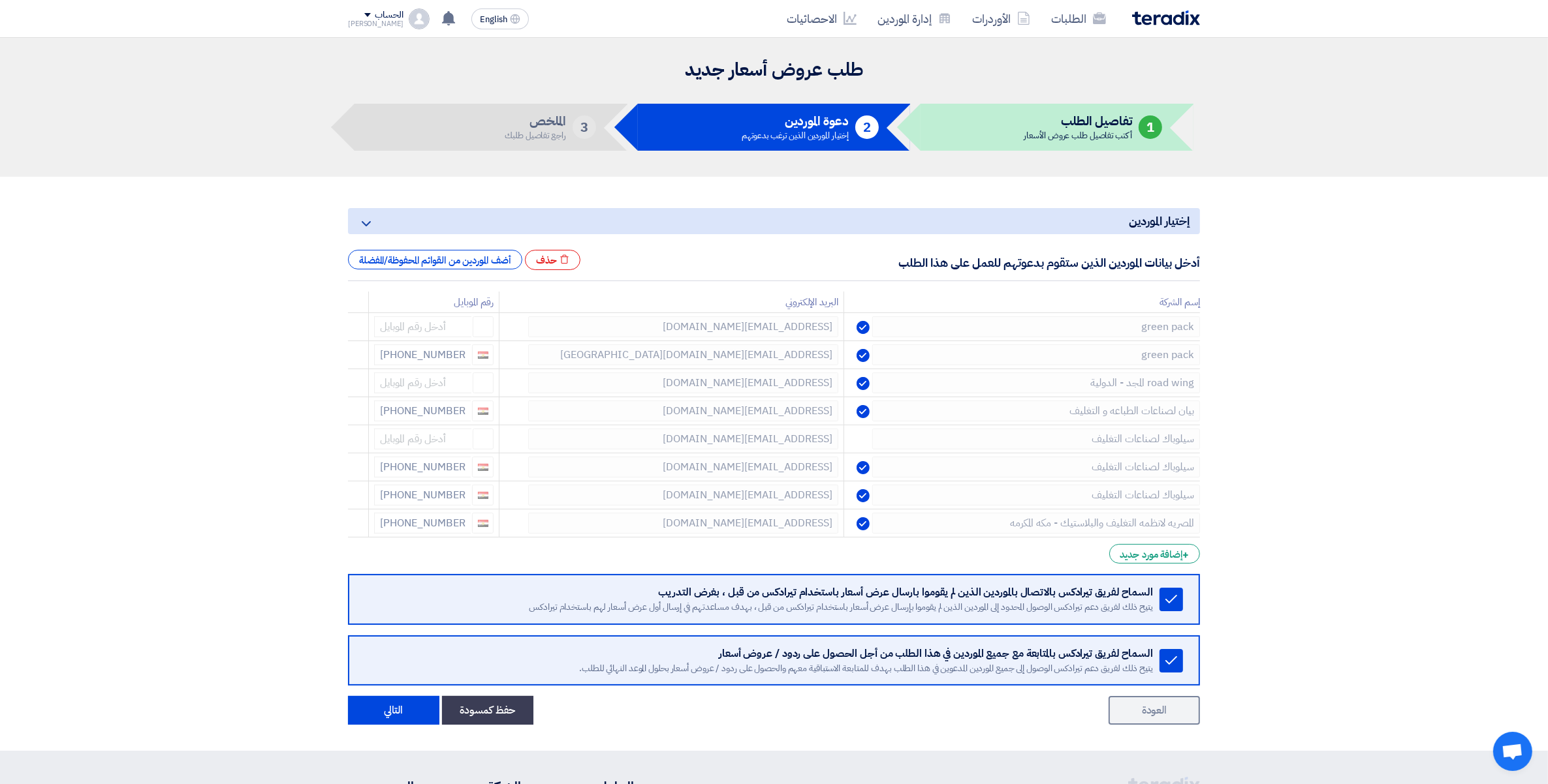
click at [0, 0] on icon at bounding box center [0, 0] width 0 height 0
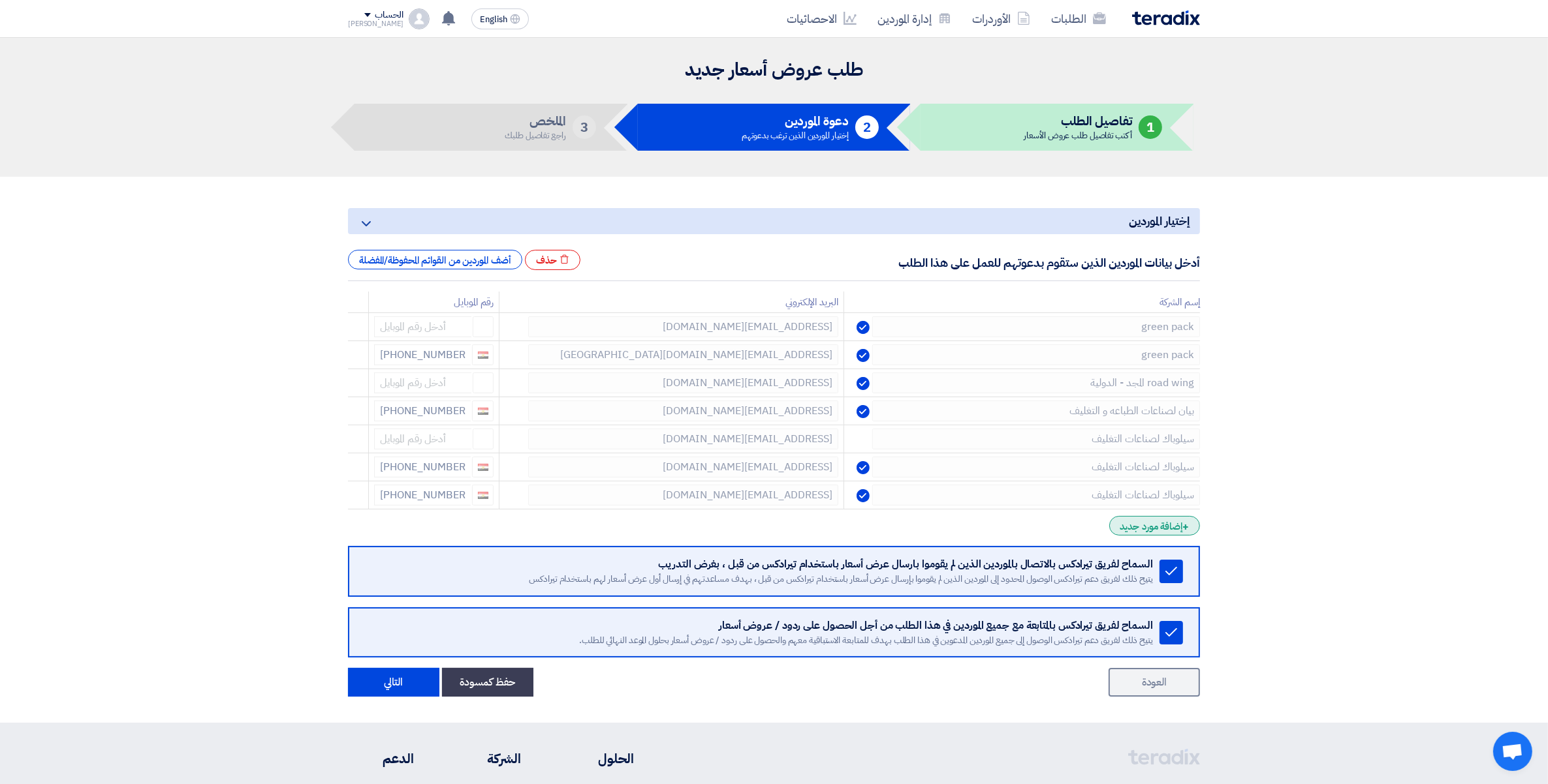
click at [1185, 530] on span "+" at bounding box center [1185, 527] width 6 height 15
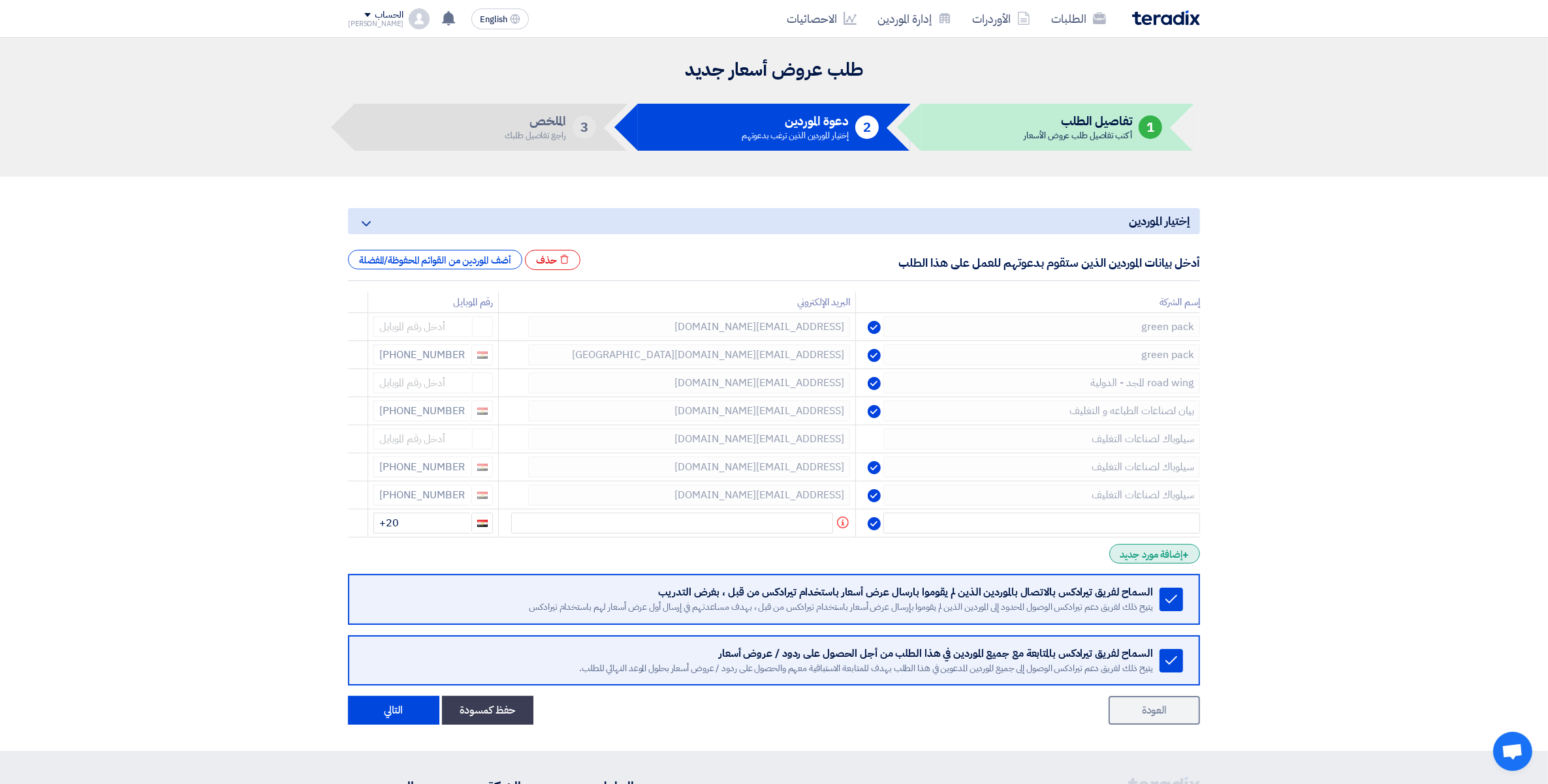
click at [1185, 558] on span "+" at bounding box center [1185, 555] width 6 height 15
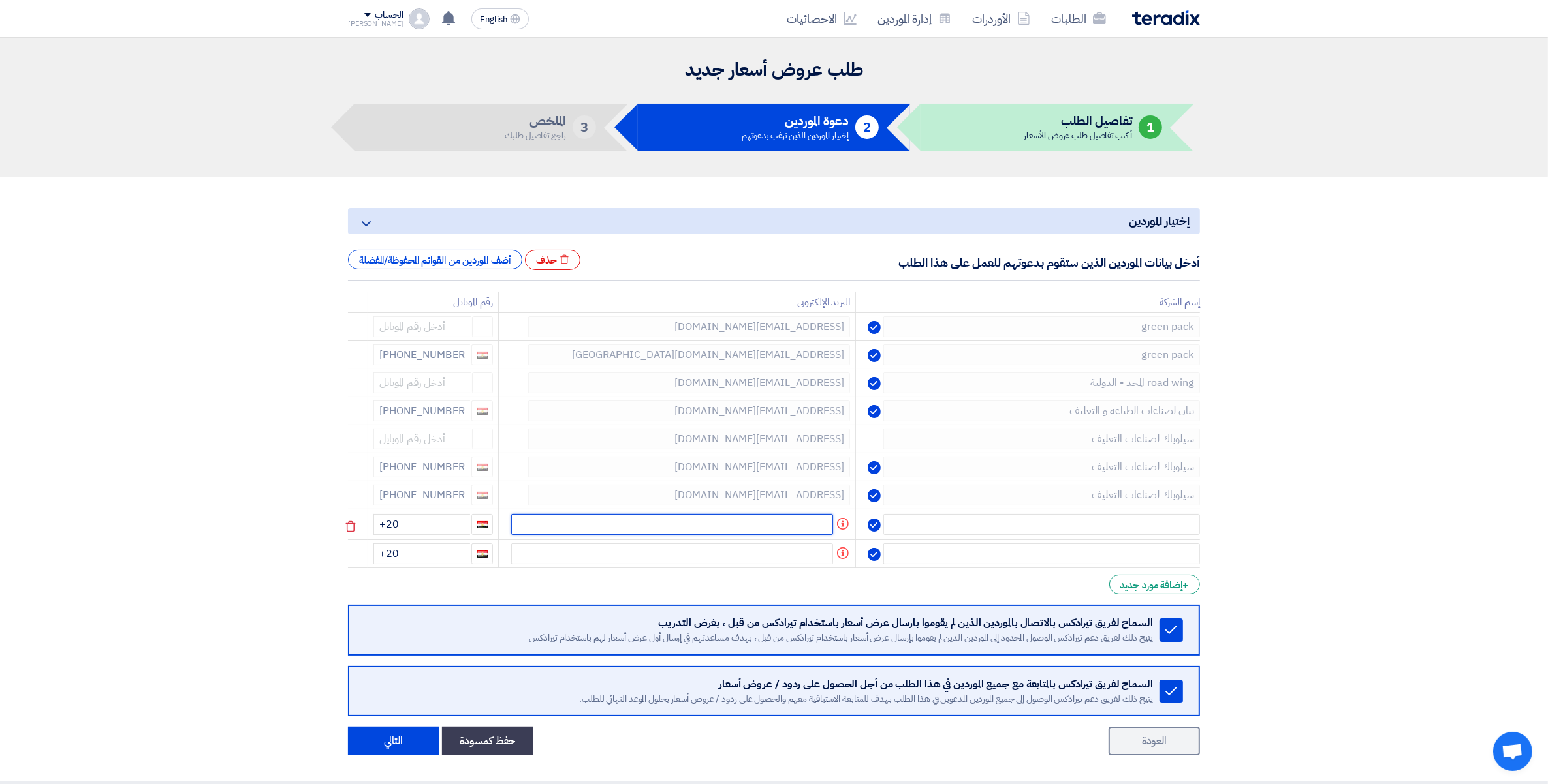
click at [816, 527] on input "text" at bounding box center [672, 524] width 322 height 21
paste input "[PERSON_NAME][EMAIL_ADDRESS][DOMAIN_NAME]"
type input "[PERSON_NAME][EMAIL_ADDRESS][DOMAIN_NAME]"
click at [1166, 517] on input "text" at bounding box center [1041, 524] width 317 height 21
paste input "بيان لصناعات الطباعه و التغليف"
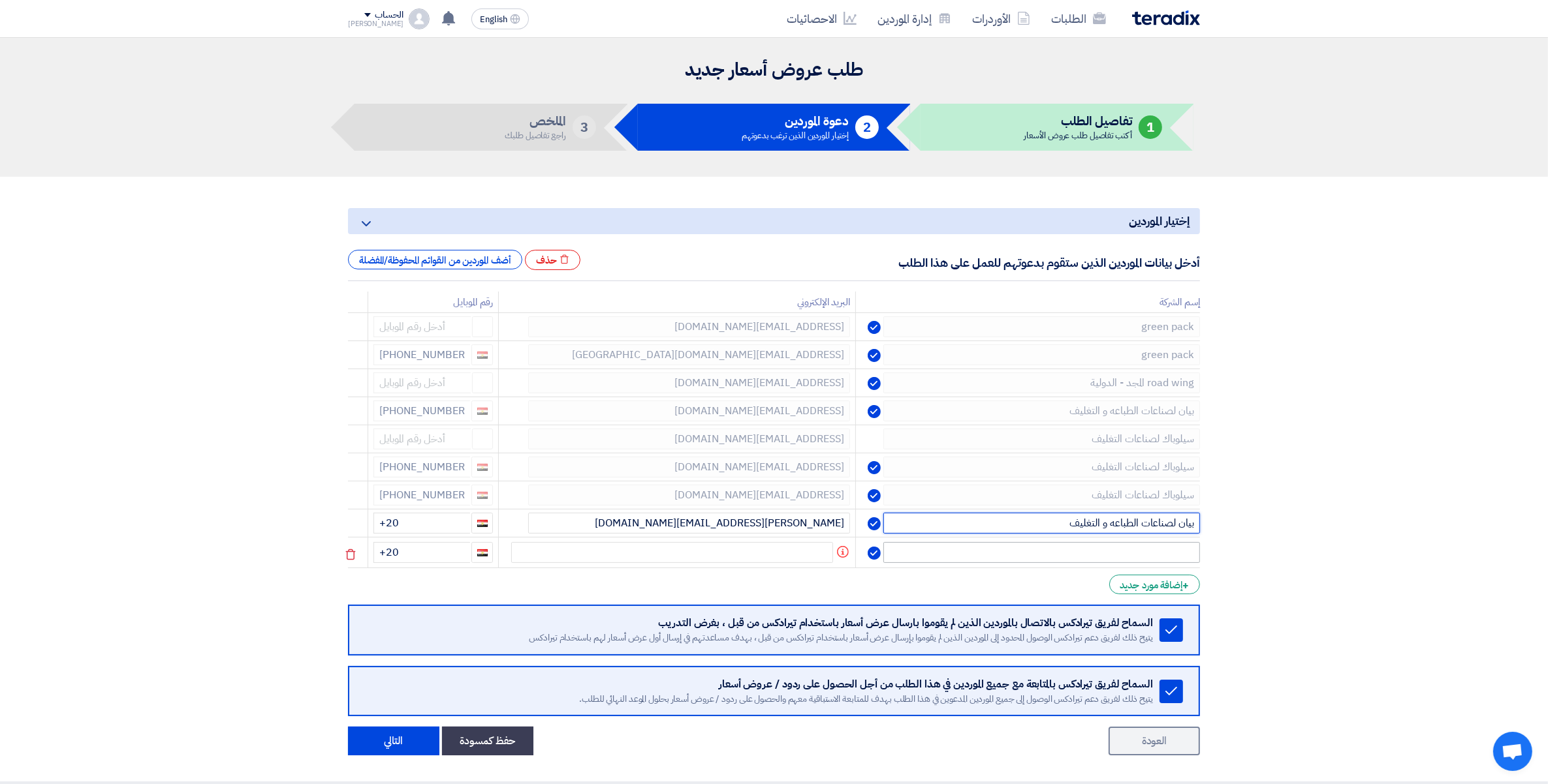
type input "بيان لصناعات الطباعه و التغليف"
click at [1164, 555] on input "text" at bounding box center [1041, 552] width 317 height 21
click at [788, 546] on input "text" at bounding box center [672, 552] width 322 height 21
paste input "[EMAIL_ADDRESS][DOMAIN_NAME]"
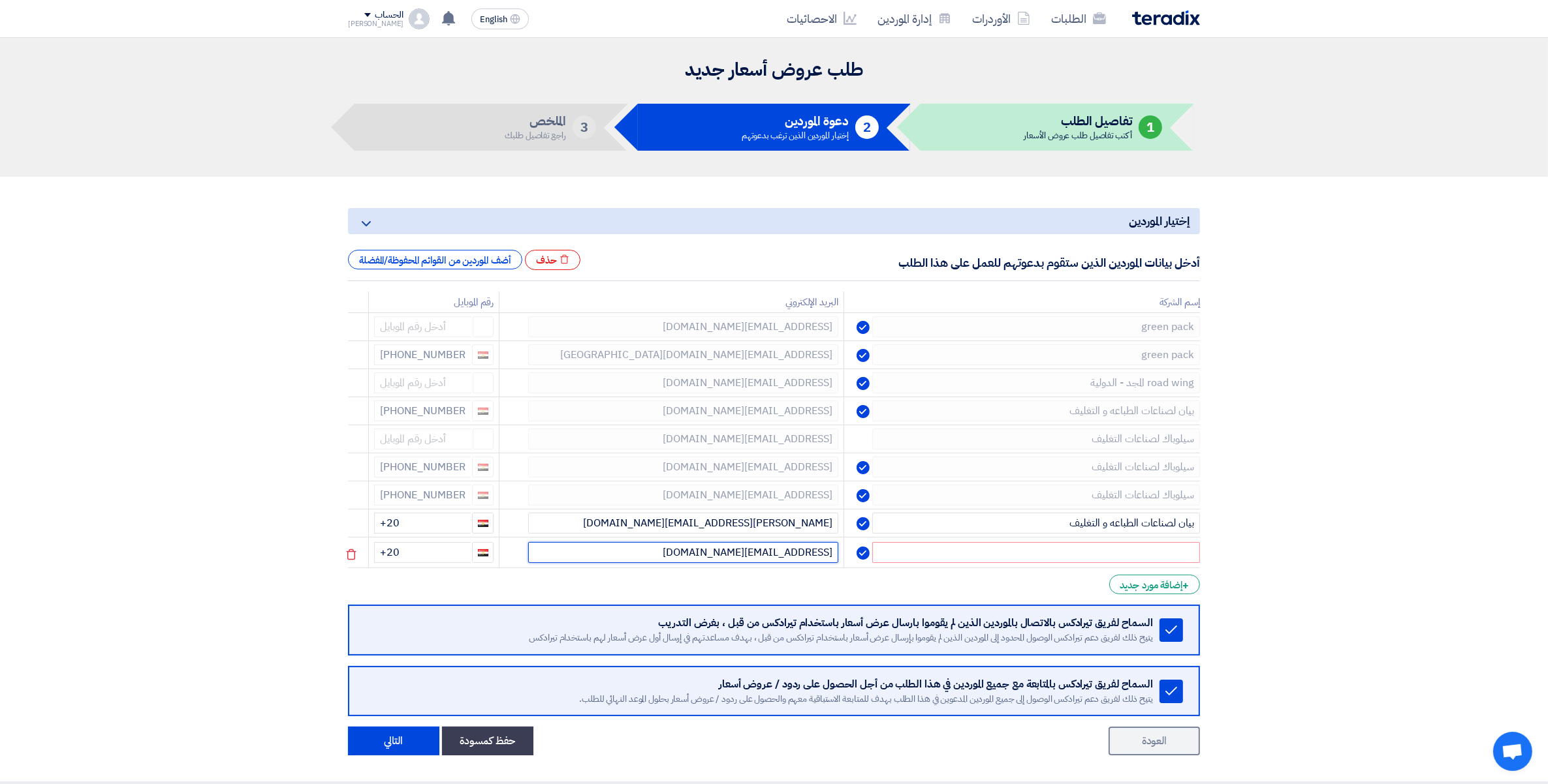
drag, startPoint x: 737, startPoint y: 553, endPoint x: 808, endPoint y: 556, distance: 71.1
click at [808, 556] on input "[EMAIL_ADDRESS][DOMAIN_NAME]" at bounding box center [683, 552] width 310 height 21
type input "[EMAIL_ADDRESS][DOMAIN_NAME]"
click at [1106, 556] on input "text" at bounding box center [1036, 552] width 327 height 21
paste input "tulipforprinting"
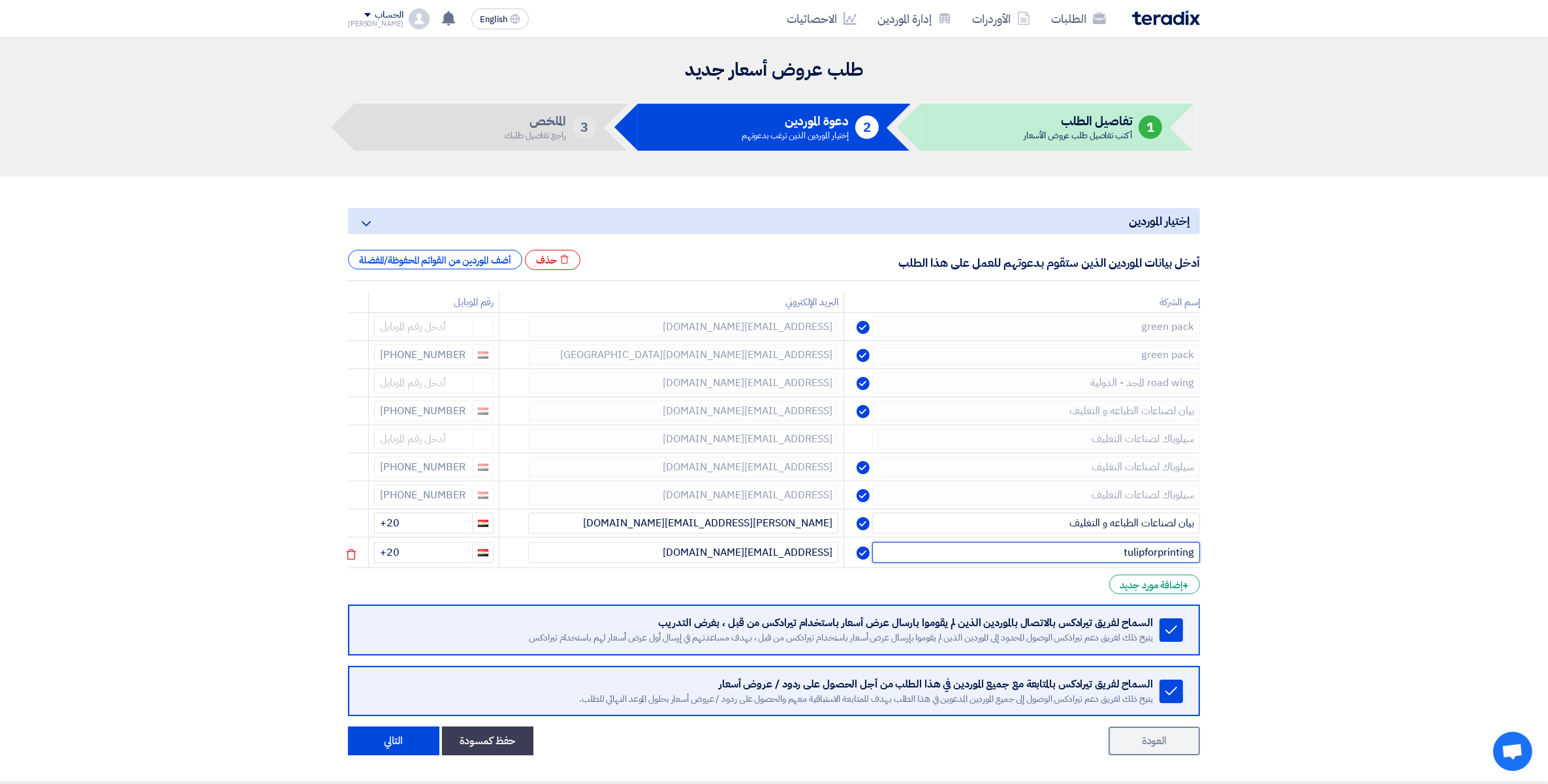
type input "tulipforprinting"
click at [442, 558] on input "+20" at bounding box center [421, 552] width 96 height 21
click at [1251, 581] on section "إختيار الموردين Minimize/Maximize Category أدخل بيانات الموردين الذين ستقوم بدع…" at bounding box center [774, 478] width 1548 height 602
click at [385, 740] on button "التالي" at bounding box center [394, 738] width 92 height 28
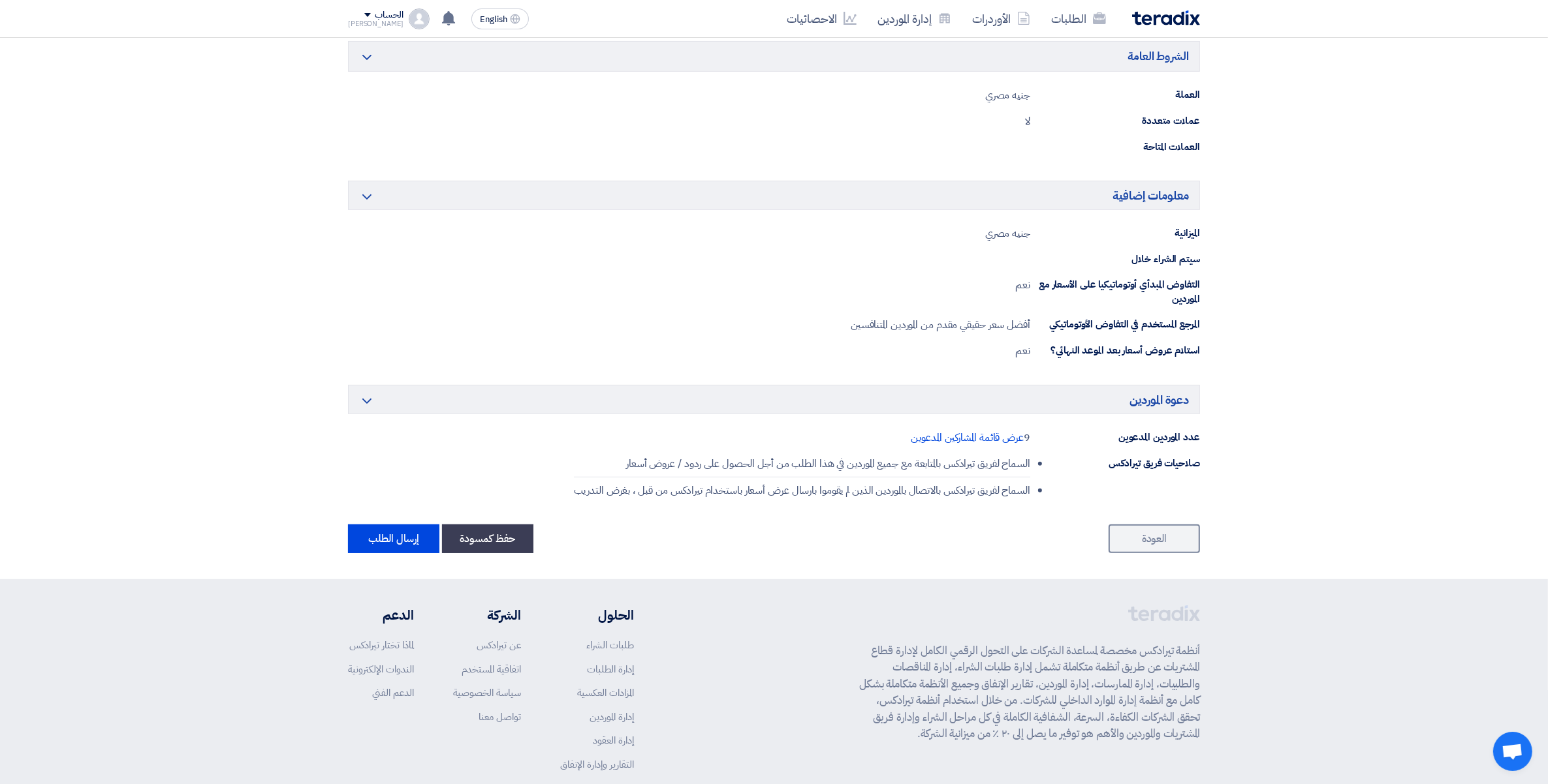
scroll to position [732, 0]
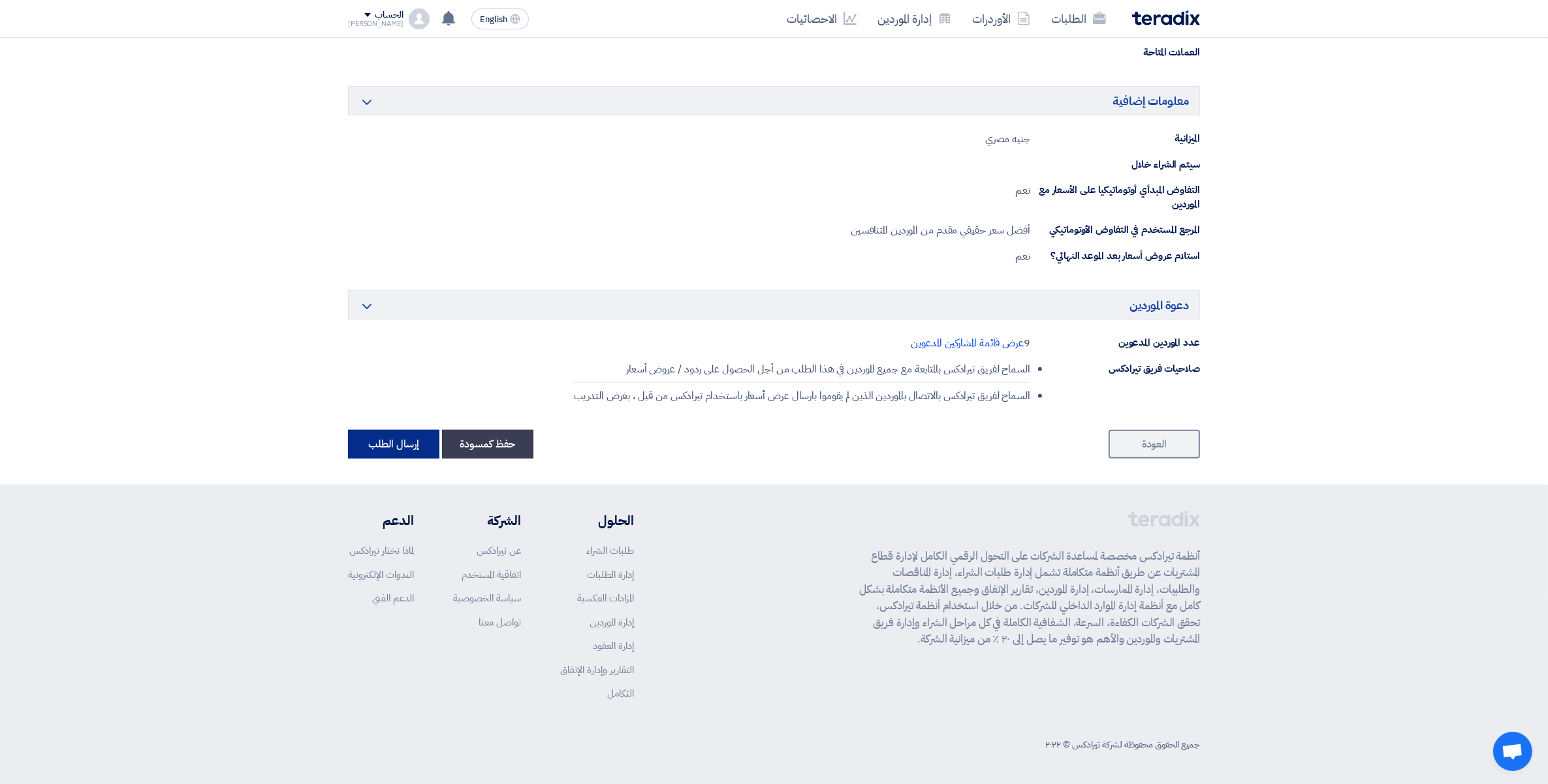
click at [394, 445] on button "إرسال الطلب" at bounding box center [394, 444] width 92 height 28
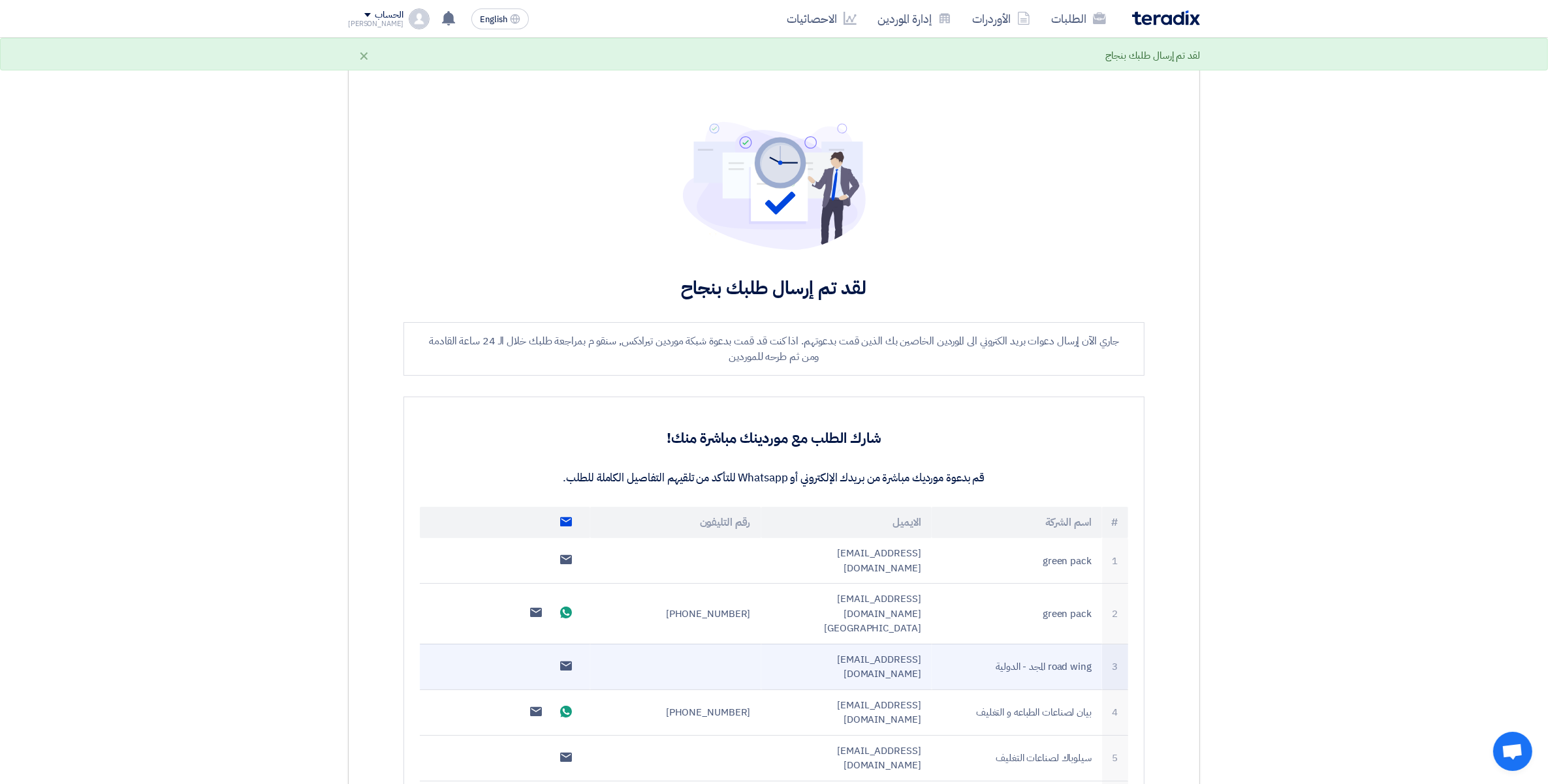
scroll to position [489, 0]
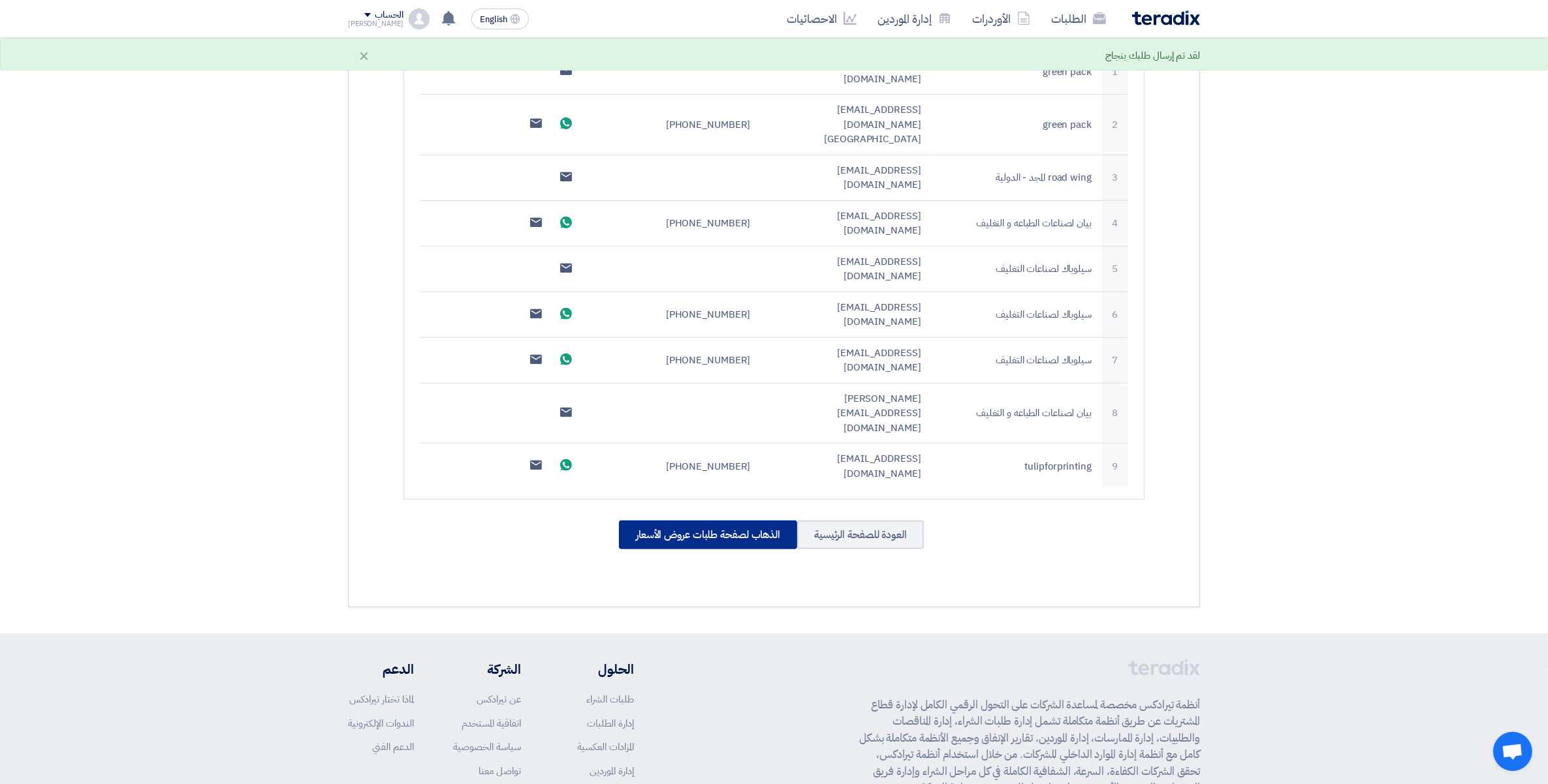
click at [702, 521] on div "الذهاب لصفحة طلبات عروض الأسعار" at bounding box center [707, 534] width 178 height 28
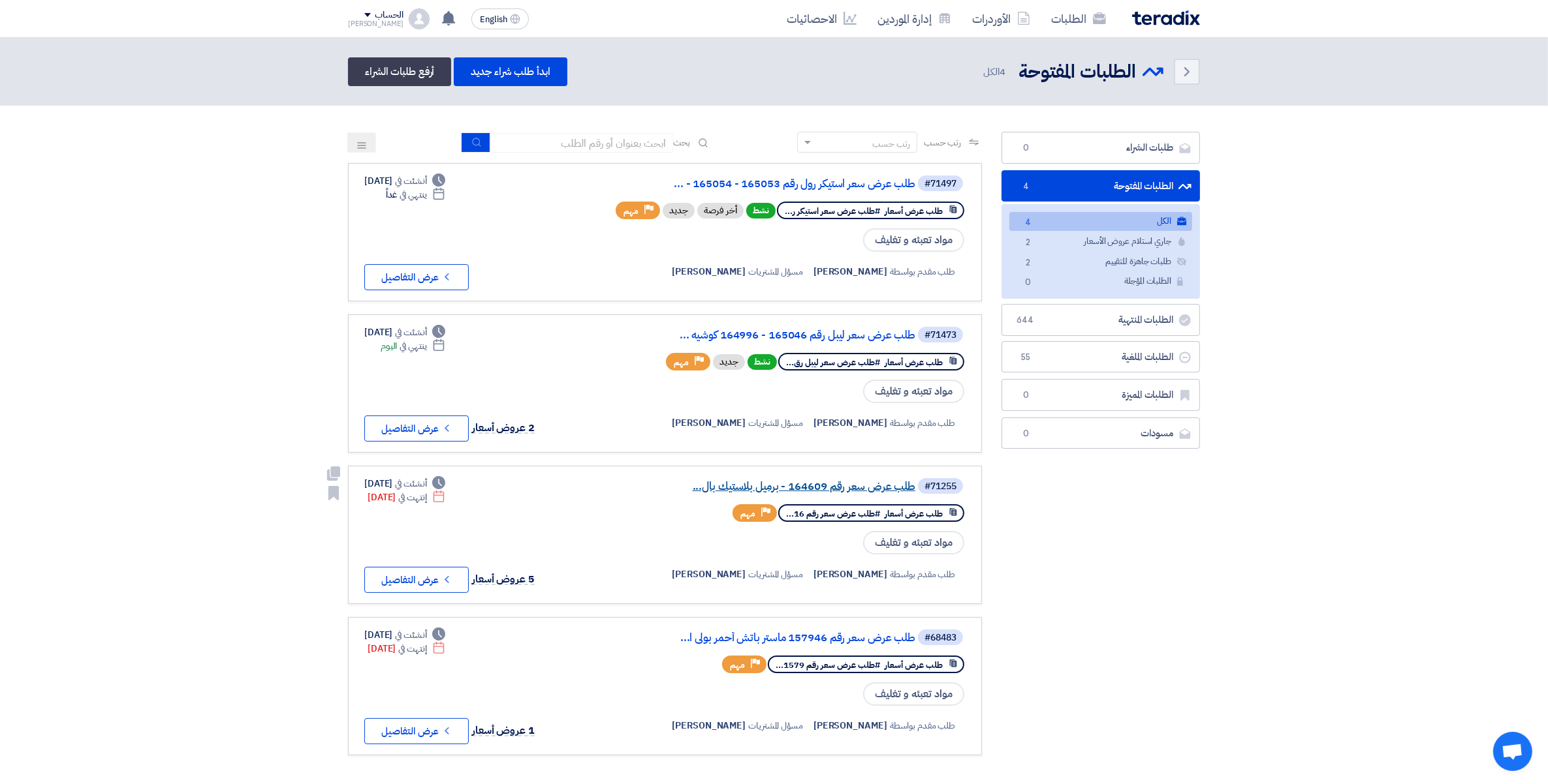
click at [860, 481] on link "طلب عرض سعر رقم 164609 - برميل بلاستيك بال..." at bounding box center [784, 486] width 261 height 12
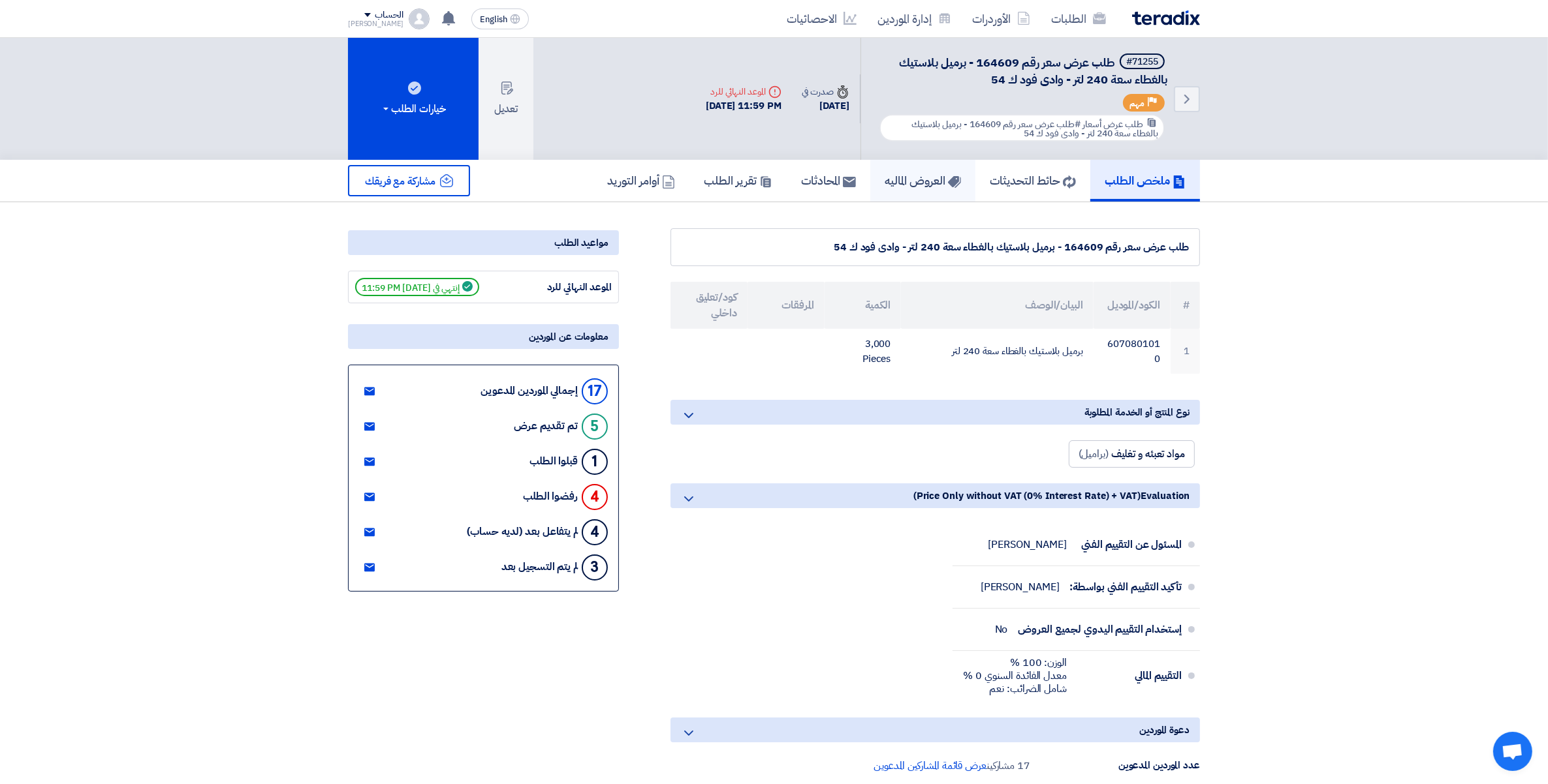
click at [895, 186] on link "العروض الماليه" at bounding box center [922, 181] width 105 height 42
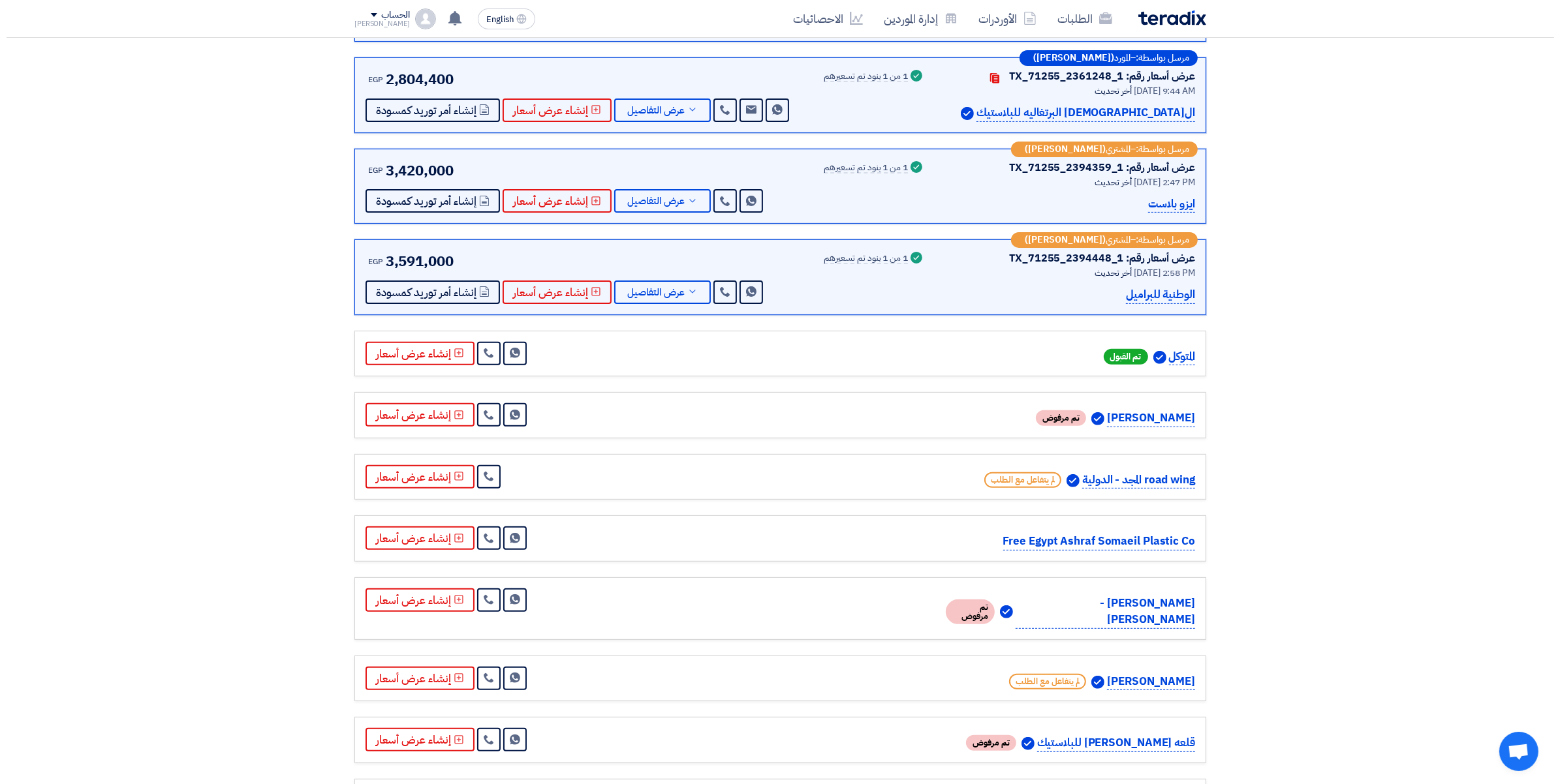
scroll to position [489, 0]
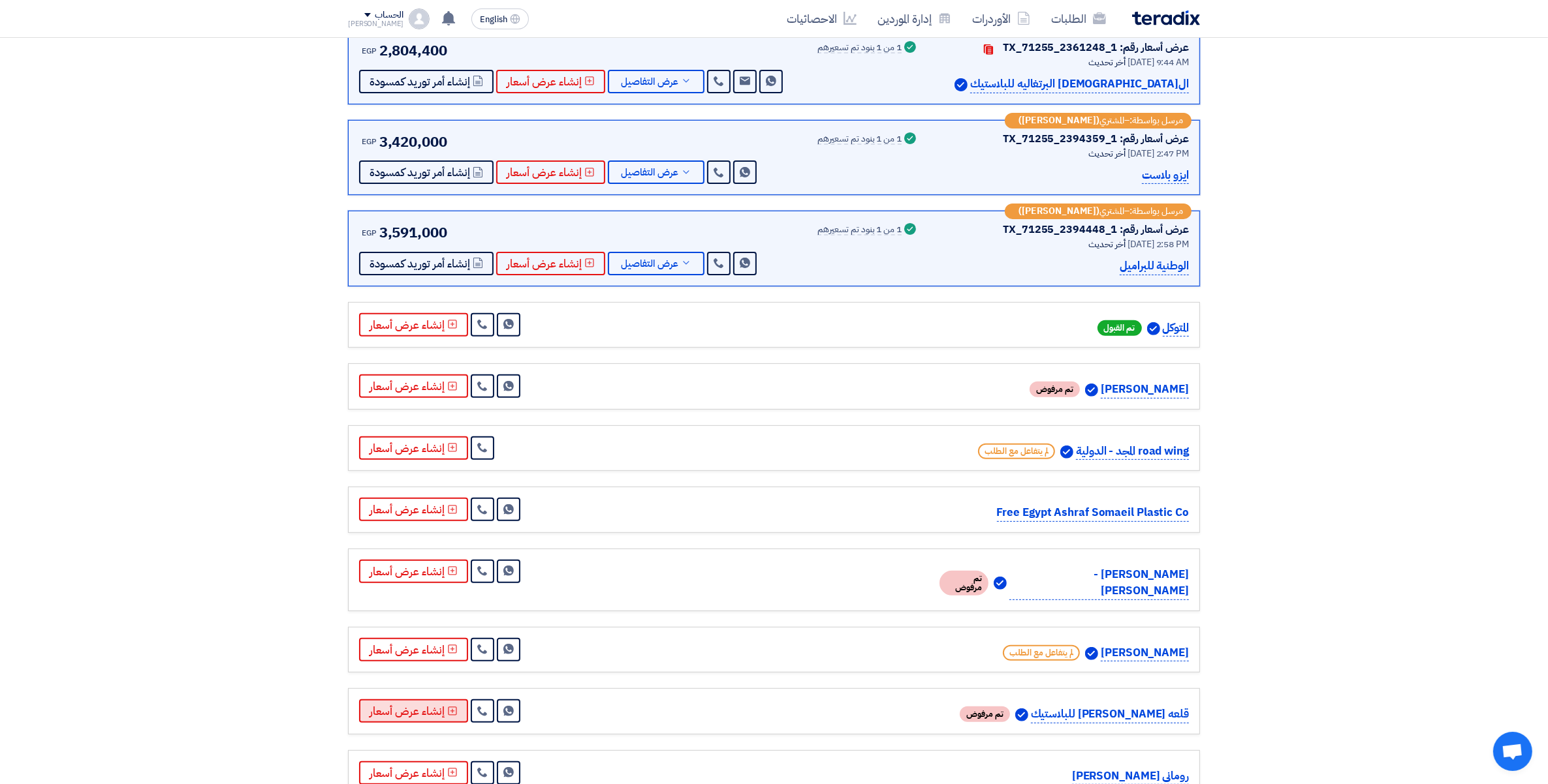
click at [411, 699] on button "إنشاء عرض أسعار" at bounding box center [413, 711] width 109 height 23
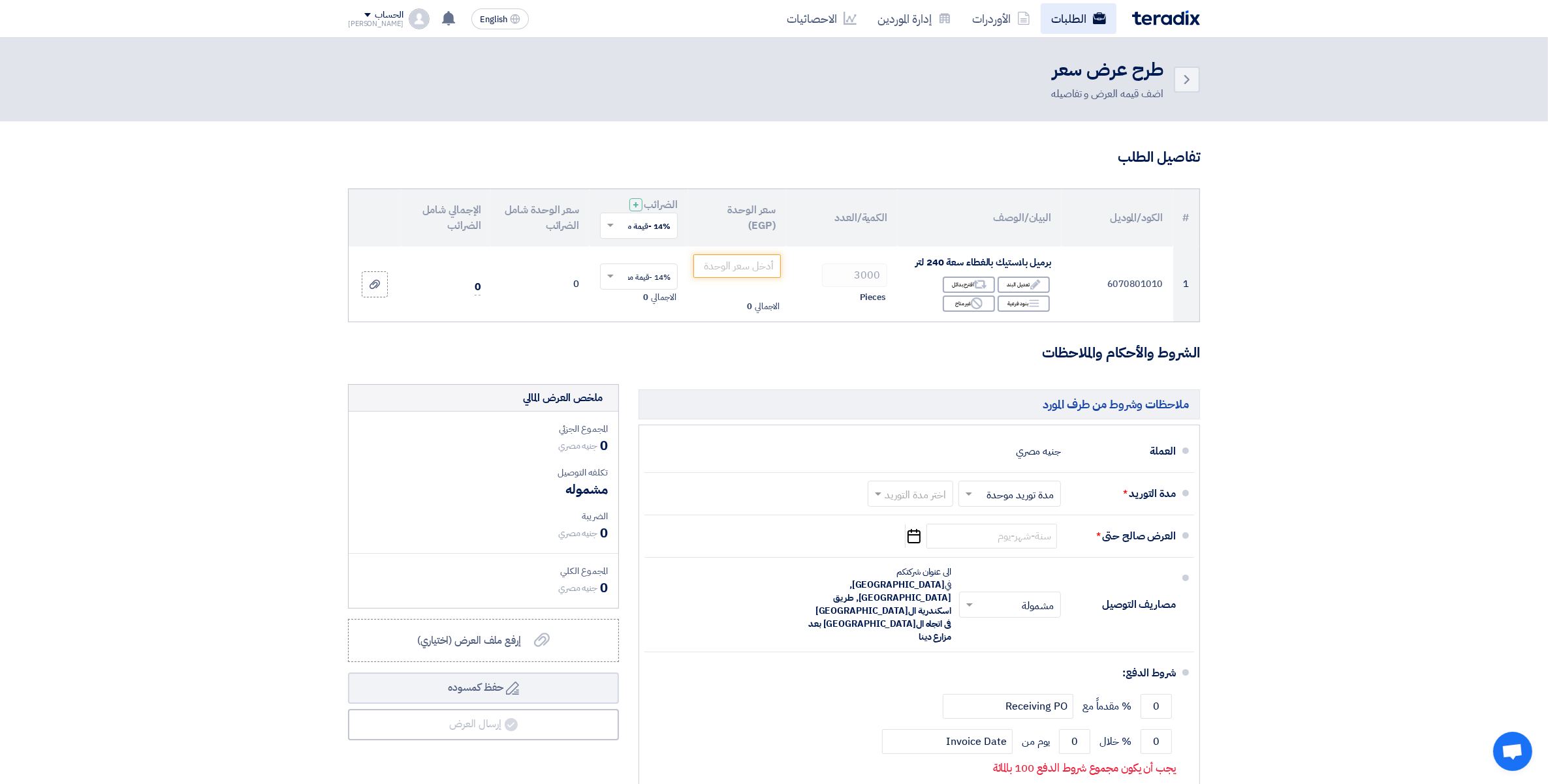
click at [1064, 30] on link "الطلبات" at bounding box center [1078, 18] width 76 height 31
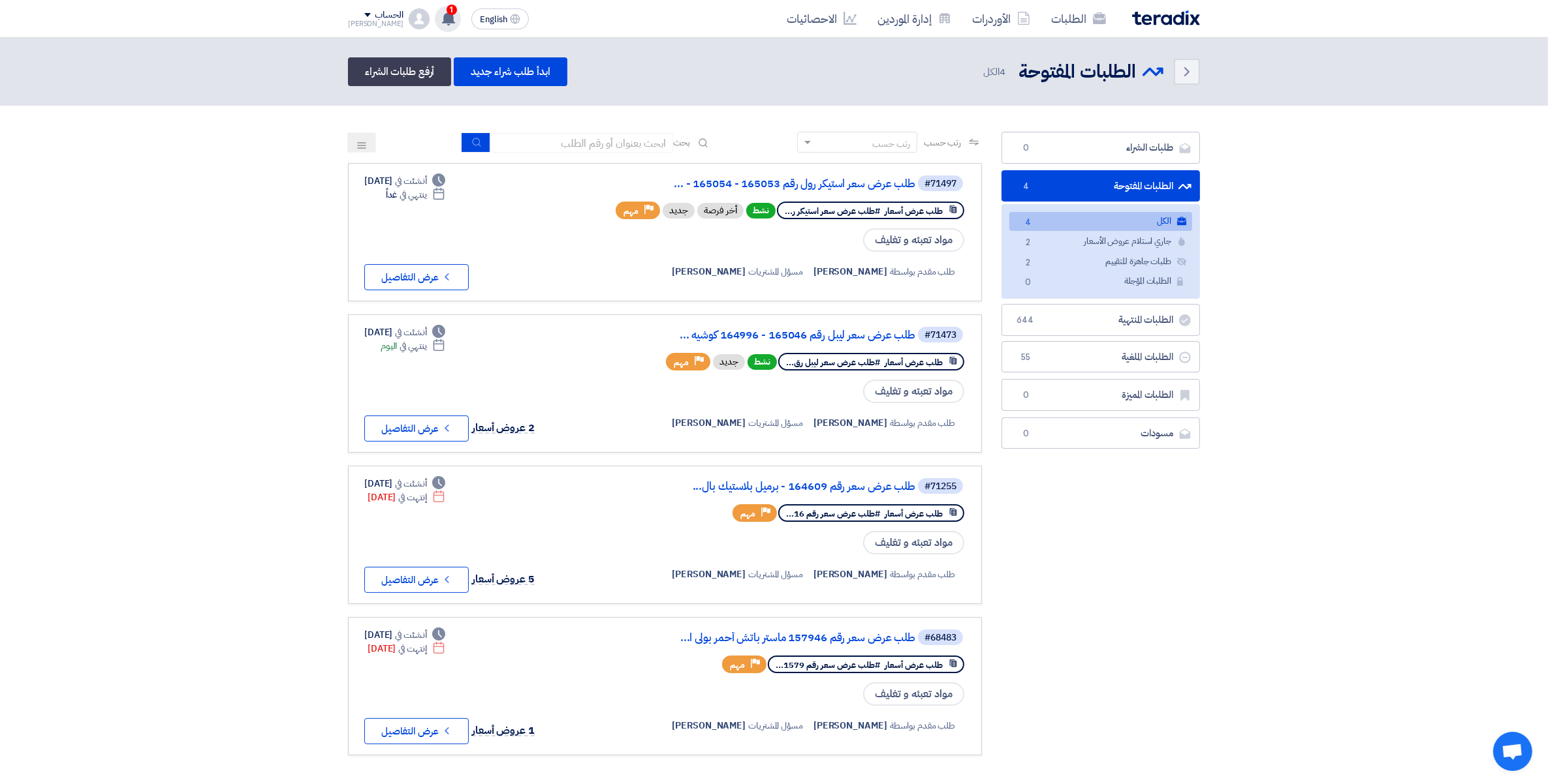
click at [442, 18] on use at bounding box center [448, 18] width 13 height 15
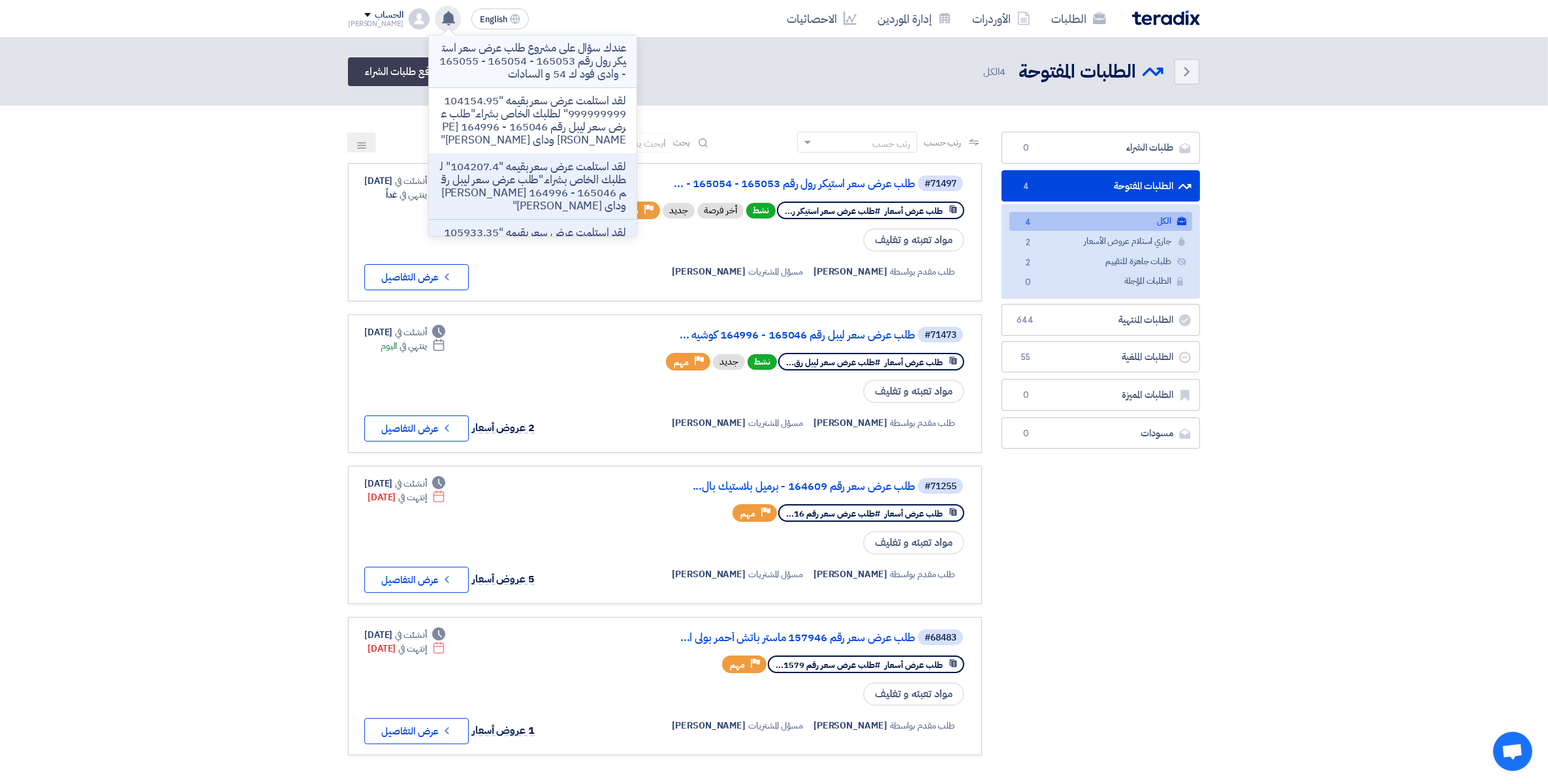
click at [559, 62] on p "عندك سؤال على مشروع طلب عرض سعر استيكر رول رقم 165053 - 165054 - 165055 - وادى …" at bounding box center [532, 61] width 186 height 39
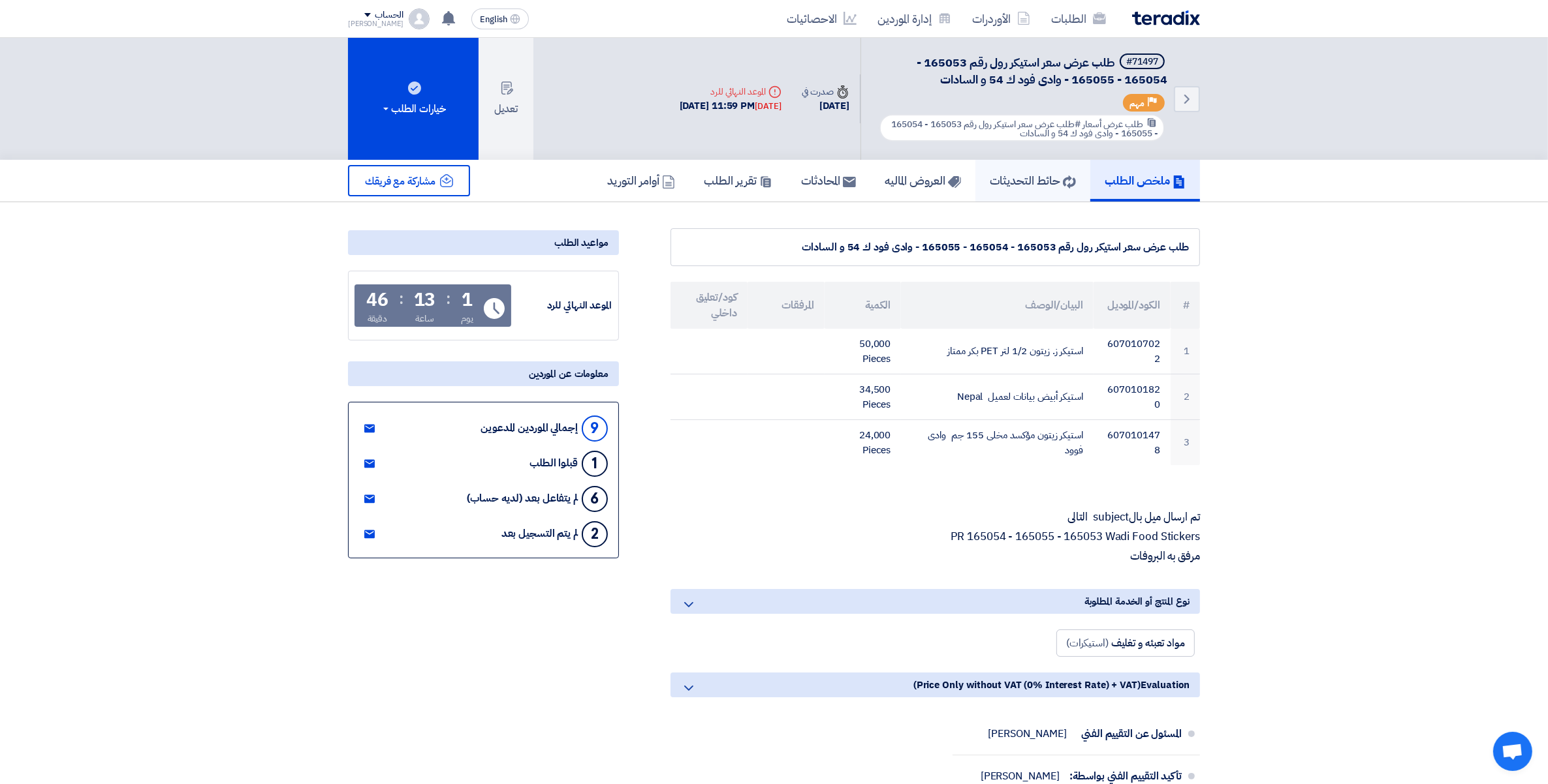
click at [1048, 188] on link "حائط التحديثات" at bounding box center [1033, 181] width 115 height 42
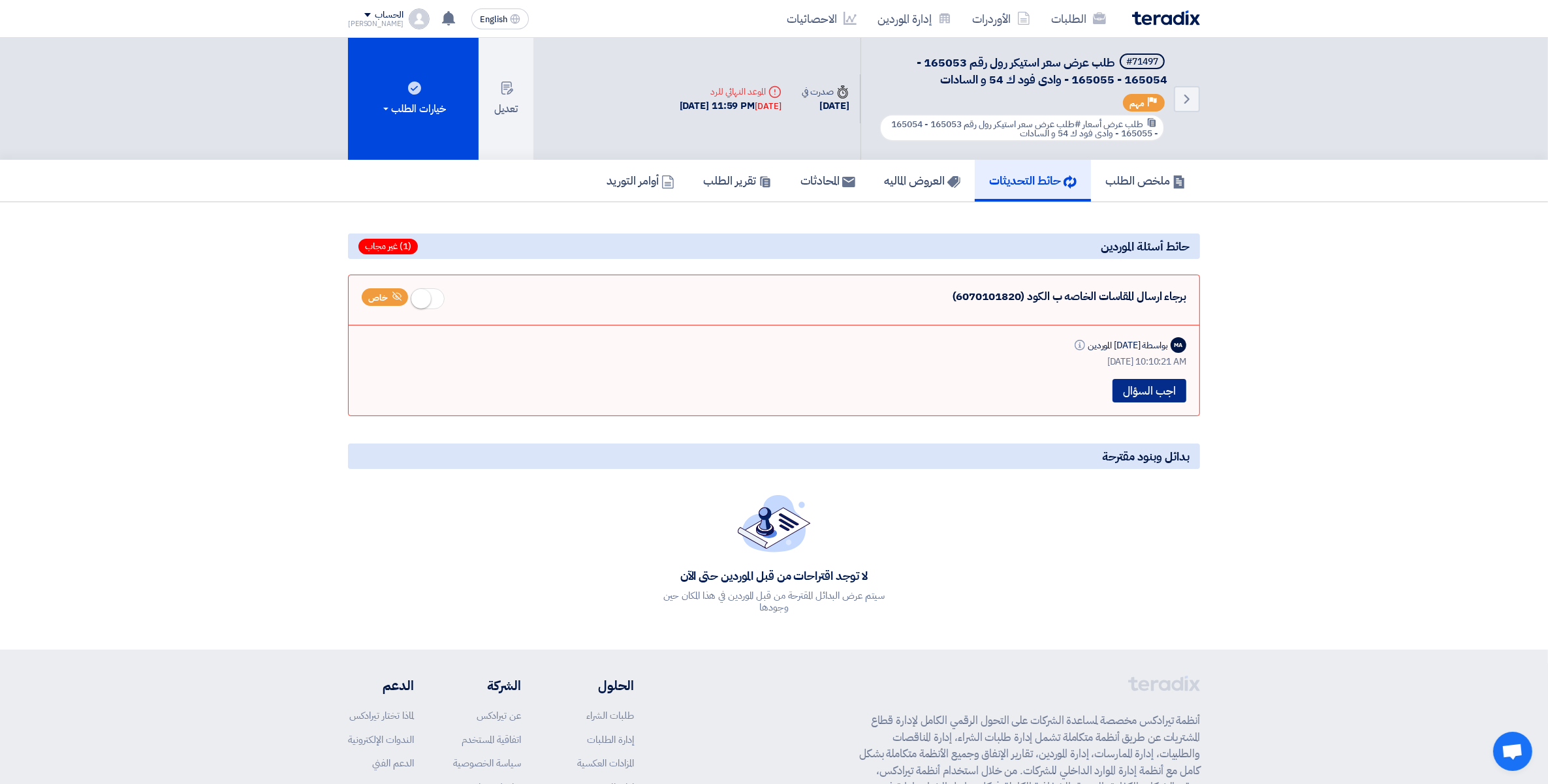
click at [1174, 394] on button "اجب السؤال" at bounding box center [1149, 390] width 74 height 23
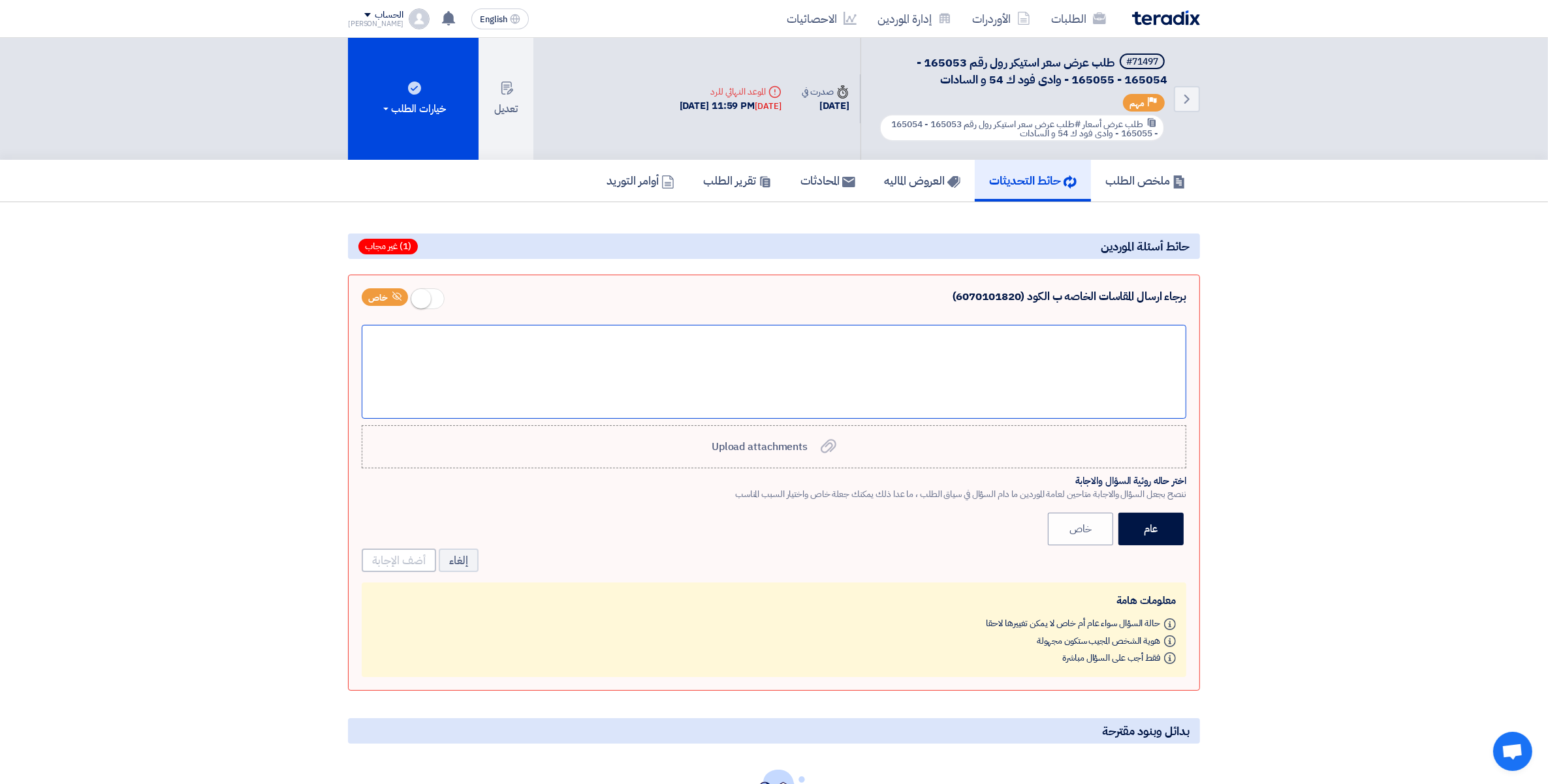
click at [1179, 346] on div at bounding box center [774, 372] width 824 height 94
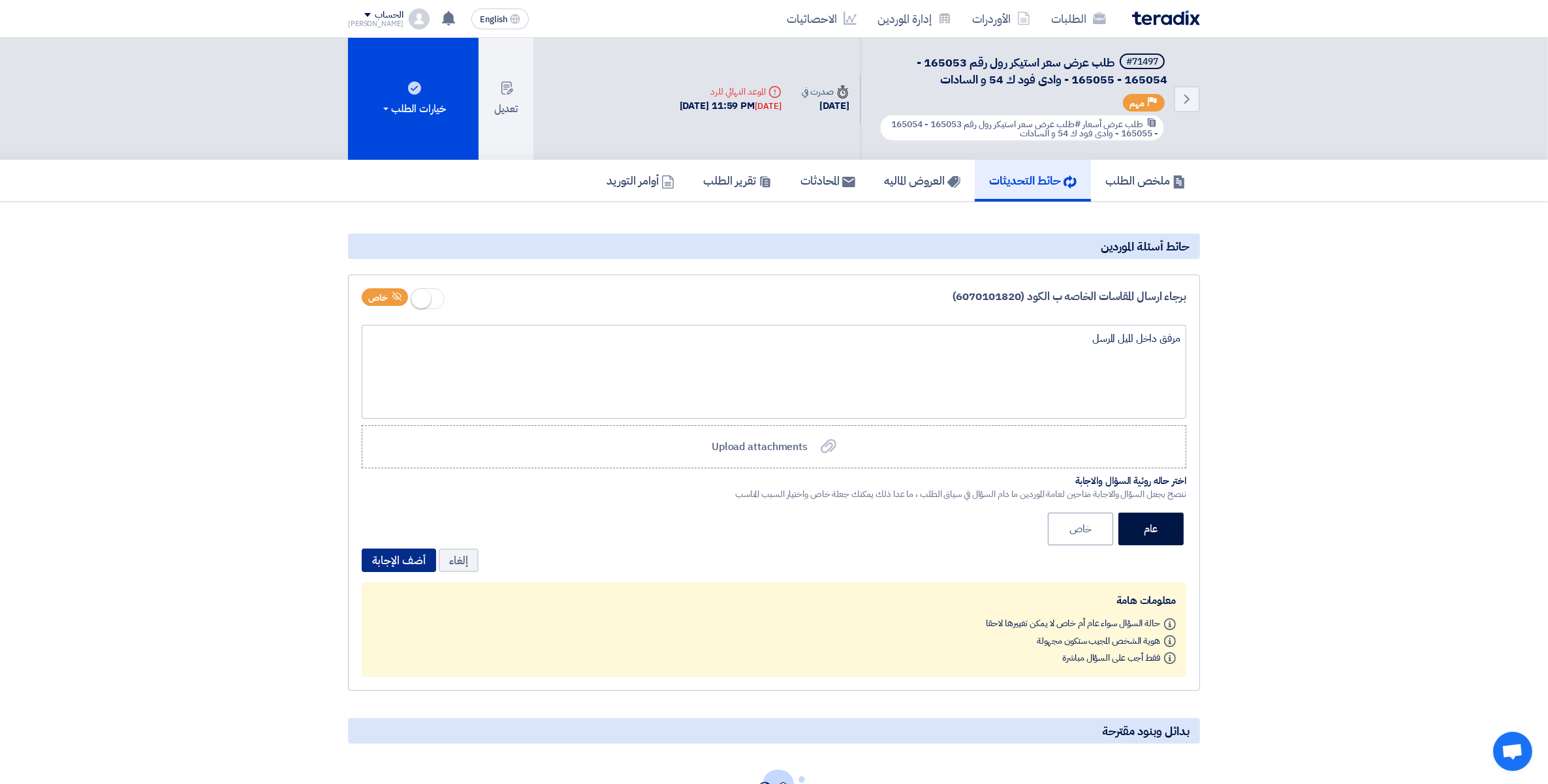
click at [399, 557] on button "أضف الإجابة" at bounding box center [398, 560] width 75 height 23
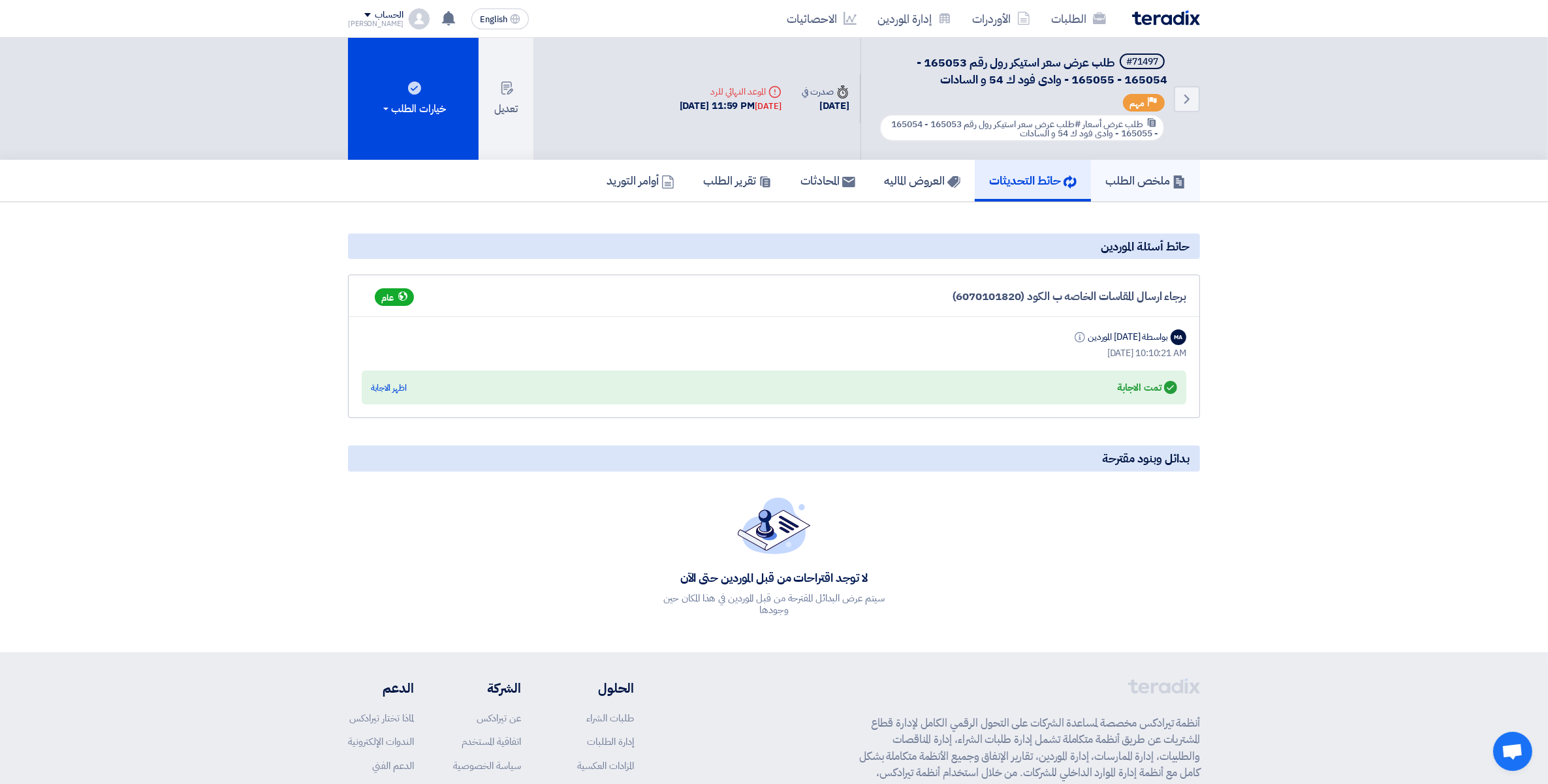
click at [1125, 176] on h5 "ملخص الطلب" at bounding box center [1145, 179] width 80 height 15
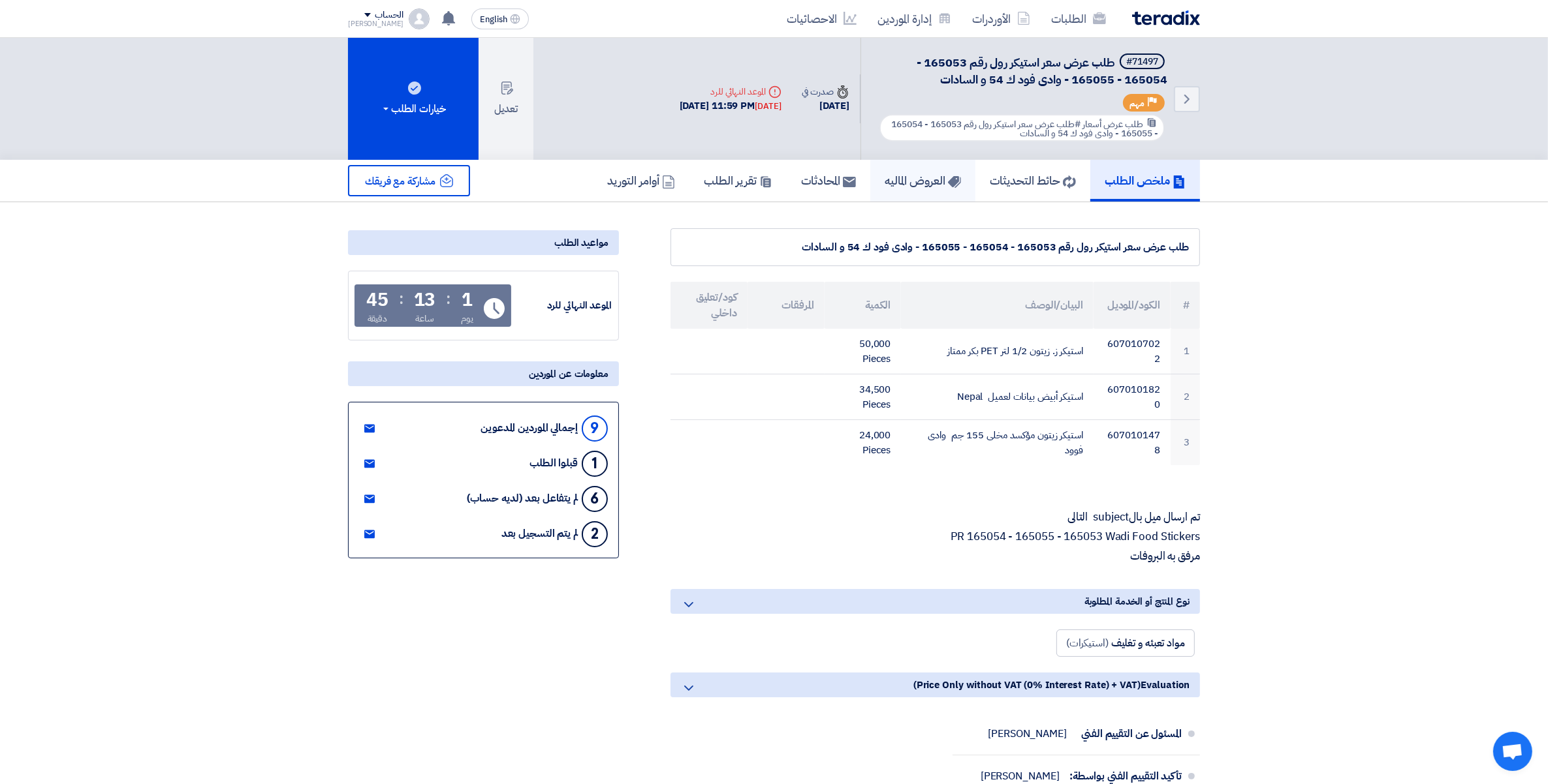
click at [885, 181] on h5 "العروض الماليه" at bounding box center [922, 179] width 76 height 15
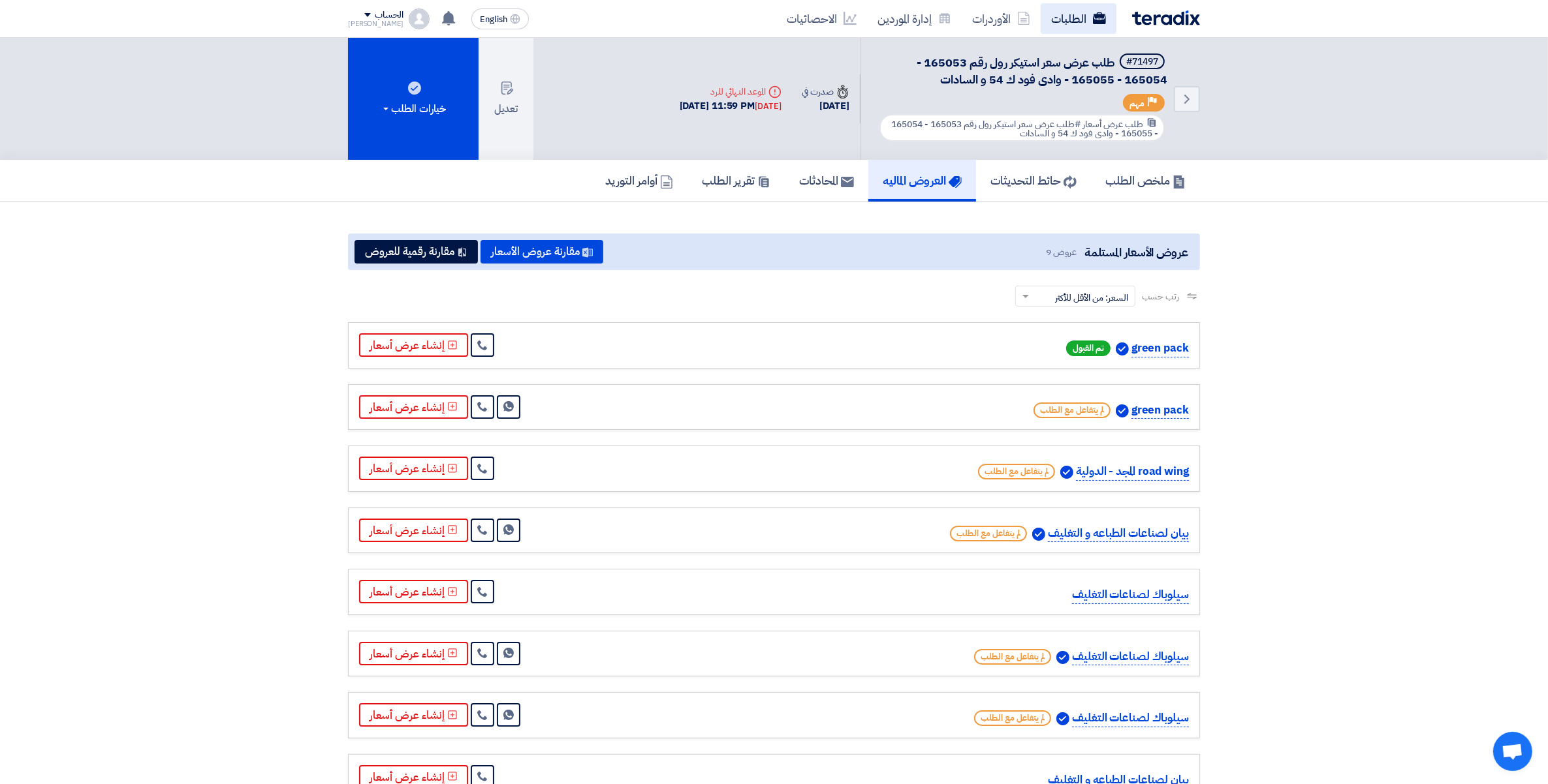
click at [1066, 11] on link "الطلبات" at bounding box center [1078, 18] width 76 height 31
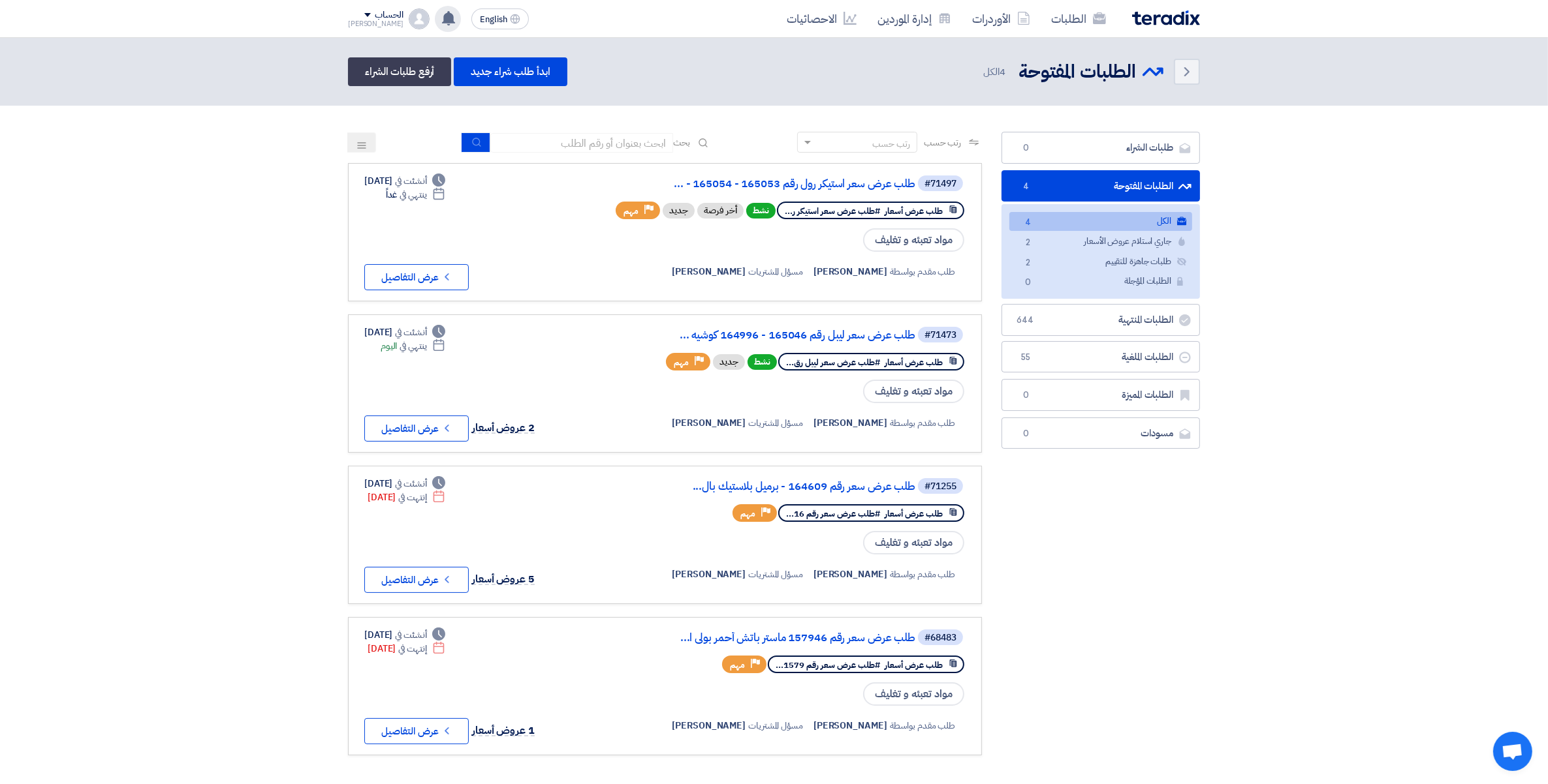
click at [442, 11] on icon at bounding box center [448, 18] width 15 height 15
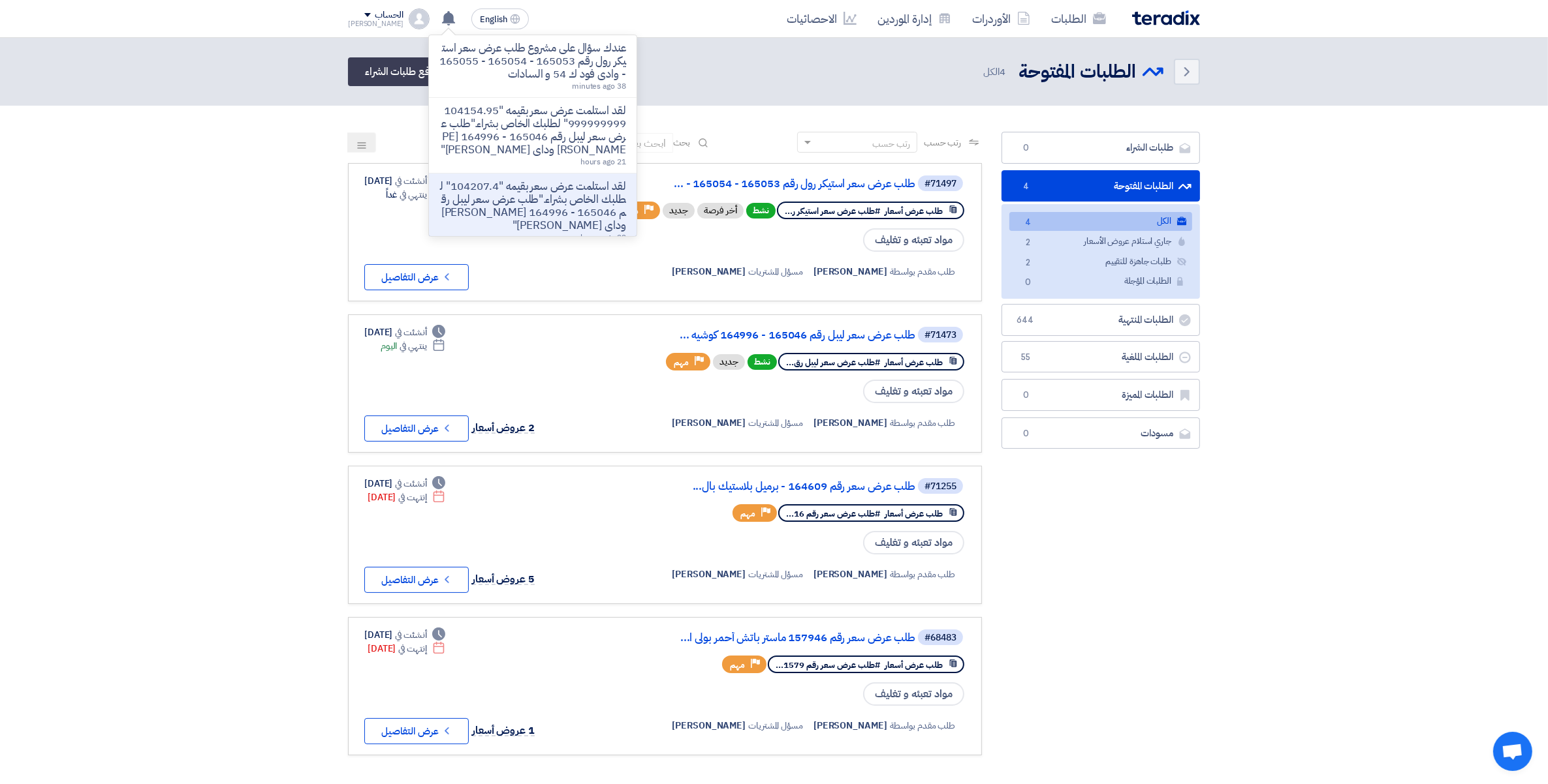
click at [239, 248] on section "طلبات الشراء طلبات الشراء 0 الطلبات المفتوحة الطلبات المفتوحة 4 الكل الكل 4 جار…" at bounding box center [774, 450] width 1548 height 689
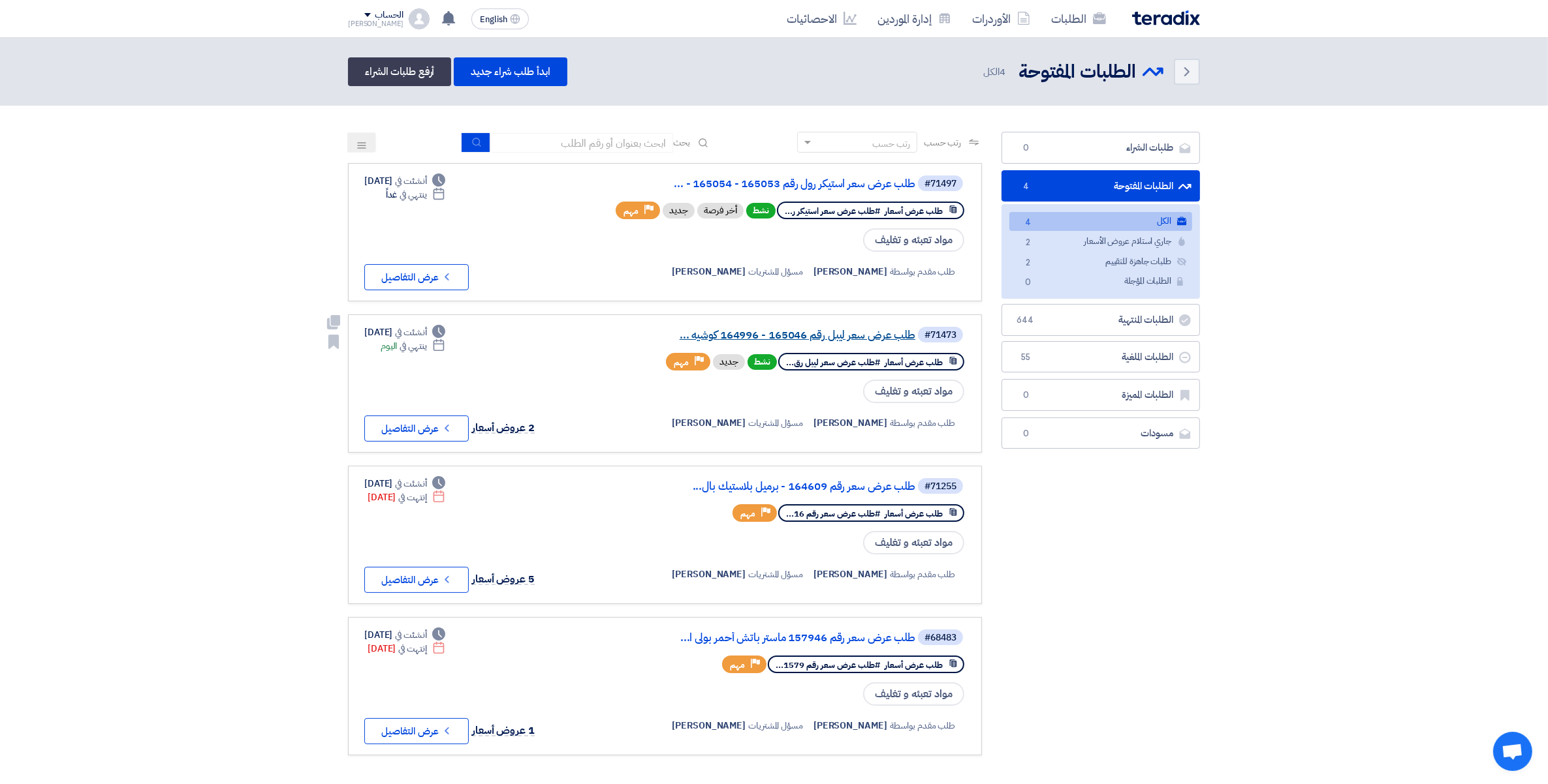
click at [863, 333] on link "طلب عرض سعر ليبل رقم 165046 - 164996 كوشيه ..." at bounding box center [784, 335] width 261 height 12
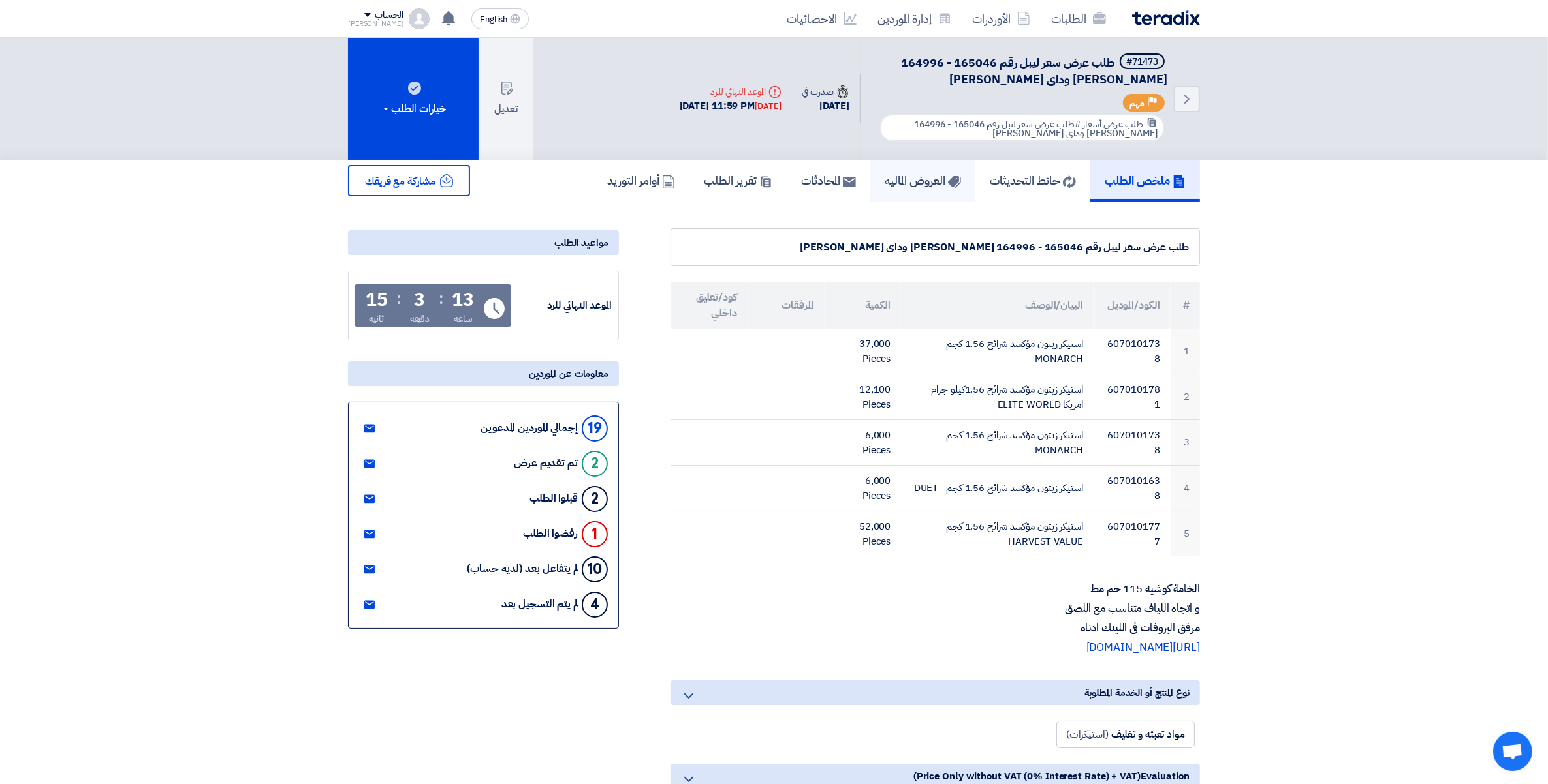
click at [928, 185] on h5 "العروض الماليه" at bounding box center [922, 179] width 76 height 15
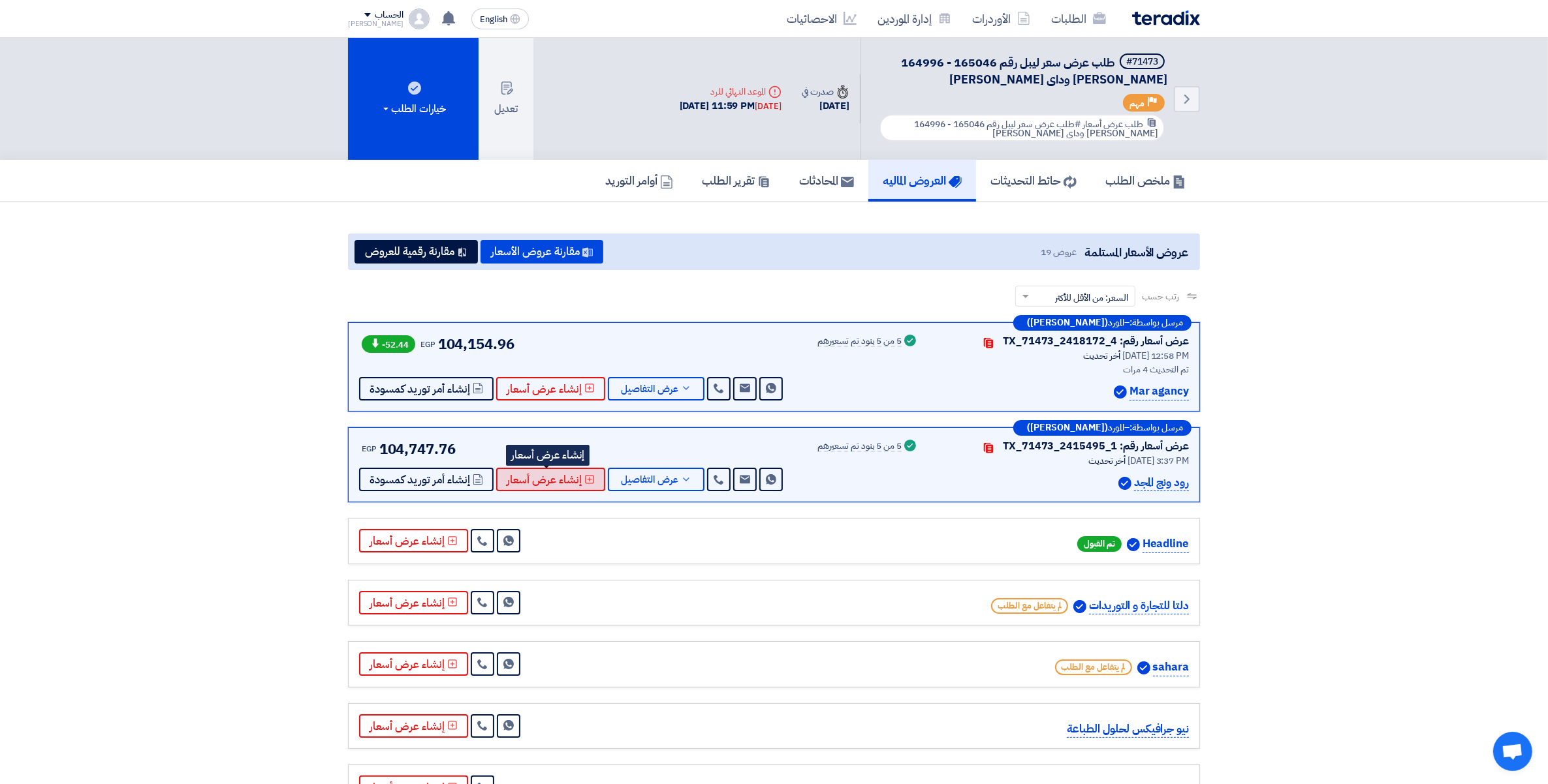
click at [566, 477] on span "إنشاء عرض أسعار" at bounding box center [543, 480] width 75 height 10
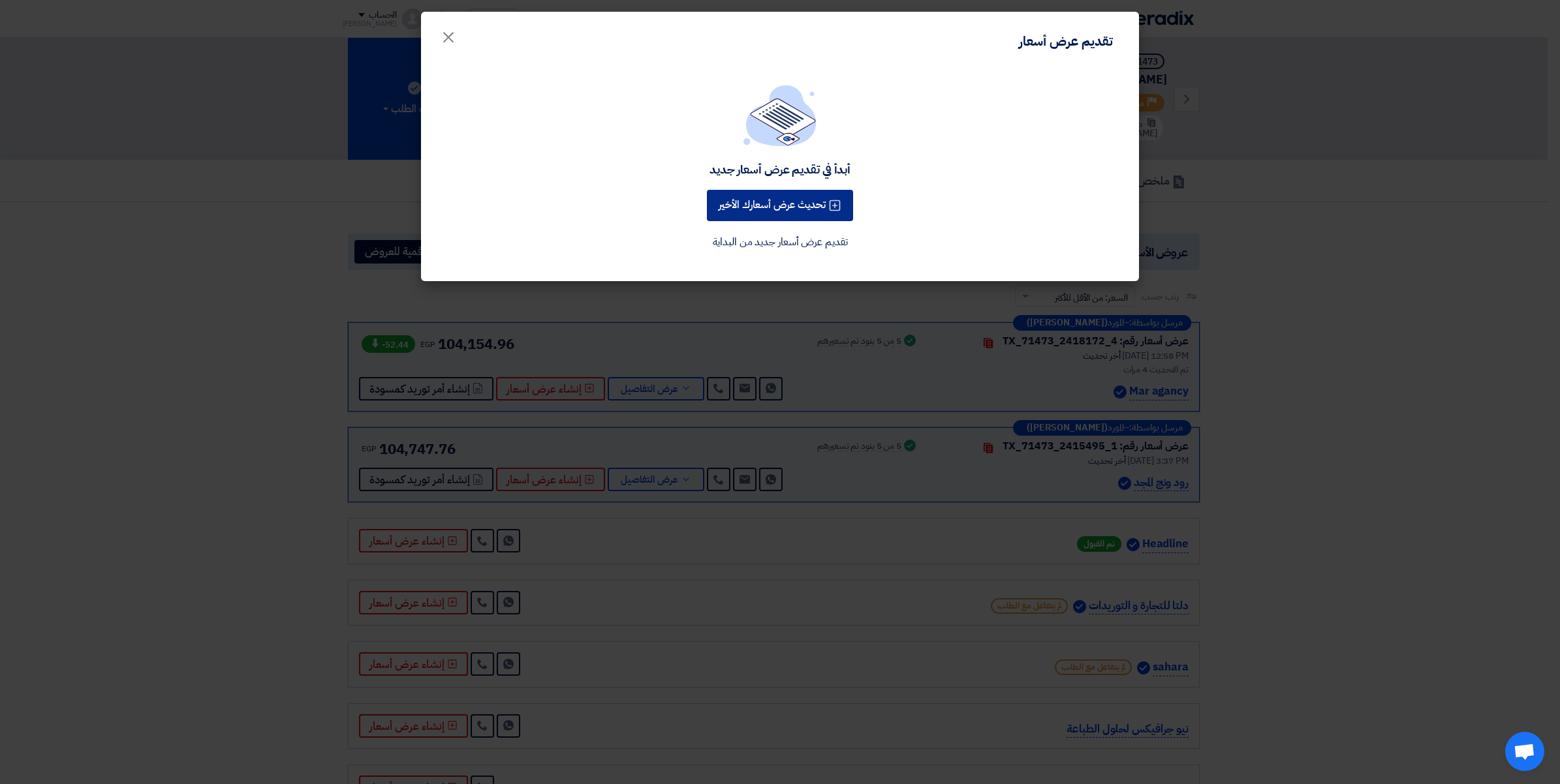
click at [801, 206] on button "تحديث عرض أسعارك الأخير" at bounding box center [780, 206] width 146 height 32
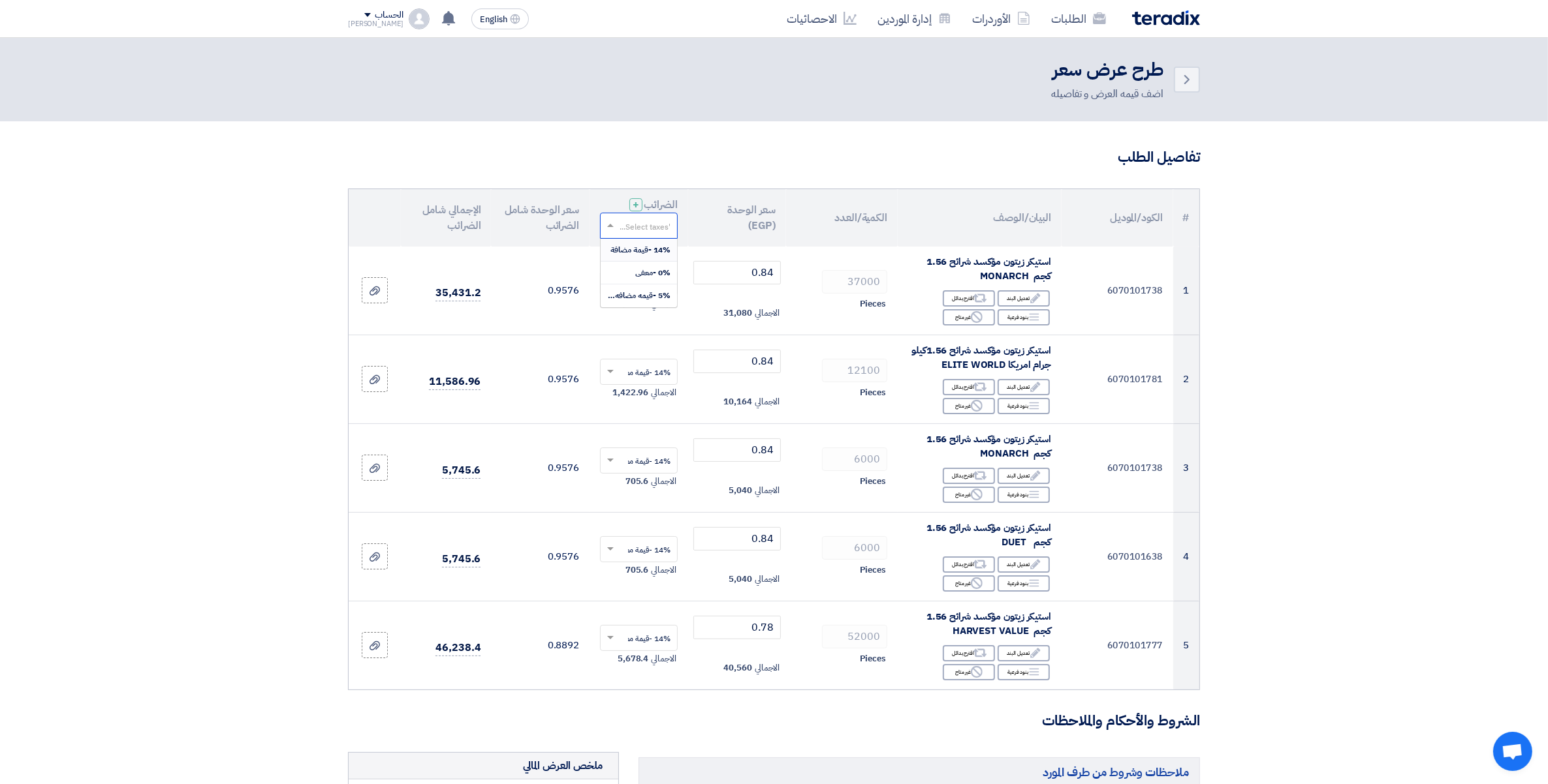
click at [650, 230] on input "text" at bounding box center [646, 226] width 52 height 22
click at [654, 254] on span "14% -قيمة مضافة" at bounding box center [640, 250] width 60 height 12
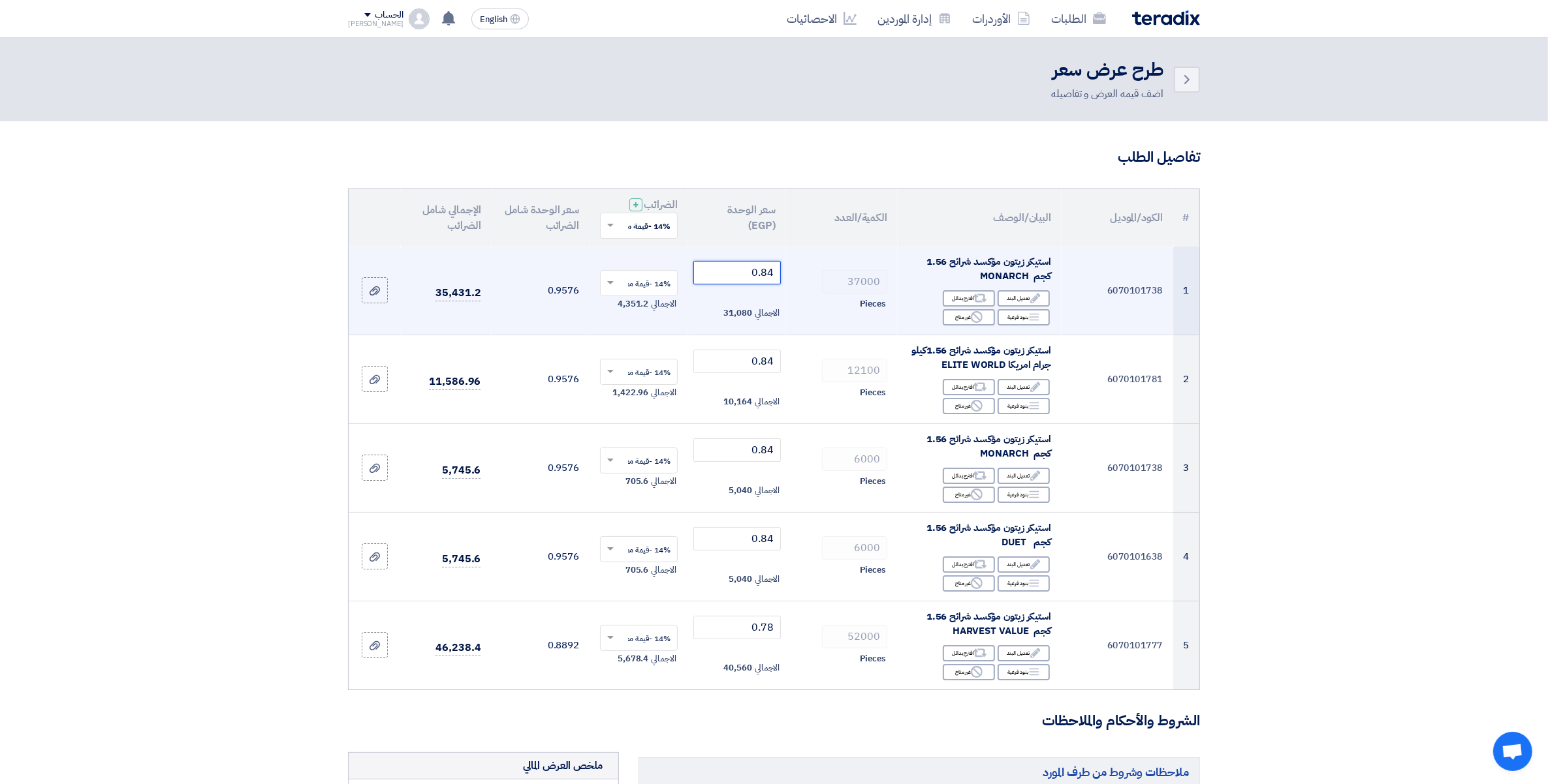
drag, startPoint x: 767, startPoint y: 273, endPoint x: 777, endPoint y: 274, distance: 10.0
click at [777, 274] on input "0.84" at bounding box center [737, 273] width 88 height 23
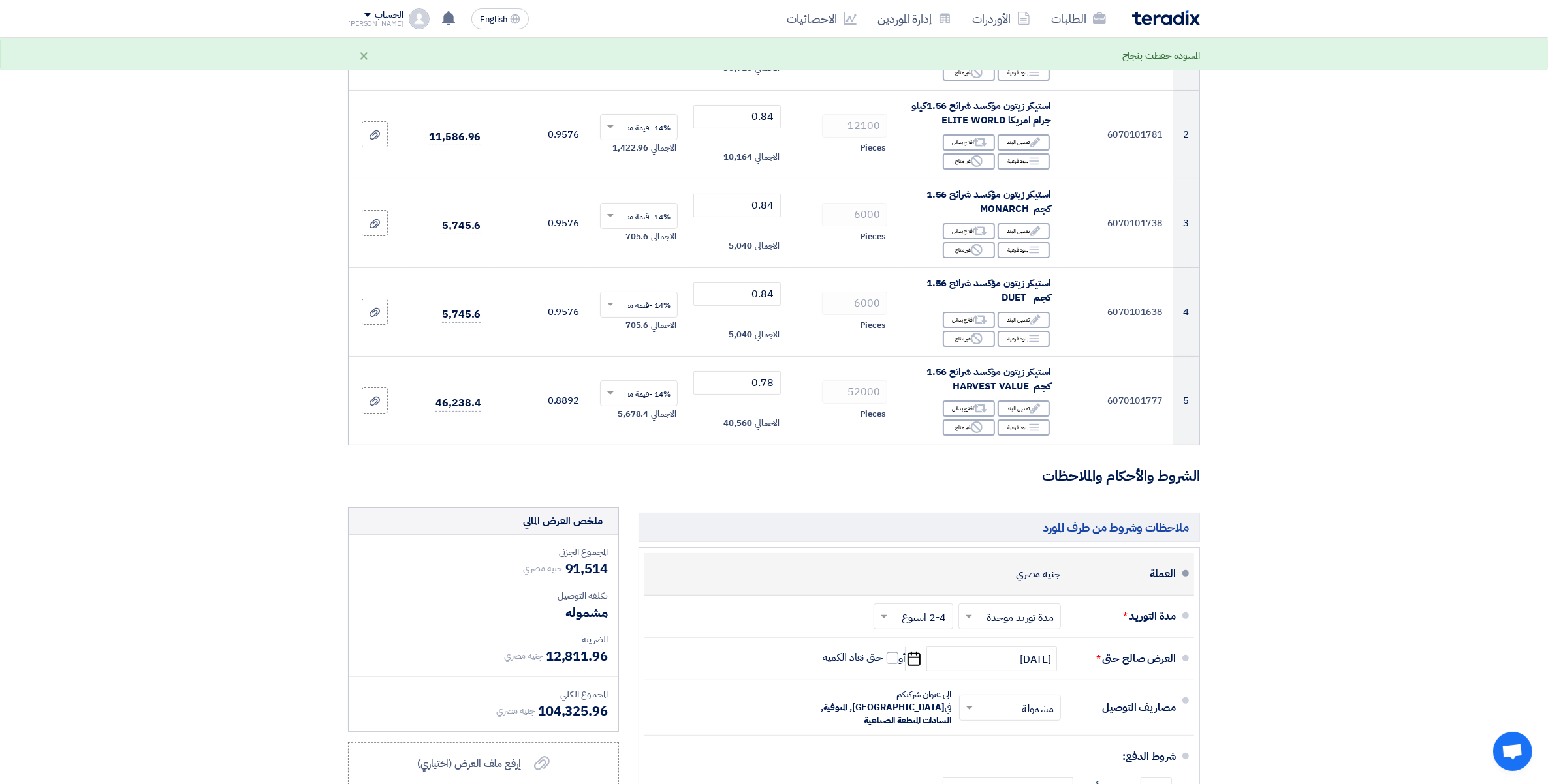
scroll to position [163, 0]
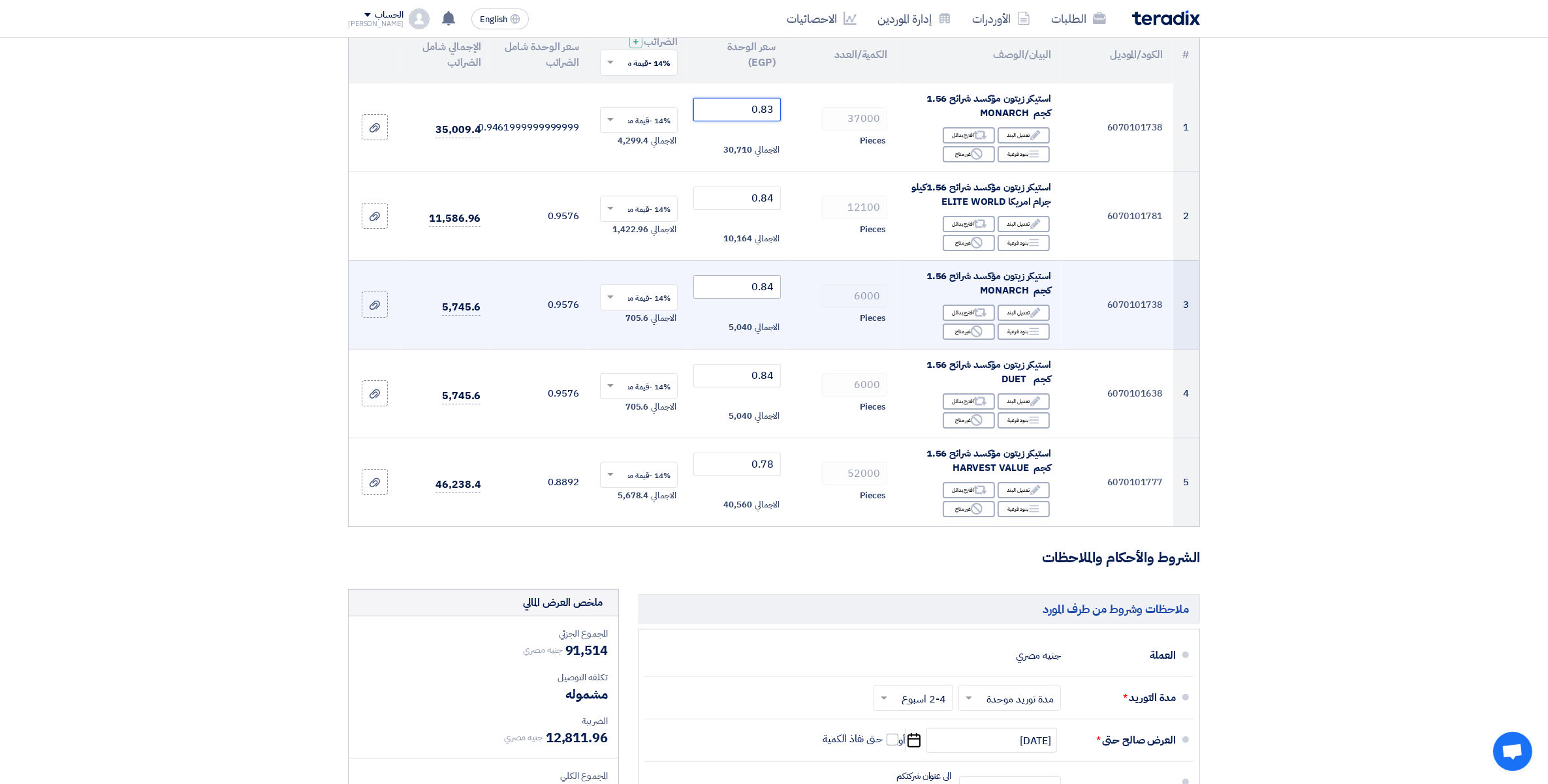
type input "0.83"
click at [771, 286] on input "0.84" at bounding box center [737, 286] width 88 height 23
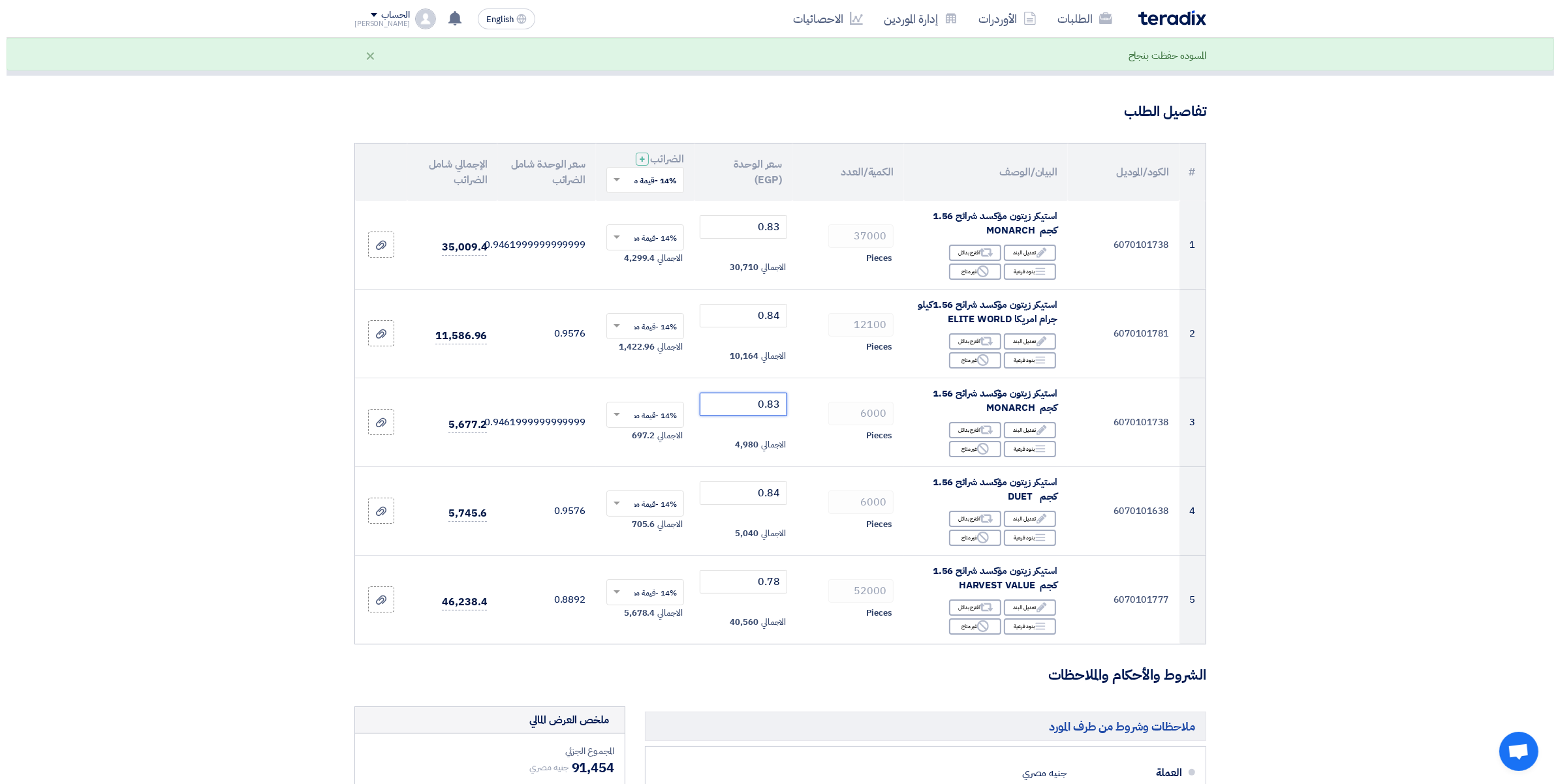
scroll to position [407, 0]
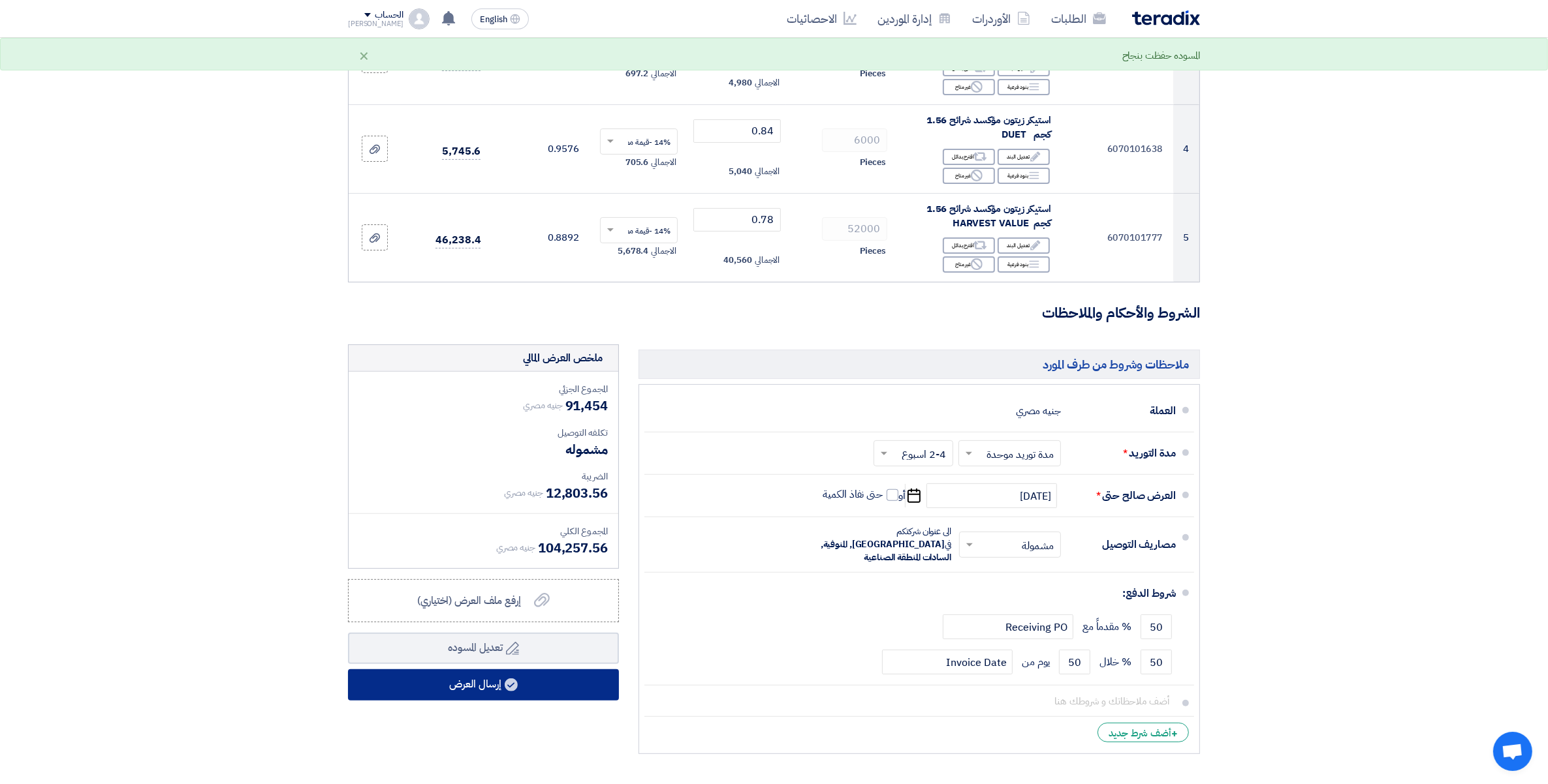
type input "0.83"
click at [499, 693] on button "إرسال العرض" at bounding box center [484, 685] width 271 height 32
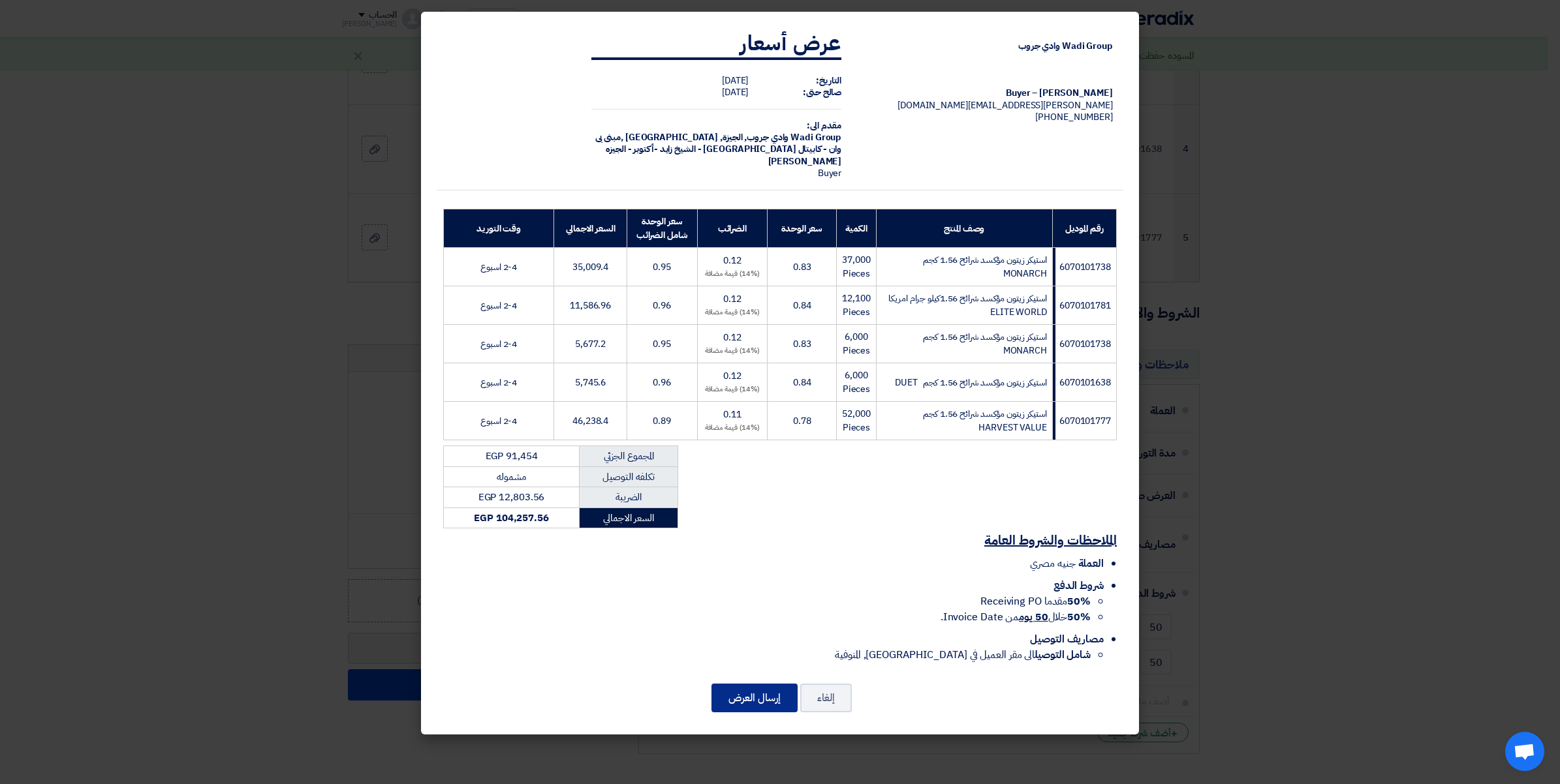
click at [746, 703] on button "إرسال العرض" at bounding box center [754, 698] width 86 height 28
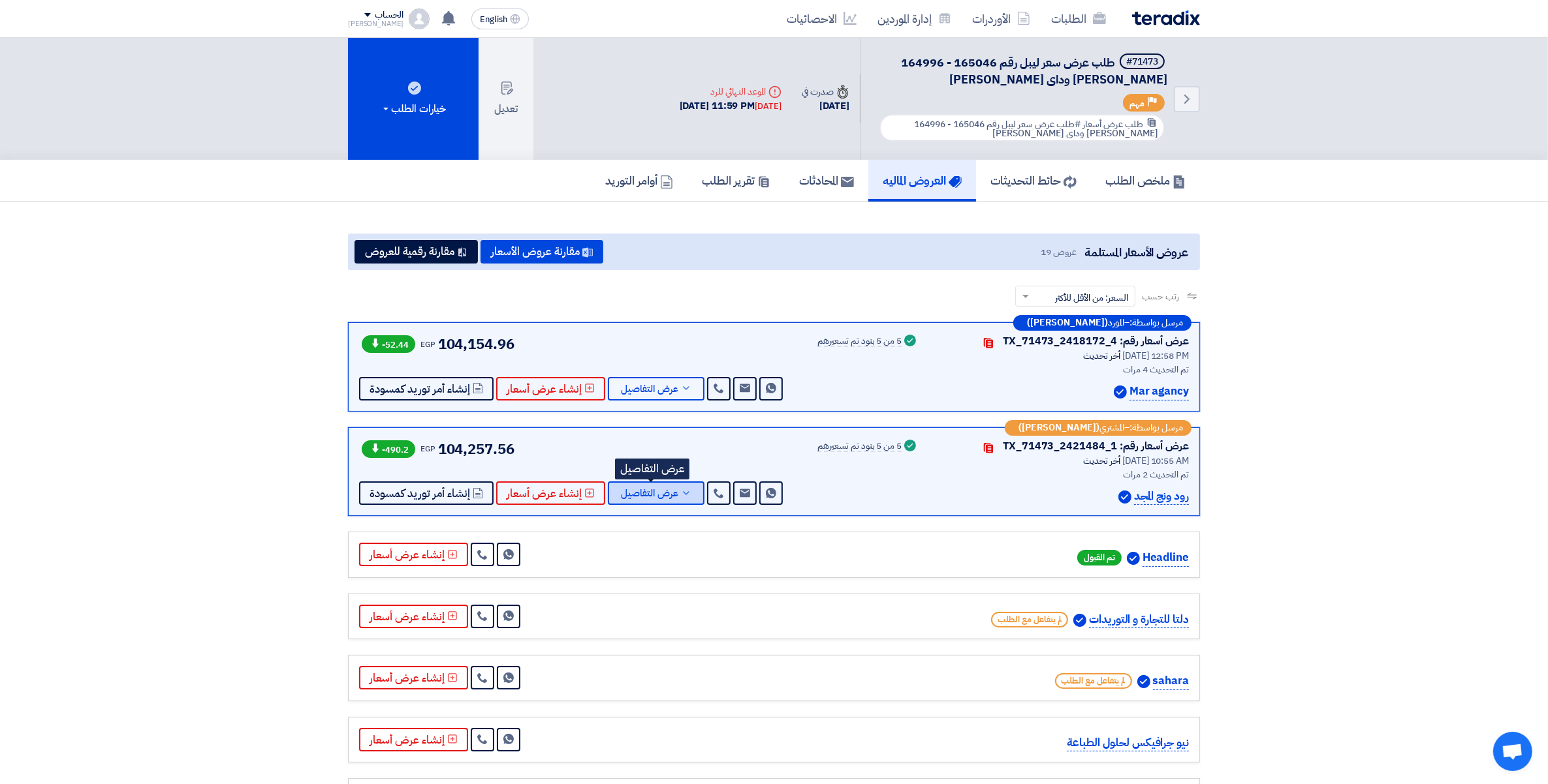
click at [681, 494] on icon at bounding box center [687, 494] width 11 height 11
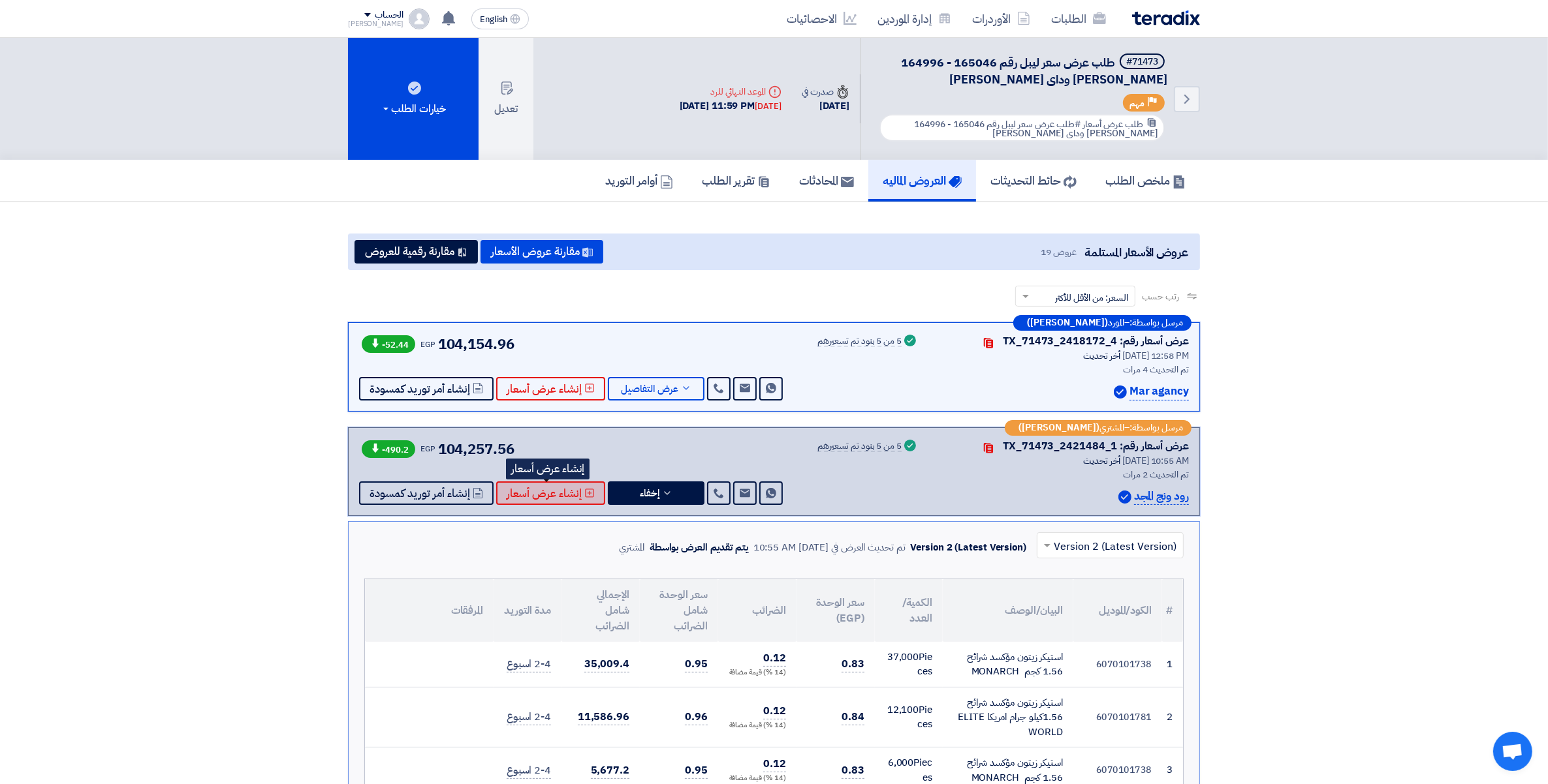
click at [552, 493] on span "إنشاء عرض أسعار" at bounding box center [543, 493] width 75 height 10
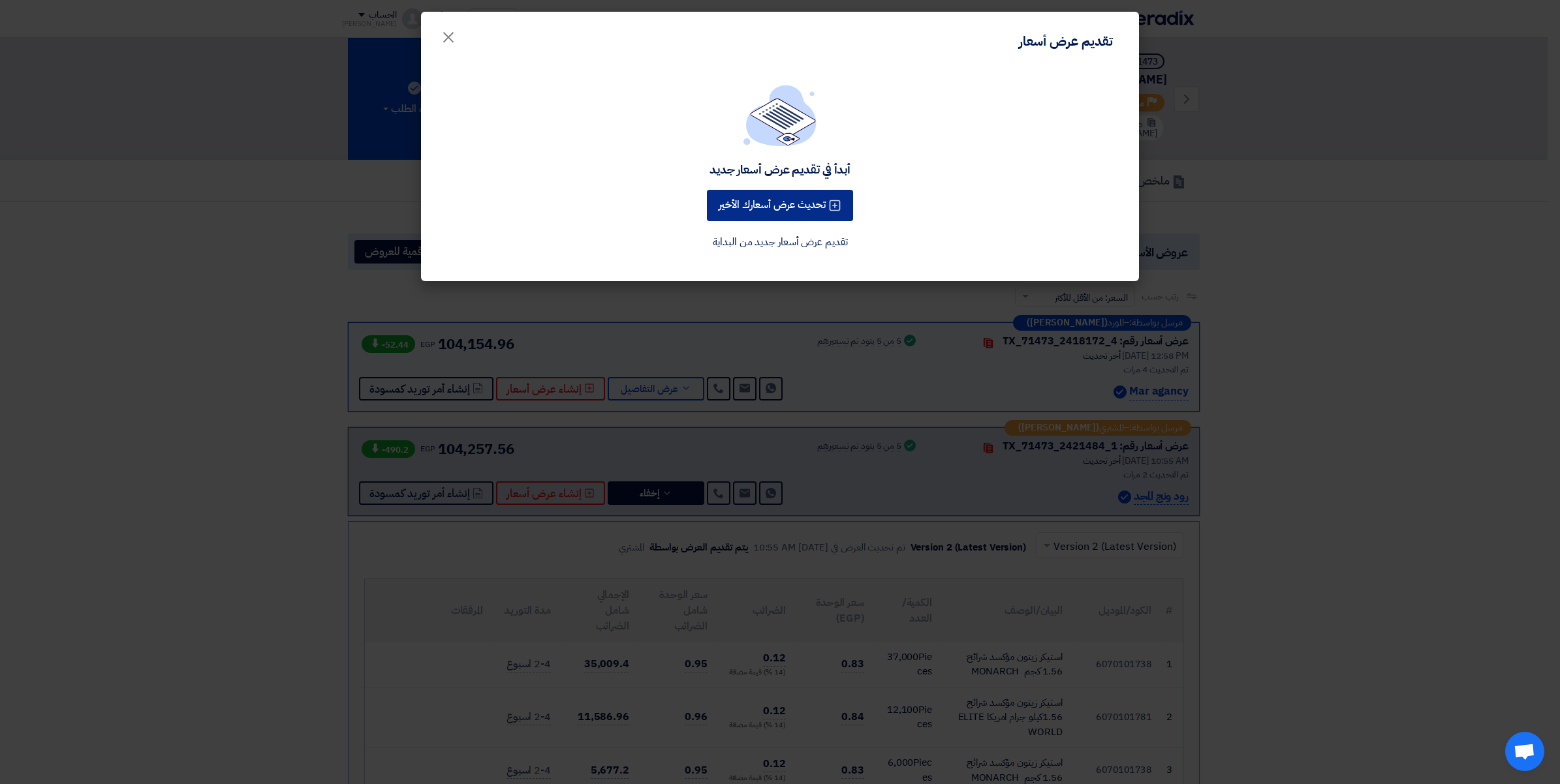
click at [801, 193] on button "تحديث عرض أسعارك الأخير" at bounding box center [780, 206] width 146 height 32
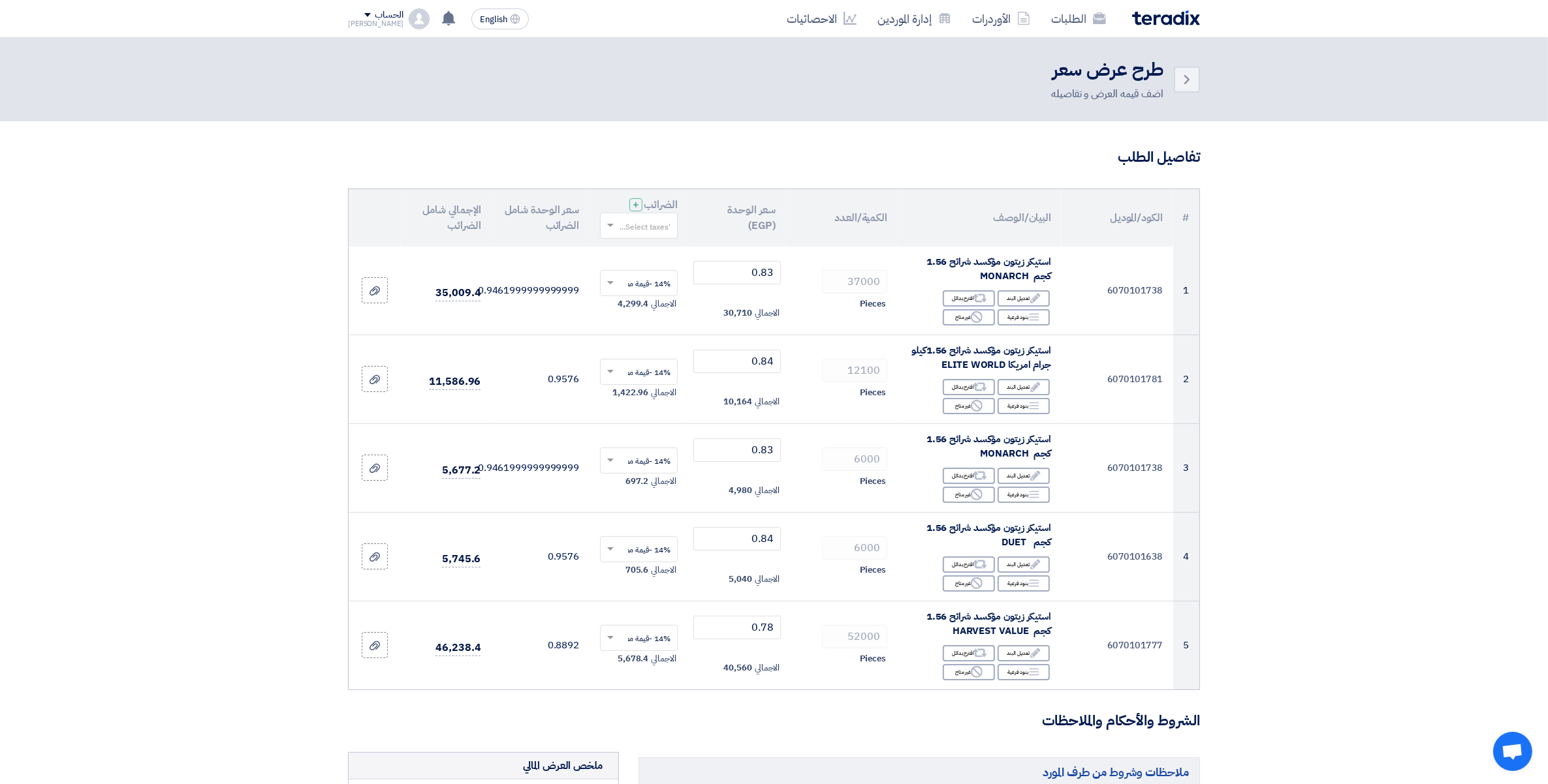
click at [632, 224] on input "text" at bounding box center [646, 226] width 52 height 22
click at [645, 253] on span "14% -قيمة مضافة" at bounding box center [640, 250] width 60 height 12
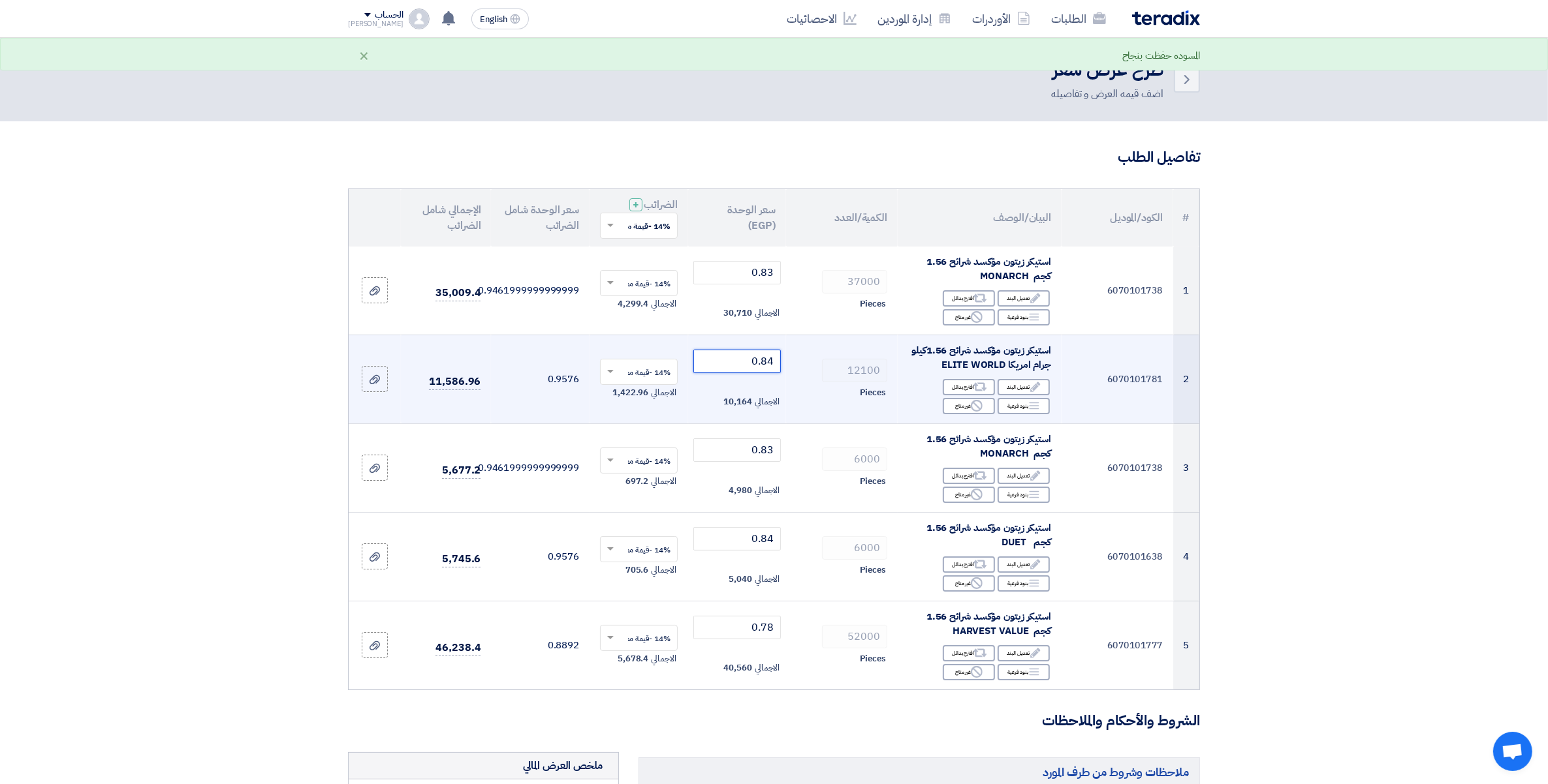
drag, startPoint x: 766, startPoint y: 364, endPoint x: 775, endPoint y: 366, distance: 9.2
click at [775, 366] on input "0.84" at bounding box center [737, 361] width 88 height 23
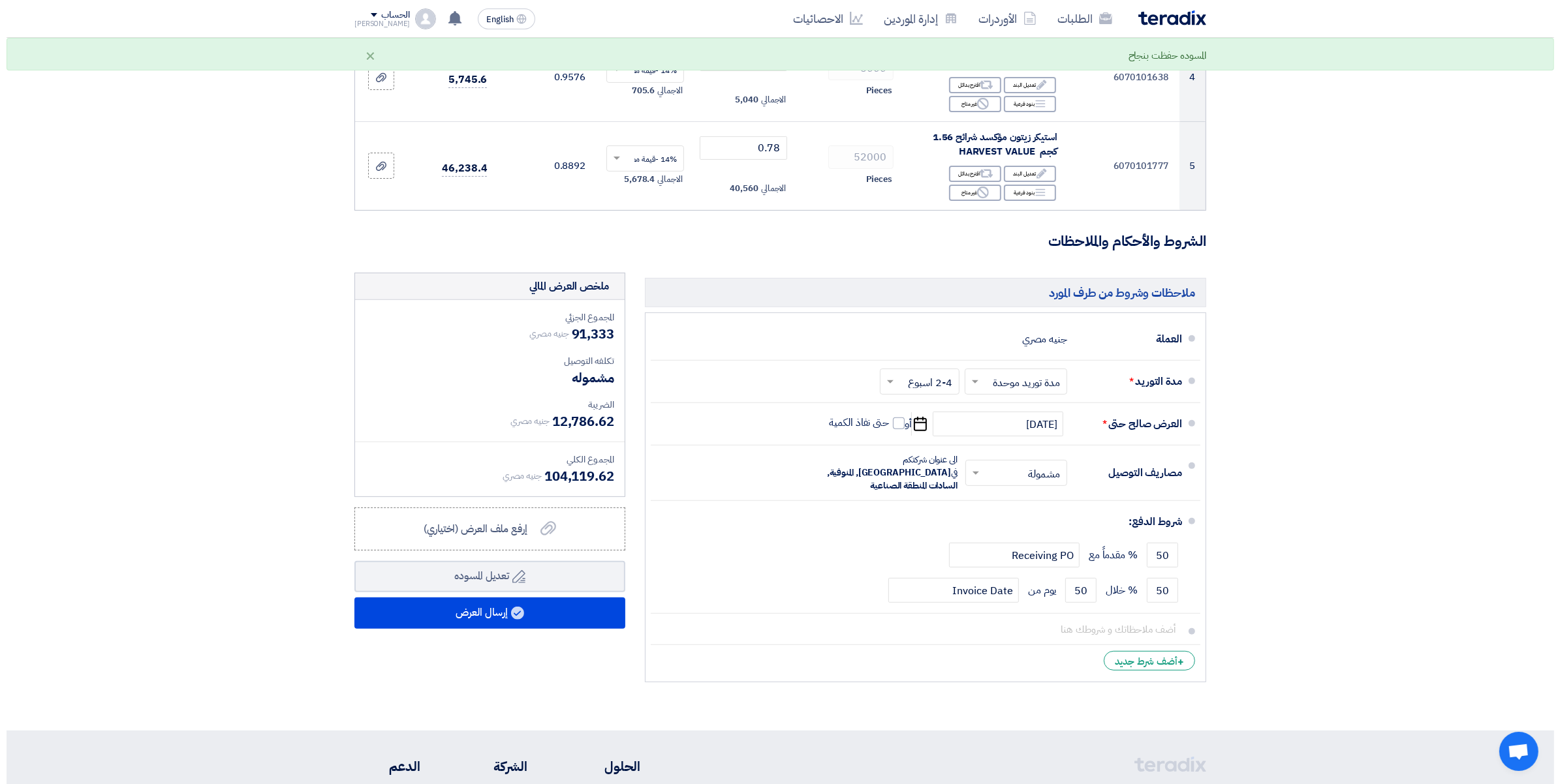
scroll to position [489, 0]
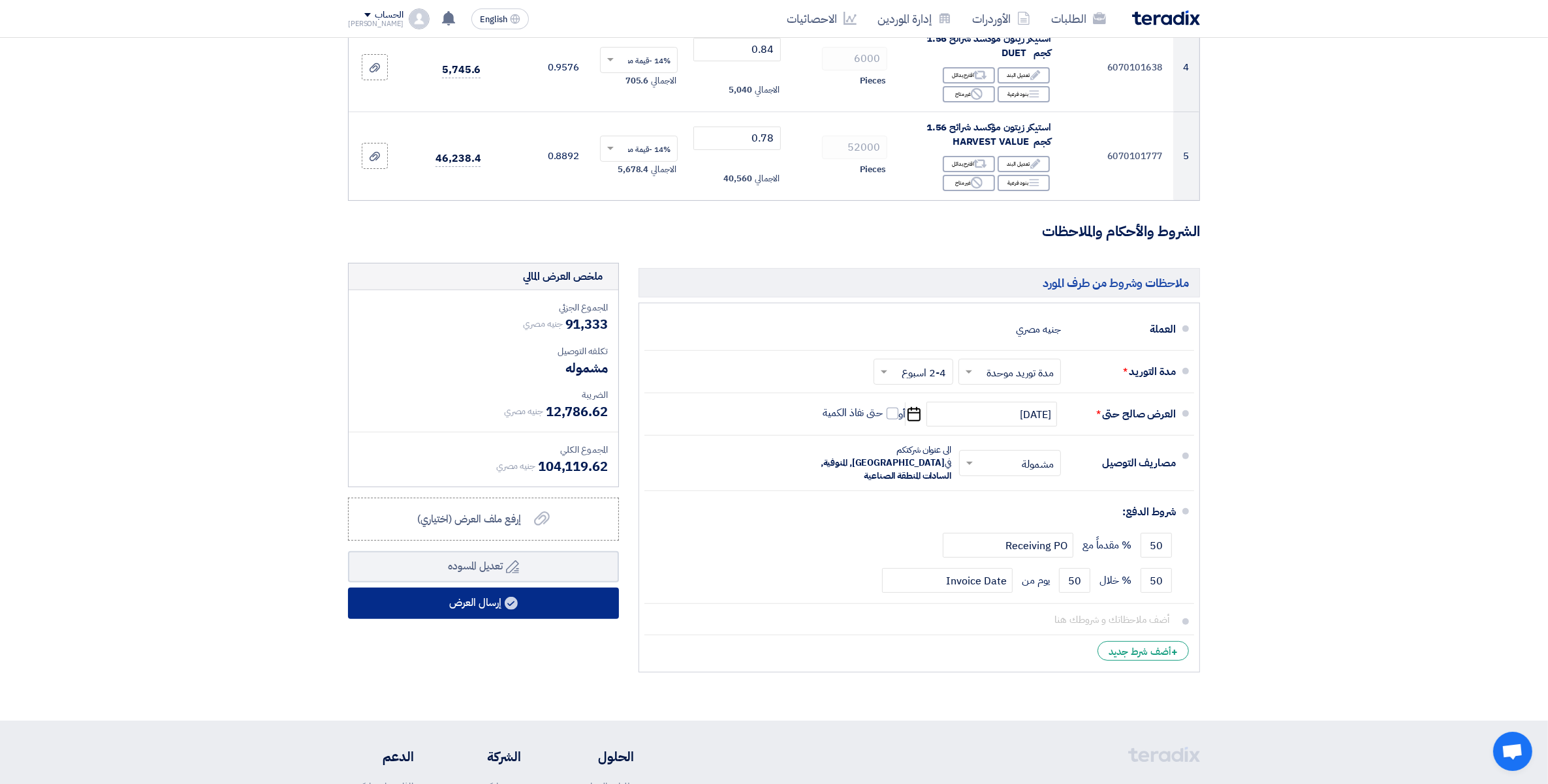
type input "0.83"
click at [477, 608] on button "إرسال العرض" at bounding box center [484, 603] width 271 height 32
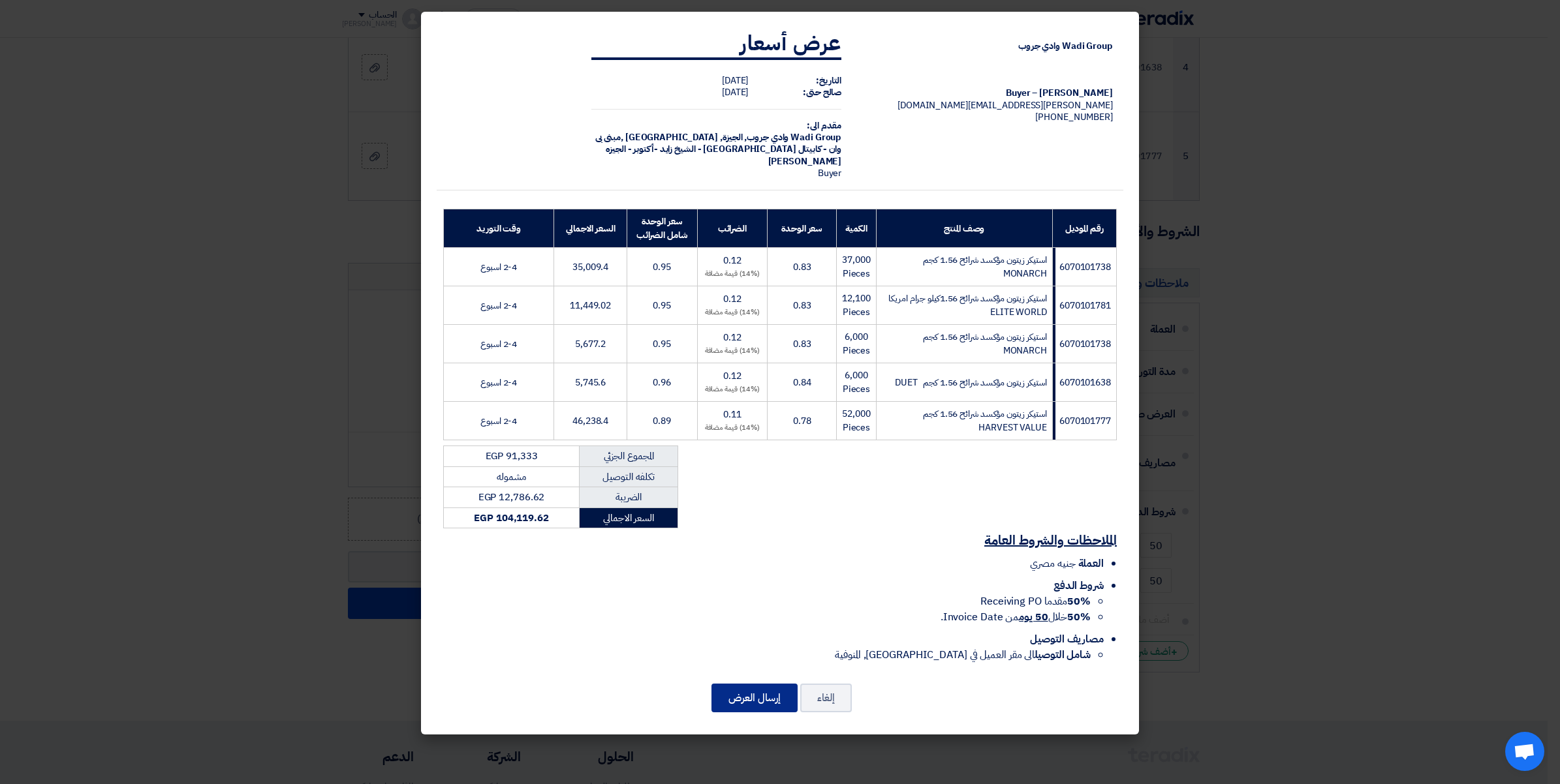
click at [758, 700] on button "إرسال العرض" at bounding box center [754, 698] width 86 height 28
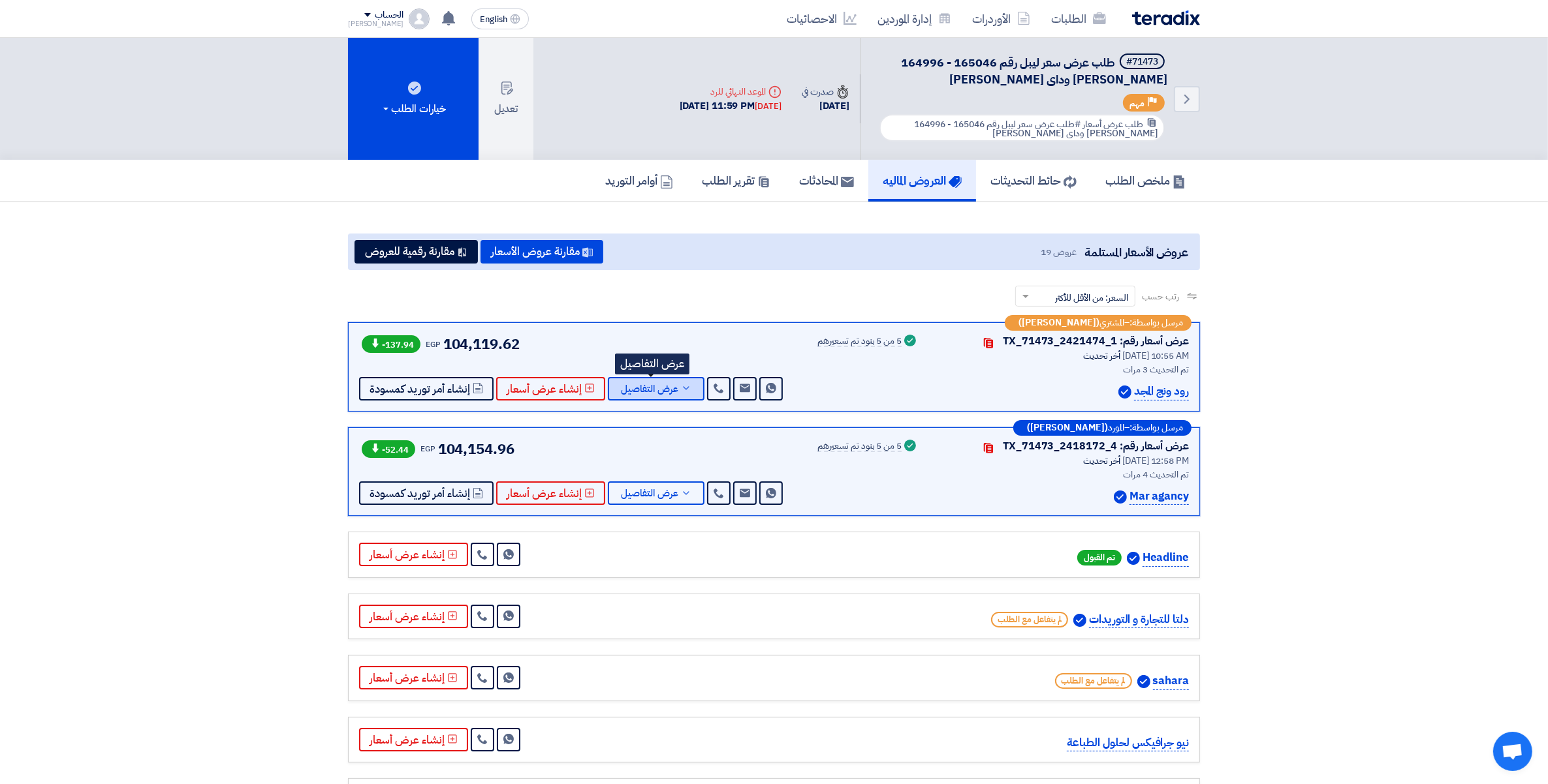
click at [681, 388] on icon at bounding box center [687, 388] width 11 height 11
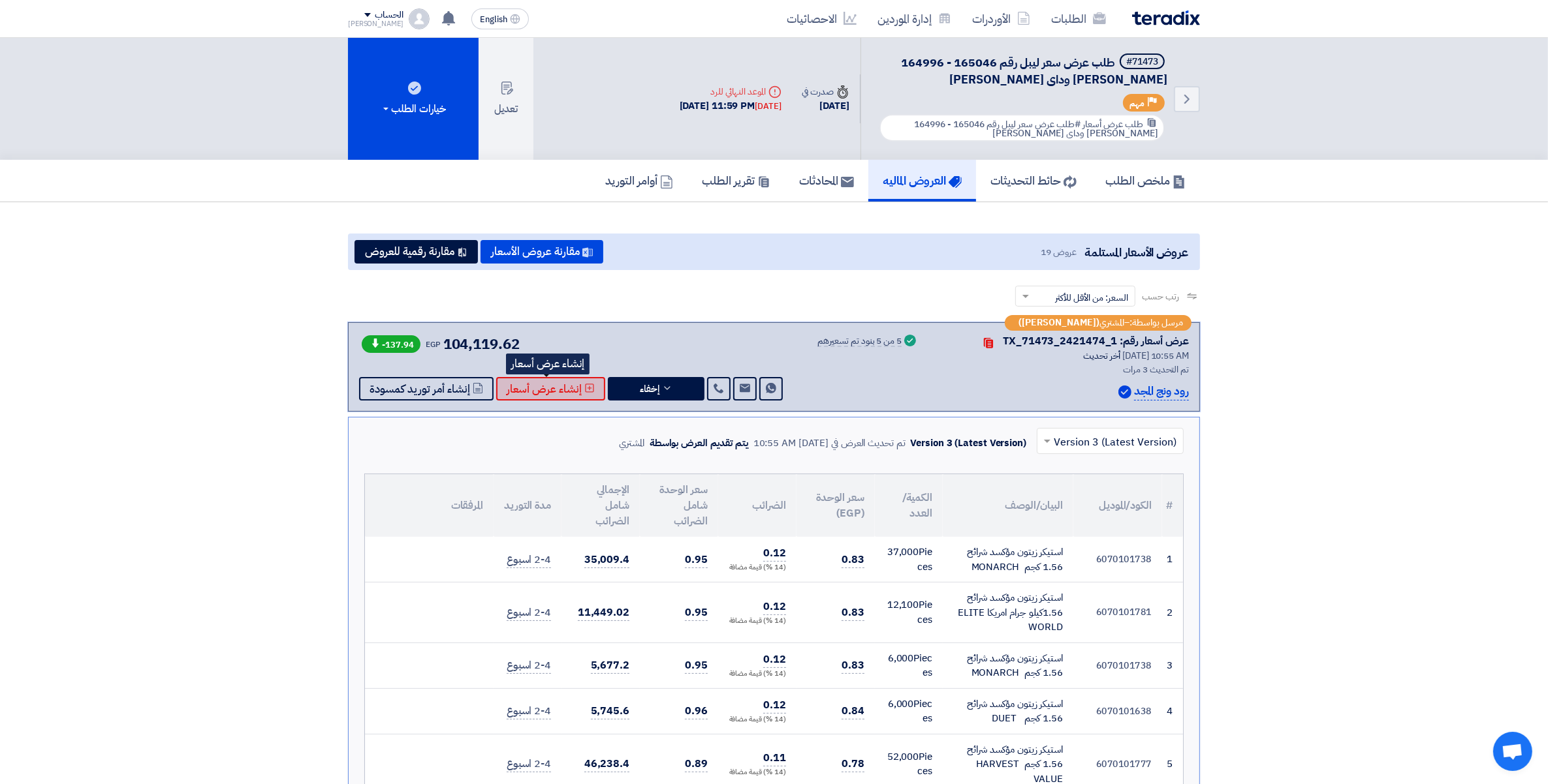
click at [523, 387] on span "إنشاء عرض أسعار" at bounding box center [543, 389] width 75 height 10
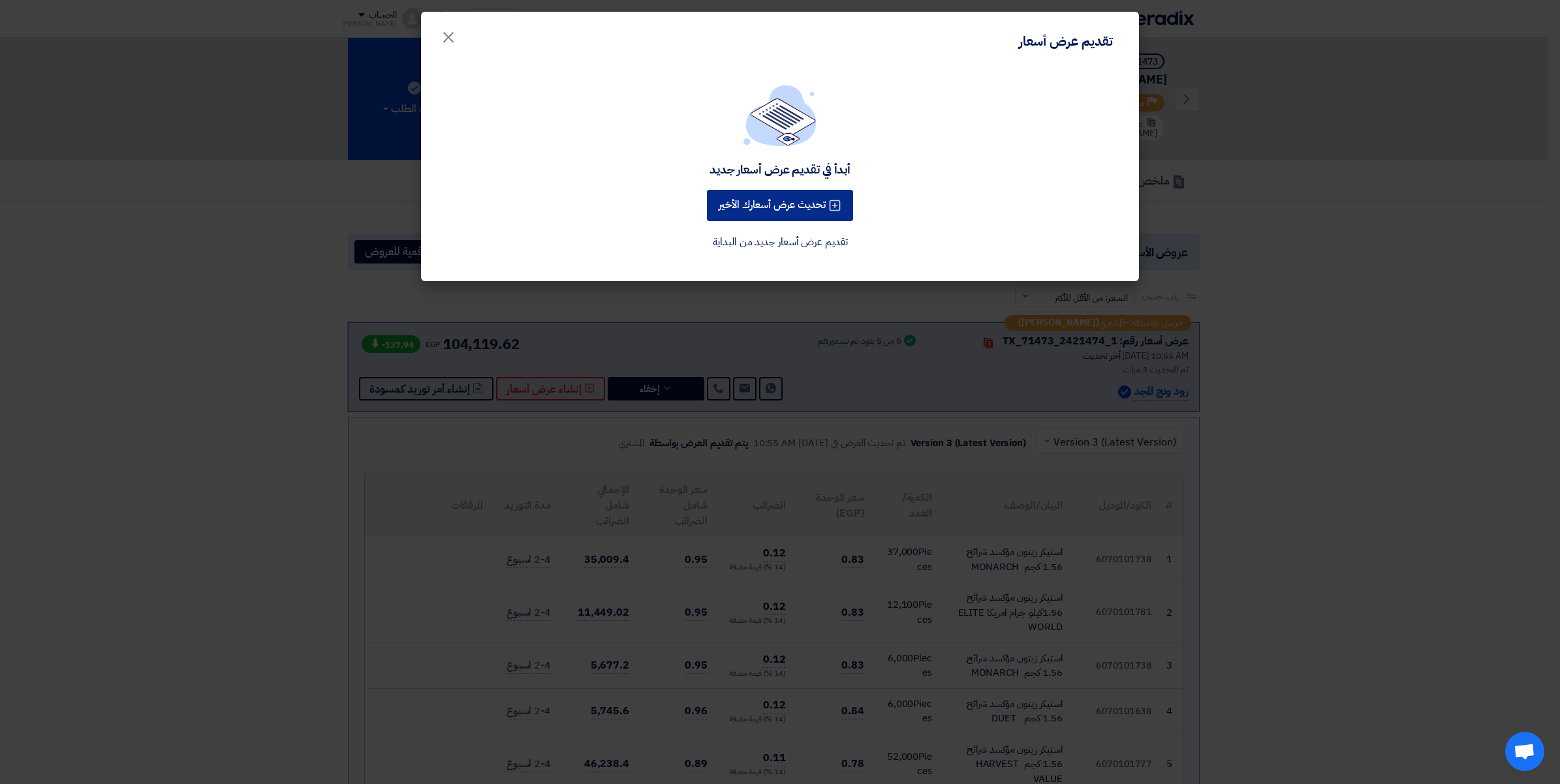
click at [800, 203] on button "تحديث عرض أسعارك الأخير" at bounding box center [780, 206] width 146 height 32
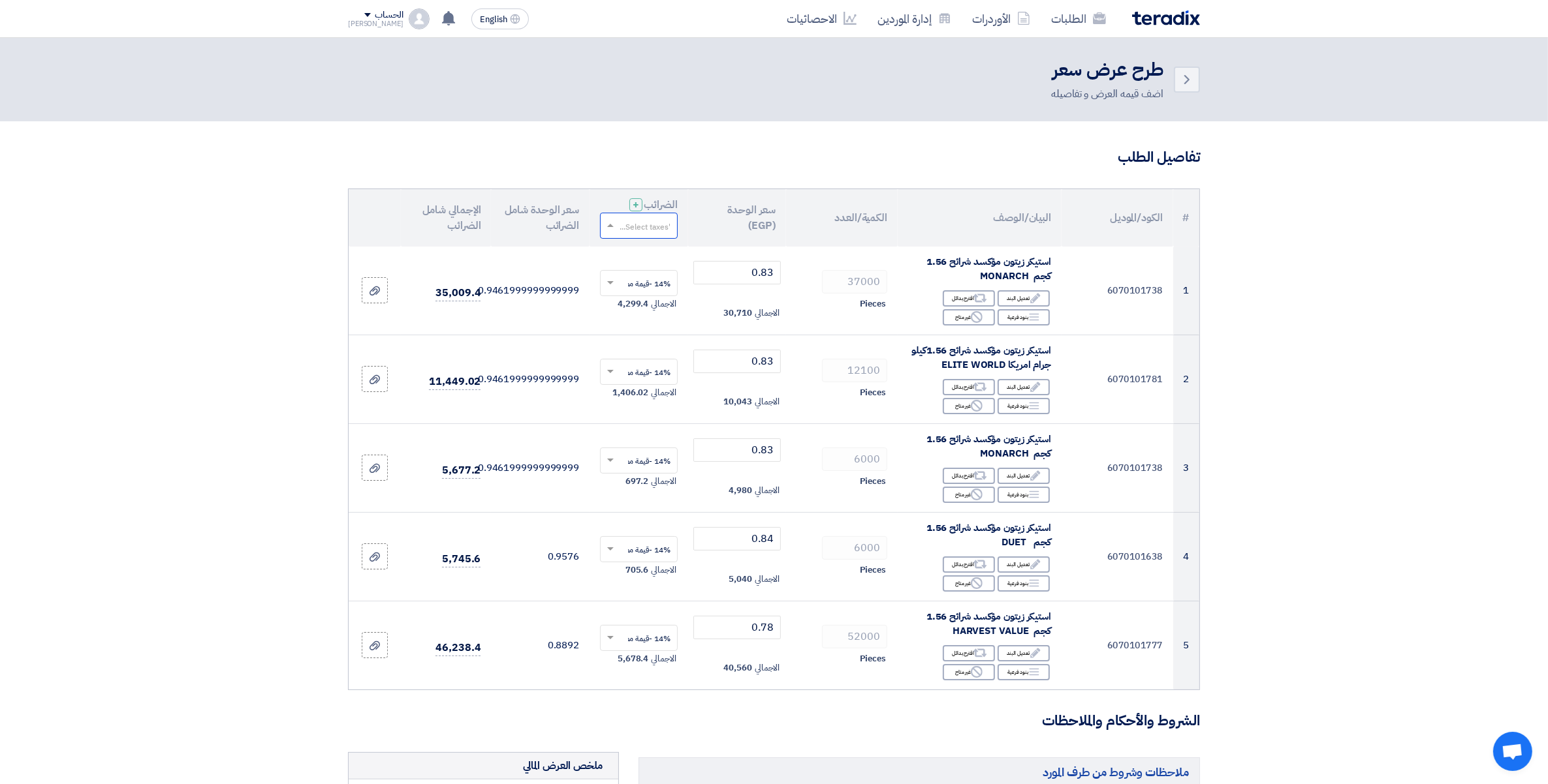
click at [646, 223] on input "text" at bounding box center [646, 226] width 52 height 22
click at [656, 244] on span "14% -قيمة مضافة" at bounding box center [640, 250] width 60 height 12
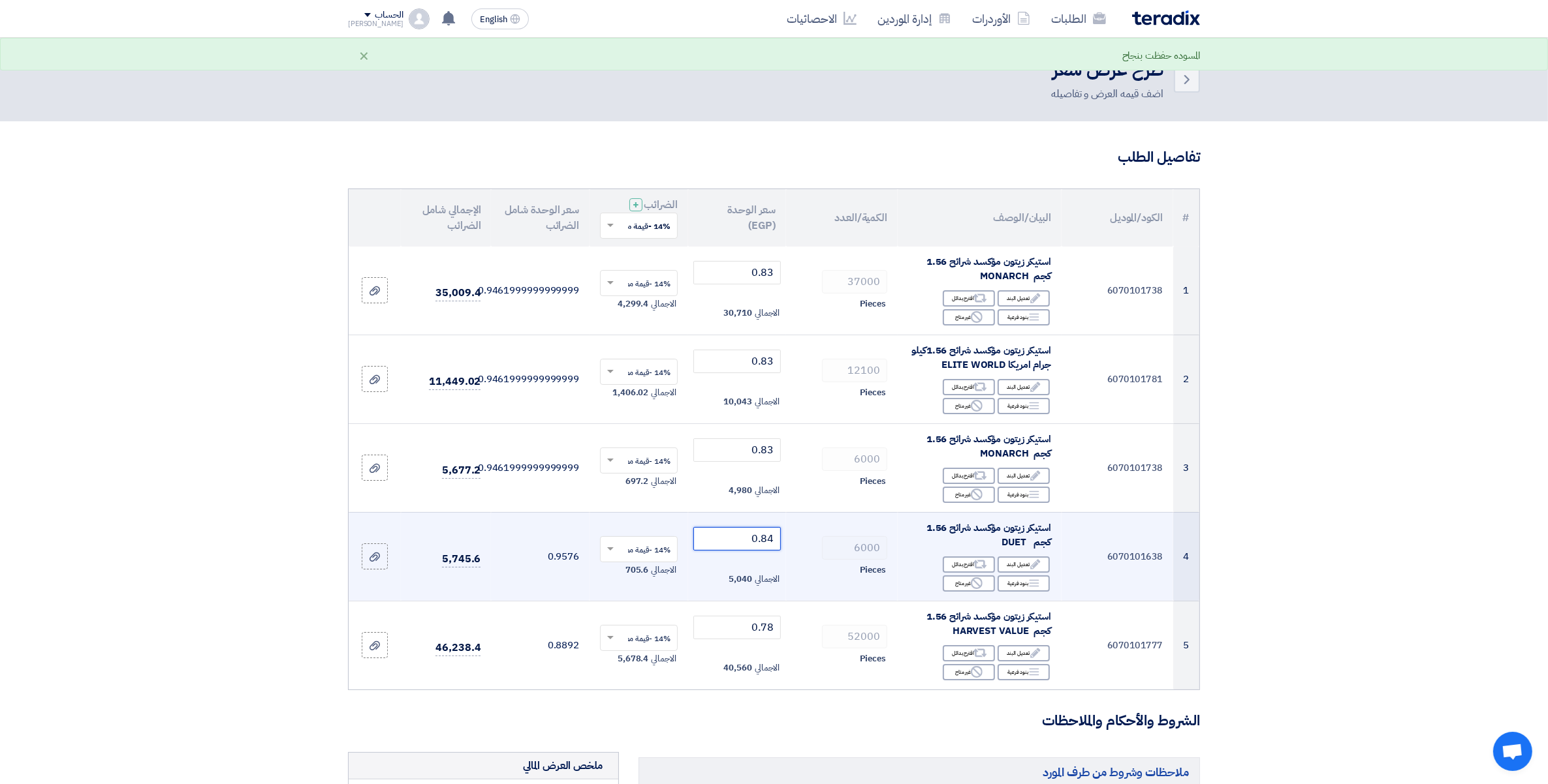
click at [771, 542] on input "0.84" at bounding box center [737, 538] width 88 height 23
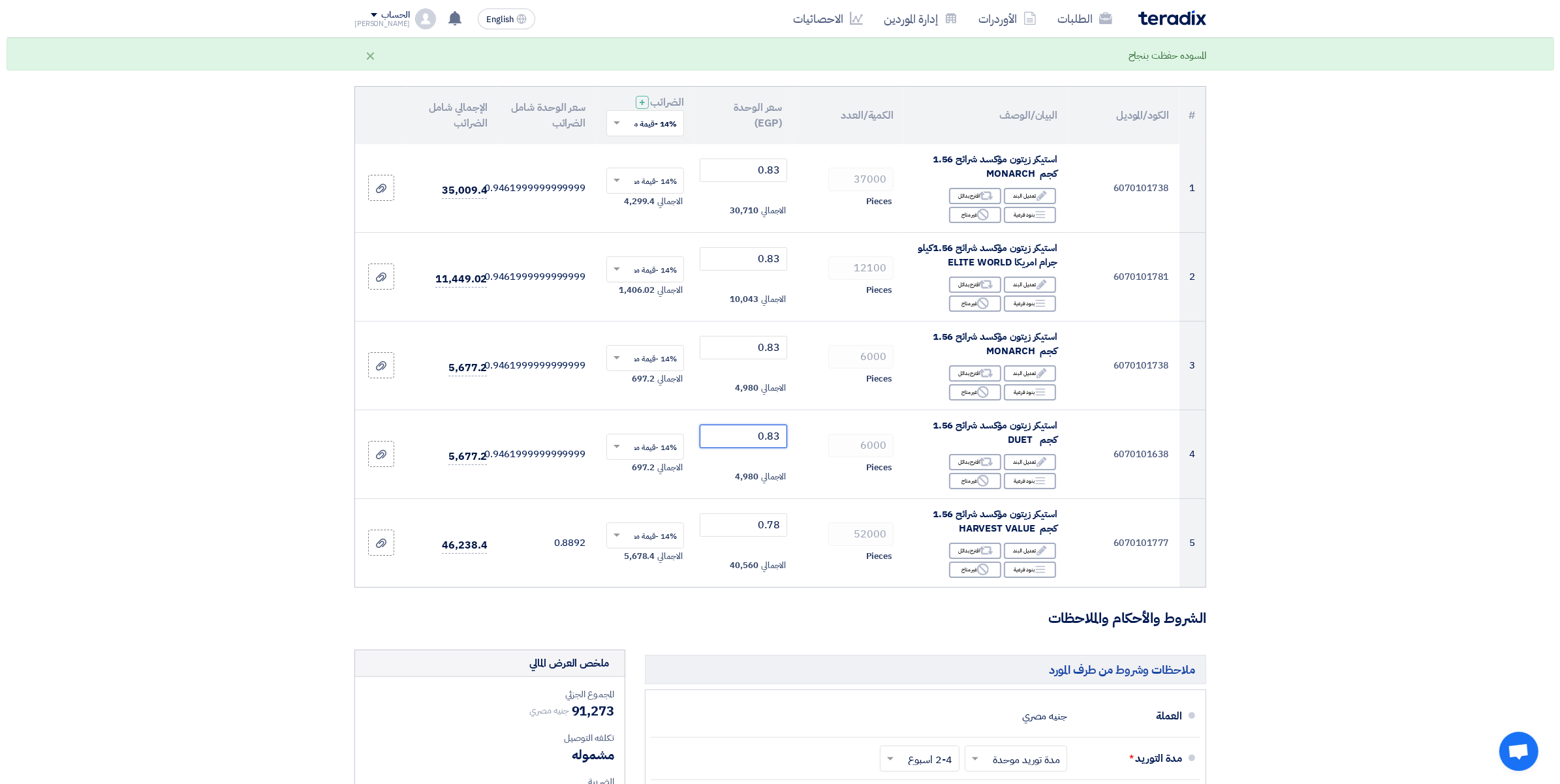
scroll to position [407, 0]
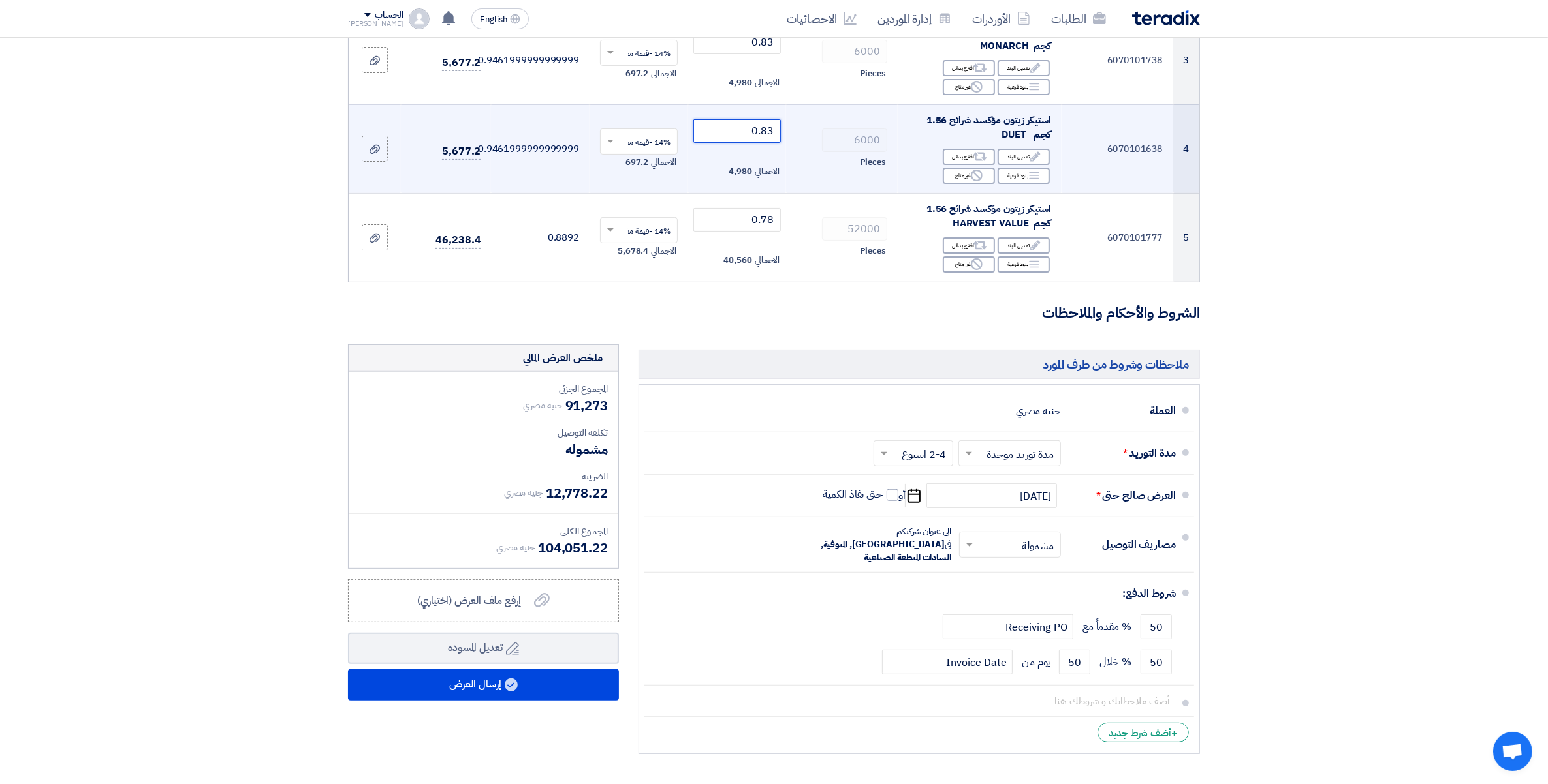
type input "0.83"
click at [823, 125] on td "6000 Pieces" at bounding box center [841, 149] width 112 height 89
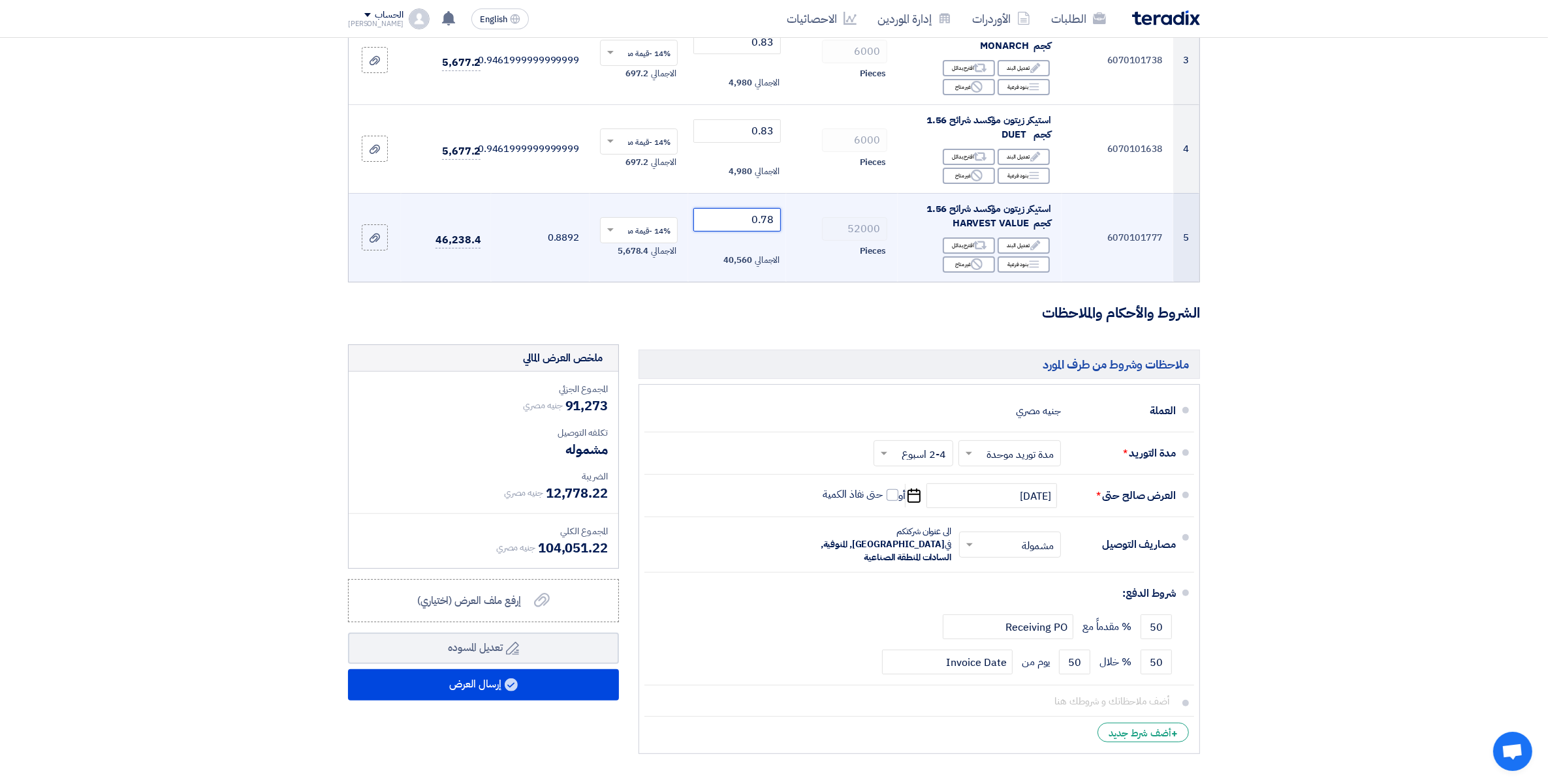
click at [740, 214] on input "0.78" at bounding box center [737, 219] width 88 height 23
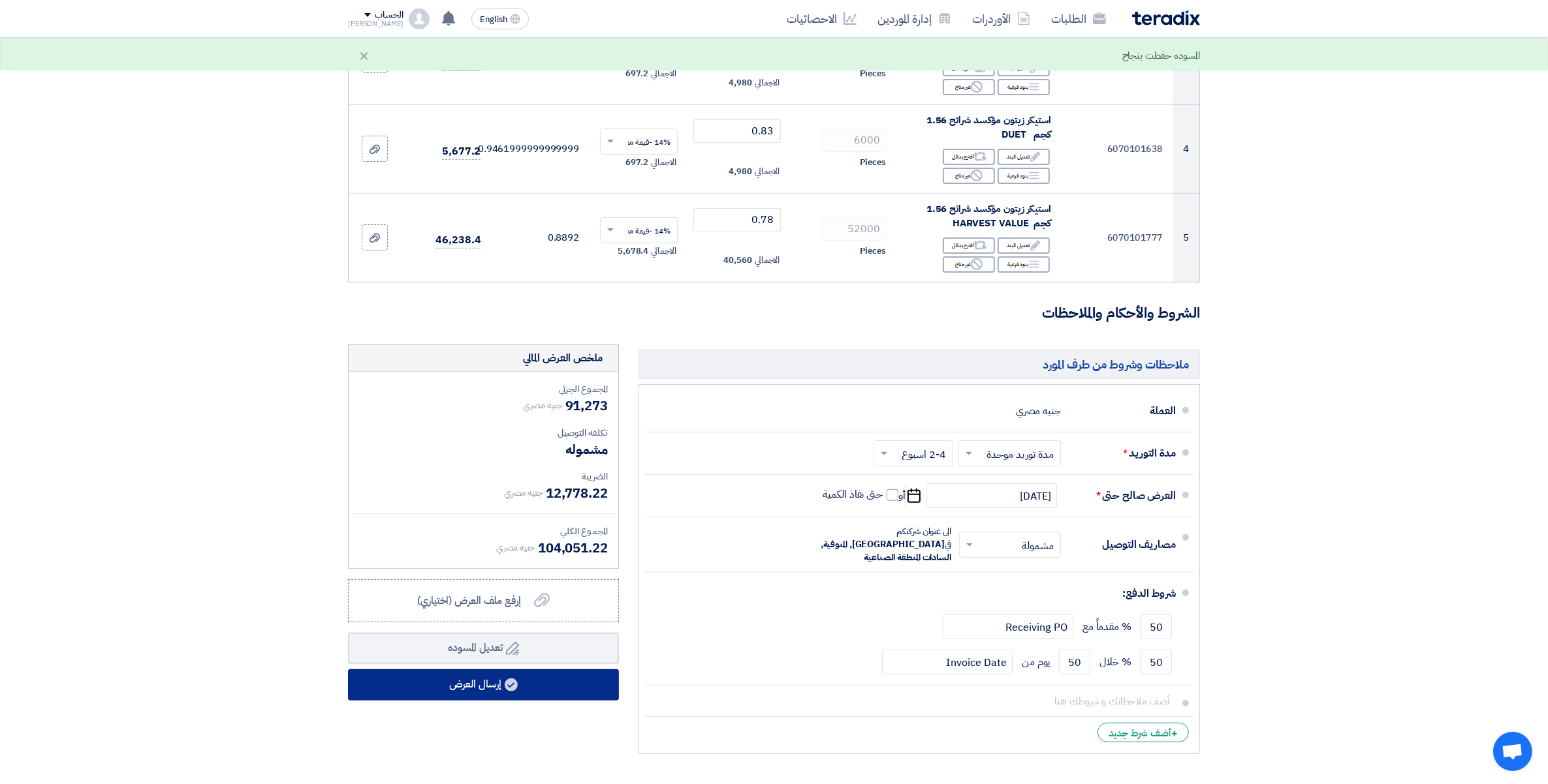
click at [481, 689] on button "إرسال العرض" at bounding box center [484, 685] width 271 height 32
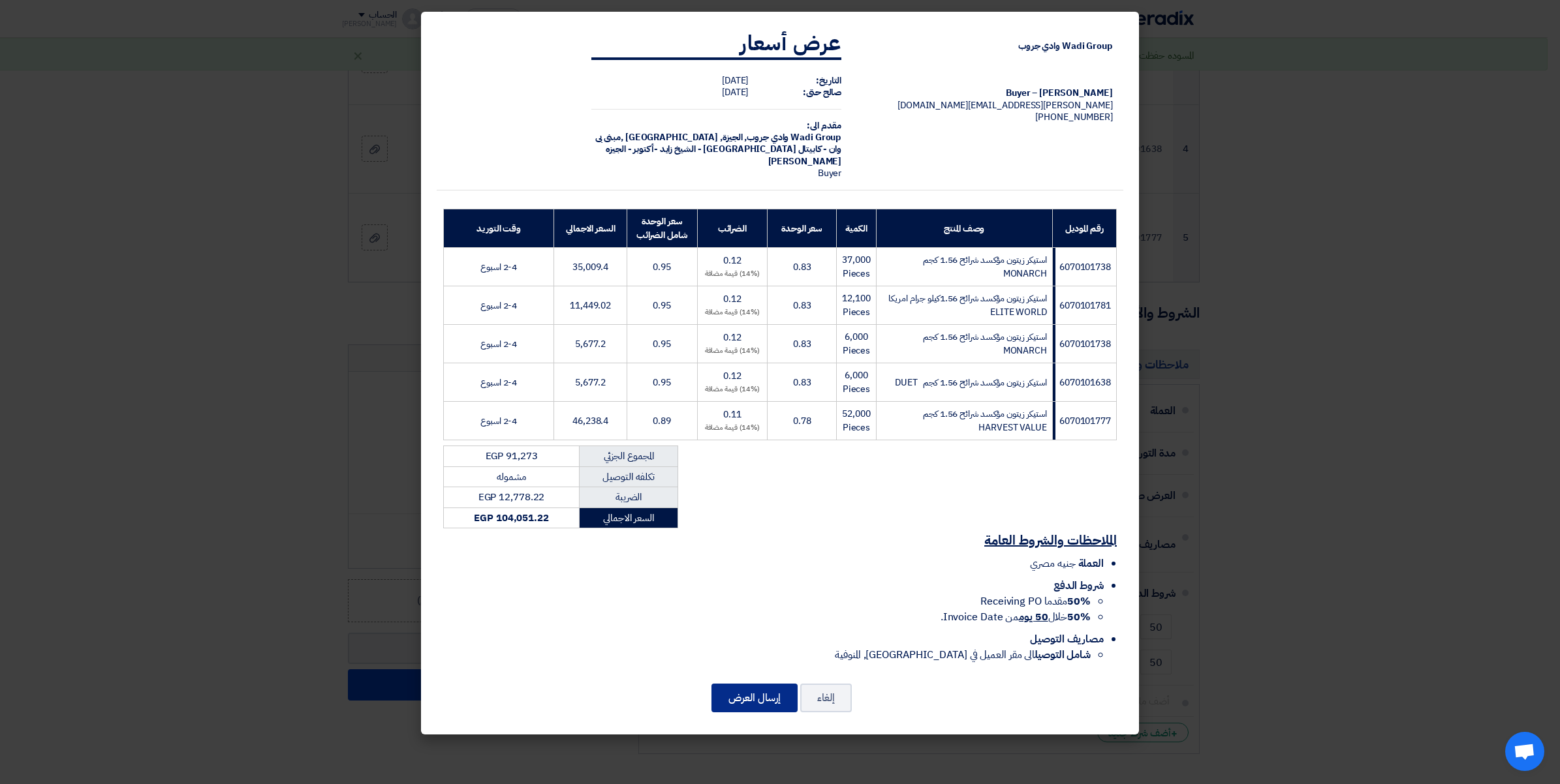
click at [752, 693] on button "إرسال العرض" at bounding box center [754, 698] width 86 height 28
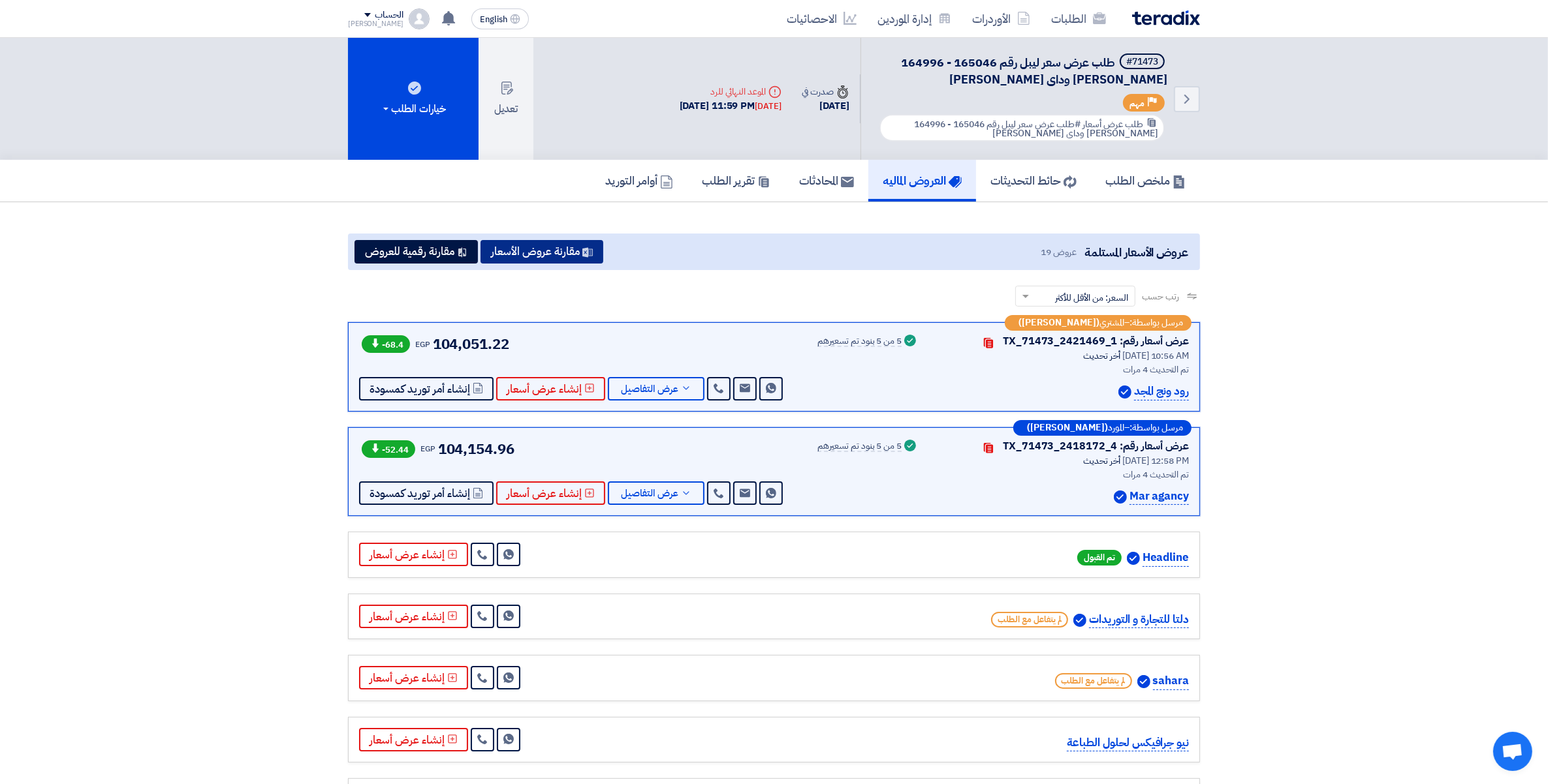
click at [573, 248] on button "مقارنة عروض الأسعار" at bounding box center [541, 252] width 123 height 23
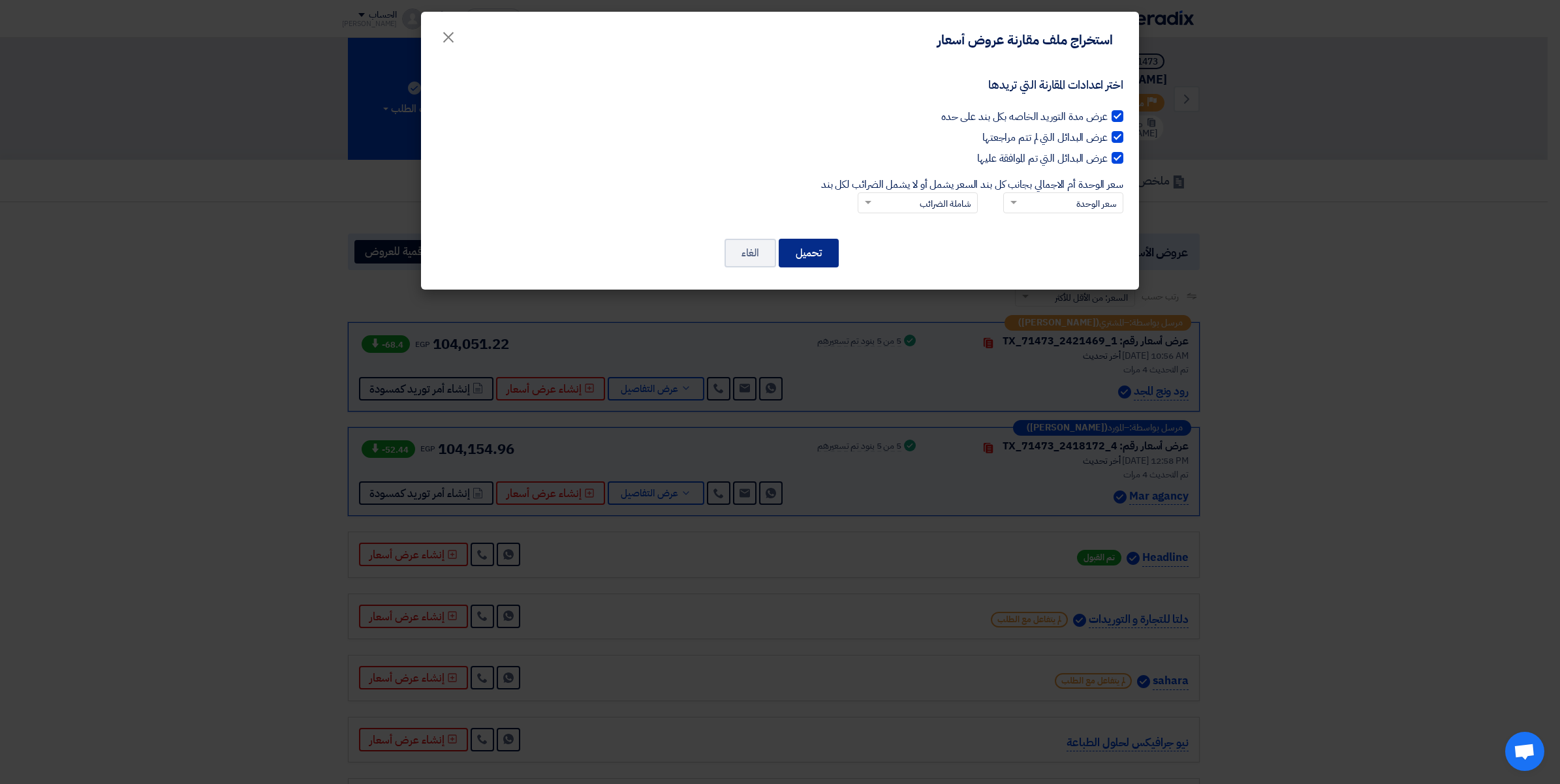
click at [804, 254] on button "تحميل" at bounding box center [809, 253] width 60 height 28
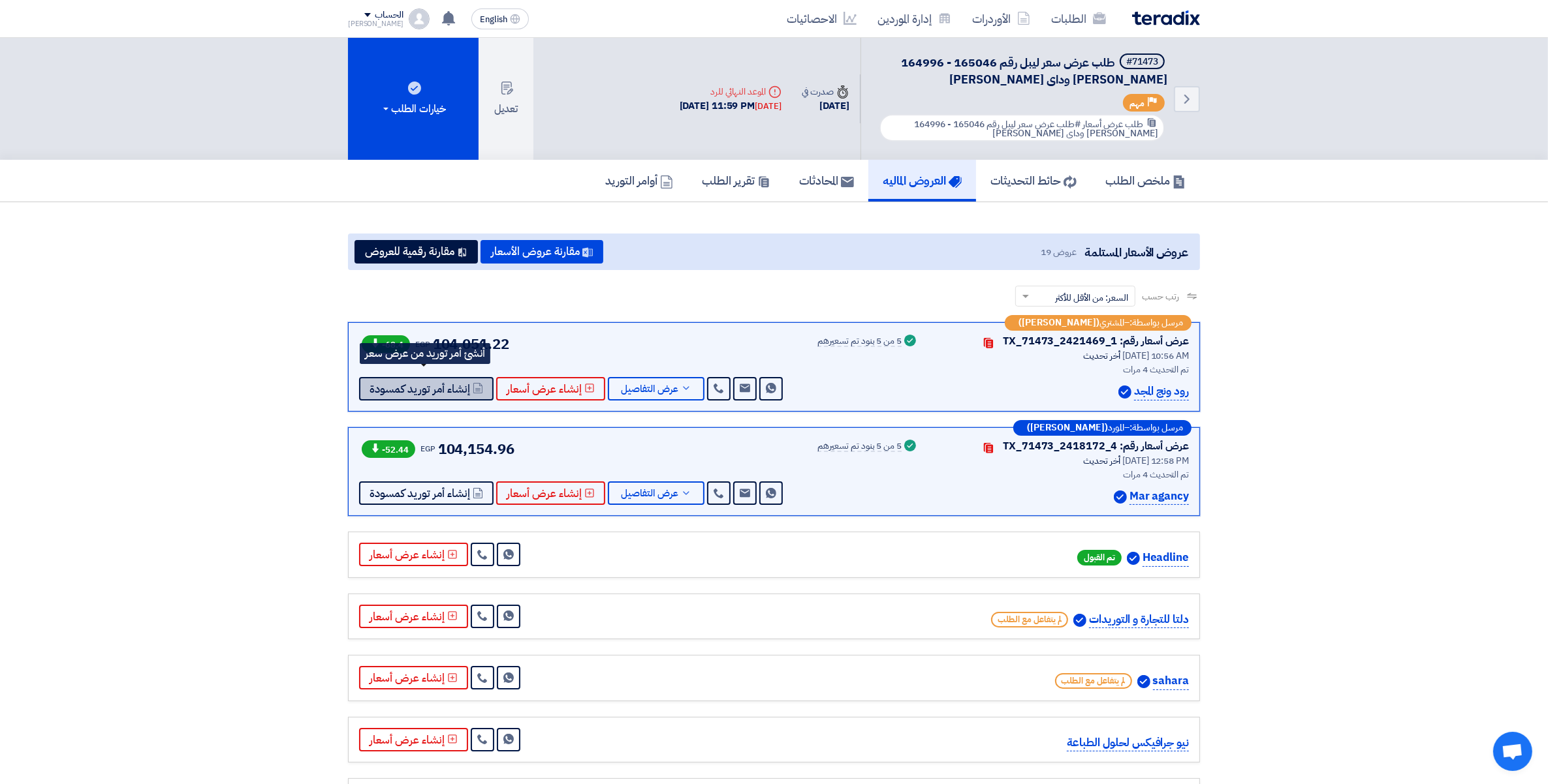
click at [422, 384] on span "إنشاء أمر توريد كمسودة" at bounding box center [419, 389] width 100 height 10
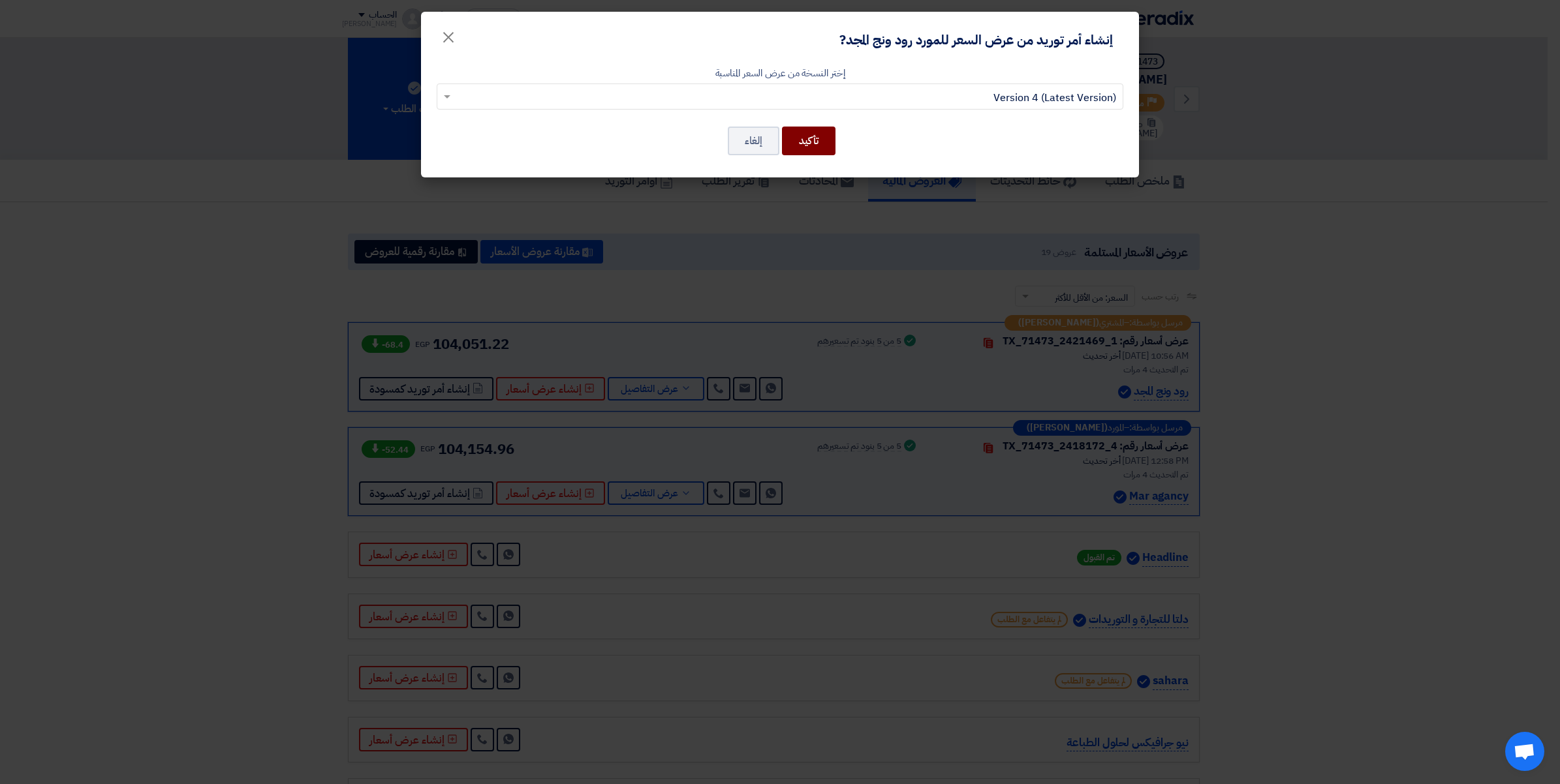
click at [817, 139] on button "تأكيد" at bounding box center [808, 140] width 53 height 28
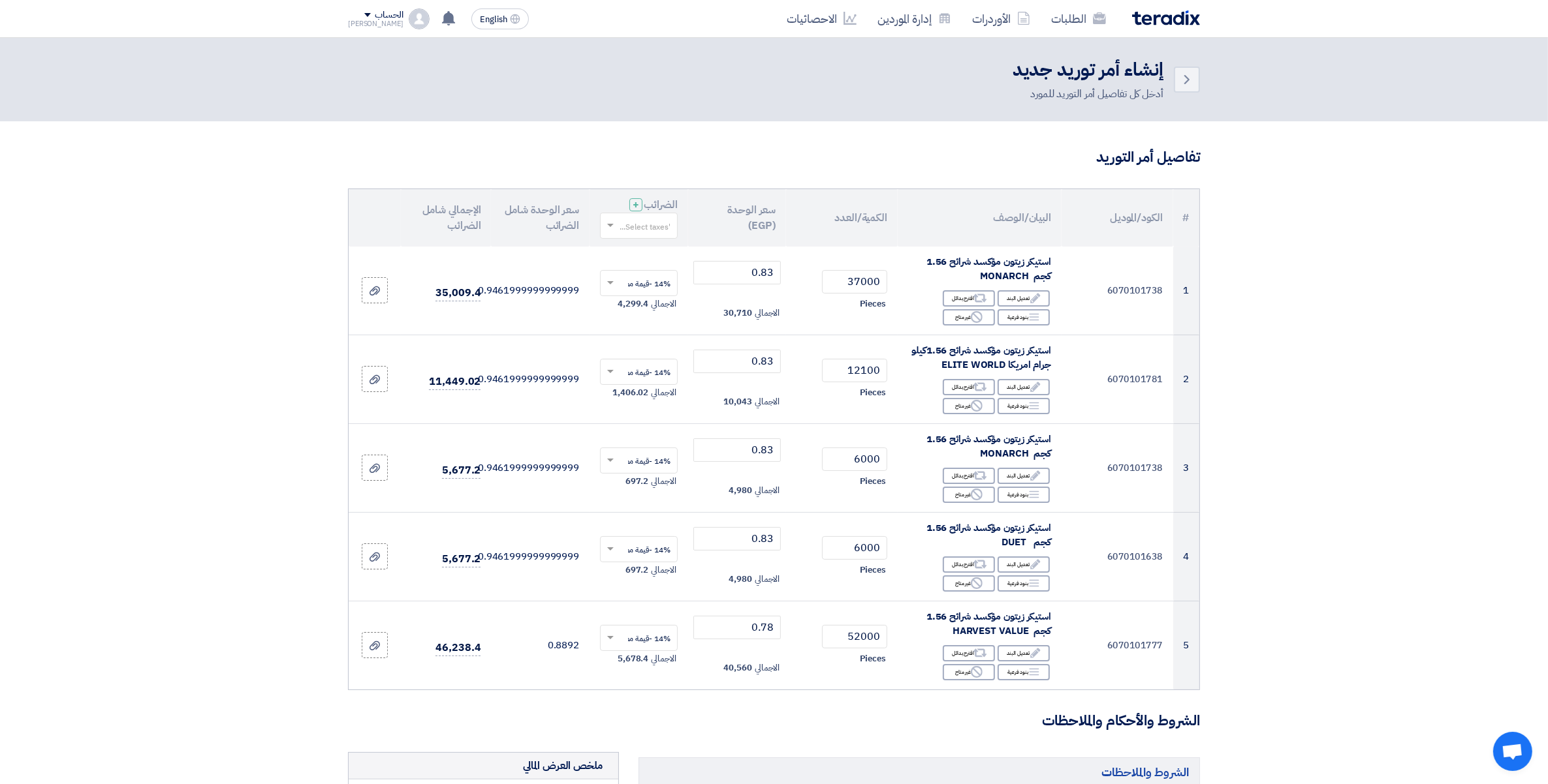
click at [641, 230] on input "text" at bounding box center [646, 226] width 52 height 22
click at [664, 258] on div "14% -قيمة مضافة" at bounding box center [638, 250] width 76 height 23
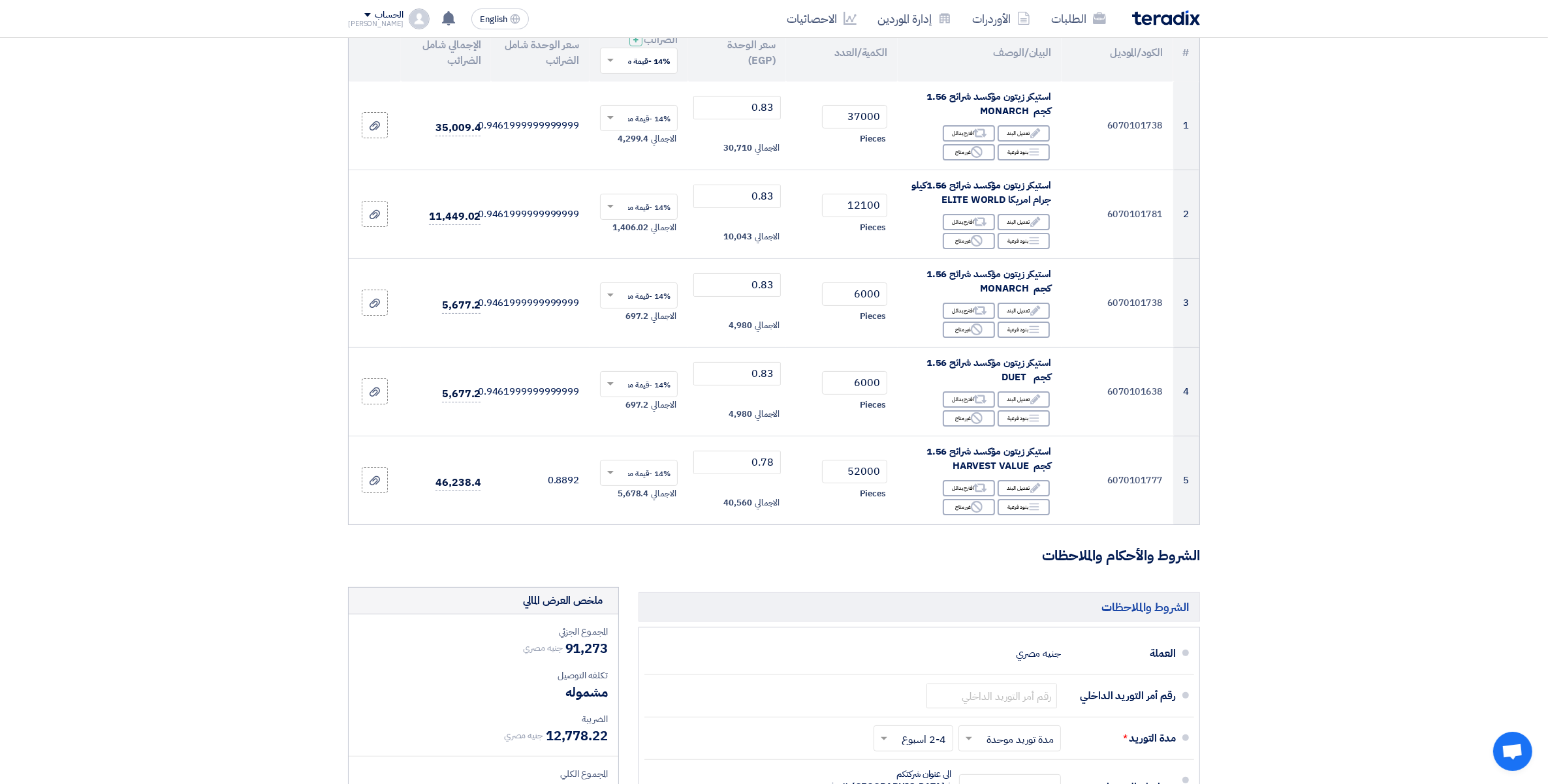
scroll to position [327, 0]
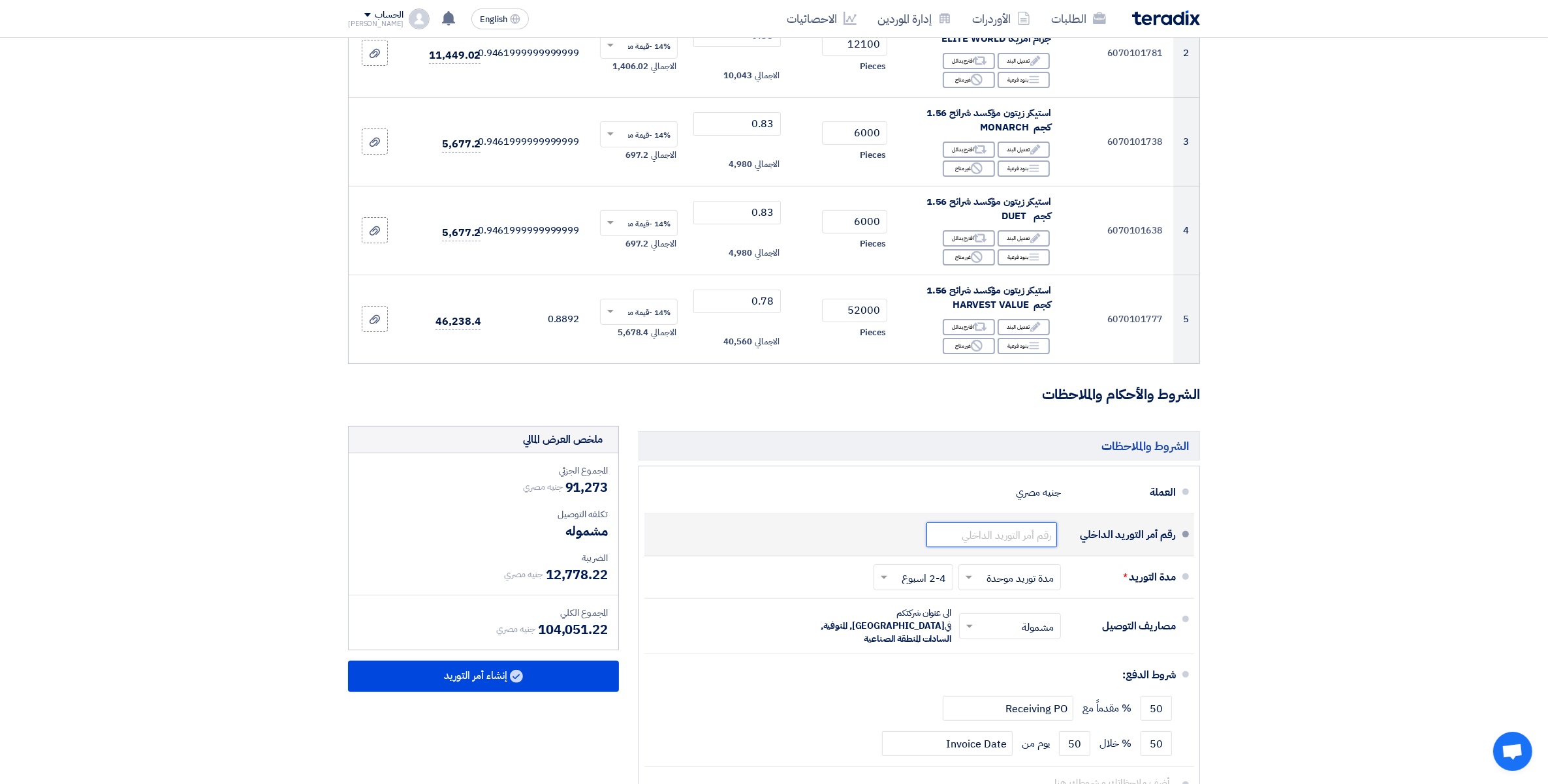
click at [1028, 533] on input "text" at bounding box center [991, 535] width 130 height 25
paste input "164996/165046/1"
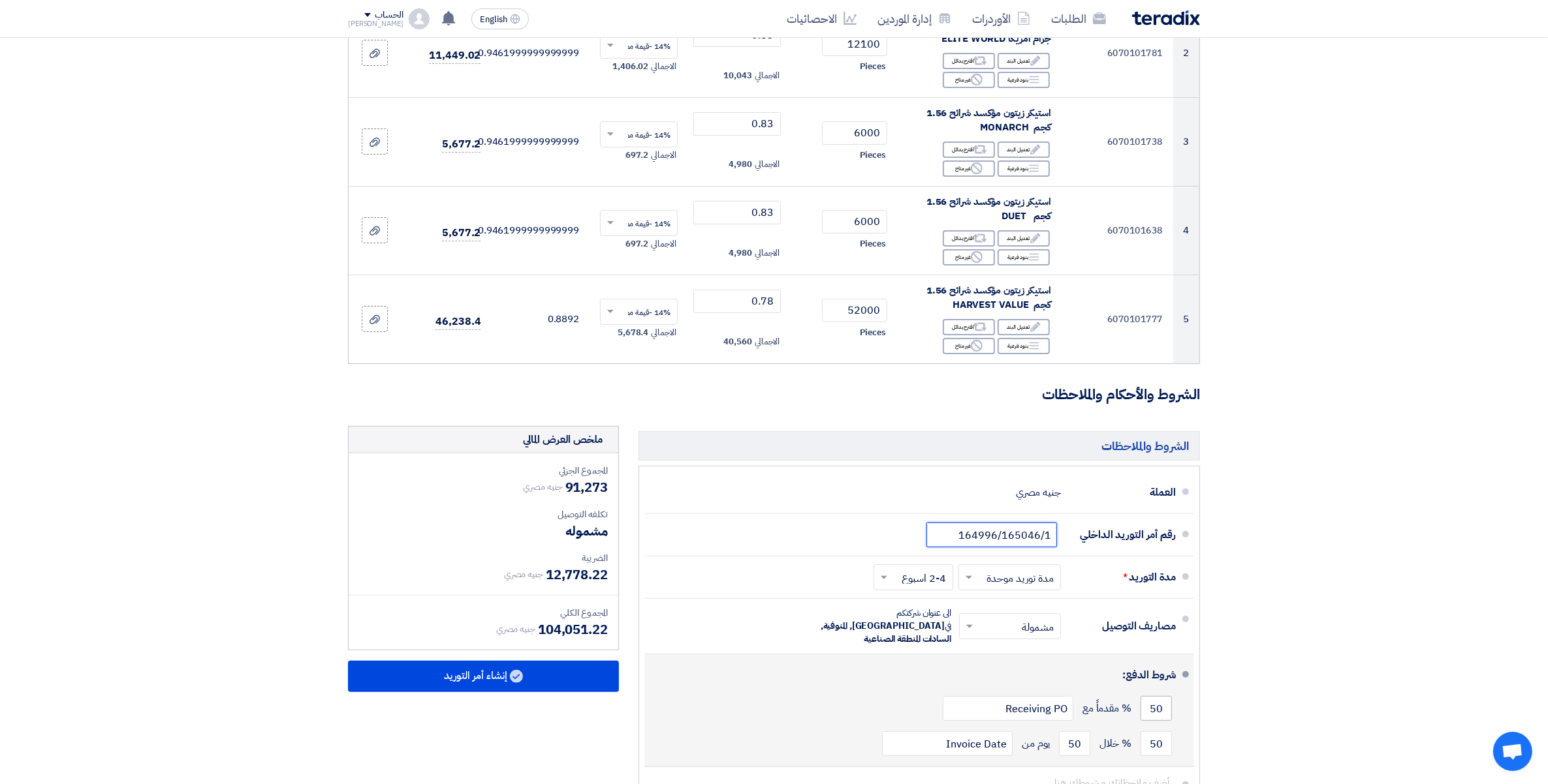
type input "164996/165046/1"
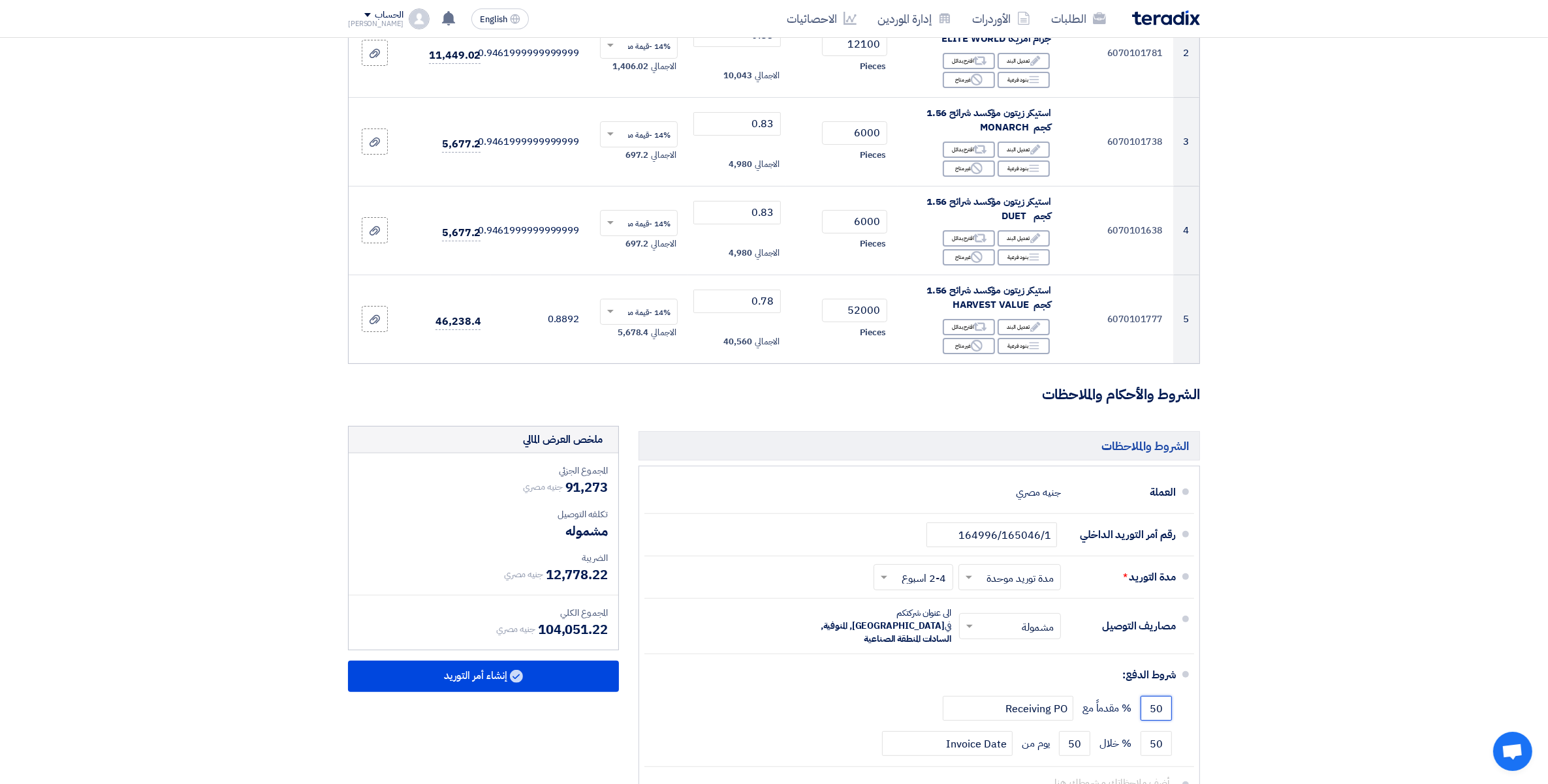
drag, startPoint x: 1144, startPoint y: 699, endPoint x: 1232, endPoint y: 706, distance: 88.3
click at [1215, 706] on section "تفاصيل أمر التوريد # الكود/الموديل البيان/الوصف الكمية/العدد سعر الوحدة (EGP) ا…" at bounding box center [774, 340] width 1548 height 1089
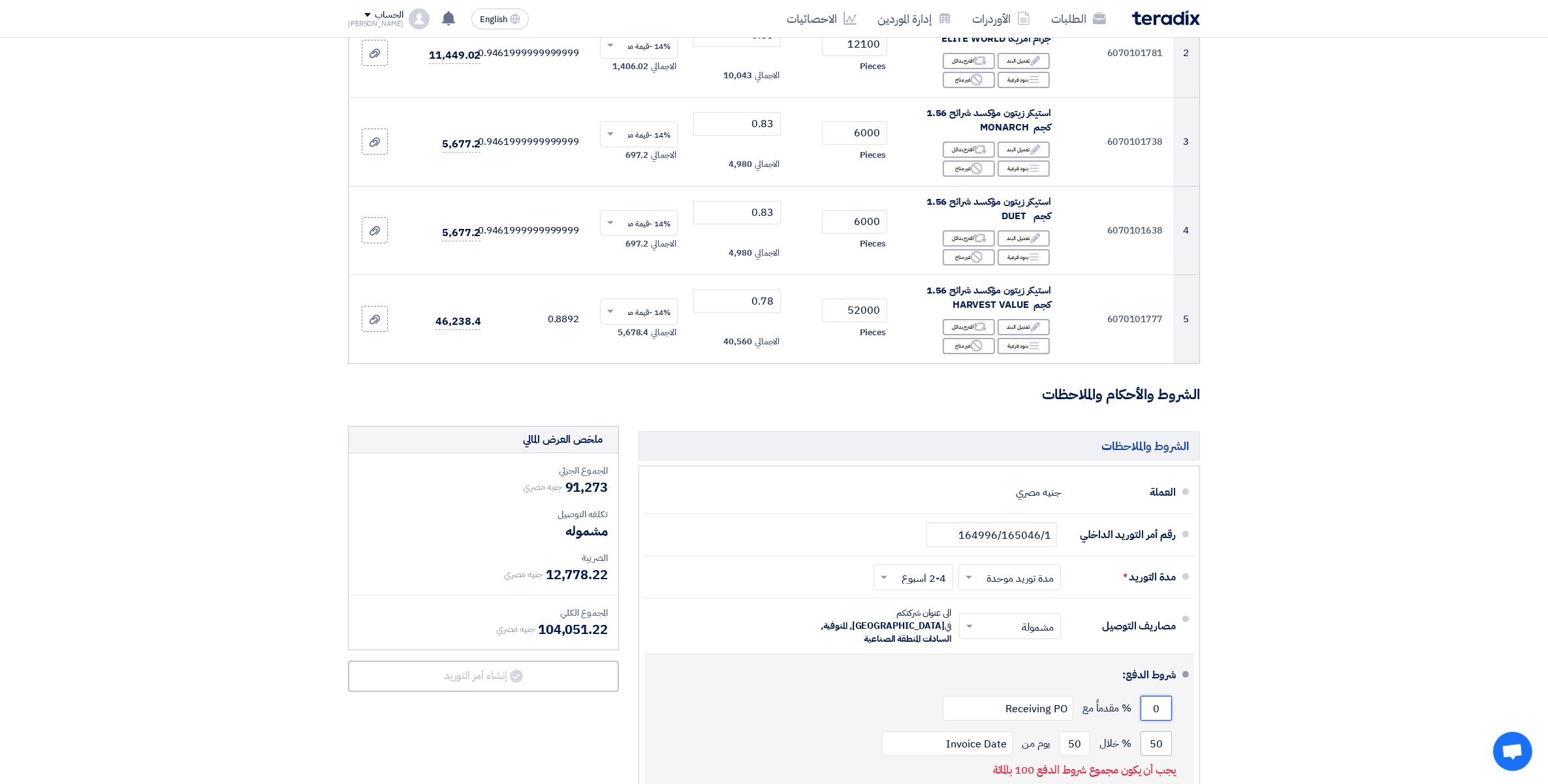
type input "0"
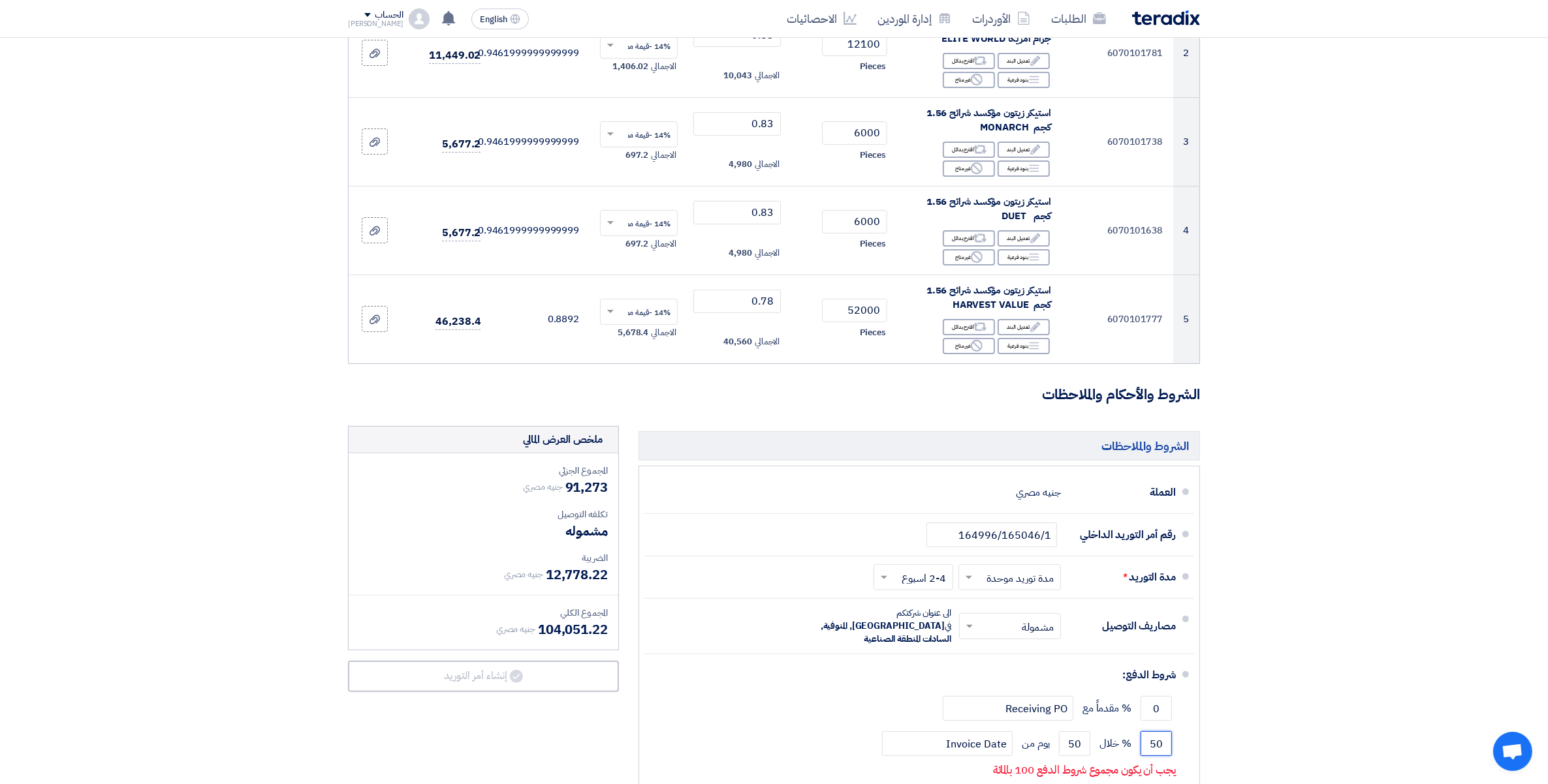
drag, startPoint x: 1147, startPoint y: 735, endPoint x: 1276, endPoint y: 745, distance: 129.4
click at [1276, 745] on section "تفاصيل أمر التوريد # الكود/الموديل البيان/الوصف الكمية/العدد سعر الوحدة (EGP) ا…" at bounding box center [774, 350] width 1548 height 1111
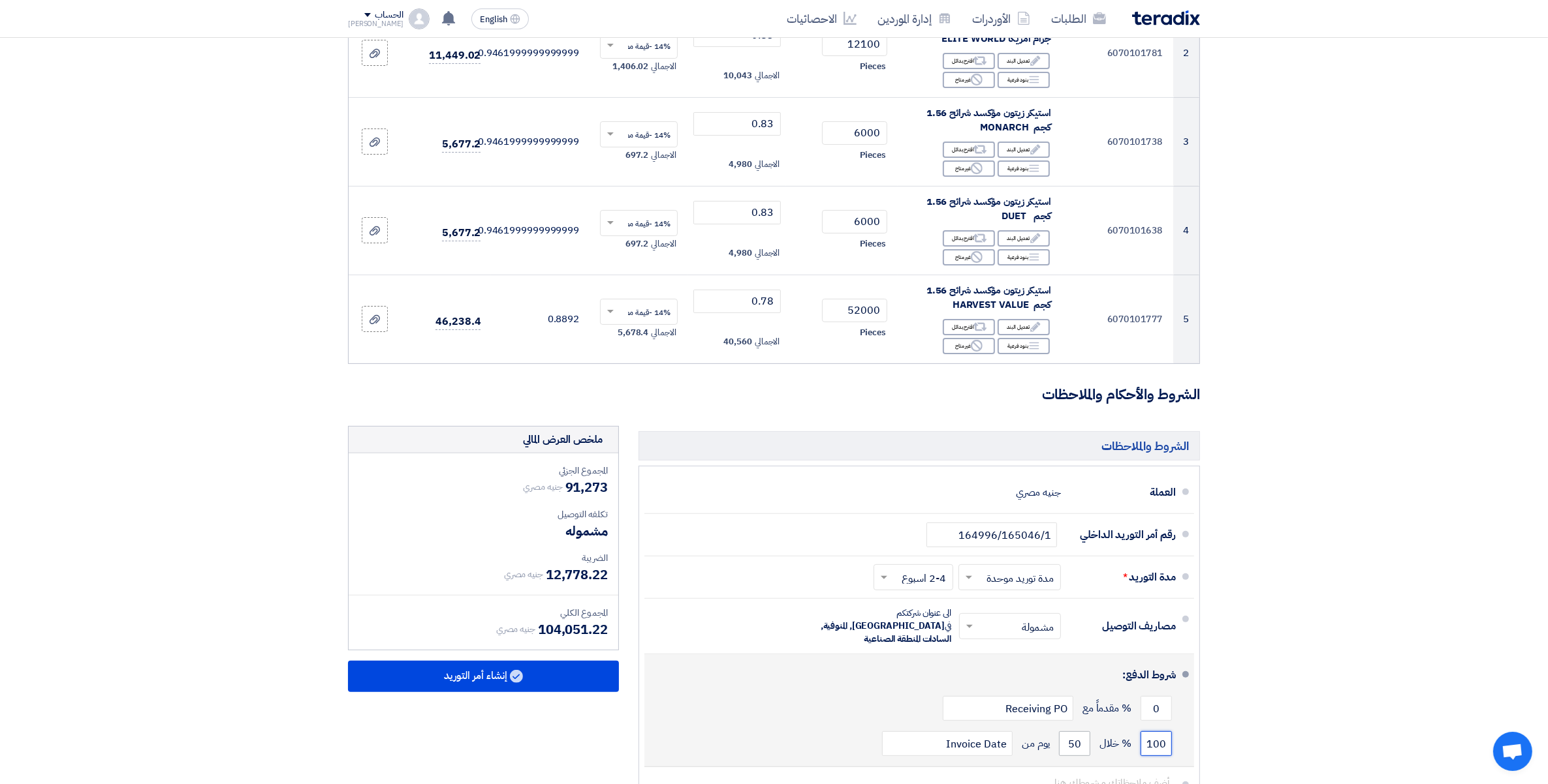
type input "100"
drag, startPoint x: 1062, startPoint y: 735, endPoint x: 1142, endPoint y: 735, distance: 80.0
click at [1142, 735] on div "100 % خلال 50 يوم من Invoice Date" at bounding box center [915, 744] width 521 height 35
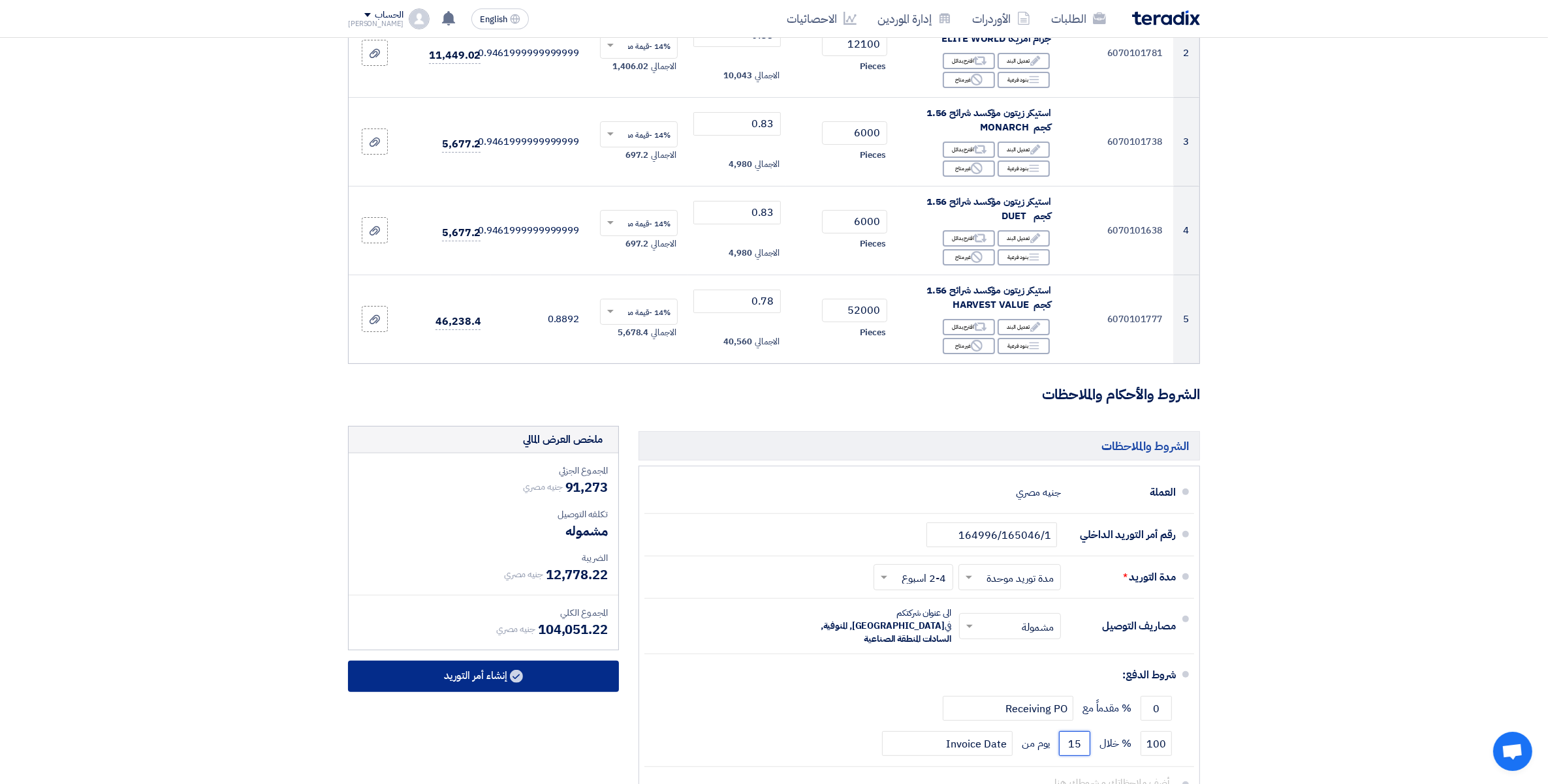
type input "15"
click at [513, 683] on icon at bounding box center [516, 676] width 13 height 13
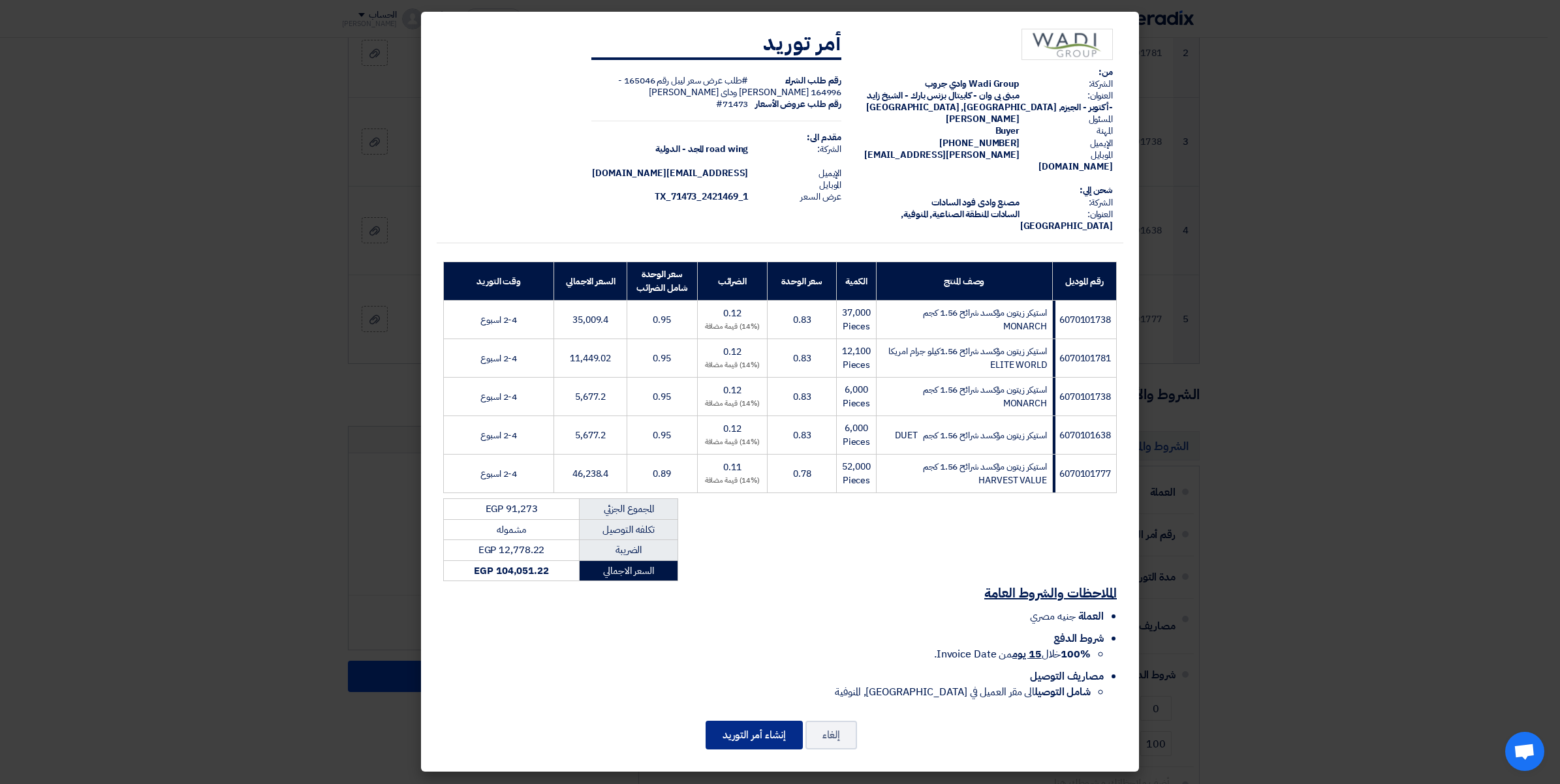
click at [752, 724] on button "إنشاء أمر التوريد" at bounding box center [754, 735] width 97 height 28
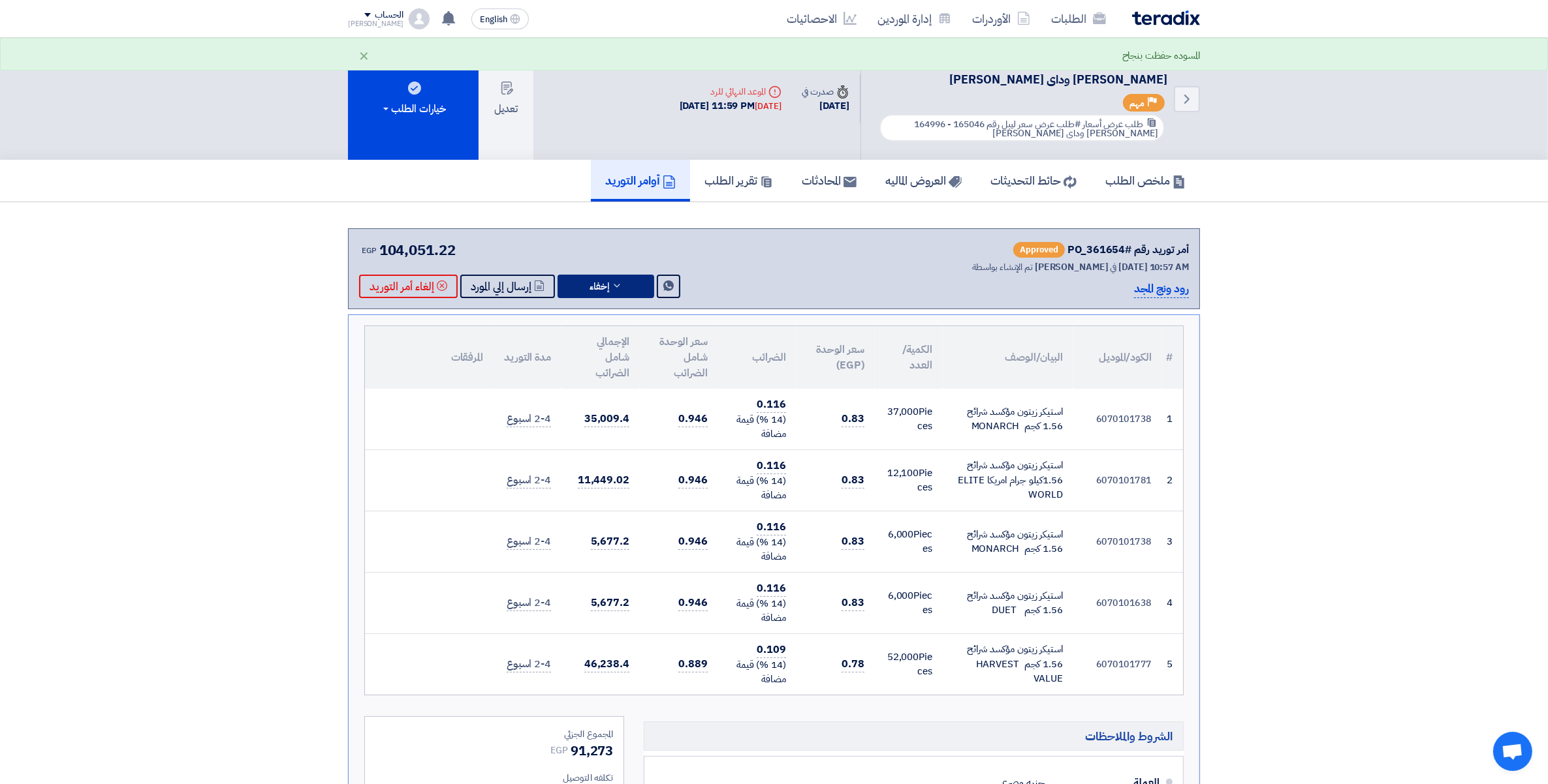
click at [614, 284] on icon at bounding box center [617, 286] width 11 height 11
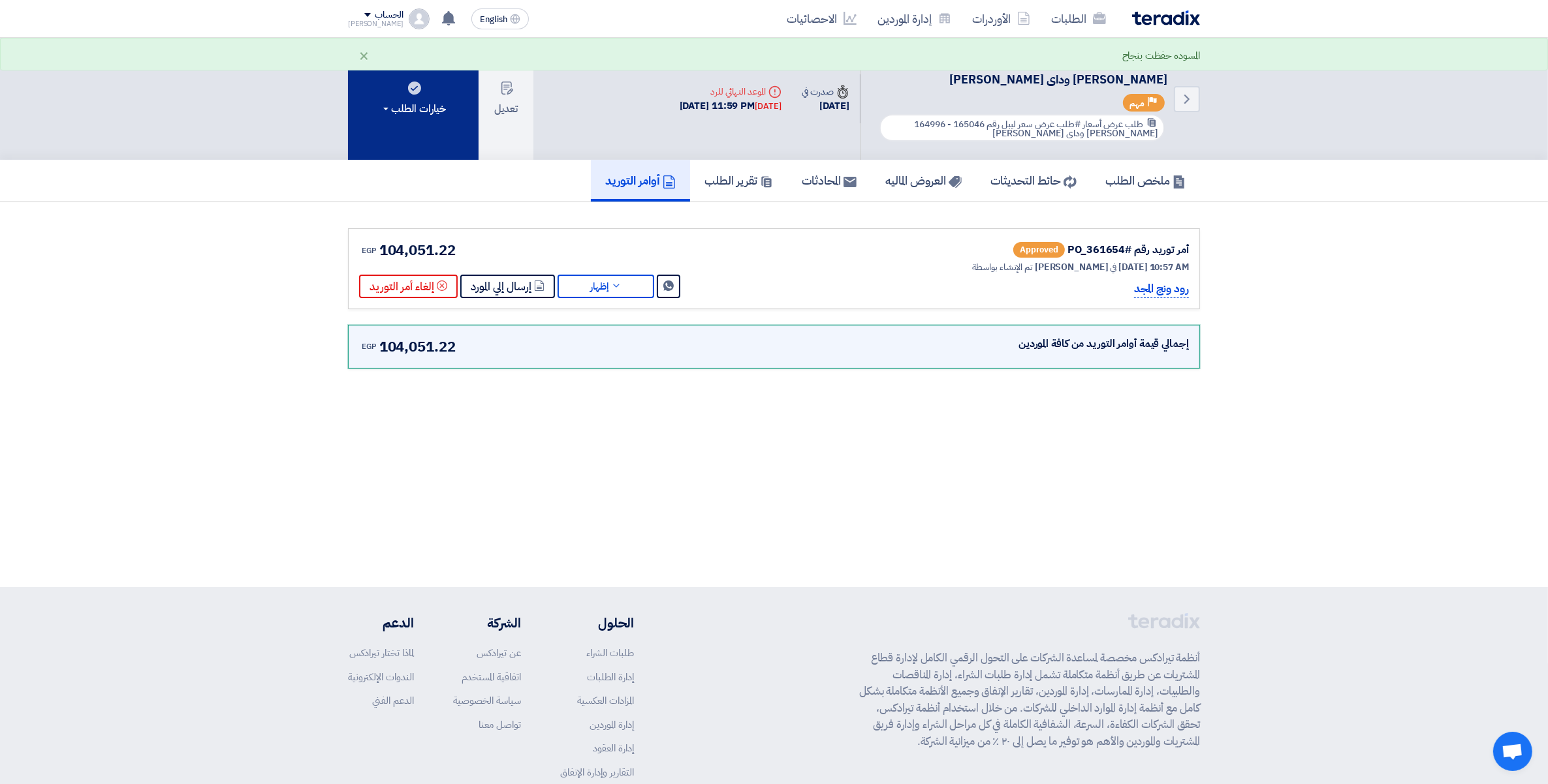
click at [418, 106] on div "خيارات الطلب" at bounding box center [413, 109] width 65 height 15
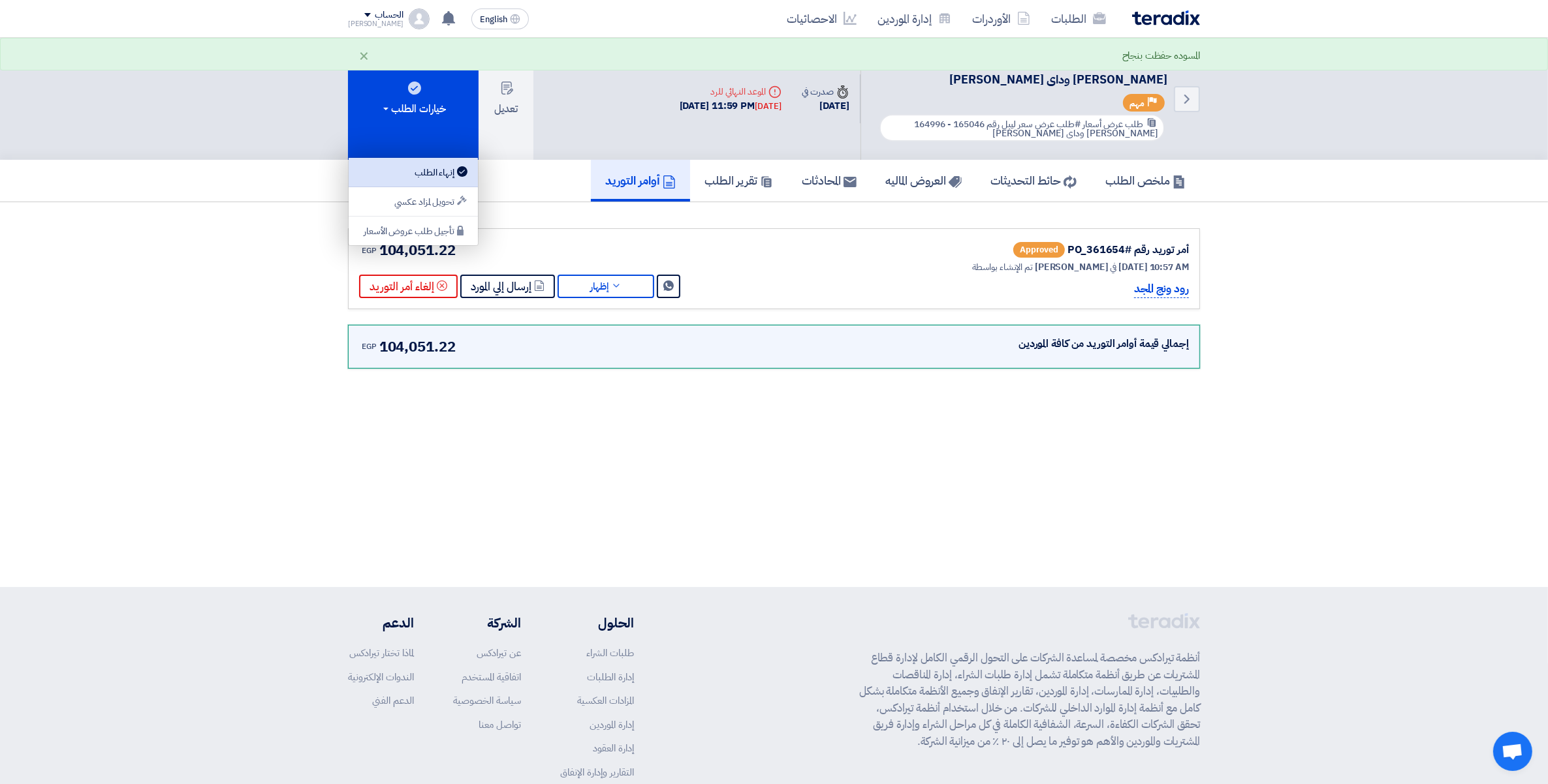
click at [436, 162] on link "إنهاء الطلب" at bounding box center [413, 173] width 129 height 29
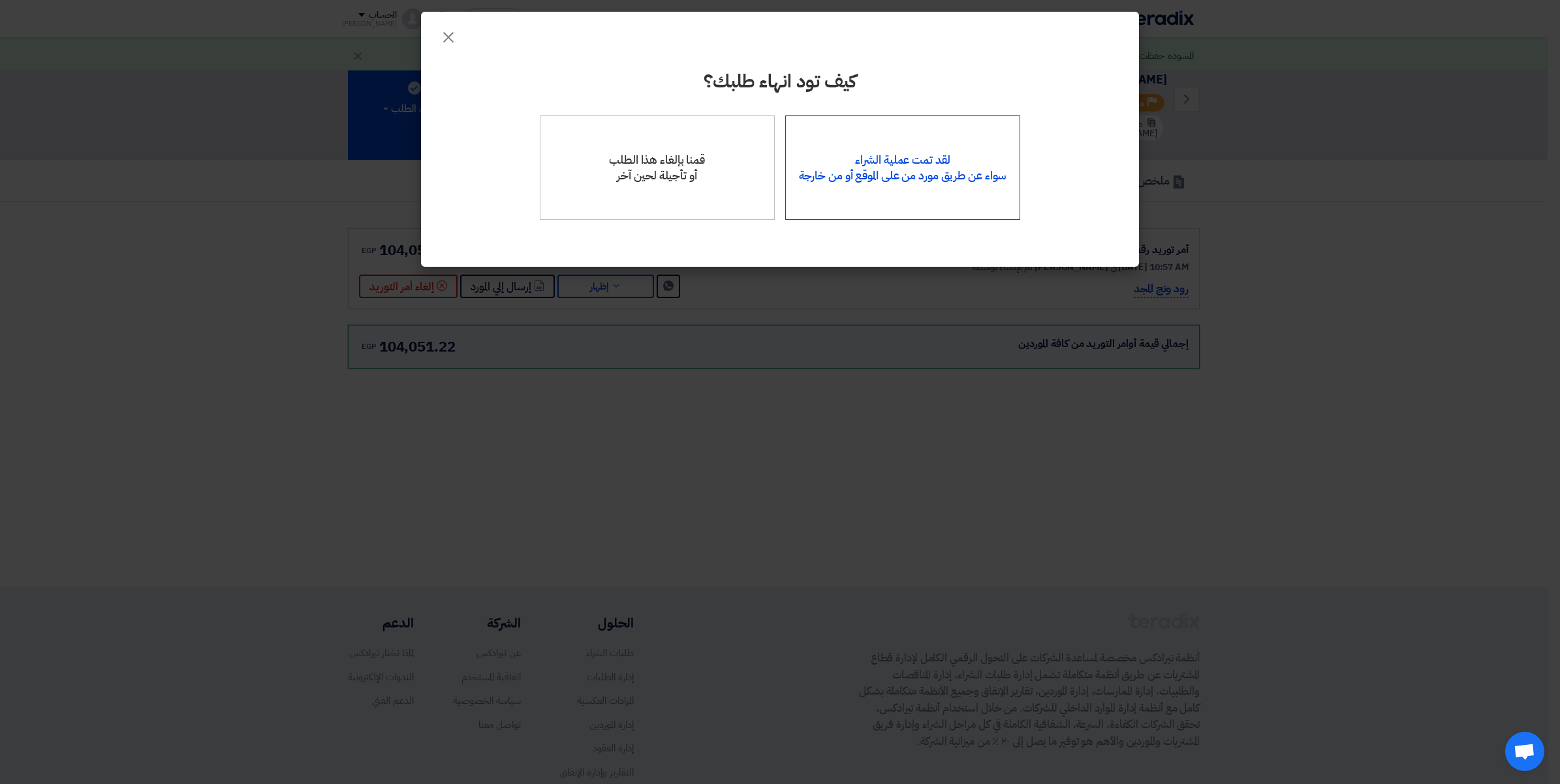
click at [865, 162] on div "لقد تمت عملية الشراء سواء عن طريق مورد من على الموقع أو من خارجة" at bounding box center [903, 168] width 236 height 105
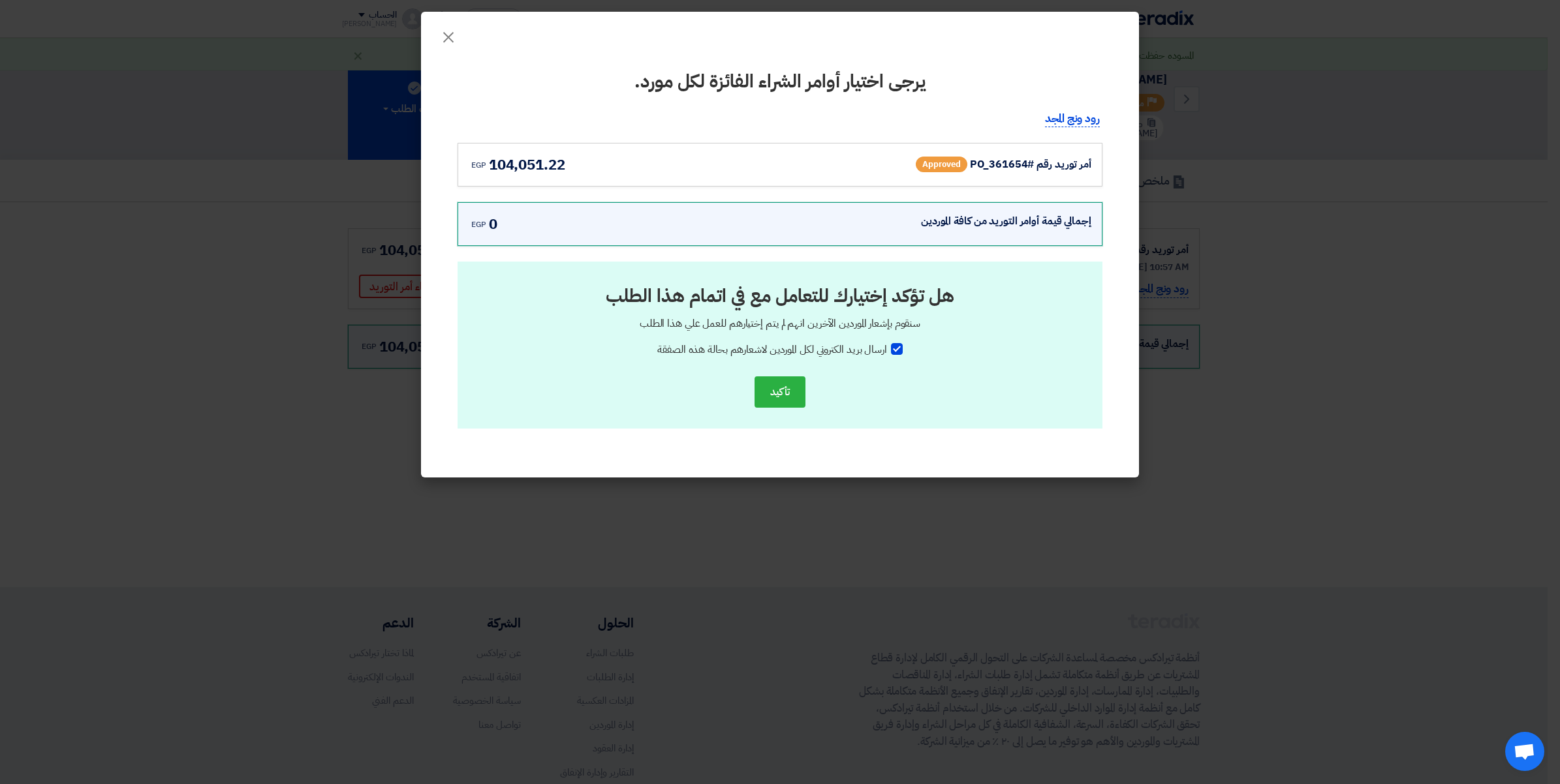
click at [979, 173] on div "أمر توريد رقم #PO_361654 Approved" at bounding box center [964, 164] width 254 height 21
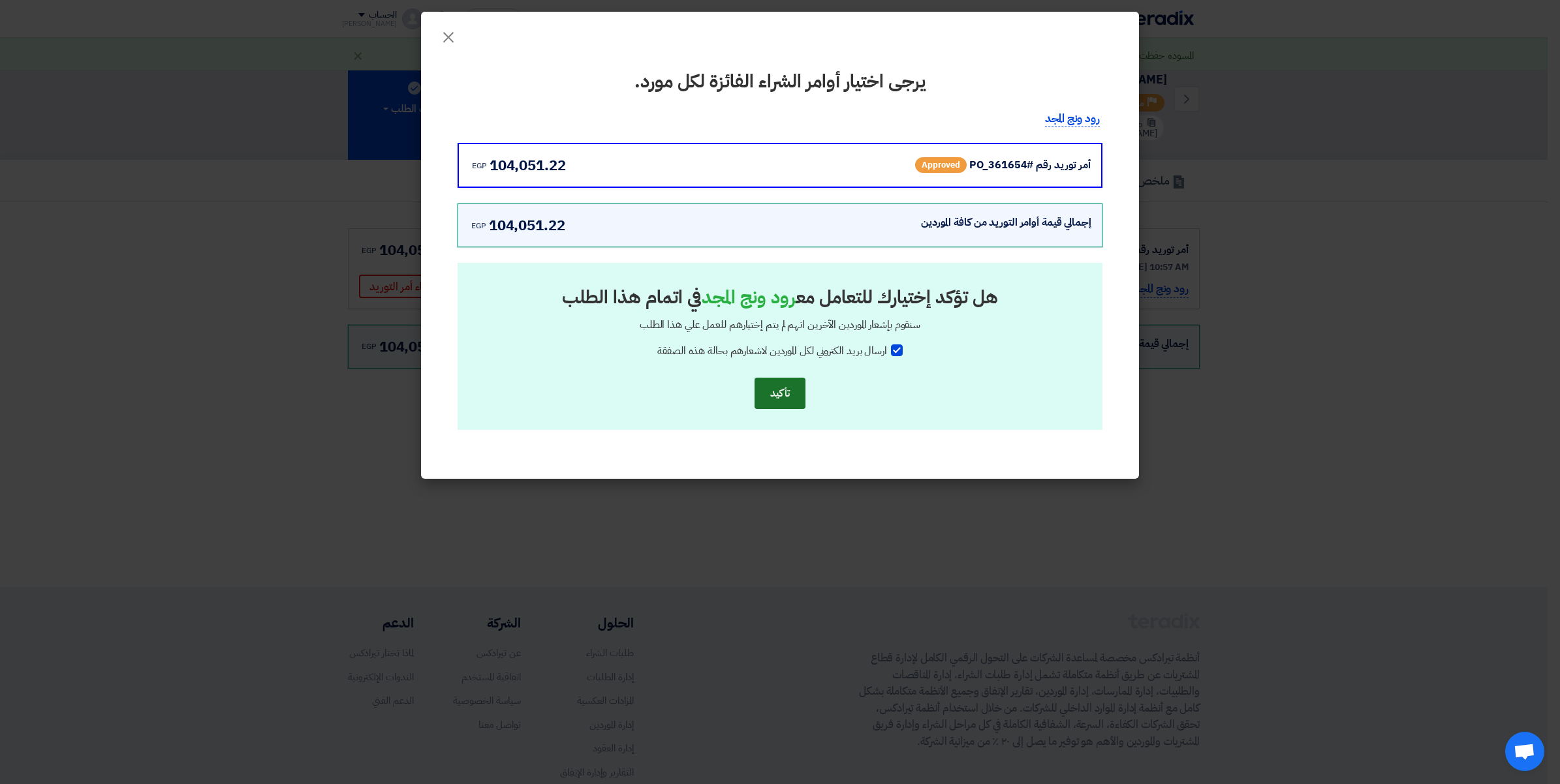
click at [772, 398] on button "تأكيد" at bounding box center [780, 393] width 51 height 32
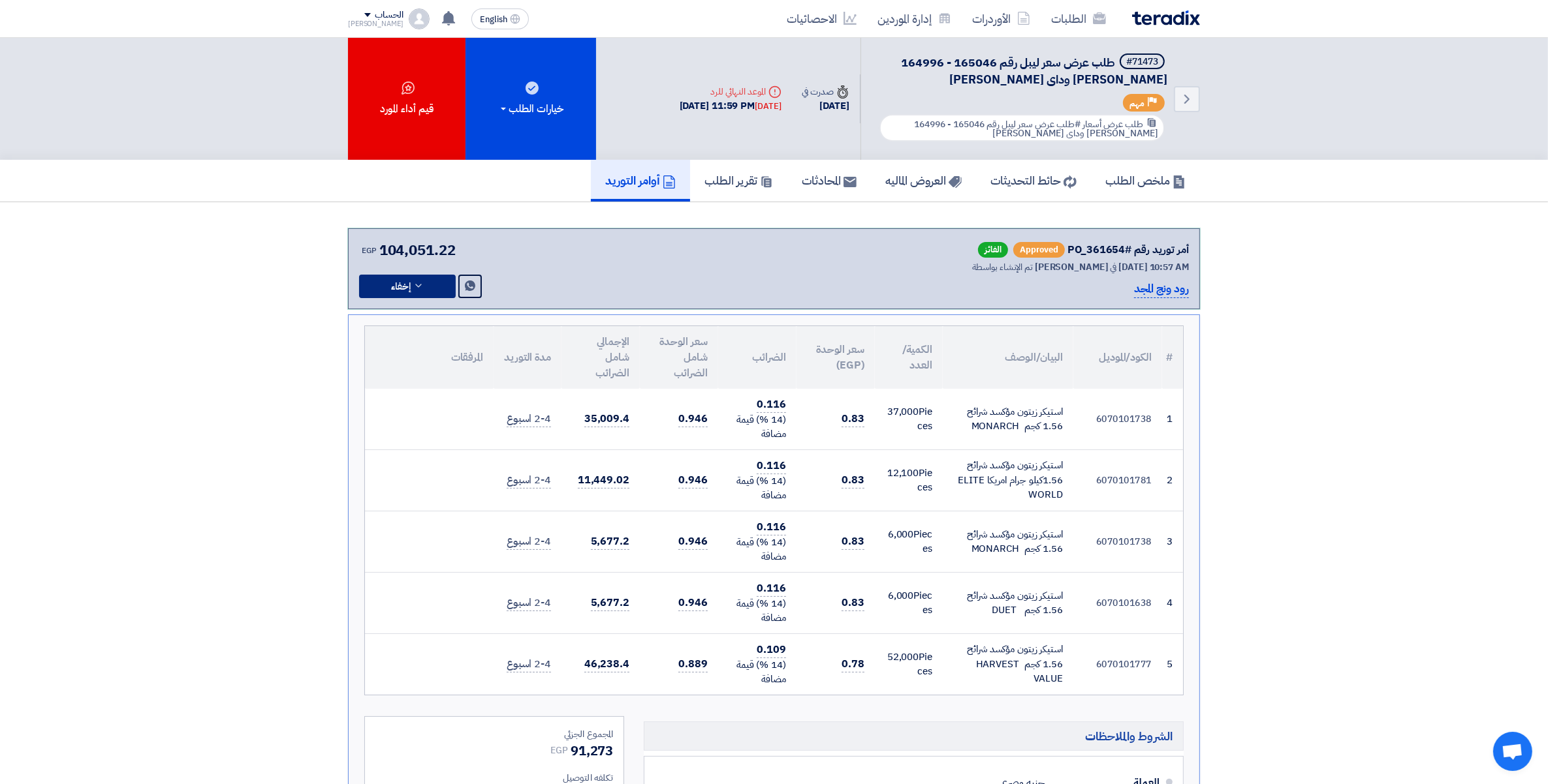
click at [435, 282] on button "إخفاء" at bounding box center [407, 286] width 96 height 23
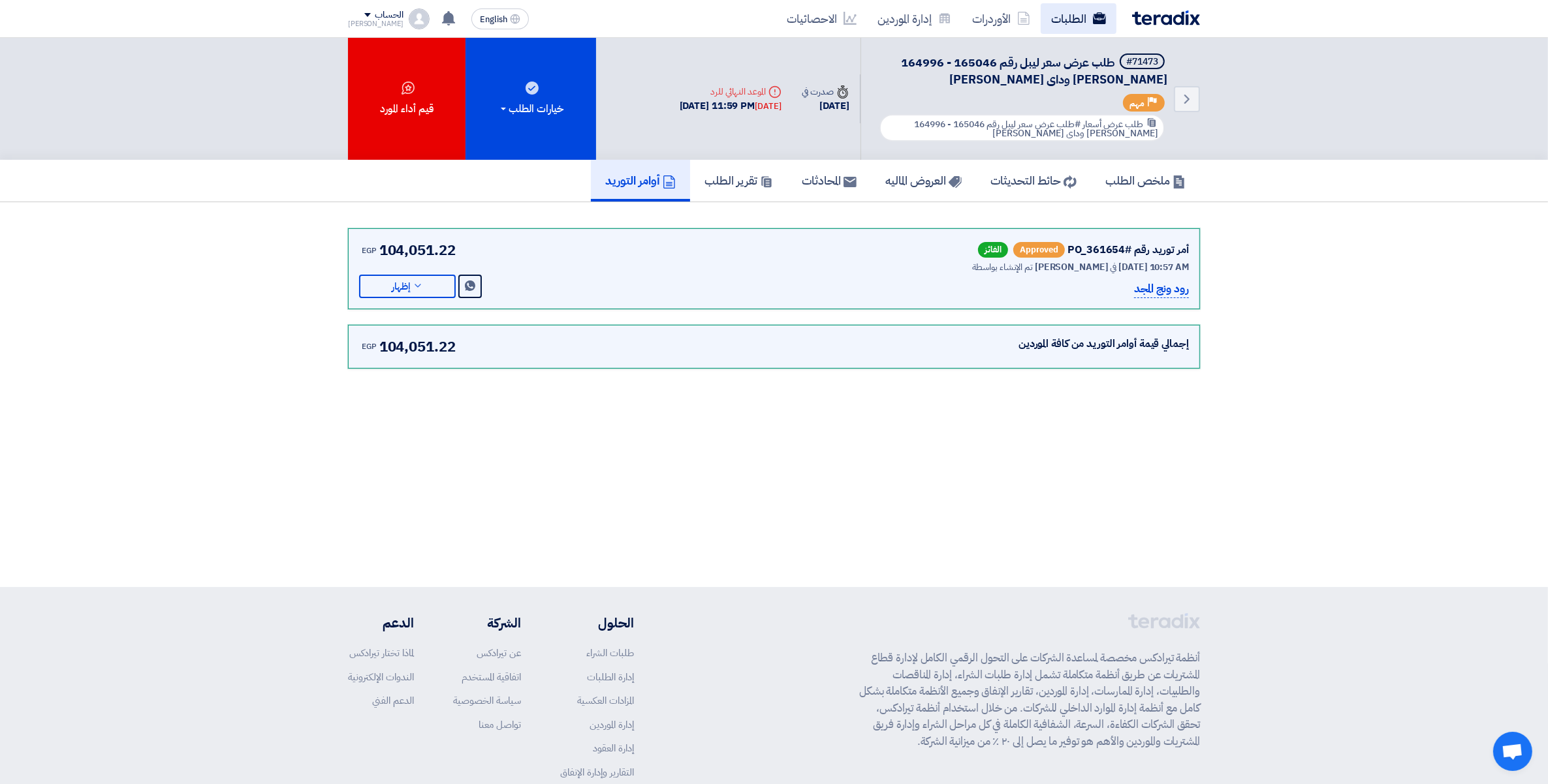
click at [1083, 6] on link "الطلبات" at bounding box center [1078, 18] width 76 height 31
